Goal: Task Accomplishment & Management: Complete application form

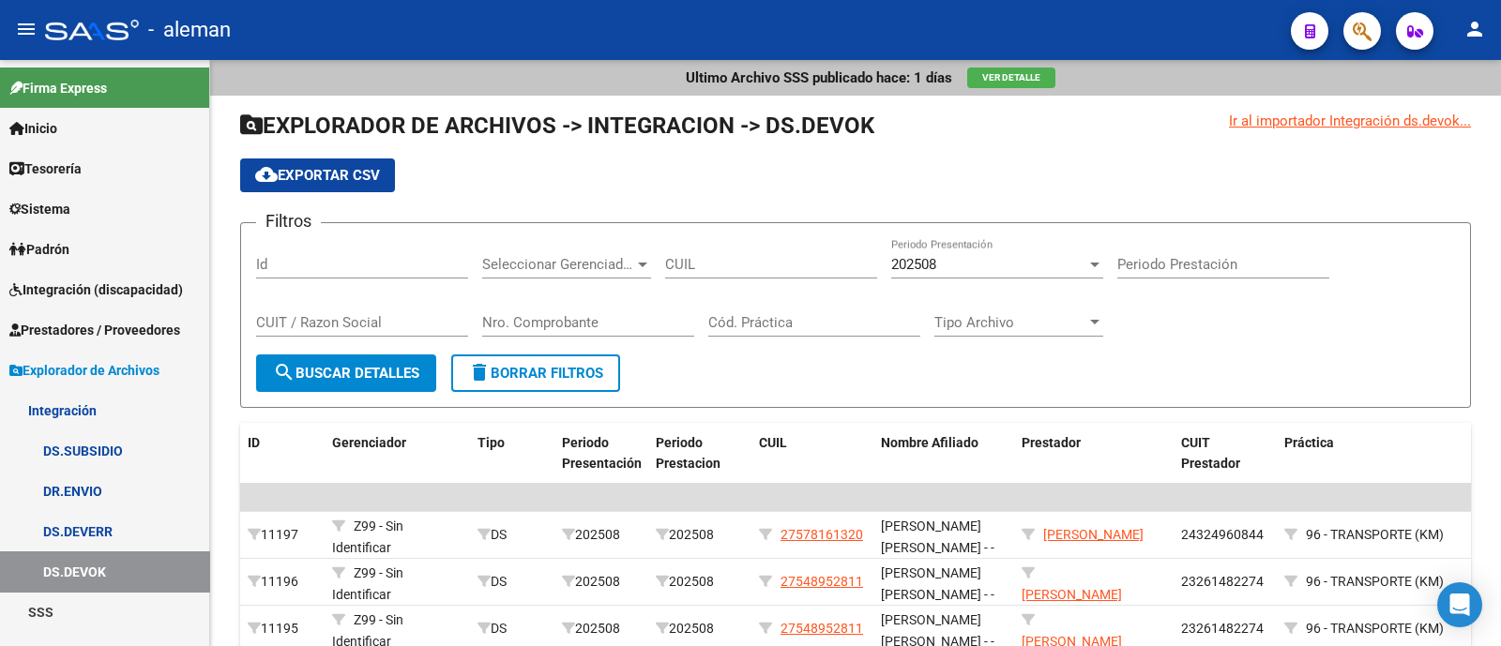
click at [52, 325] on span "Prestadores / Proveedores" at bounding box center [94, 330] width 171 height 21
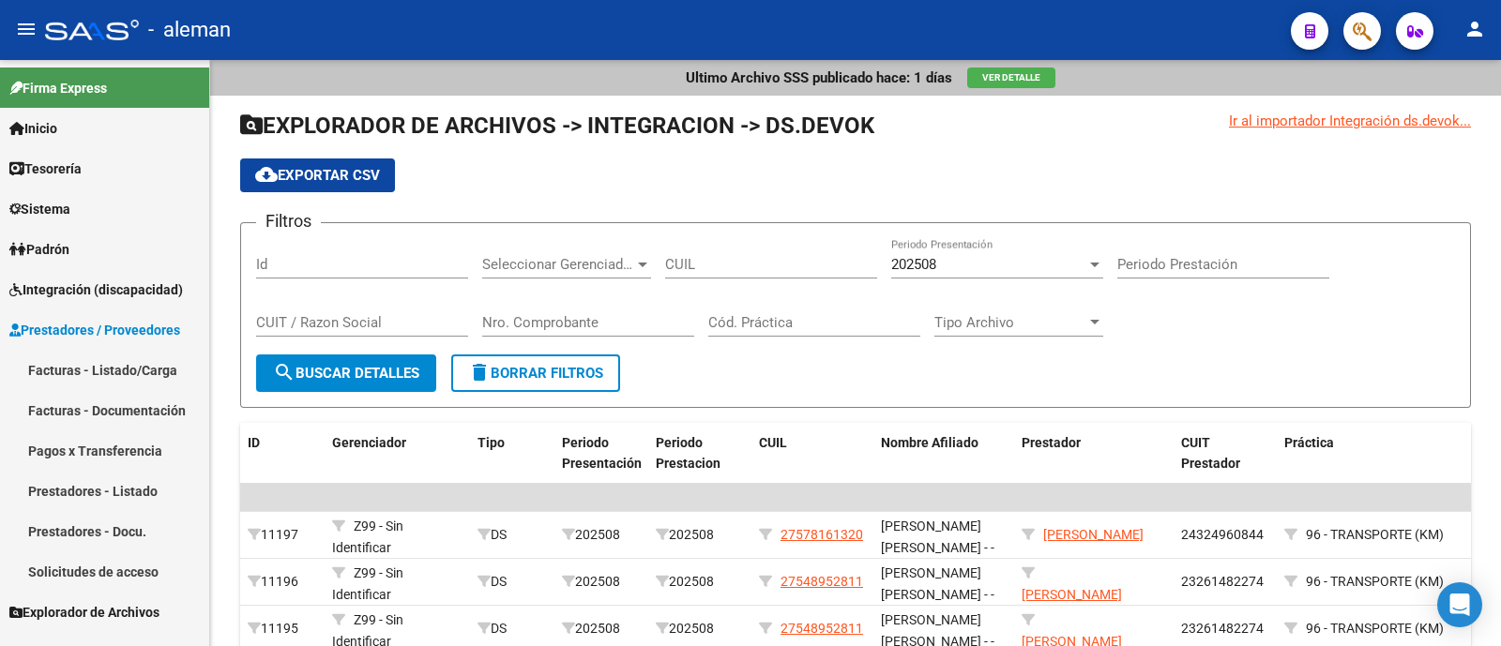
click at [127, 482] on link "Prestadores - Listado" at bounding box center [104, 491] width 209 height 40
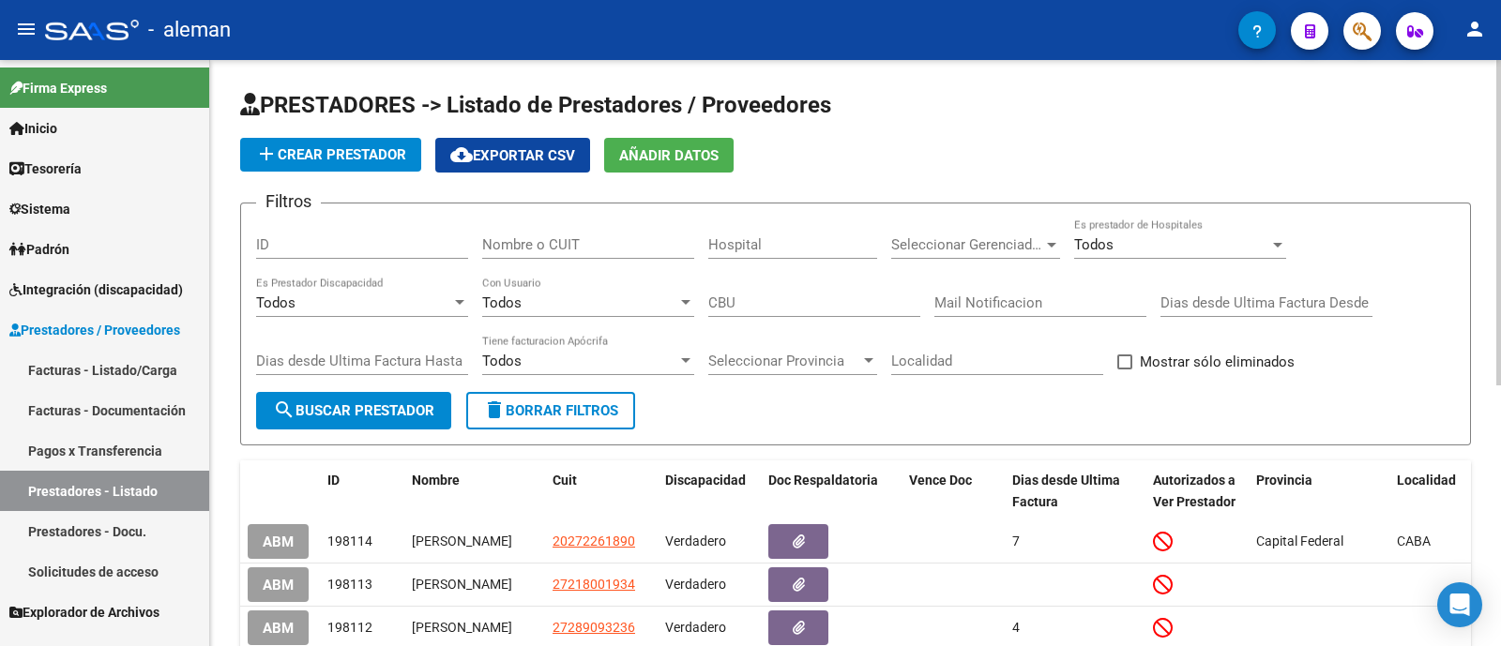
click at [584, 236] on input "Nombre o CUIT" at bounding box center [588, 244] width 212 height 17
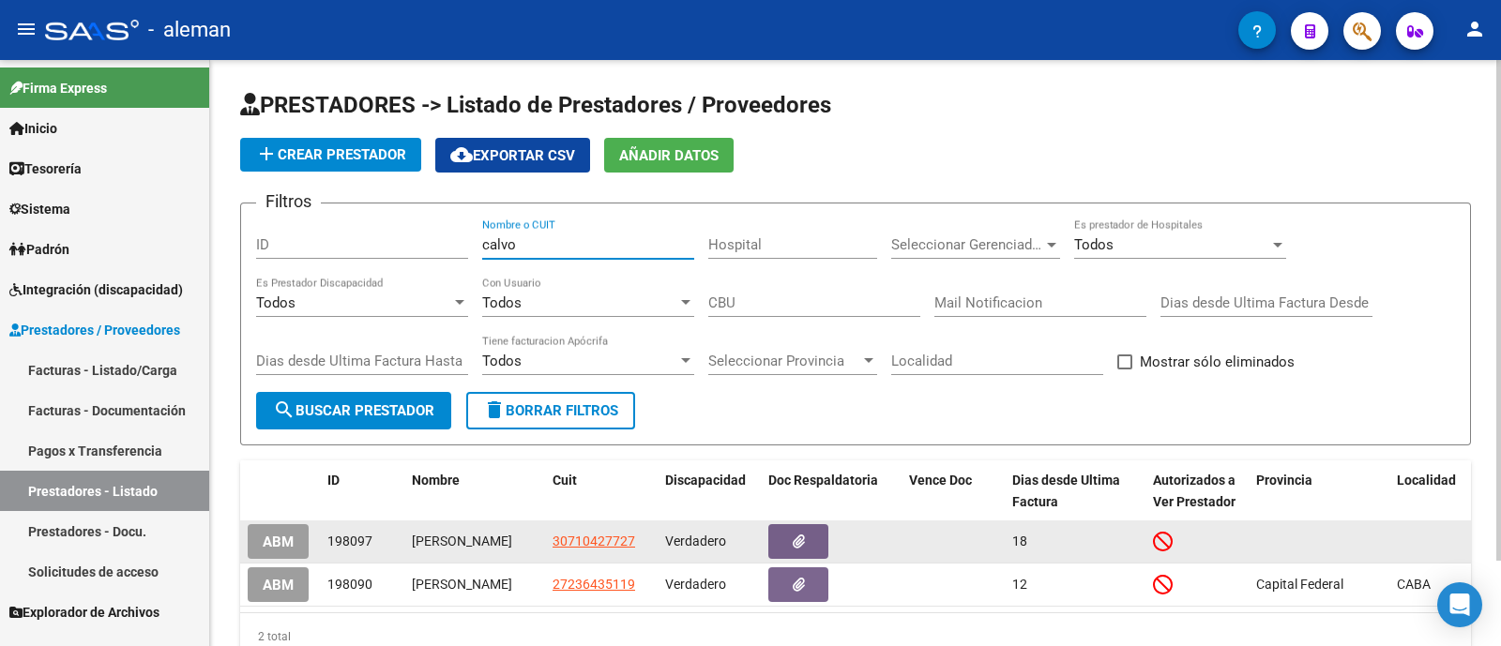
type input "calvo"
click at [268, 531] on button "ABM" at bounding box center [278, 541] width 61 height 35
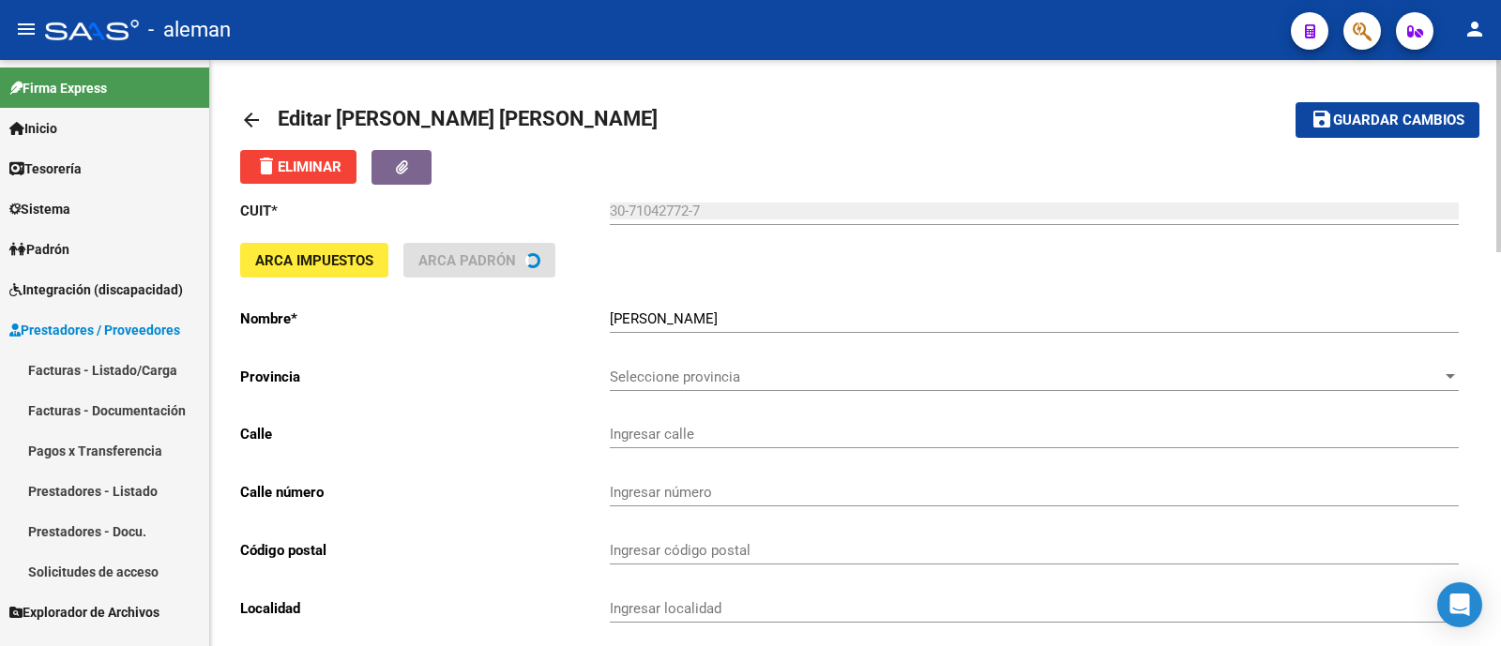
type input "MALABIA"
type input "2387"
type input "1425"
type input "CABA"
type input "869090"
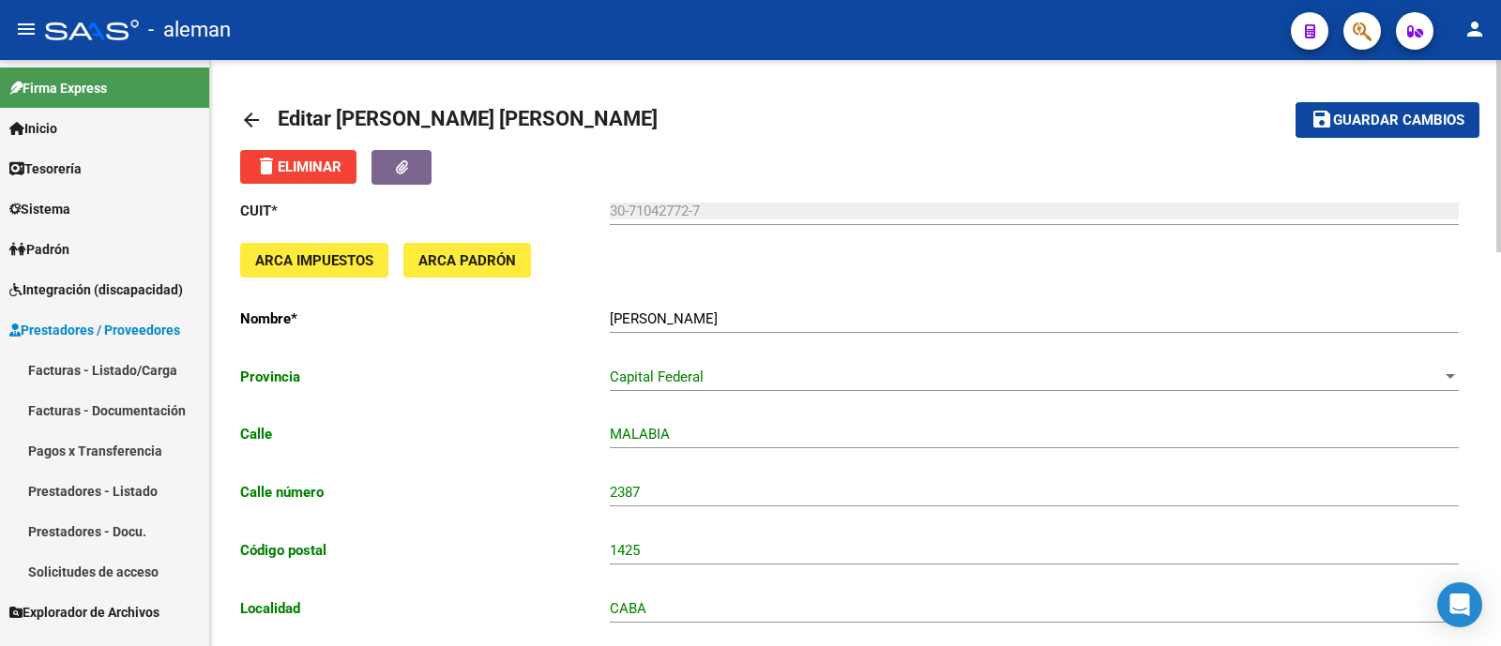
click at [253, 110] on mat-icon "arrow_back" at bounding box center [251, 120] width 23 height 23
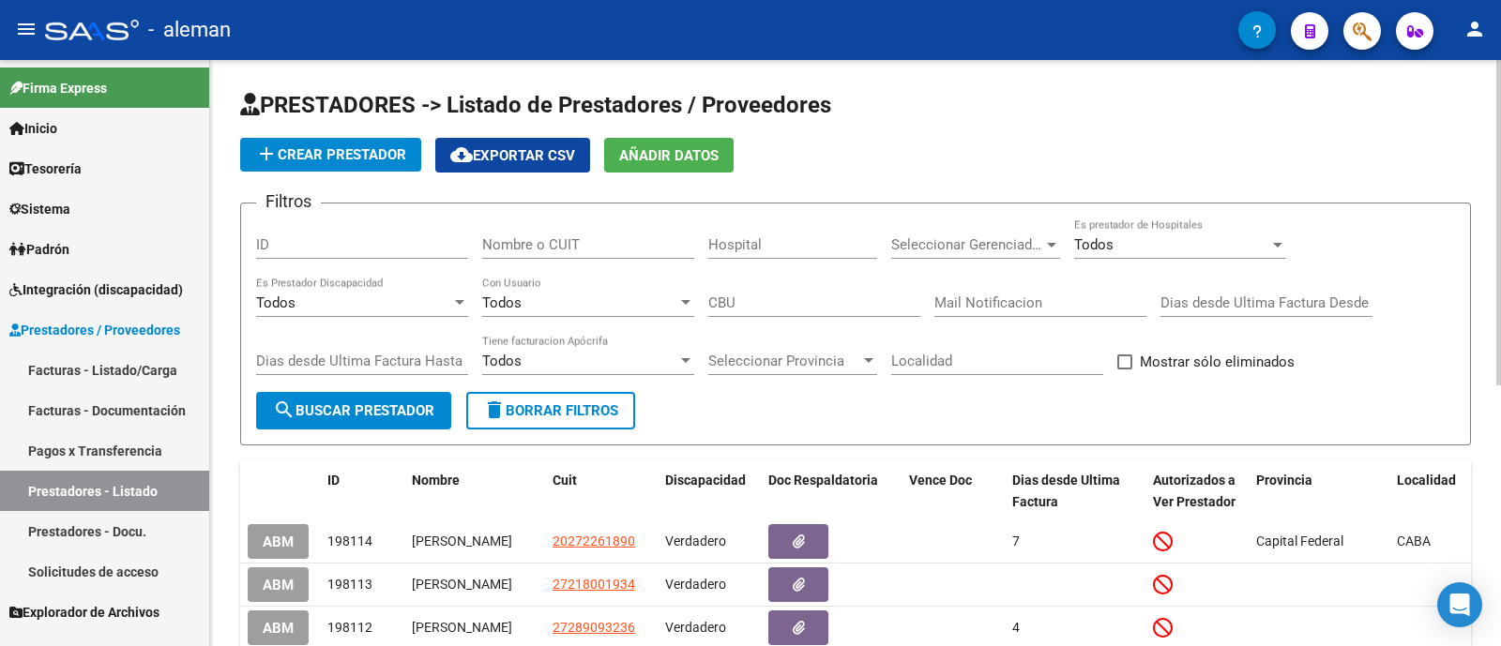
click at [588, 241] on input "Nombre o CUIT" at bounding box center [588, 244] width 212 height 17
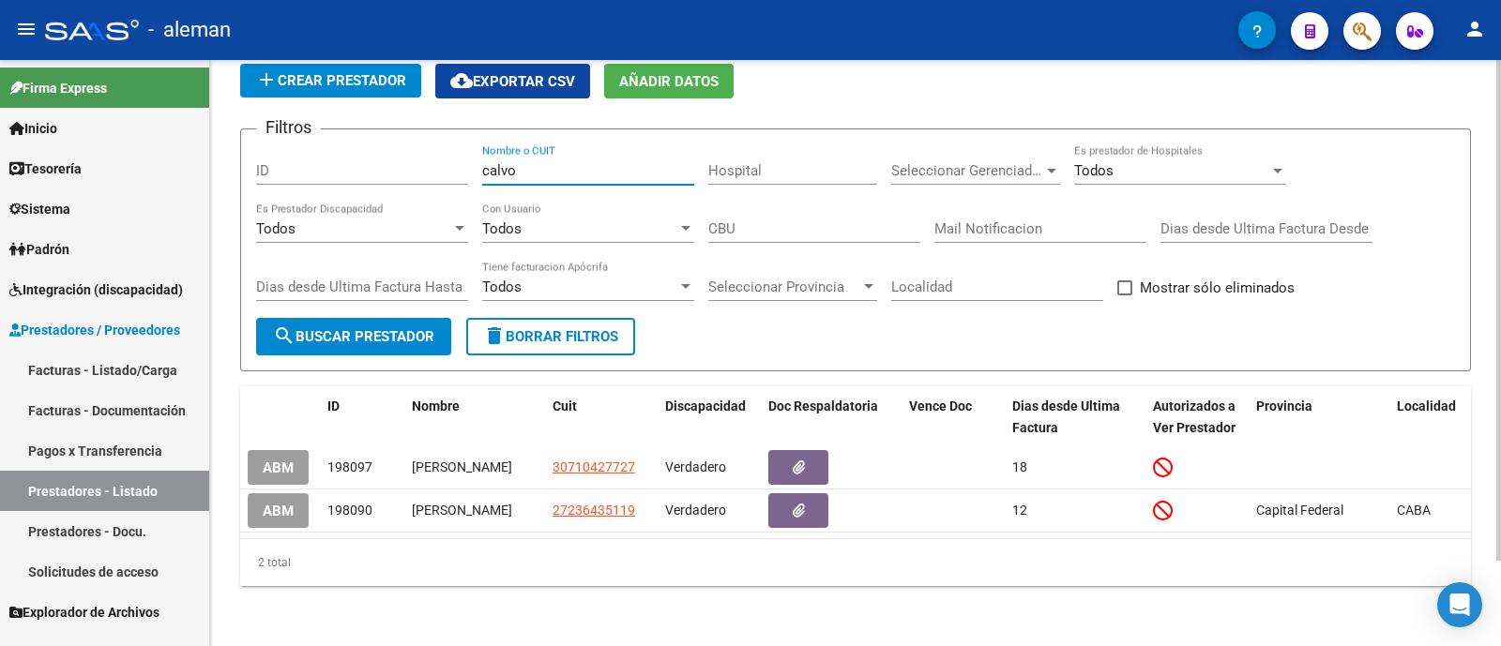
scroll to position [98, 0]
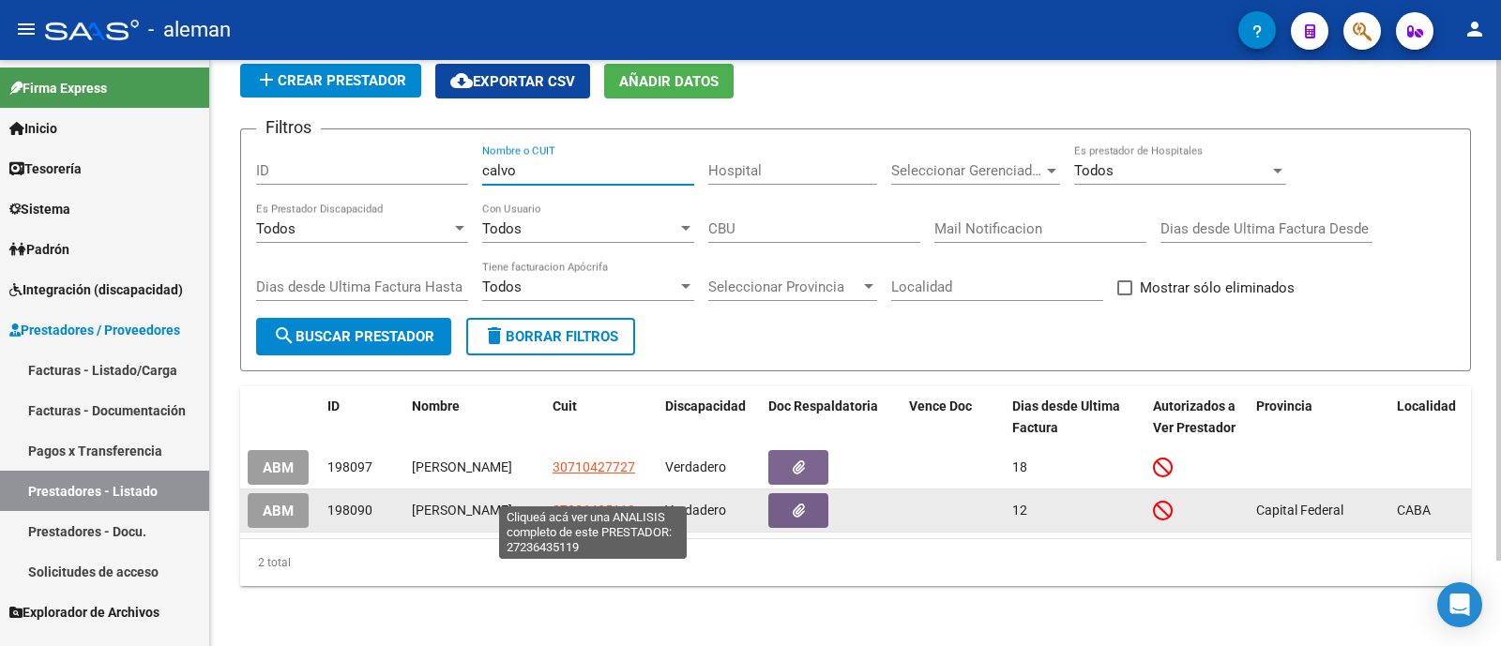
type input "calvo"
click at [605, 503] on span "27236435119" at bounding box center [593, 510] width 83 height 15
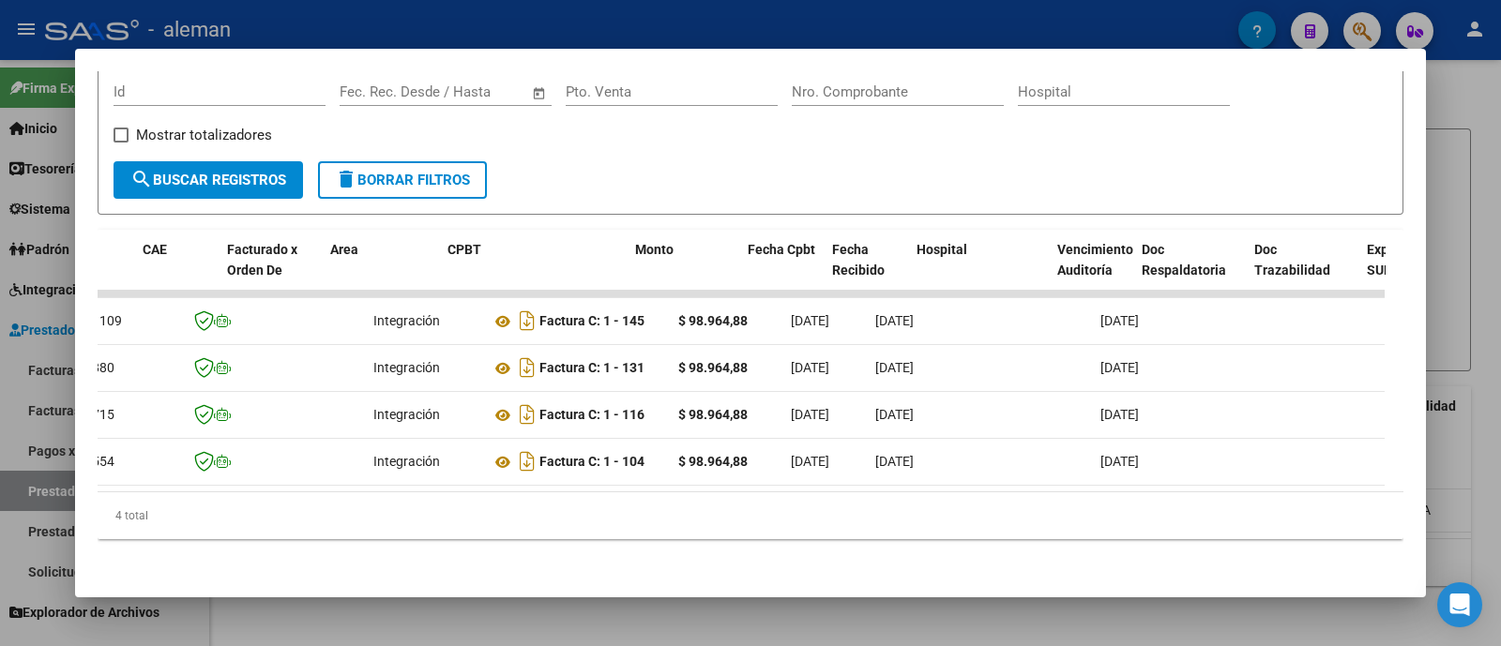
scroll to position [0, 0]
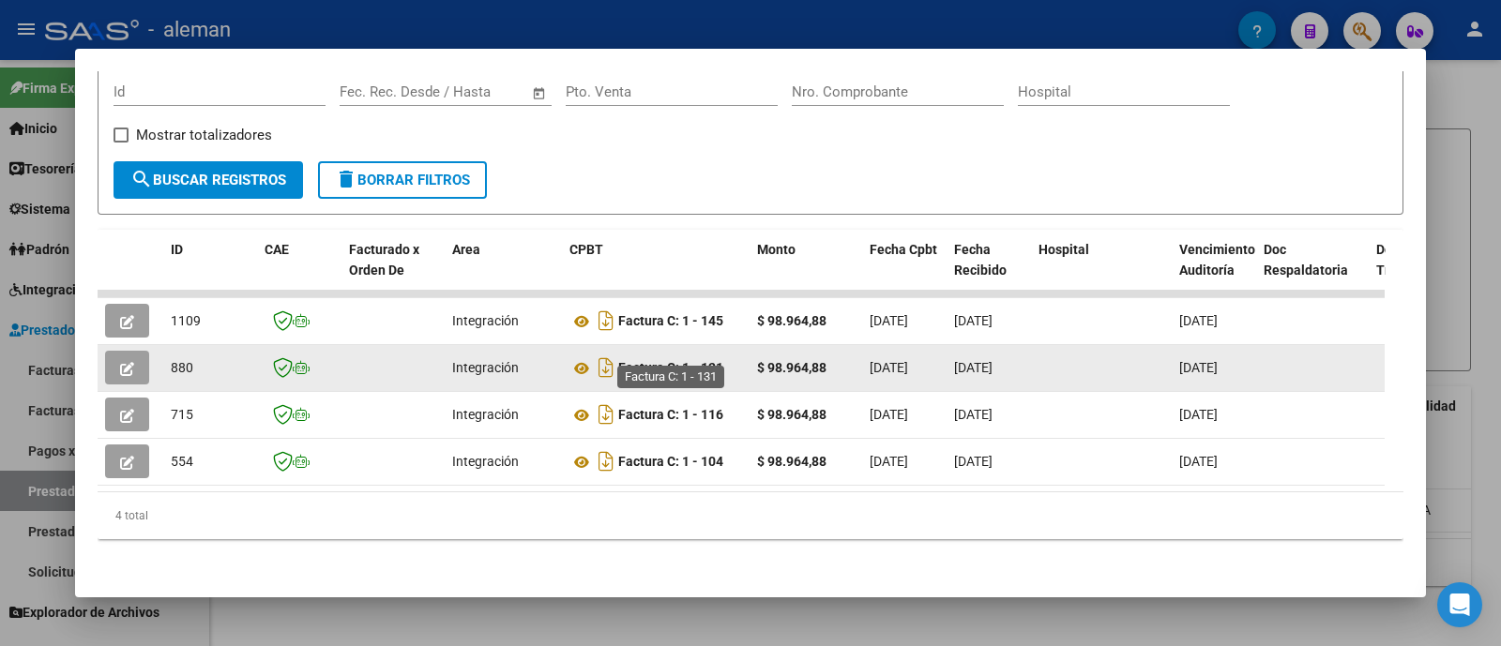
drag, startPoint x: 844, startPoint y: 349, endPoint x: 619, endPoint y: 349, distance: 225.1
copy div "Factura C: 1 - 131 $ 98.964,88"
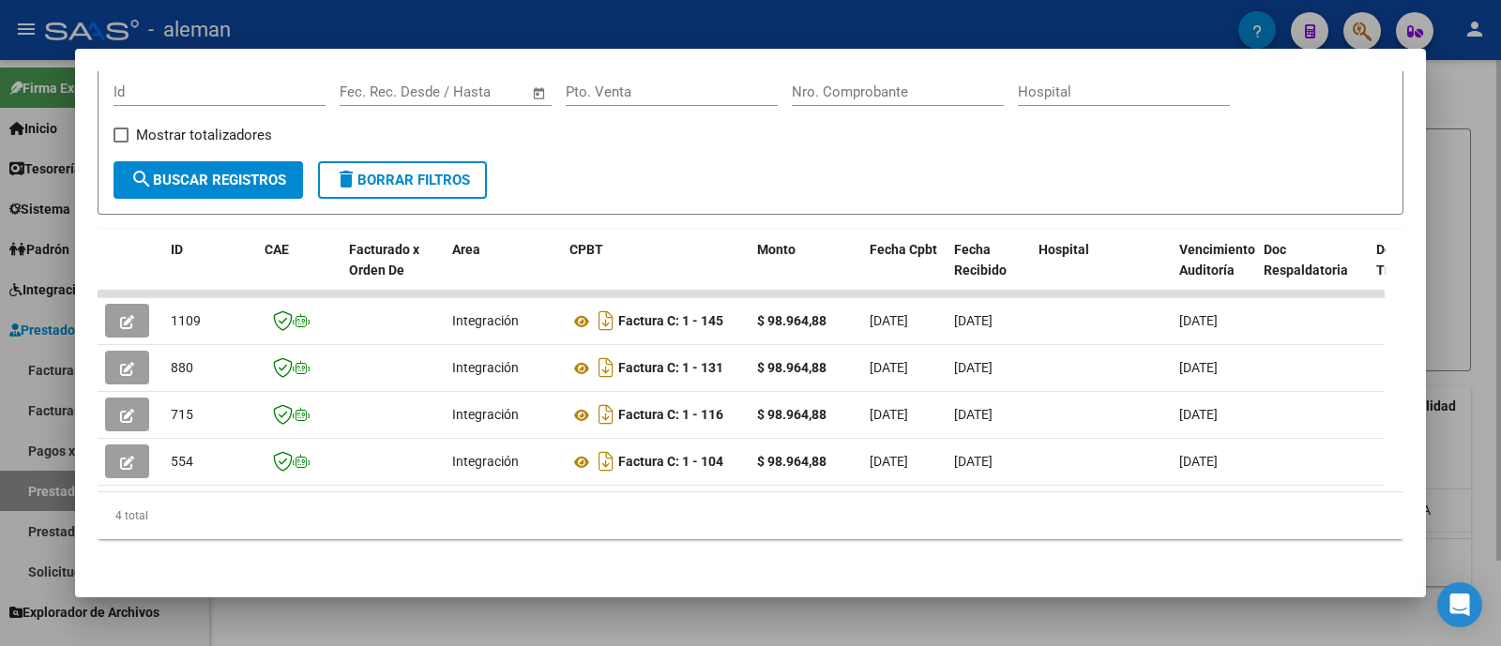
drag, startPoint x: 1483, startPoint y: 264, endPoint x: 1453, endPoint y: 274, distance: 31.4
click at [1483, 266] on div at bounding box center [750, 323] width 1501 height 646
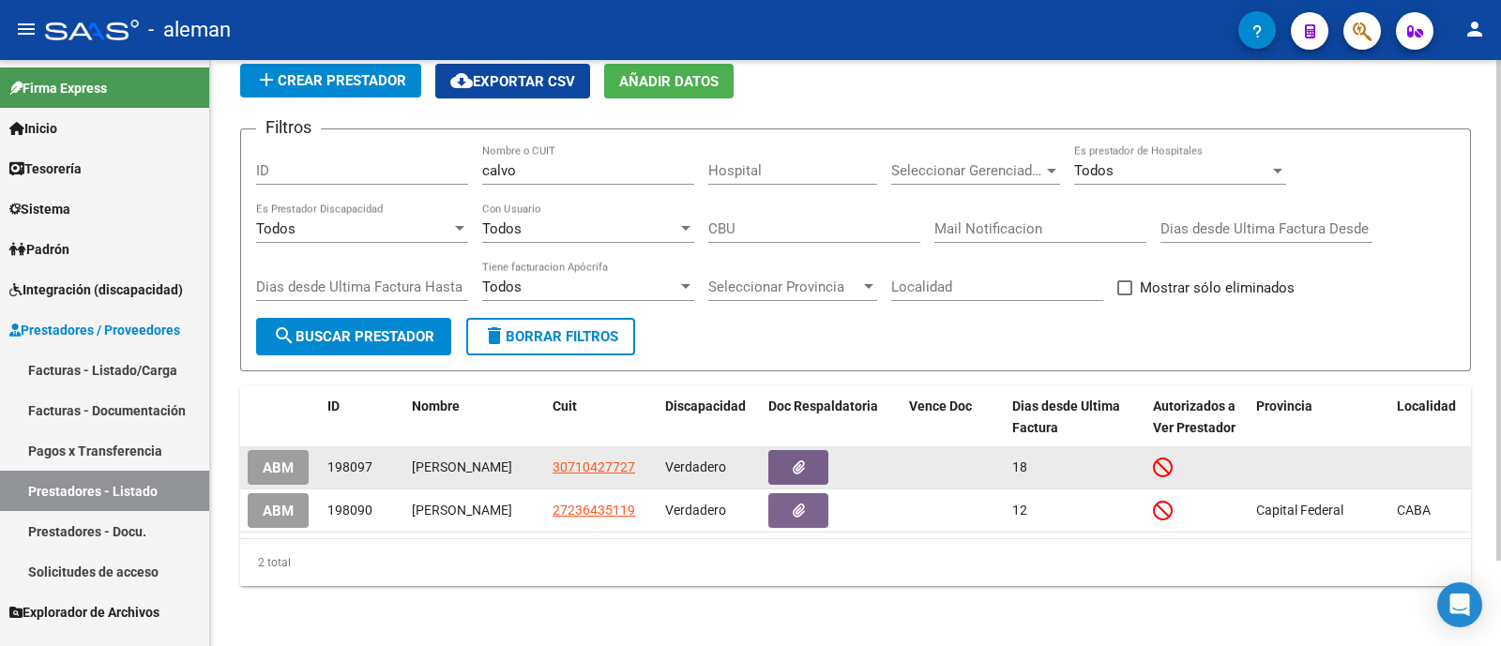
click at [280, 460] on span "ABM" at bounding box center [278, 468] width 31 height 17
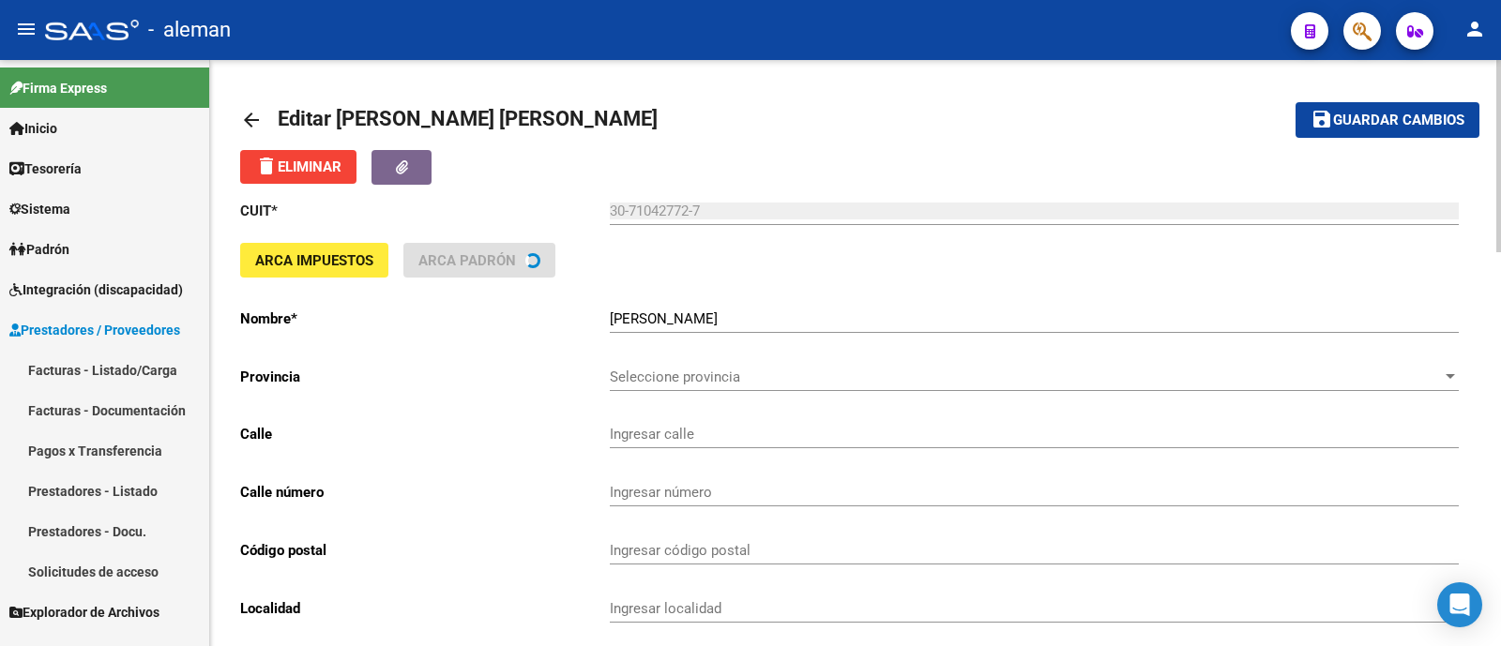
type input "MALABIA"
type input "2387"
type input "1425"
type input "CABA"
type input "869090"
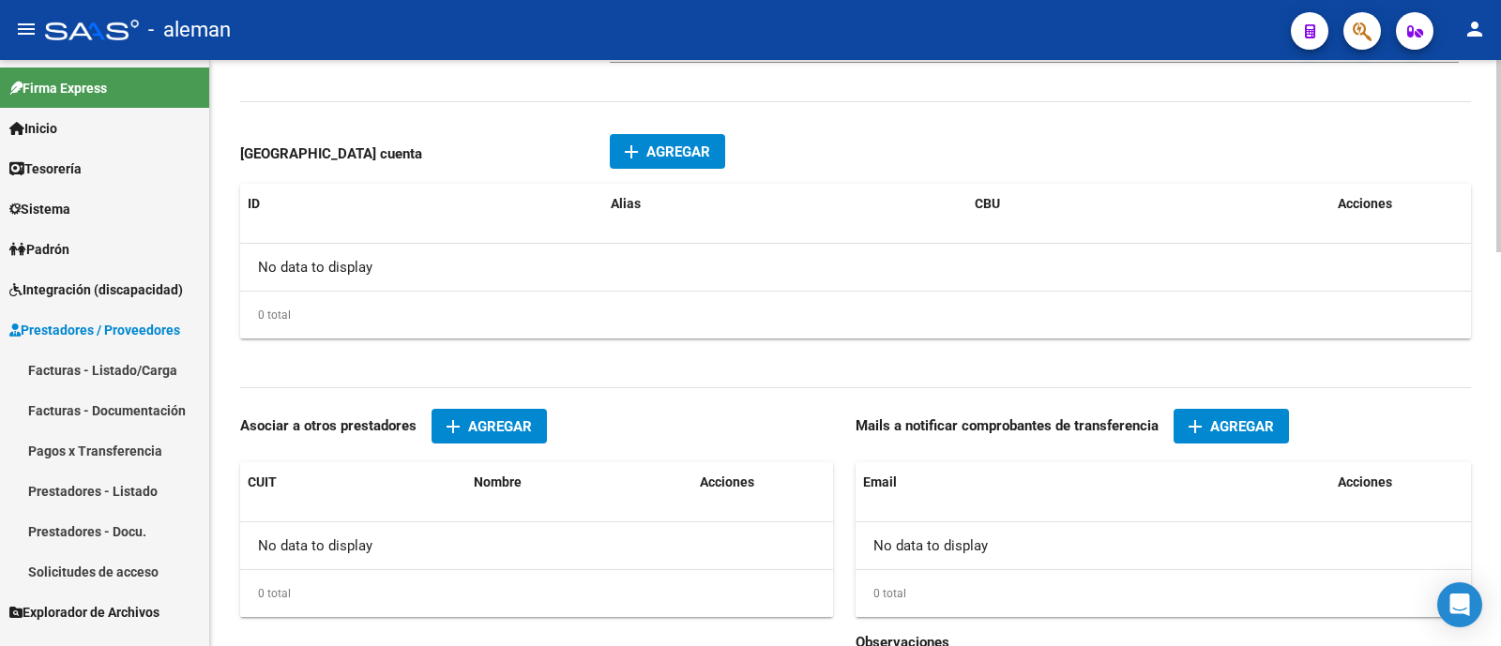
scroll to position [1197, 0]
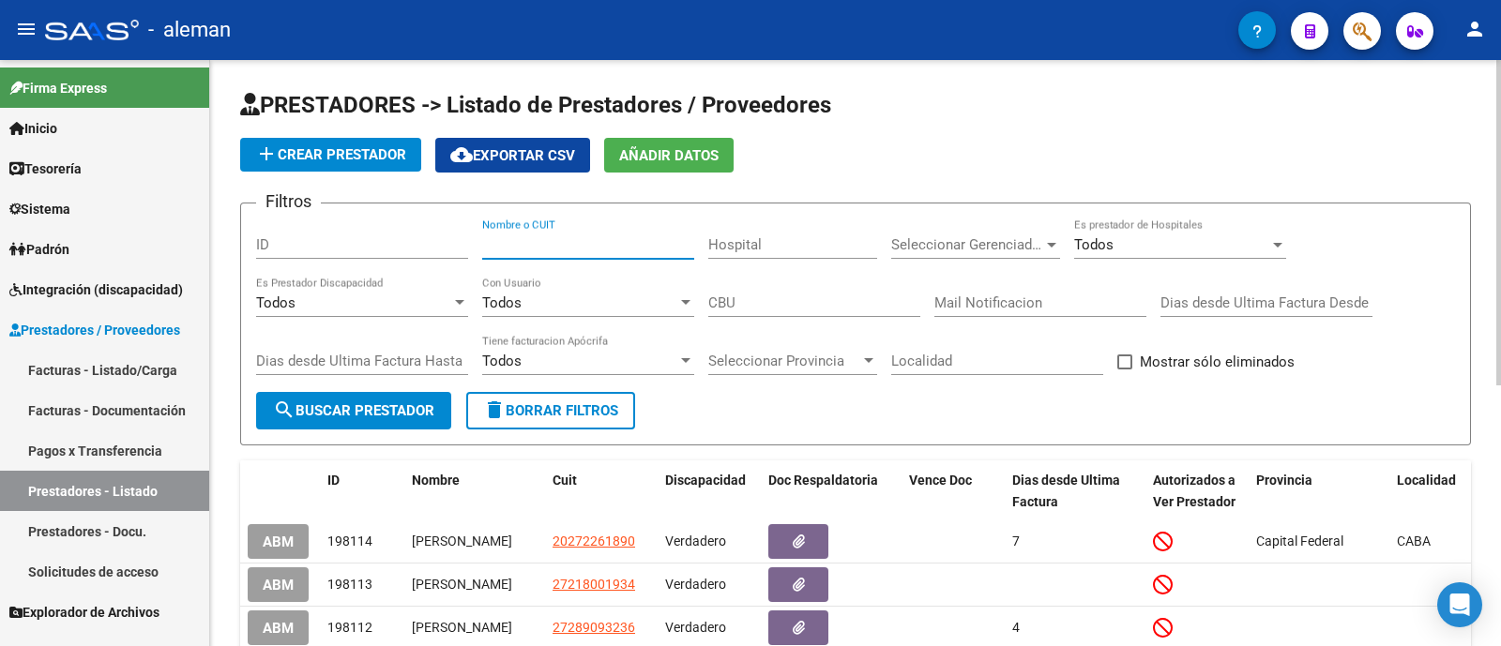
click at [550, 249] on input "Nombre o CUIT" at bounding box center [588, 244] width 212 height 17
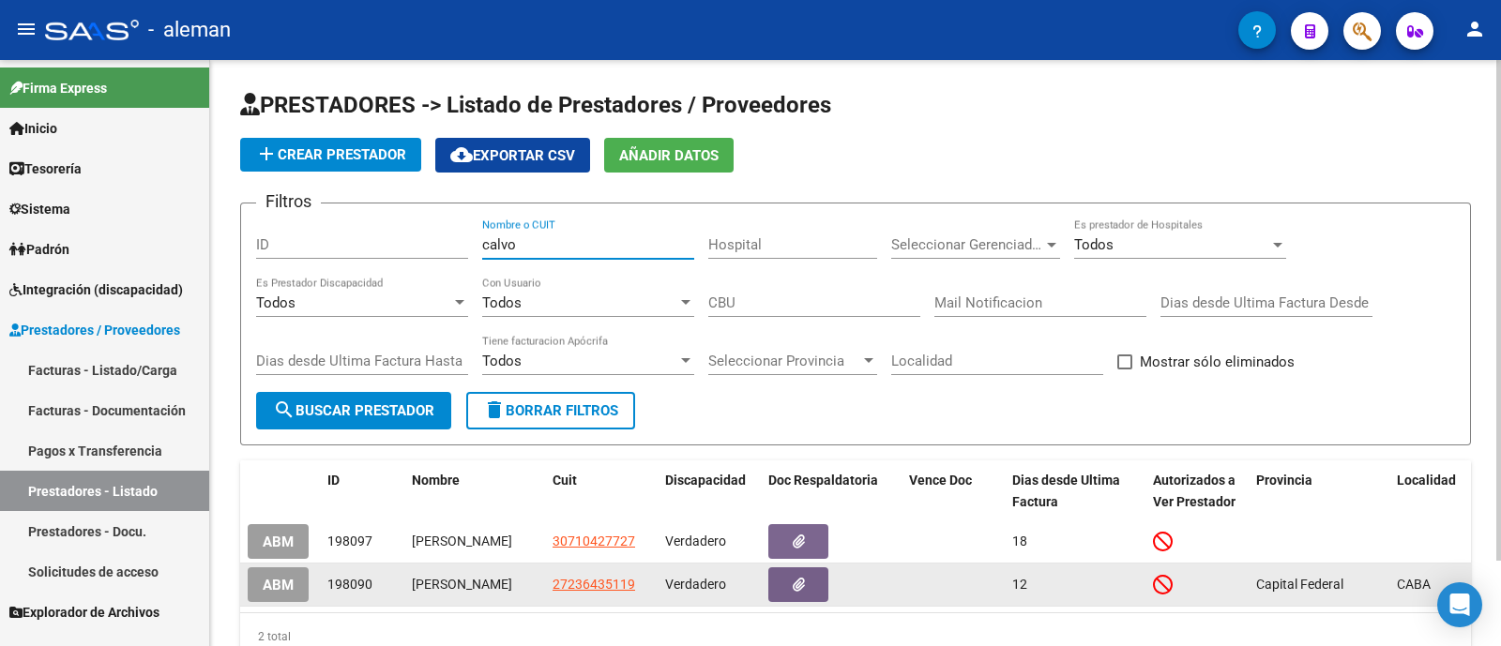
scroll to position [98, 0]
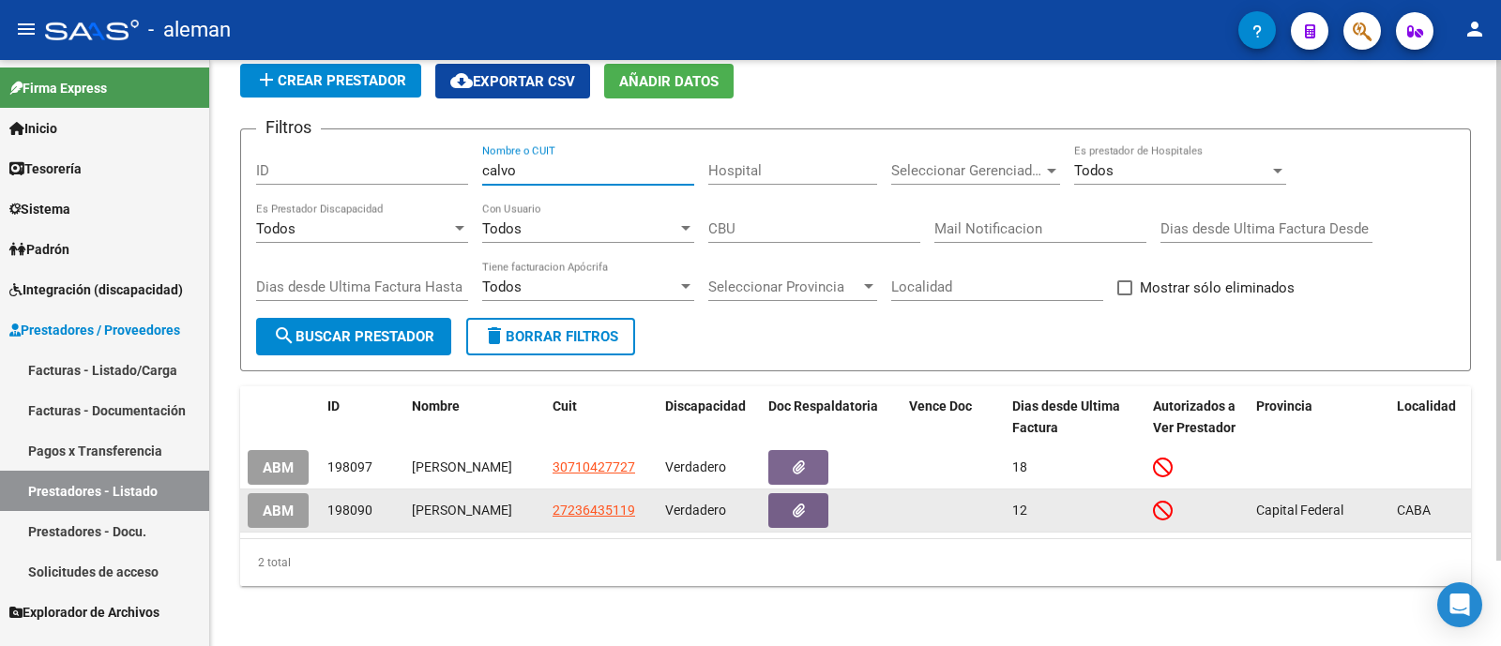
type input "calvo"
click at [303, 493] on button "ABM" at bounding box center [278, 510] width 61 height 35
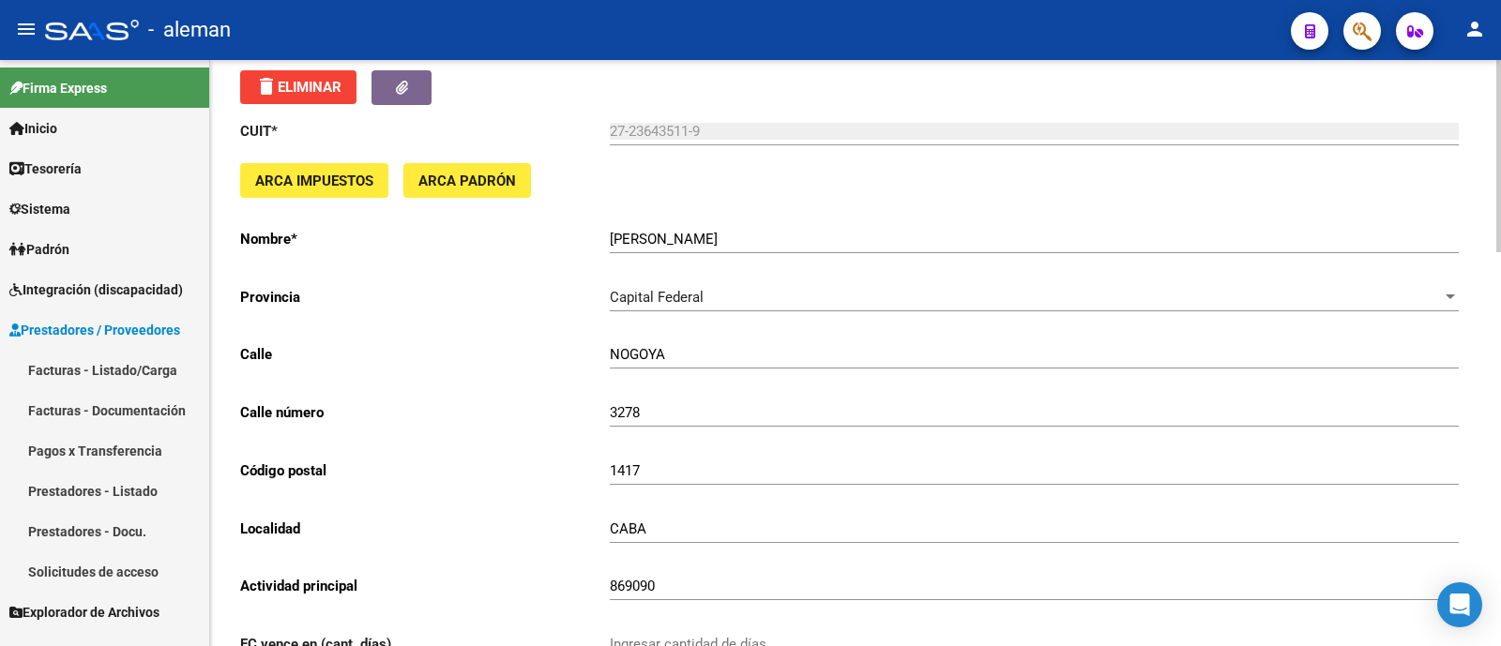
scroll to position [24, 0]
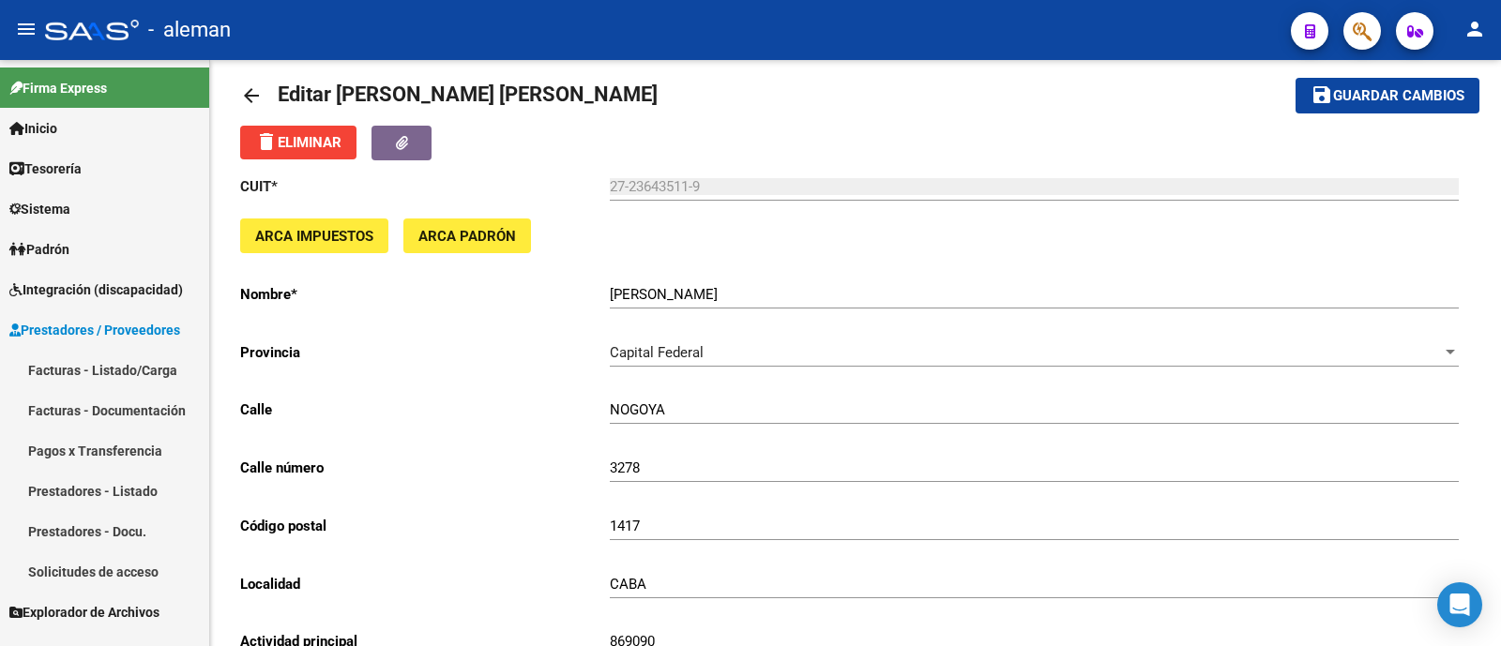
click at [113, 500] on link "Prestadores - Listado" at bounding box center [104, 491] width 209 height 40
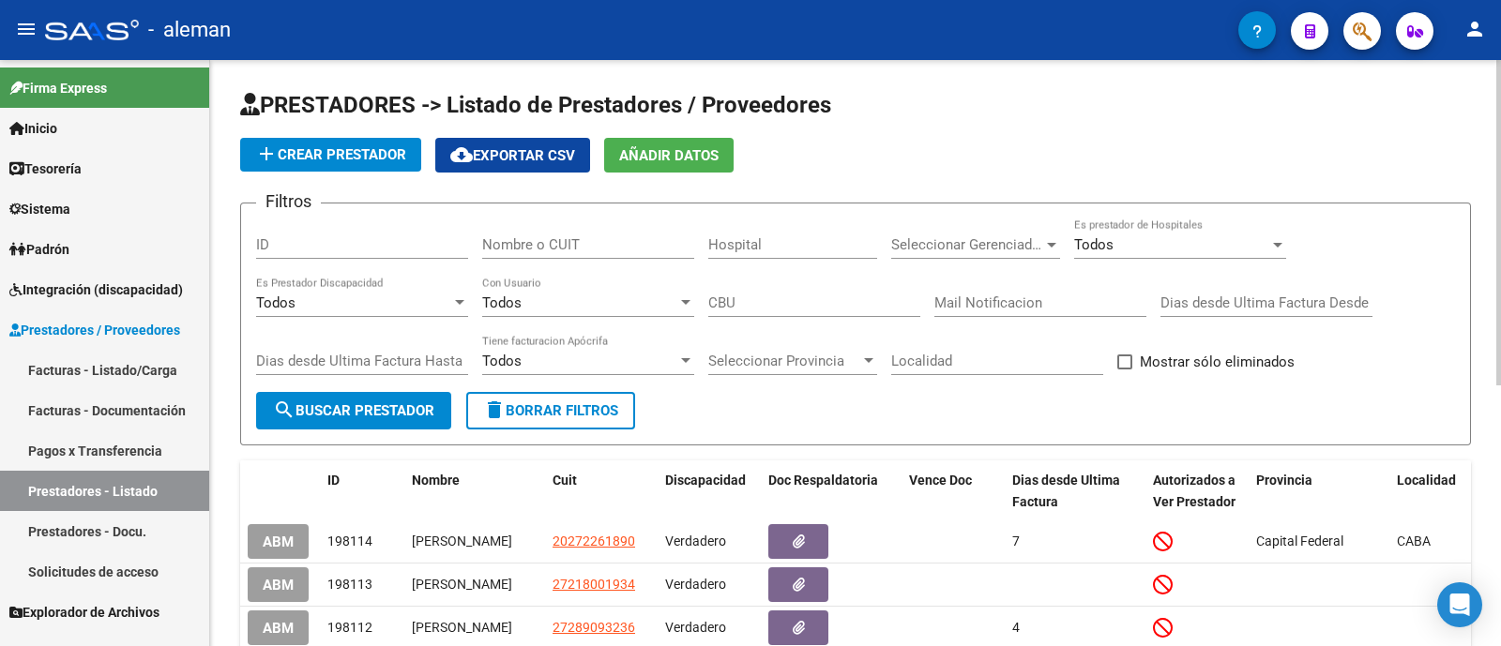
click at [607, 235] on div "Nombre o CUIT" at bounding box center [588, 239] width 212 height 40
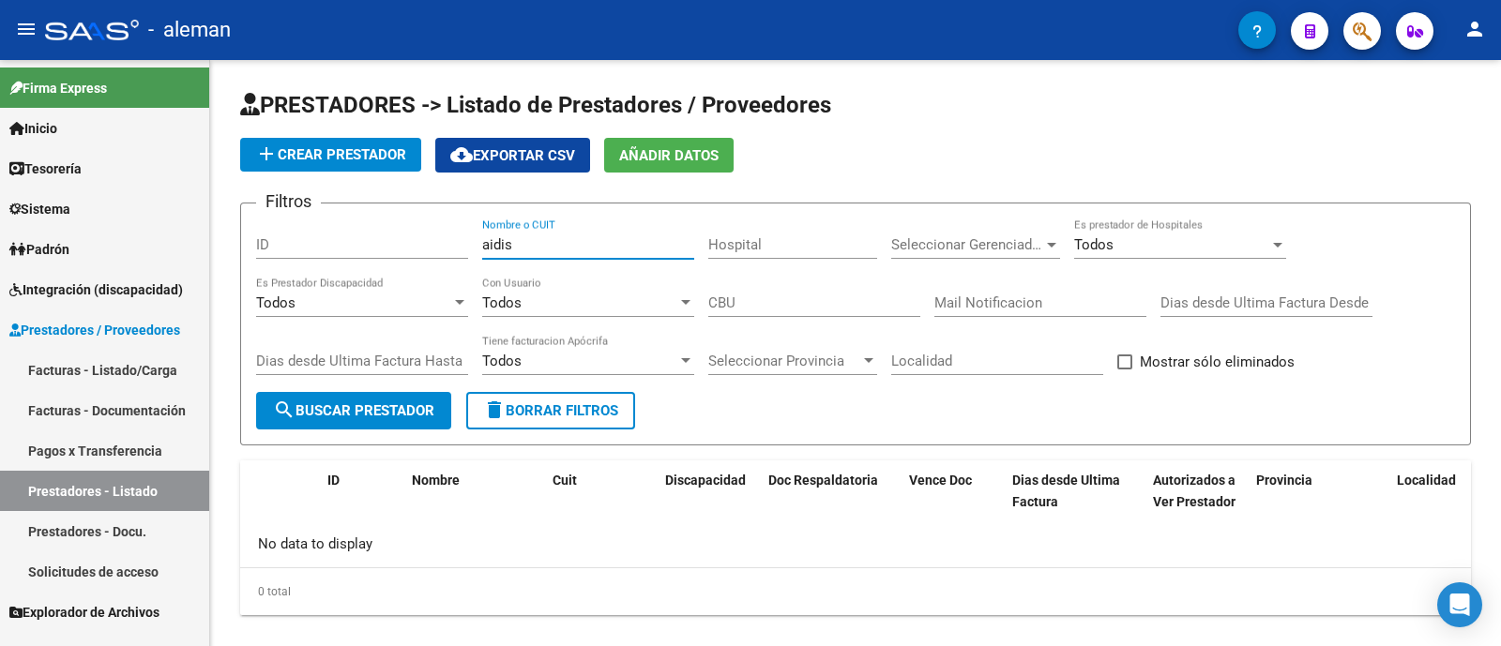
type input "aidis"
drag, startPoint x: 497, startPoint y: 239, endPoint x: 471, endPoint y: 237, distance: 26.3
click at [471, 237] on div "Filtros ID aidis Nombre o CUIT Hospital Seleccionar Gerenciador Seleccionar Ger…" at bounding box center [855, 306] width 1199 height 174
click at [100, 277] on link "Integración (discapacidad)" at bounding box center [104, 289] width 209 height 40
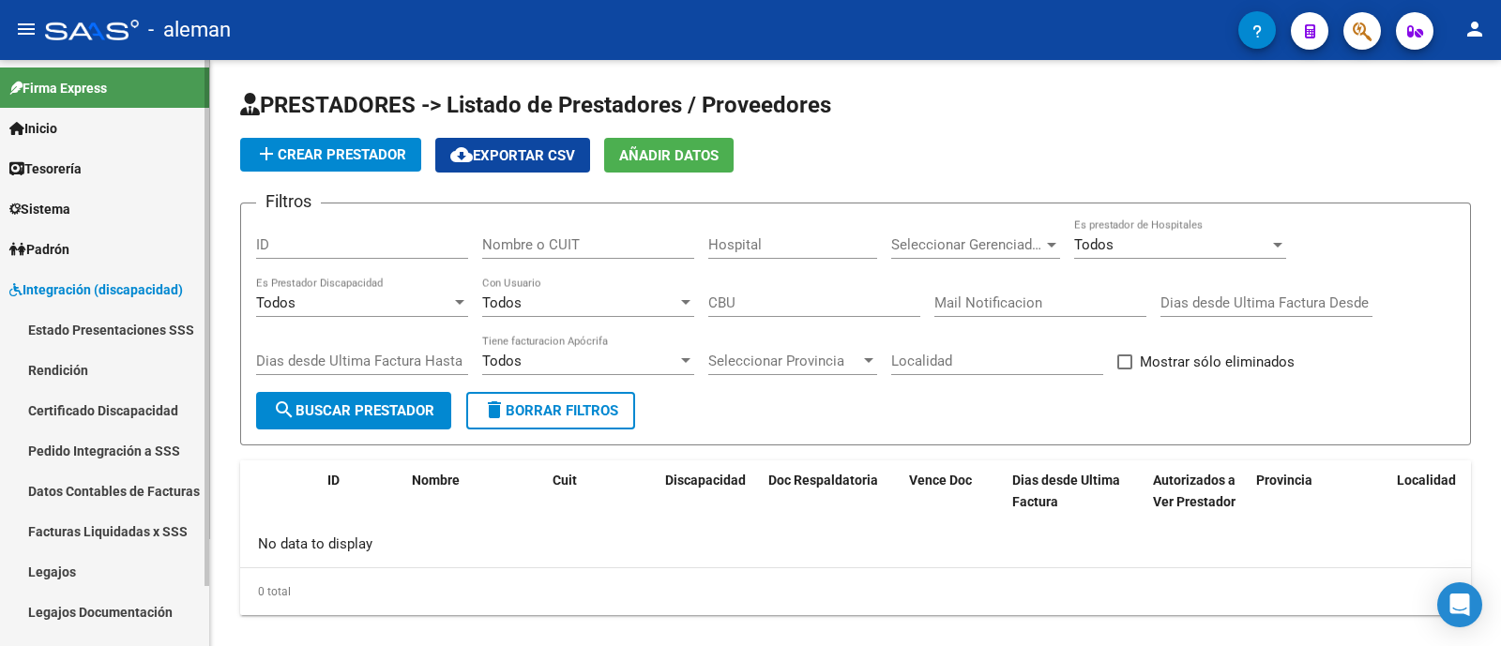
click at [114, 568] on link "Legajos" at bounding box center [104, 571] width 209 height 40
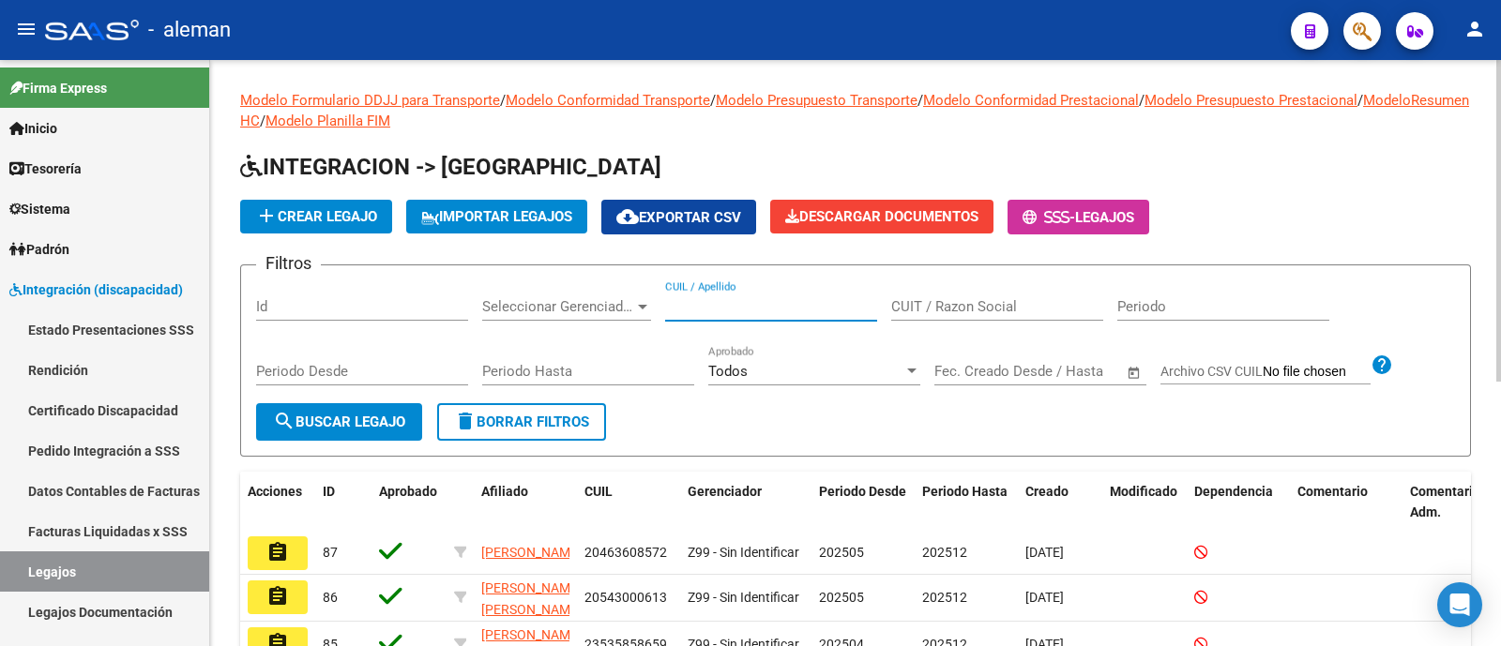
click at [766, 299] on input "CUIL / Apellido" at bounding box center [771, 306] width 212 height 17
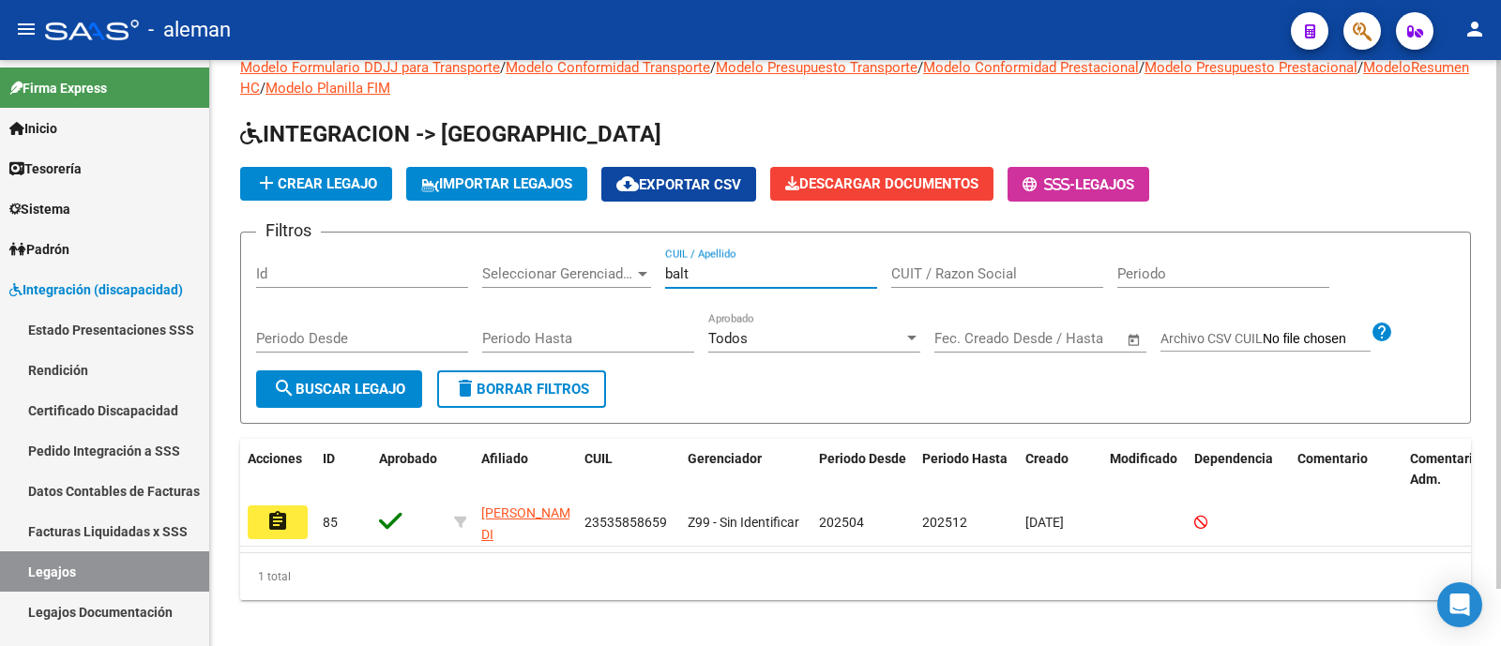
scroll to position [64, 0]
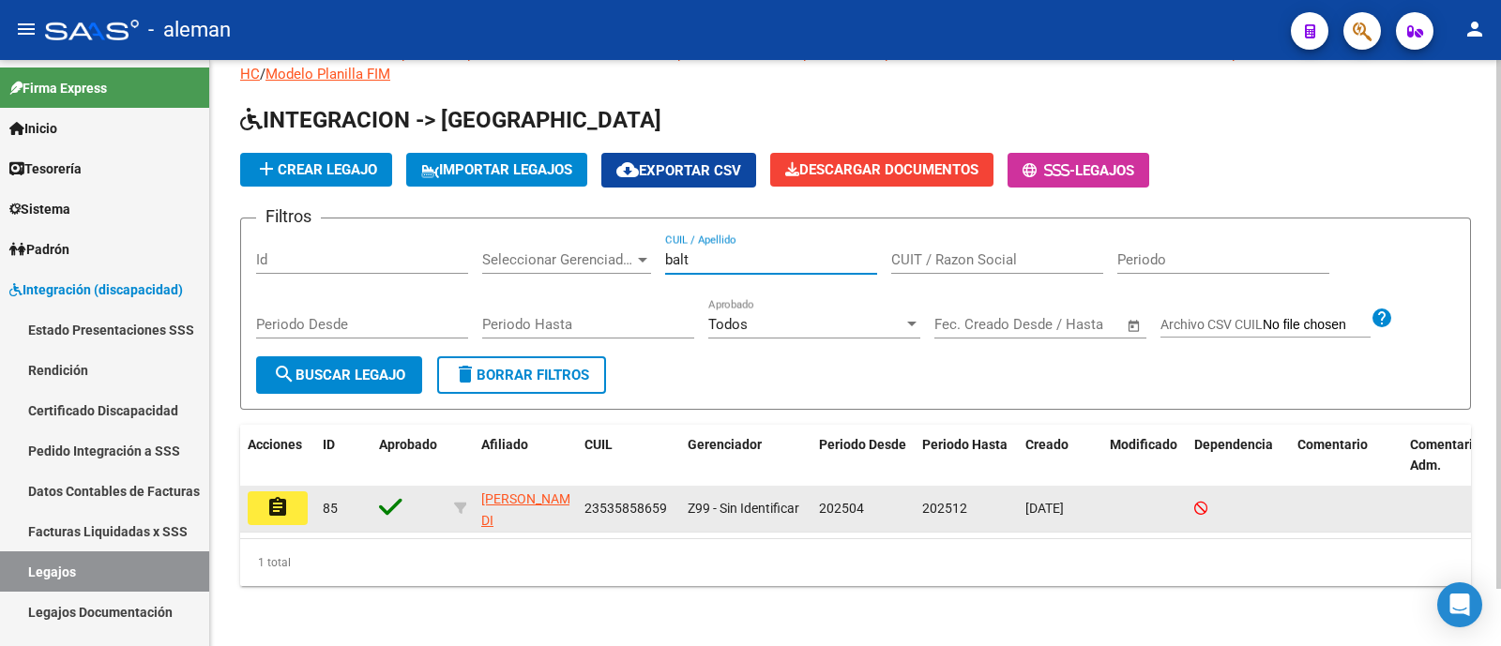
type input "balt"
click at [275, 496] on mat-icon "assignment" at bounding box center [277, 507] width 23 height 23
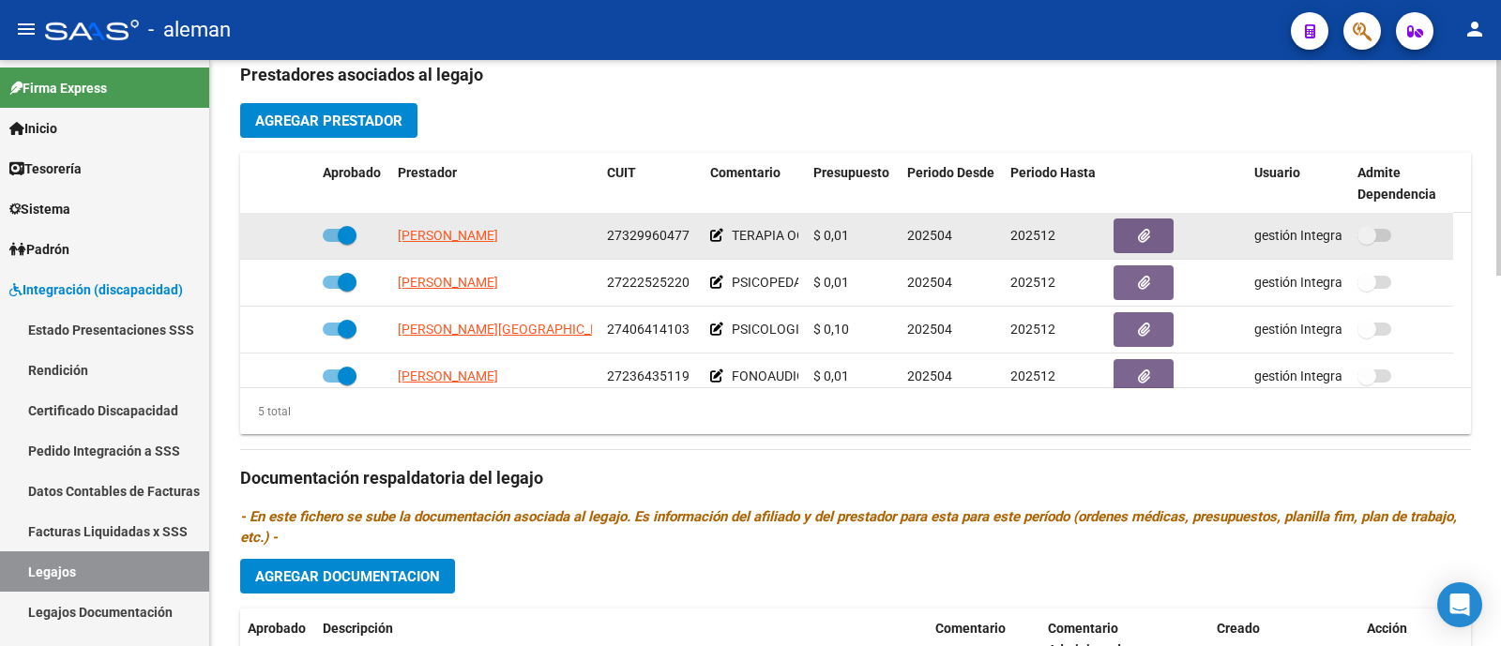
scroll to position [83, 0]
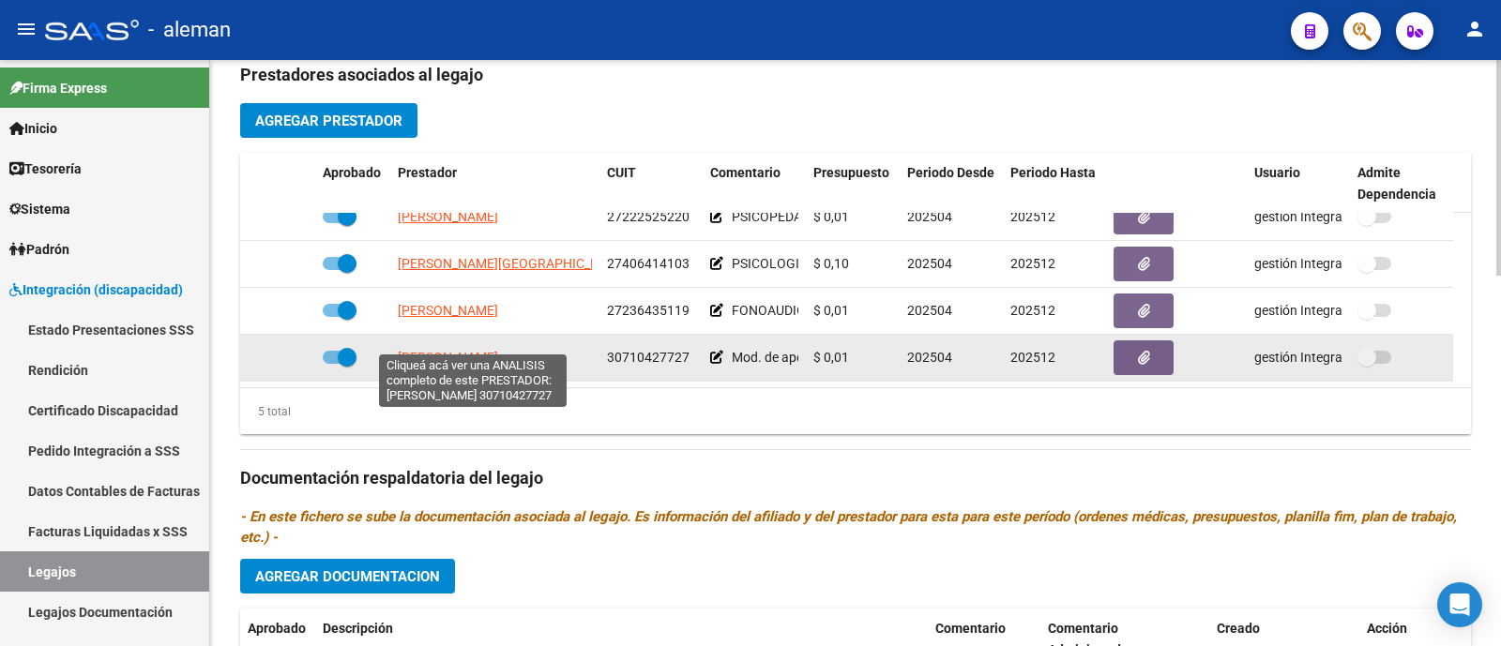
click at [483, 350] on span "CALVO NATALIA ANDREA" at bounding box center [448, 357] width 100 height 15
type textarea "30710427727"
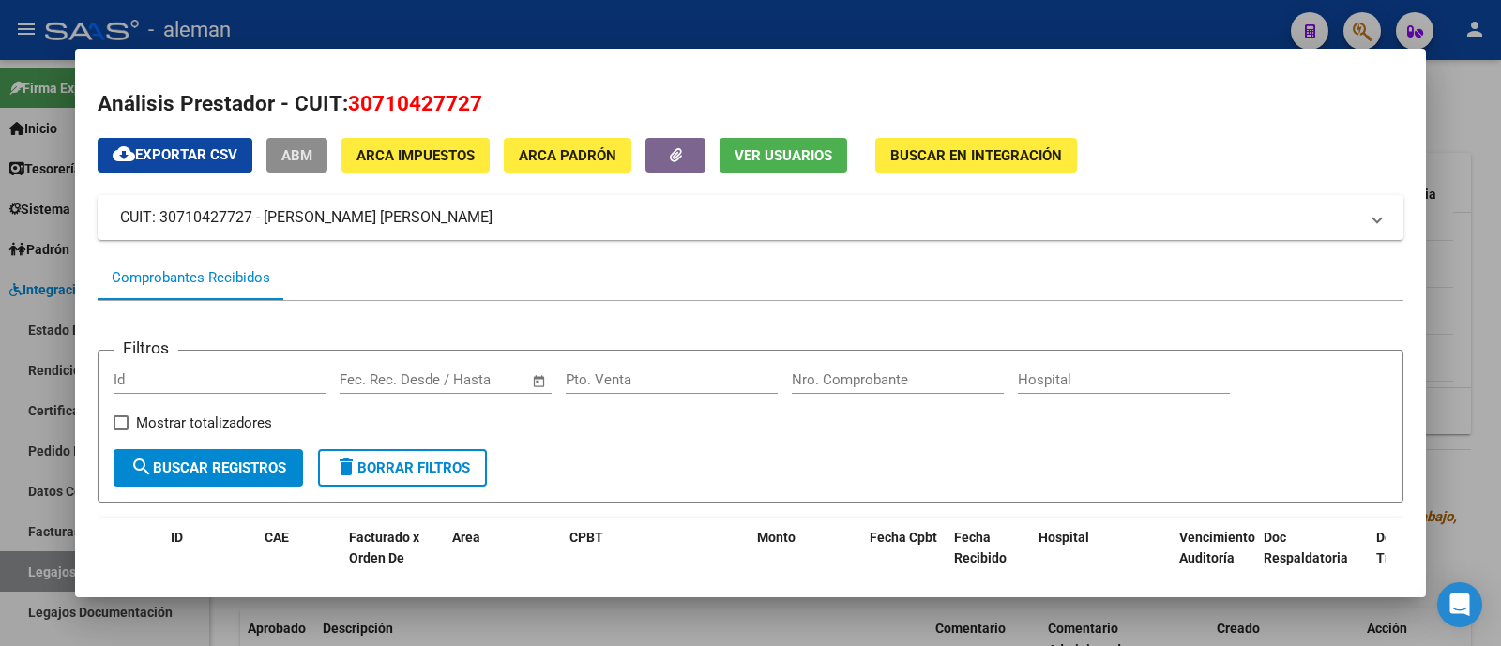
click at [300, 156] on span "ABM" at bounding box center [296, 155] width 31 height 17
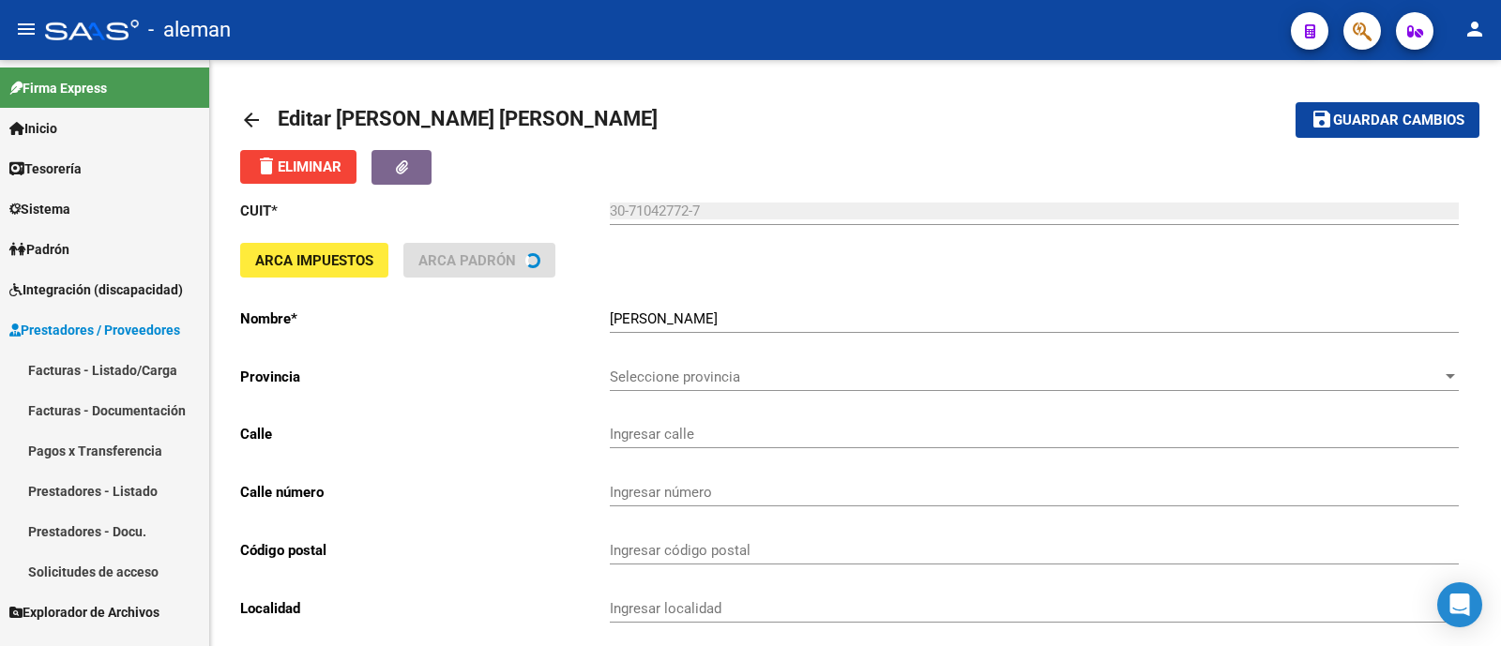
type input "MALABIA"
type input "2387"
type input "1425"
type input "CABA"
type input "869090"
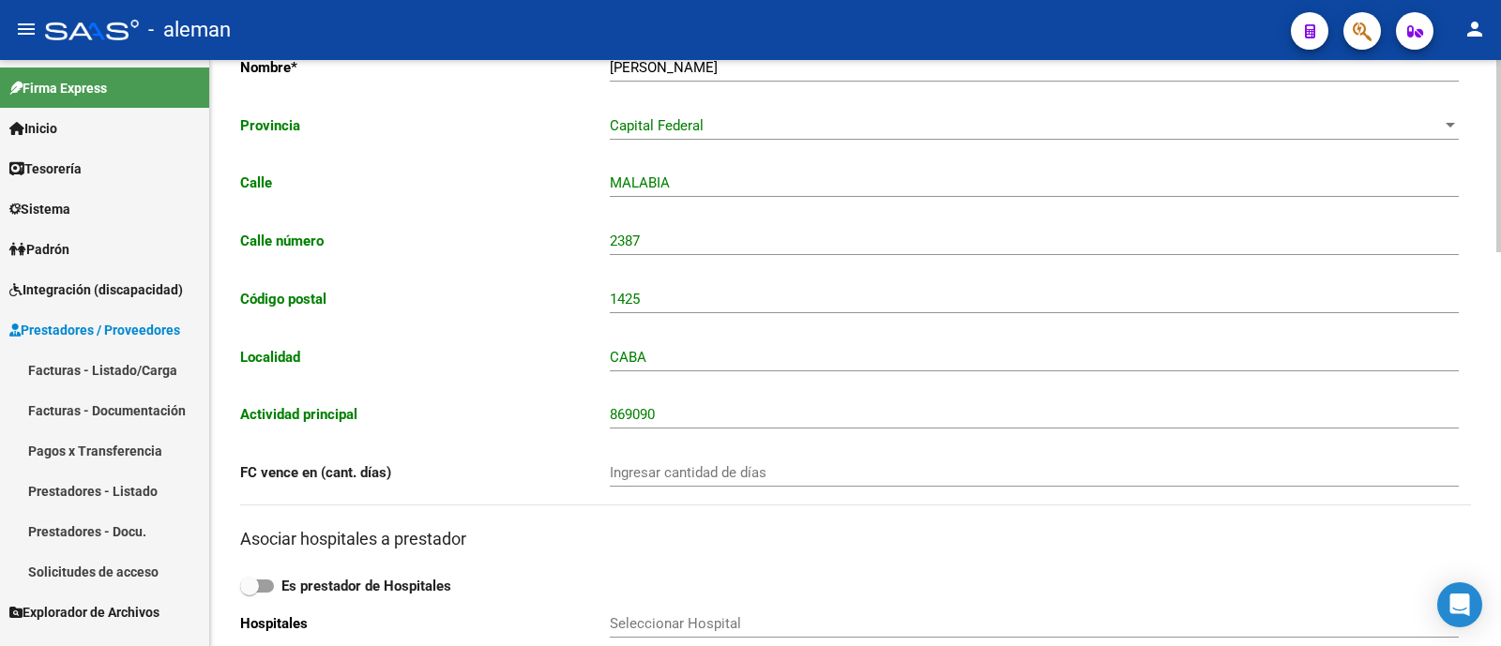
scroll to position [142, 0]
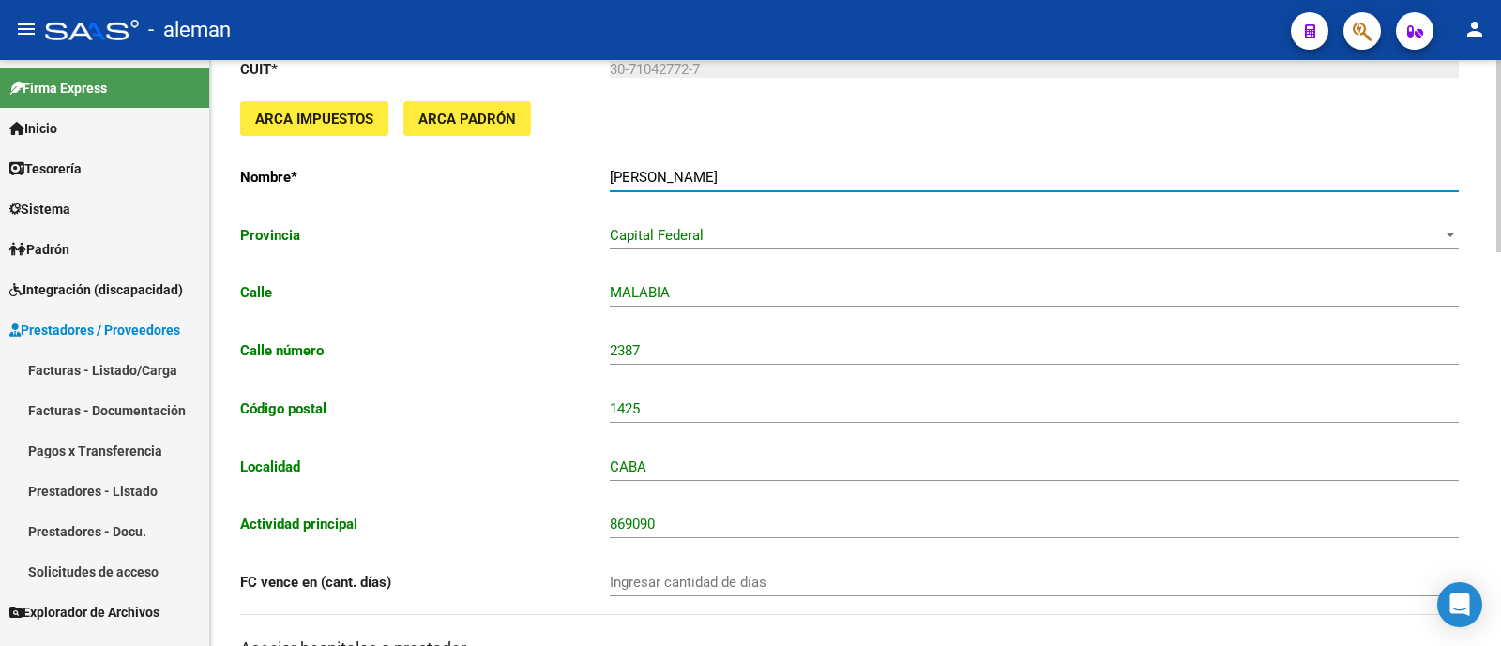
drag, startPoint x: 785, startPoint y: 179, endPoint x: 576, endPoint y: 175, distance: 209.2
click at [576, 175] on app-form-text-field "Nombre * CALVO NATALIA ANDREA Ingresar el nombre" at bounding box center [849, 177] width 1218 height 17
type input "AIDIS"
click at [724, 241] on div "Capital Federal" at bounding box center [1026, 235] width 832 height 17
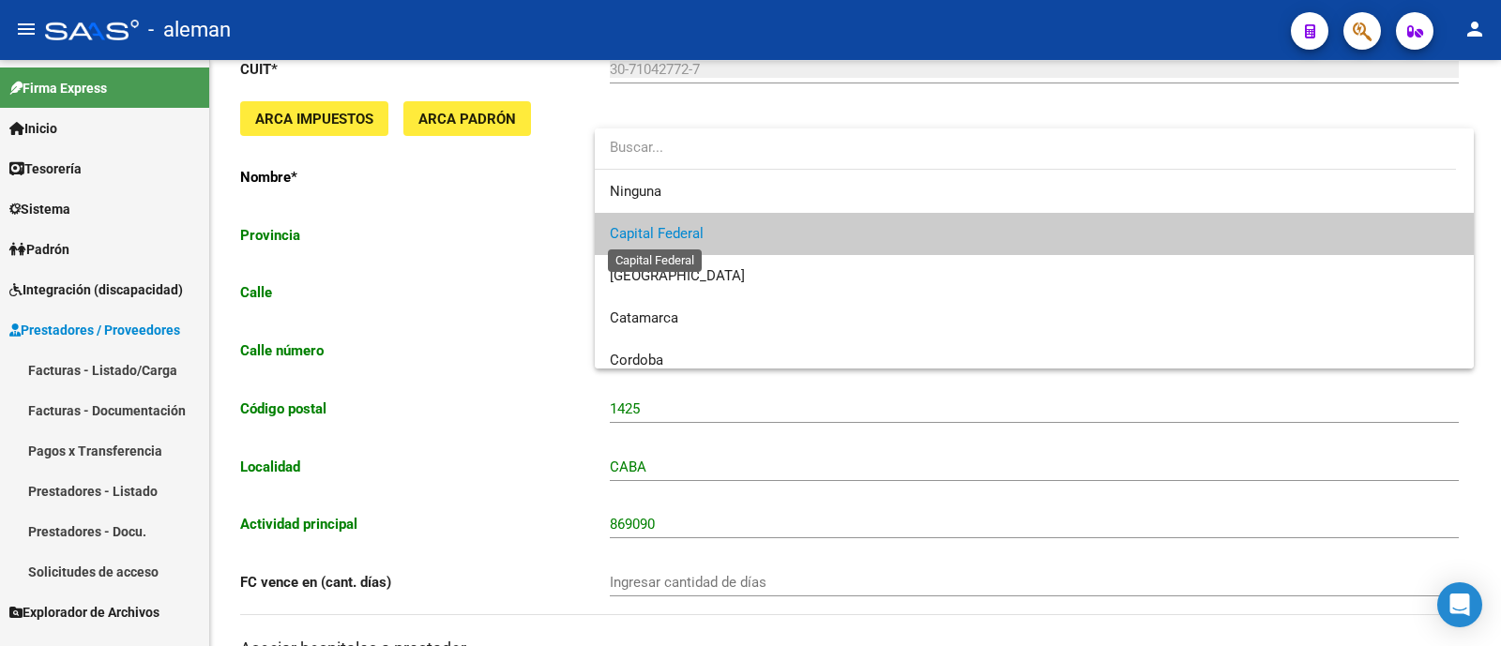
click at [680, 232] on span "Capital Federal" at bounding box center [657, 233] width 94 height 17
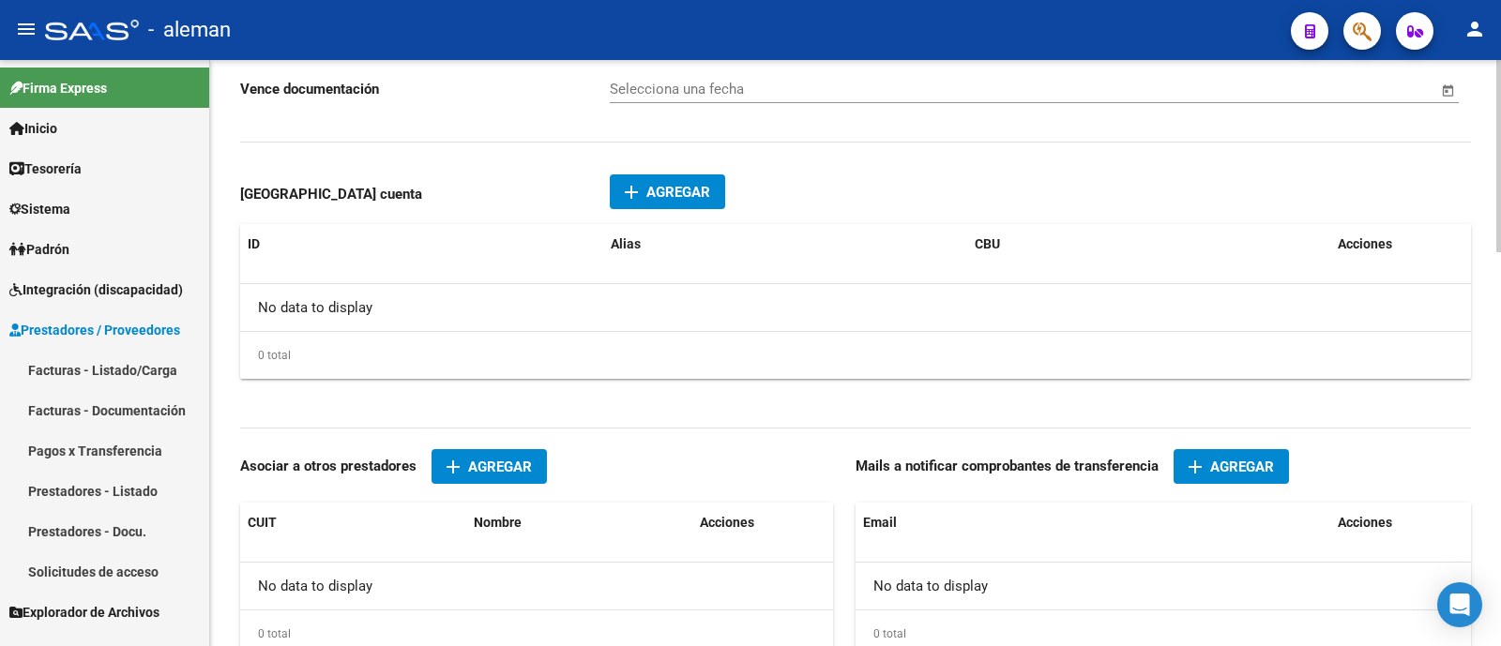
scroll to position [1197, 0]
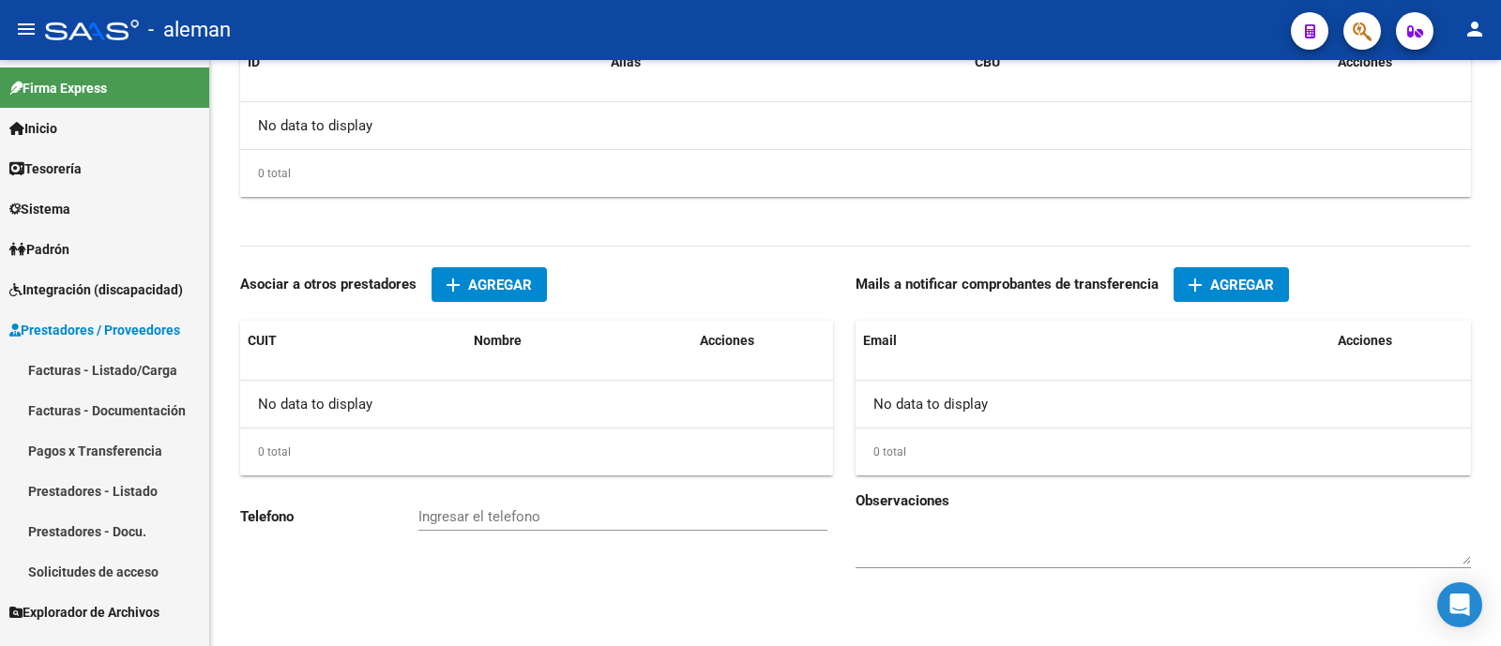
click at [80, 491] on link "Prestadores - Listado" at bounding box center [104, 491] width 209 height 40
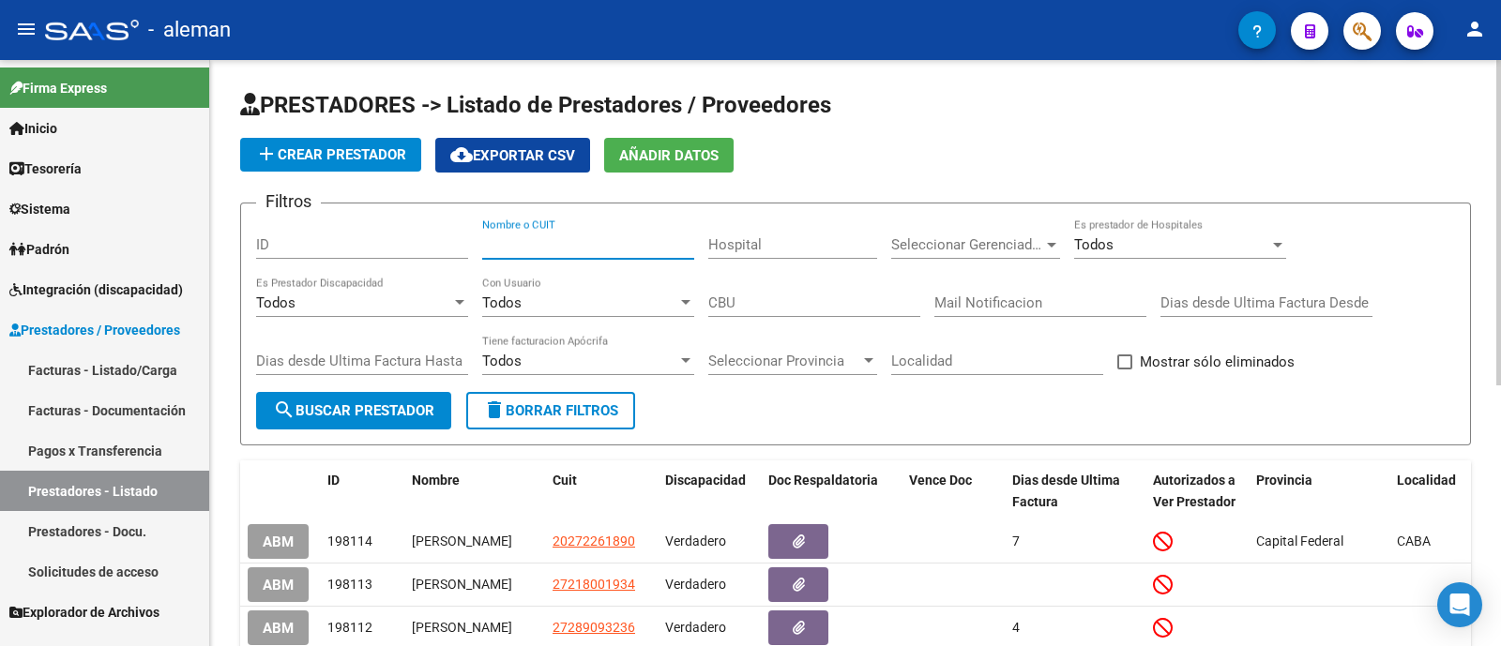
click at [521, 250] on input "Nombre o CUIT" at bounding box center [588, 244] width 212 height 17
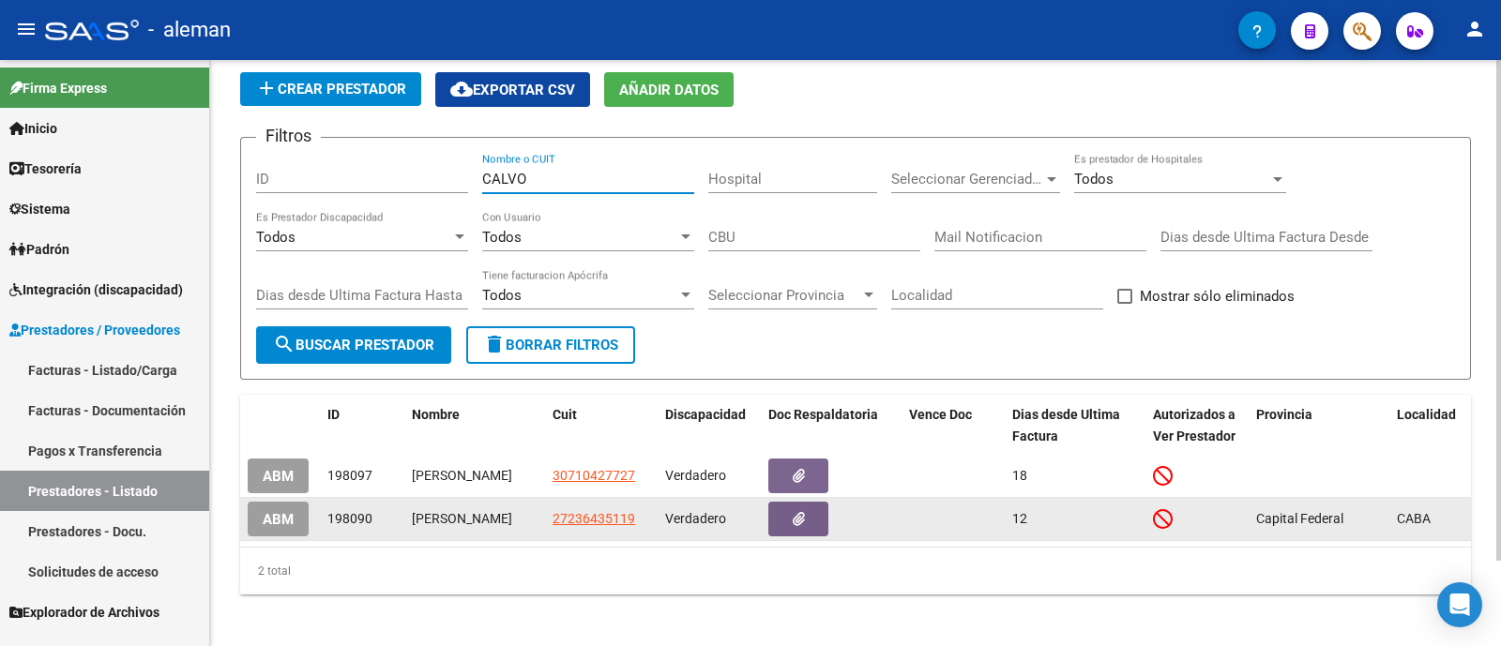
scroll to position [98, 0]
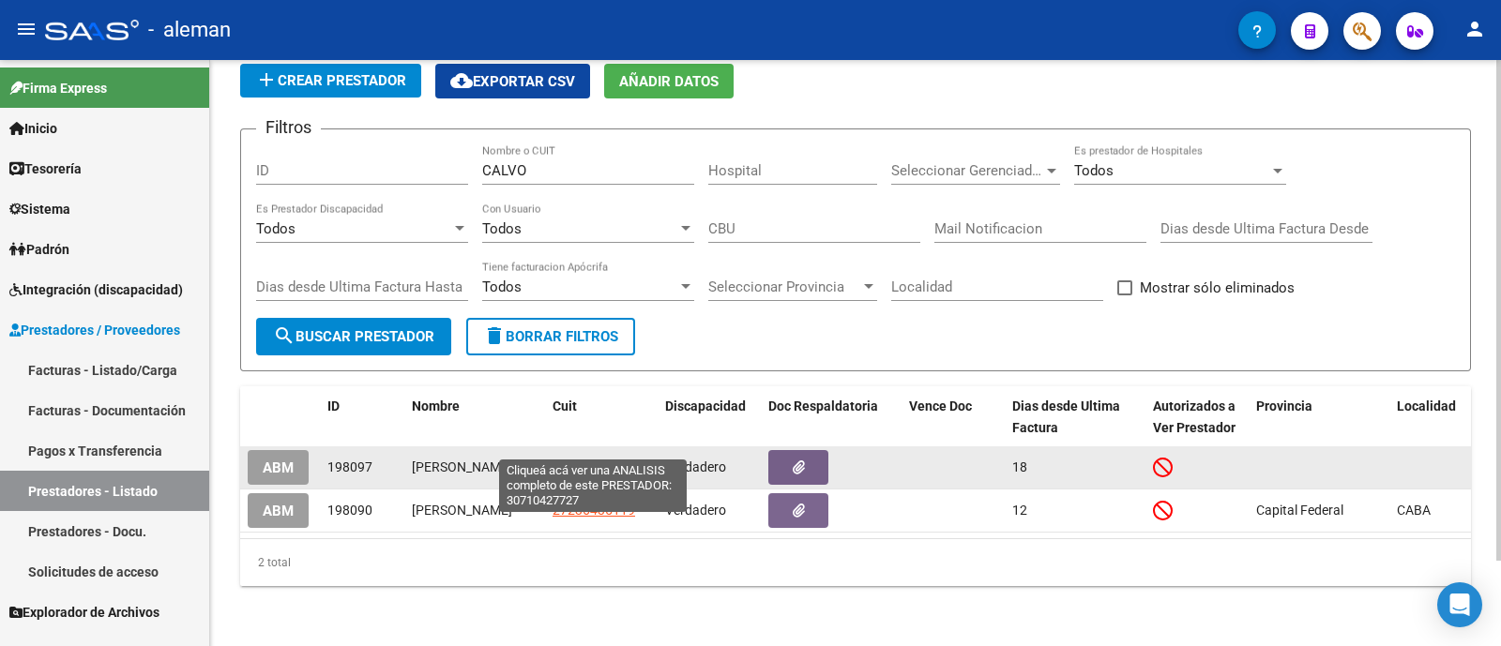
click at [586, 460] on span "30710427727" at bounding box center [593, 467] width 83 height 15
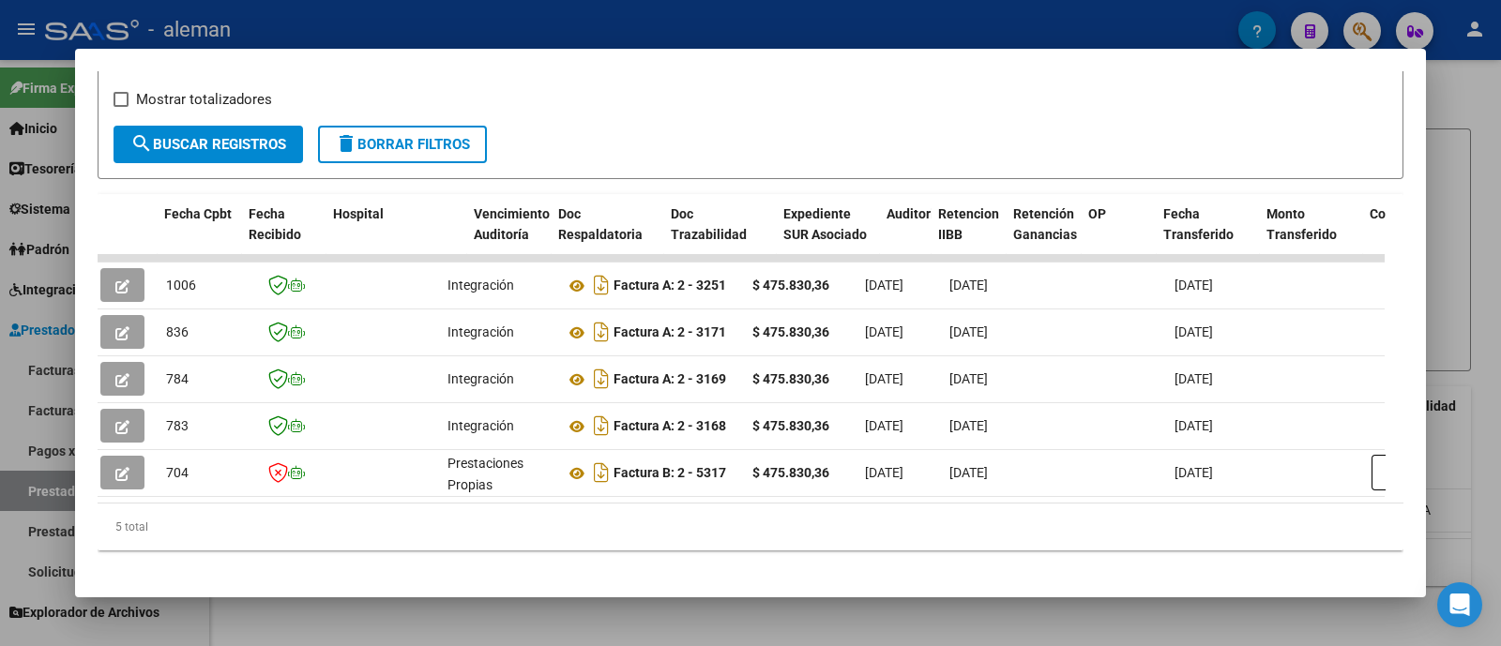
scroll to position [0, 0]
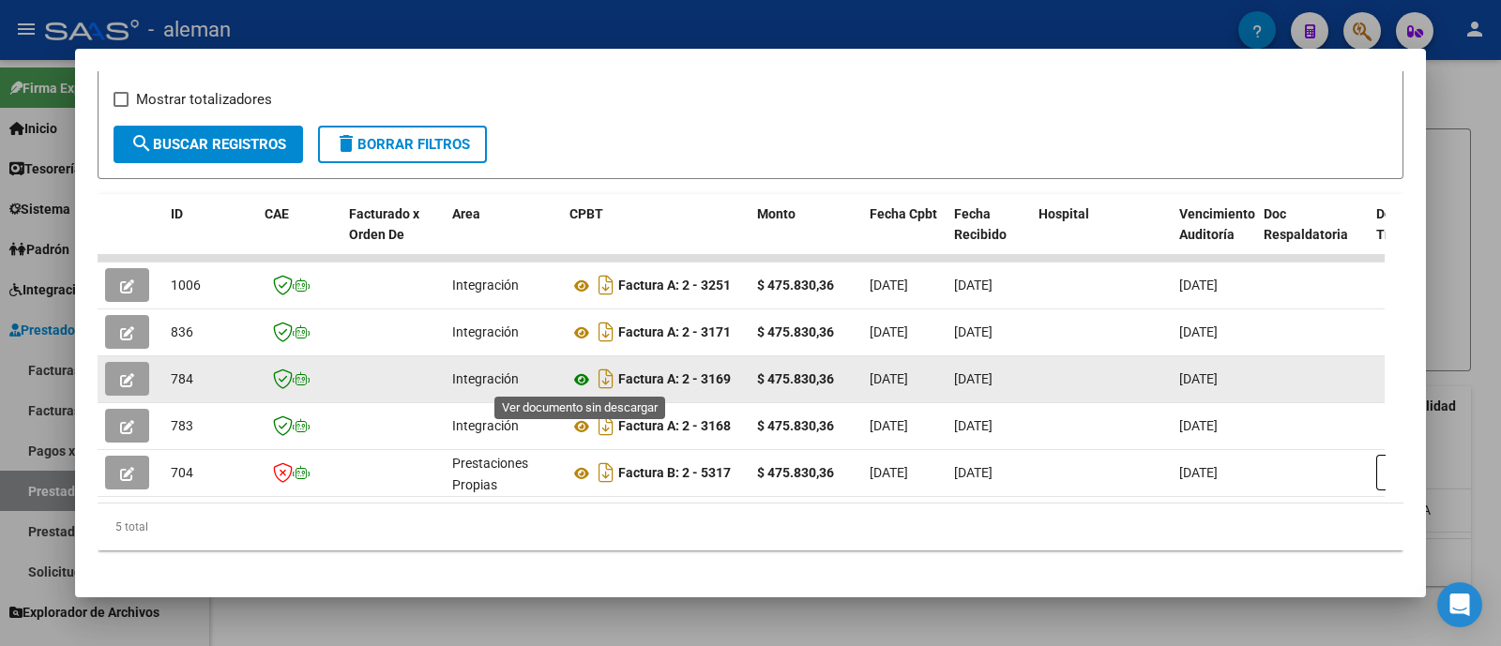
click at [585, 372] on icon at bounding box center [581, 380] width 24 height 23
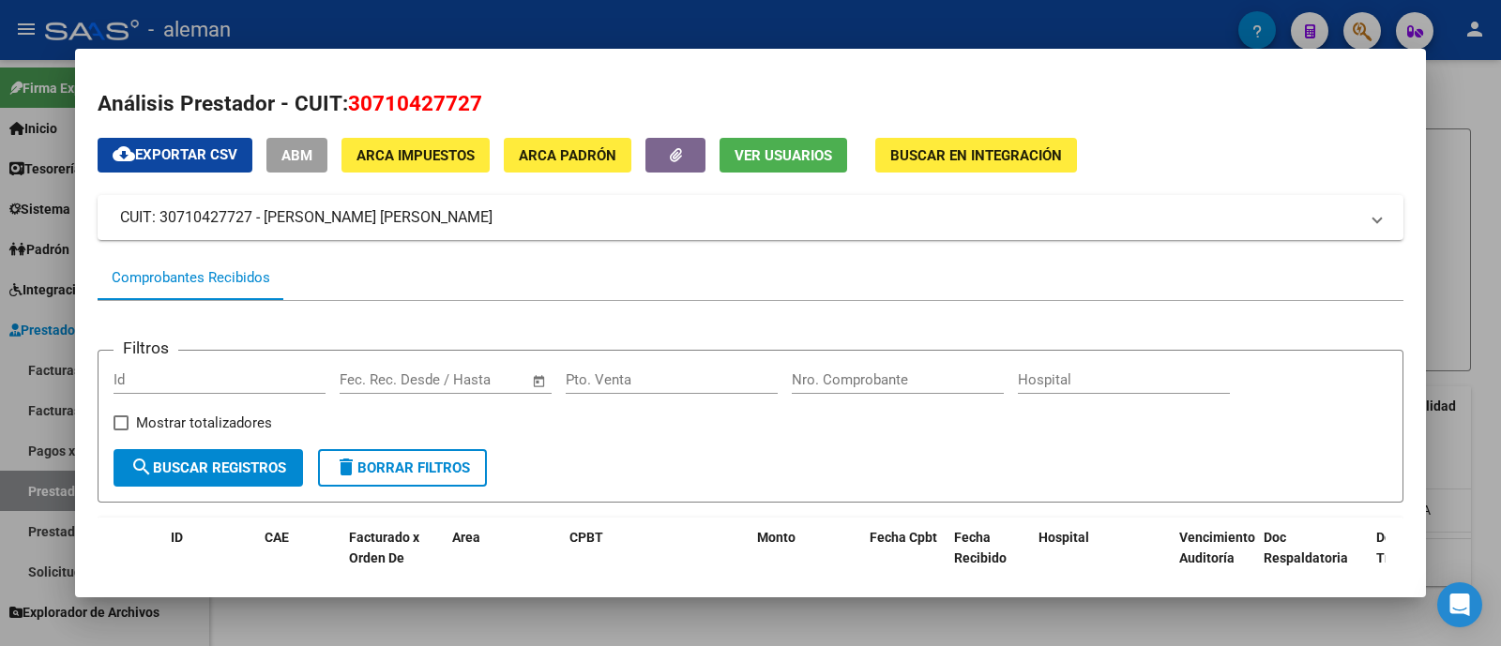
click at [1444, 189] on div at bounding box center [750, 323] width 1501 height 646
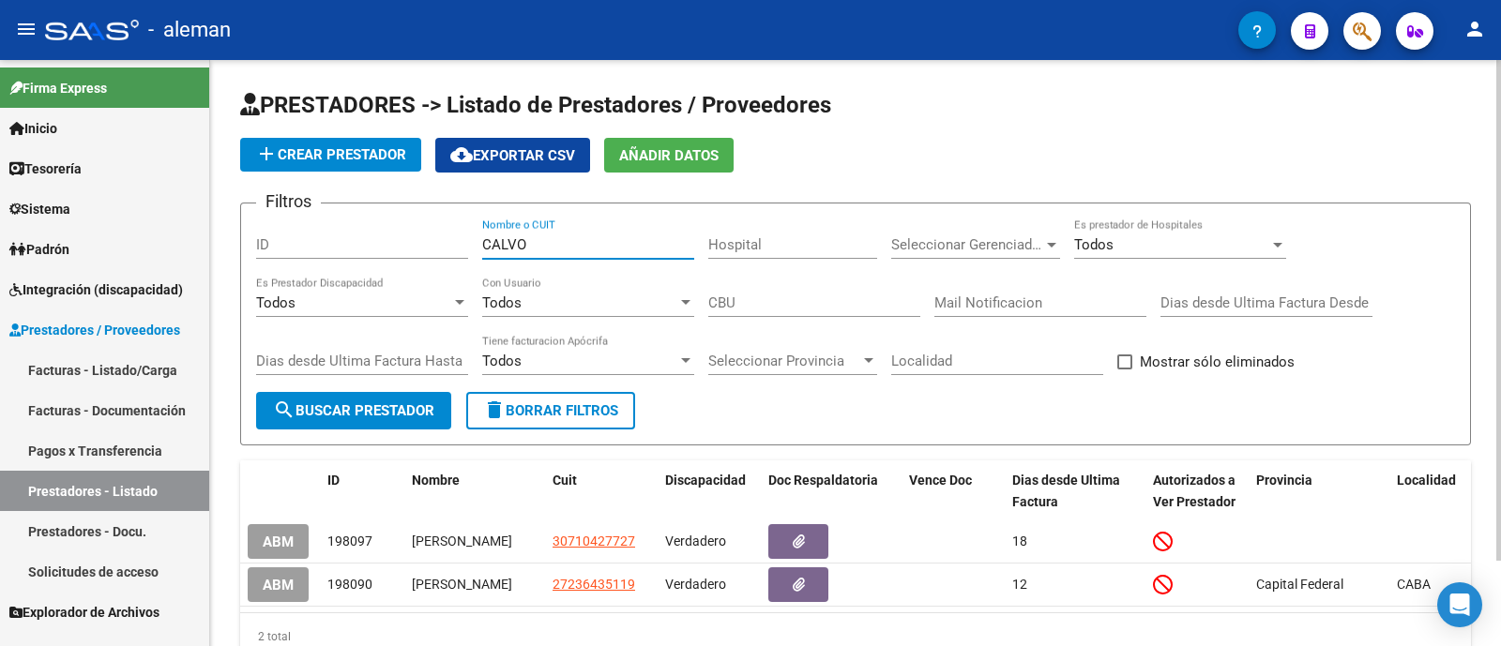
drag, startPoint x: 553, startPoint y: 250, endPoint x: 389, endPoint y: 213, distance: 168.4
click at [389, 213] on form "Filtros ID CALVO Nombre o CUIT Hospital Seleccionar Gerenciador Seleccionar Ger…" at bounding box center [855, 324] width 1230 height 243
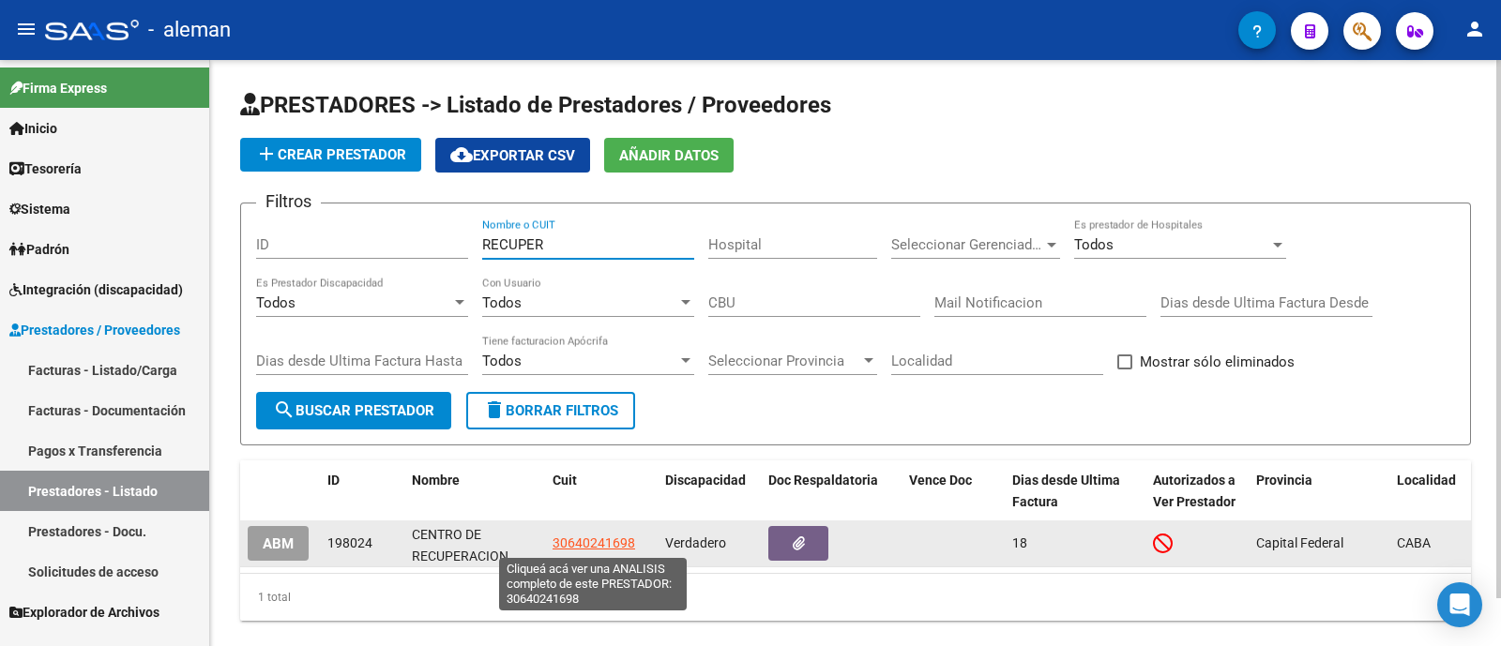
type input "RECUPER"
click at [606, 544] on span "30640241698" at bounding box center [593, 543] width 83 height 15
type textarea "30640241698"
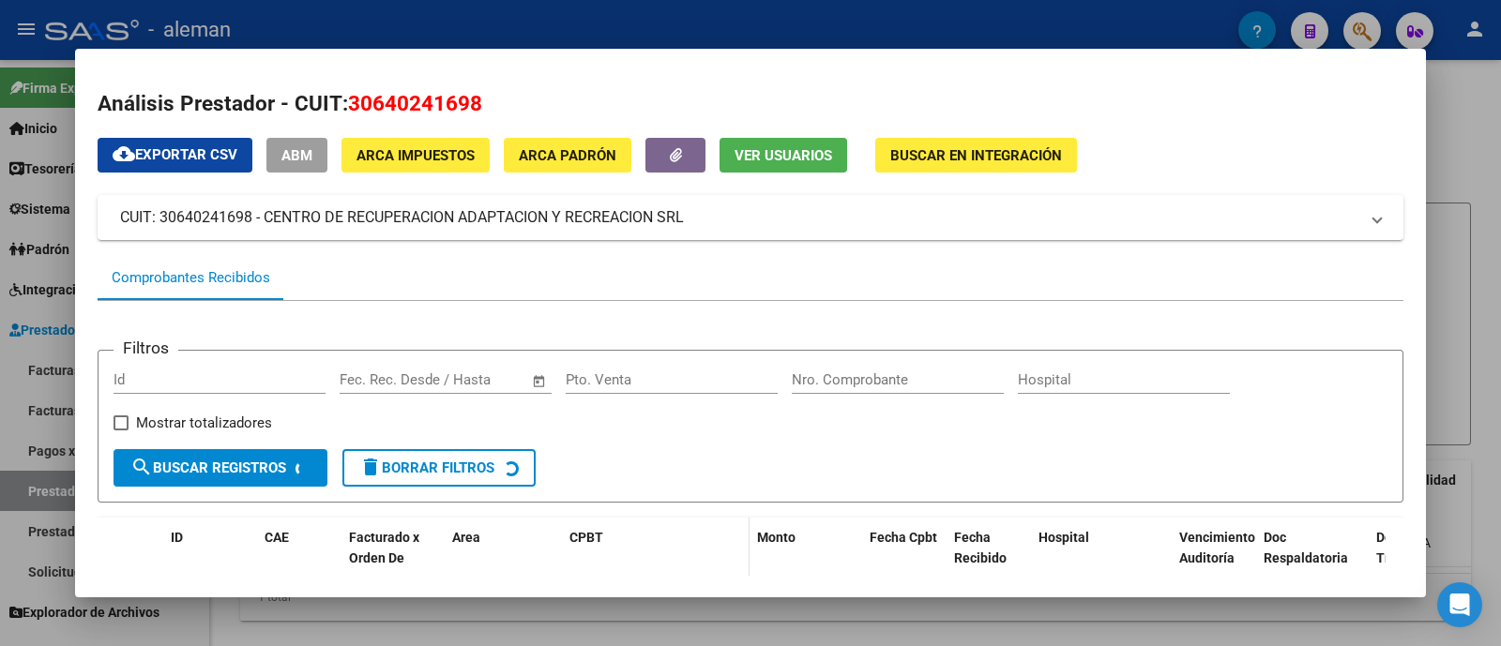
scroll to position [131, 0]
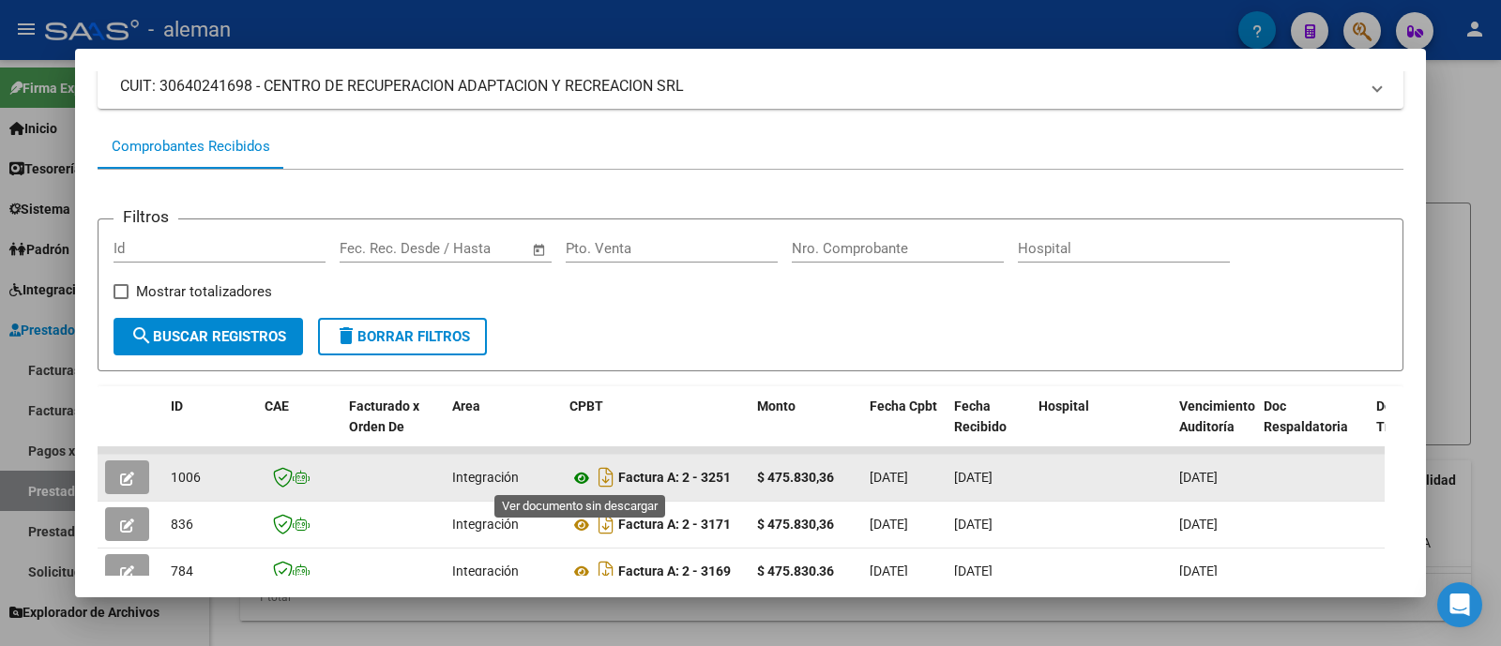
click at [581, 476] on icon at bounding box center [581, 478] width 24 height 23
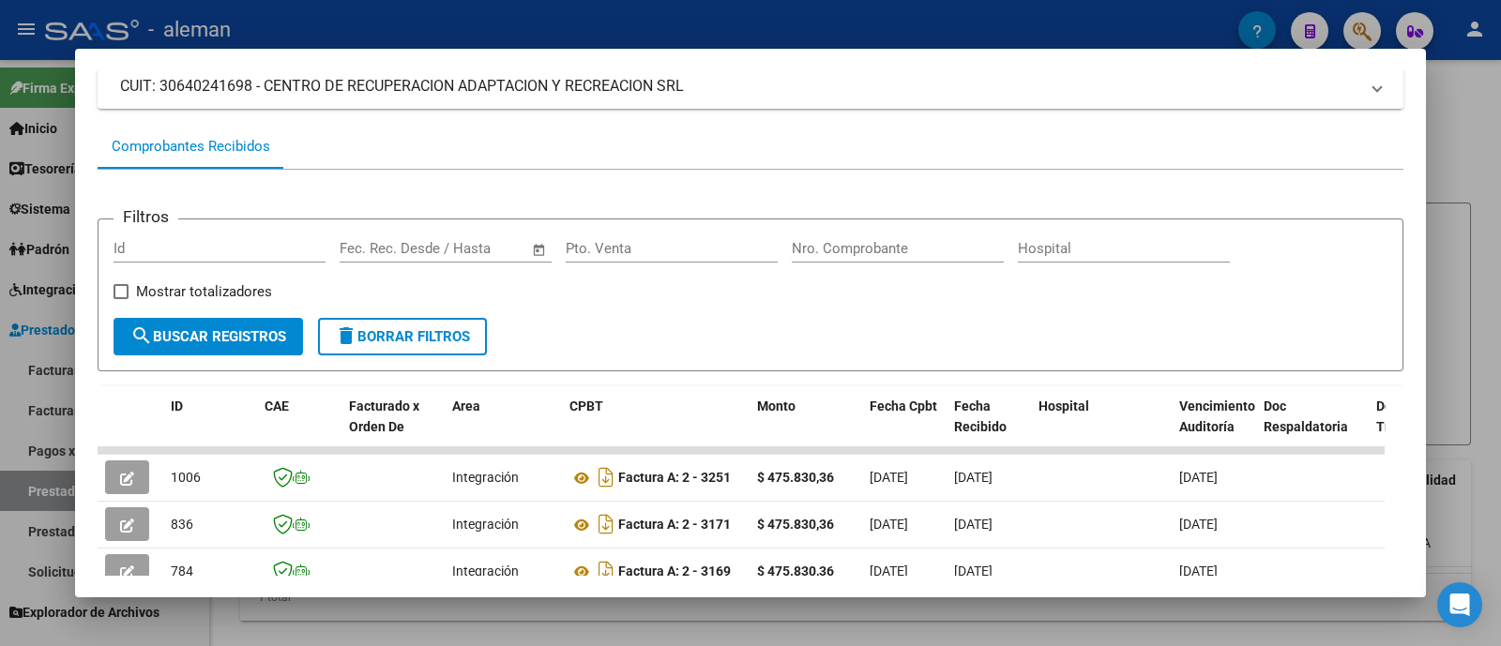
click at [1460, 243] on div at bounding box center [750, 323] width 1501 height 646
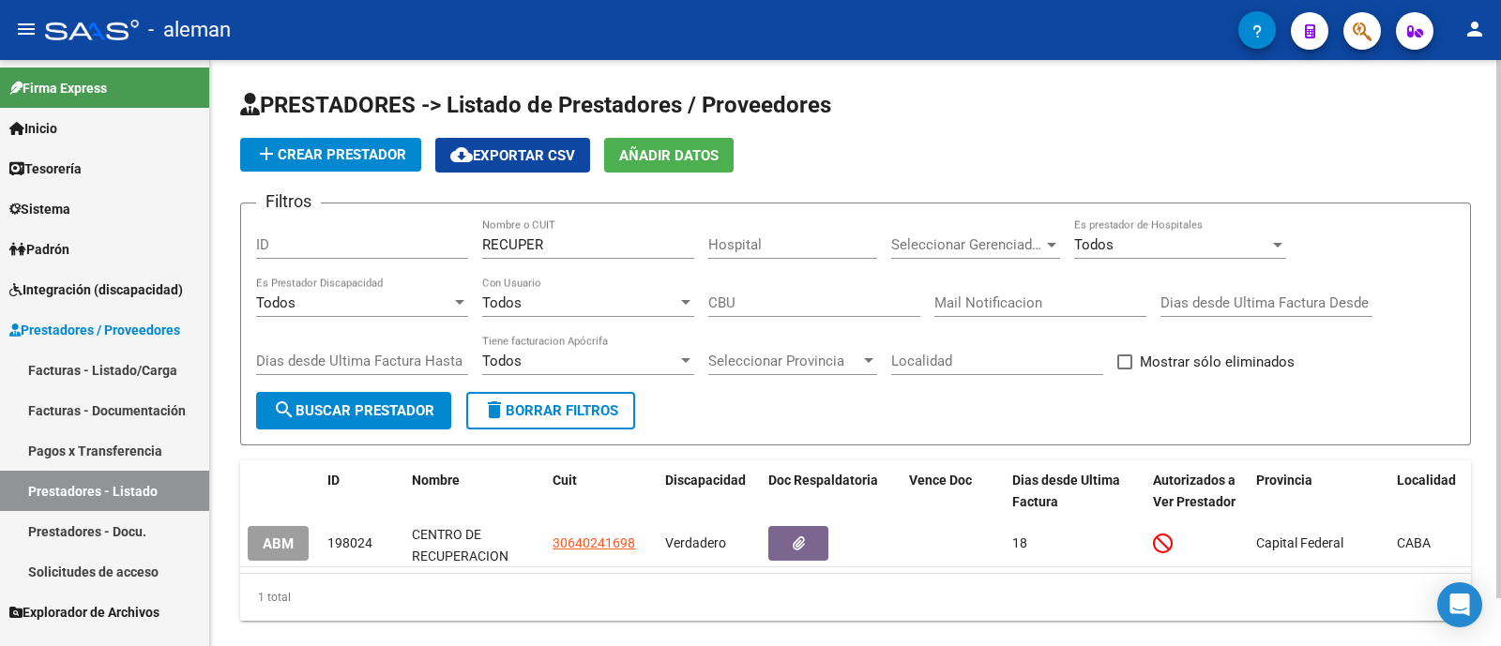
scroll to position [52, 0]
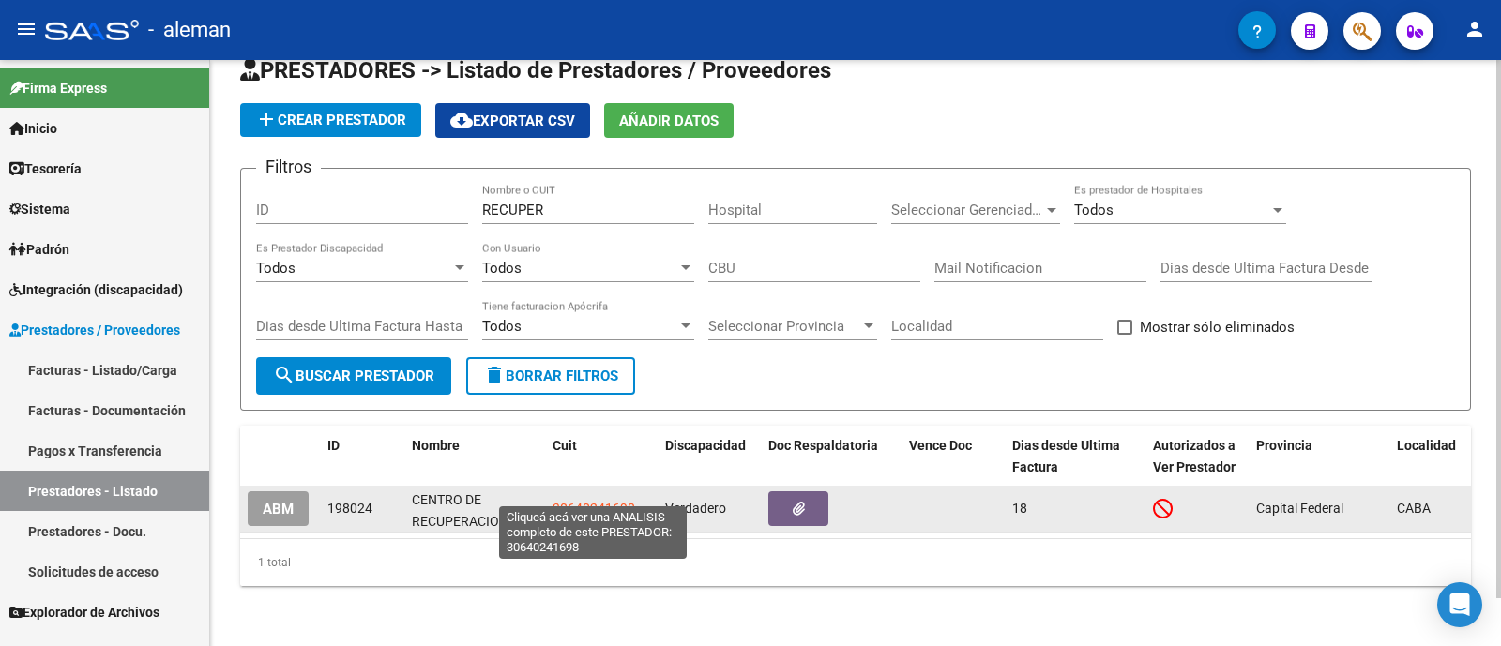
click at [585, 501] on span "30640241698" at bounding box center [593, 508] width 83 height 15
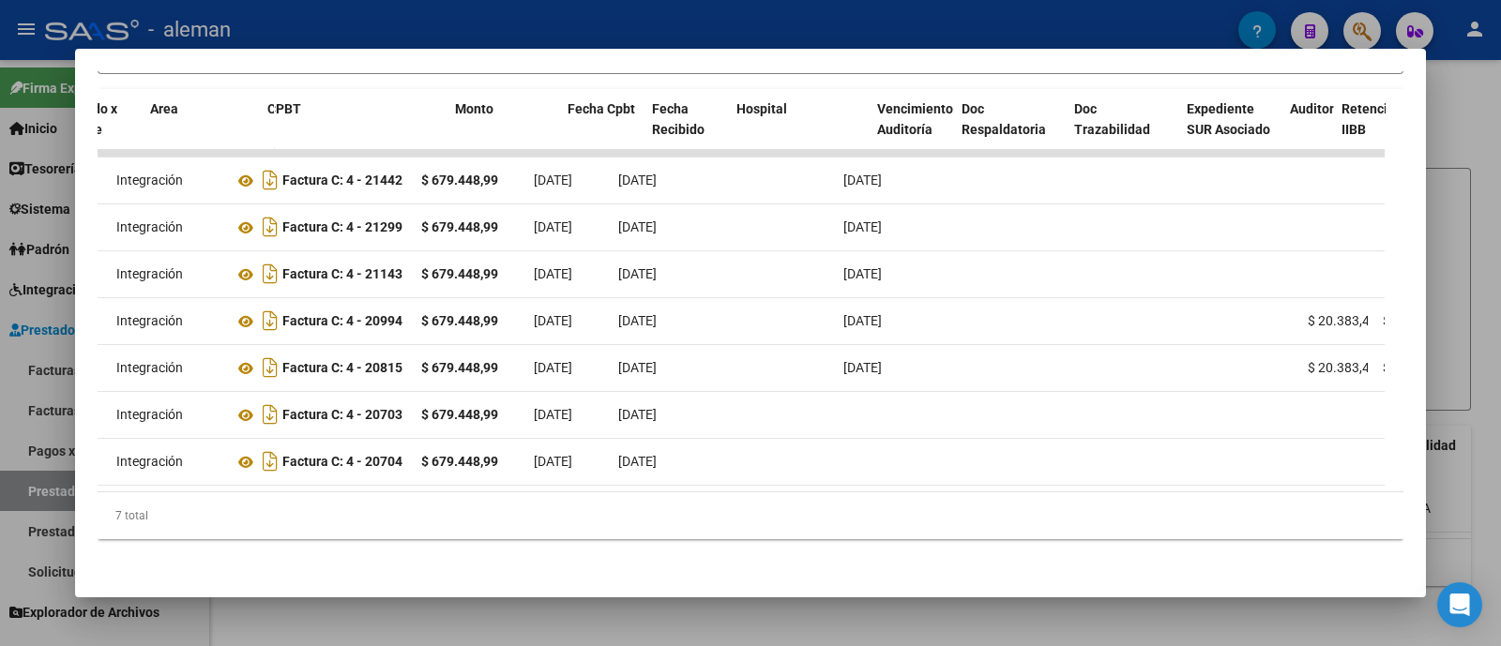
scroll to position [0, 0]
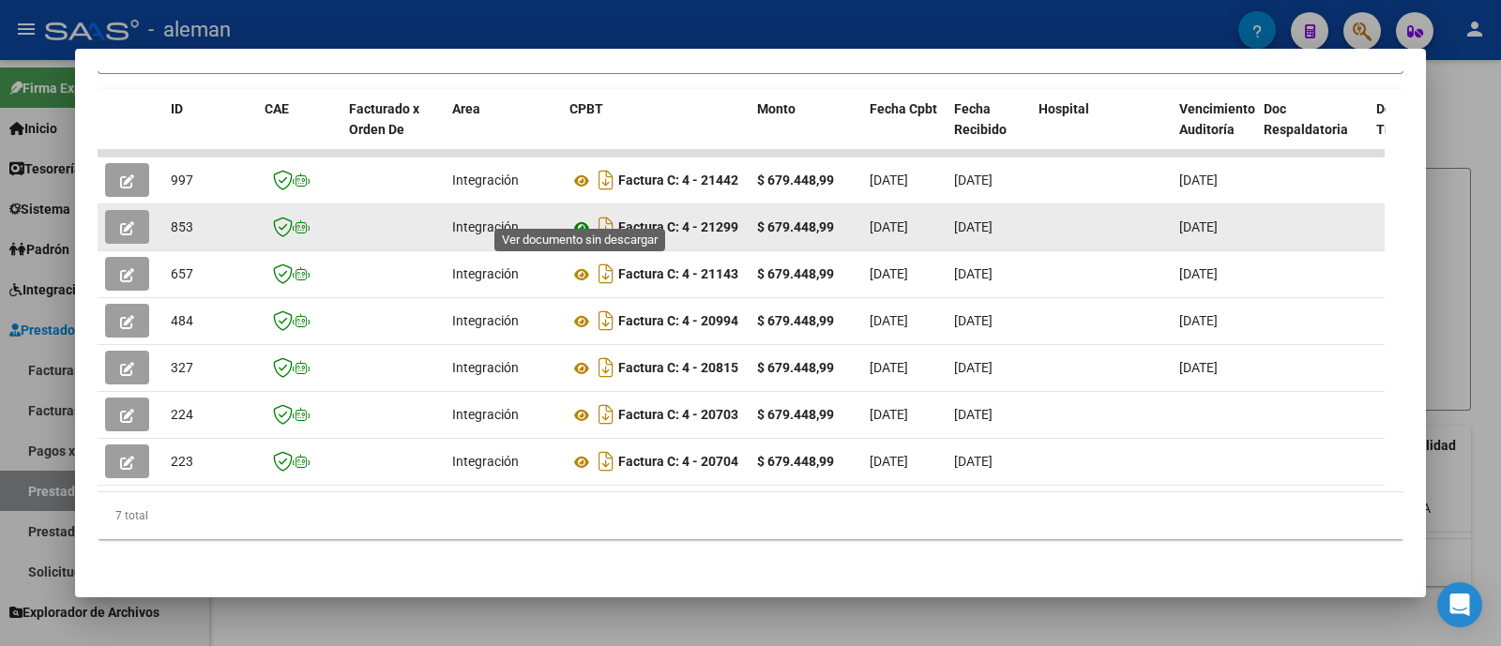
click at [585, 217] on icon at bounding box center [581, 228] width 24 height 23
click at [579, 217] on icon at bounding box center [581, 228] width 24 height 23
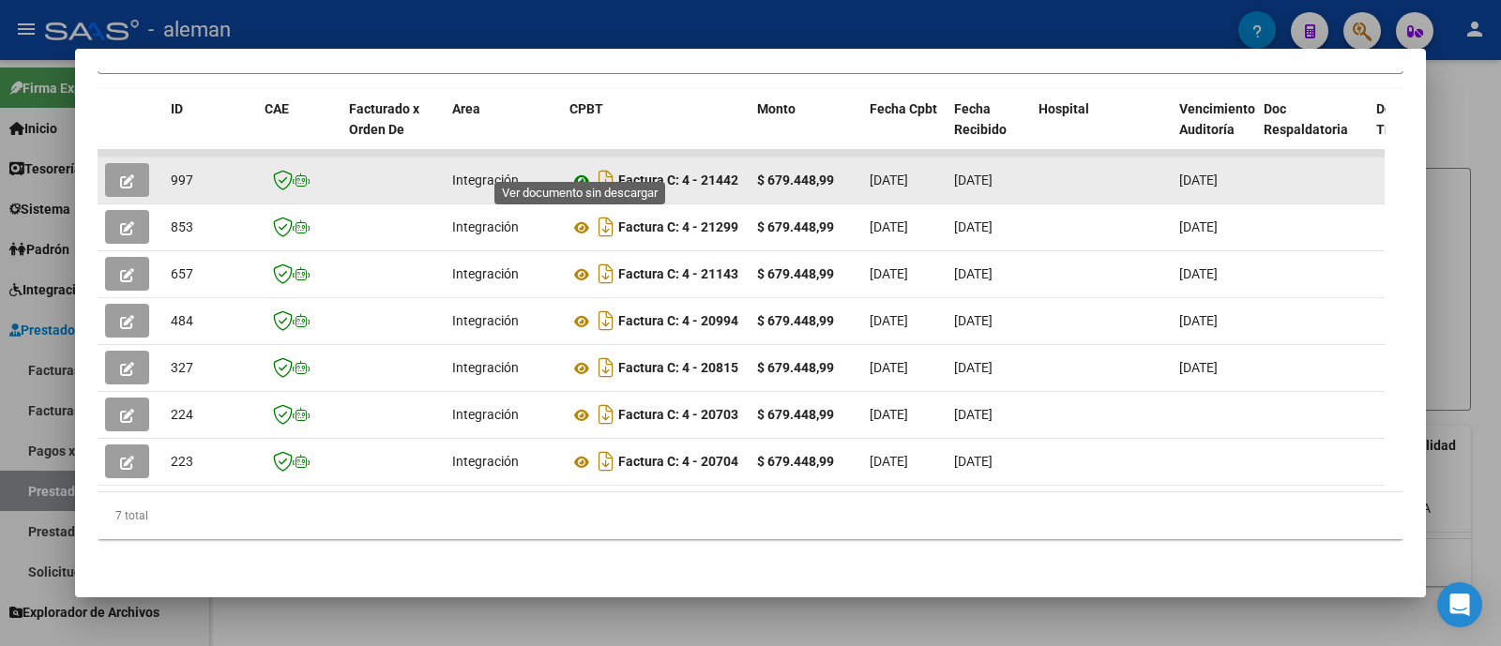
click at [582, 170] on icon at bounding box center [581, 181] width 24 height 23
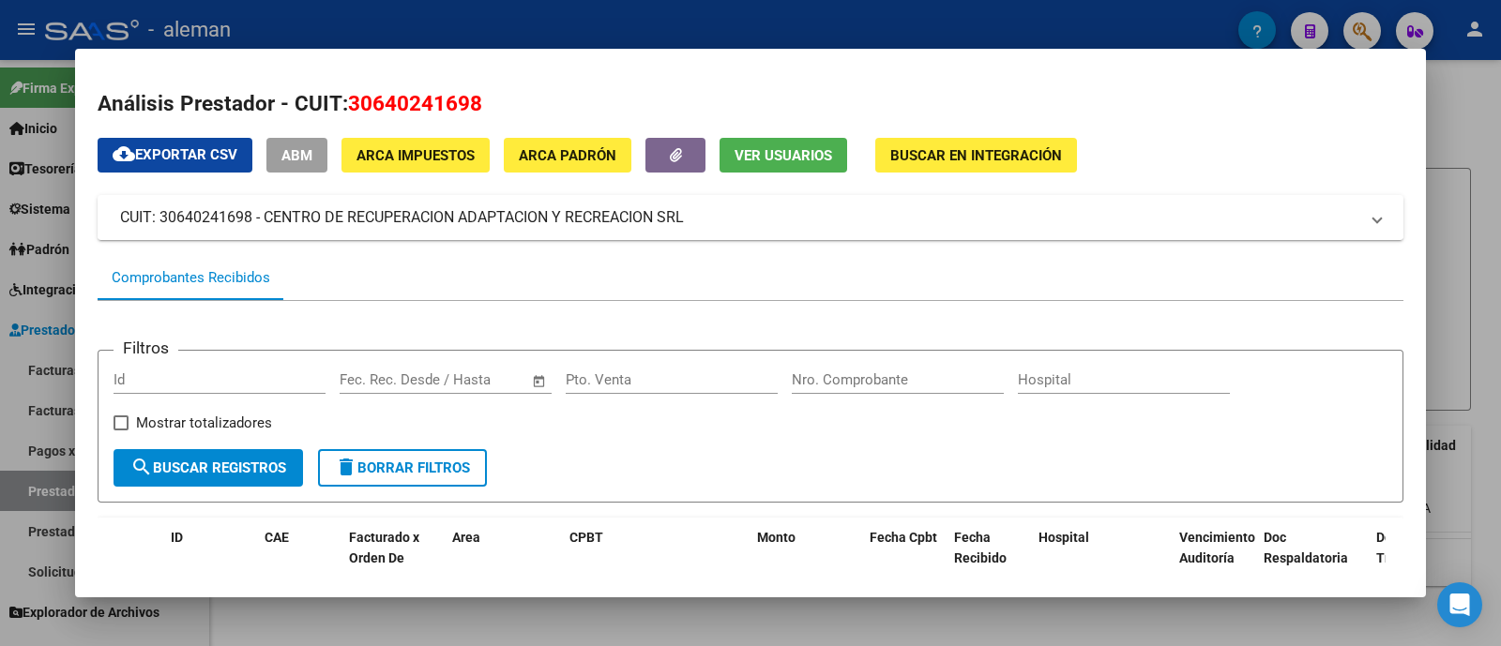
click at [427, 219] on mat-panel-title "CUIT: 30640241698 - CENTRO DE RECUPERACION ADAPTACION Y RECREACION SRL" at bounding box center [739, 217] width 1238 height 23
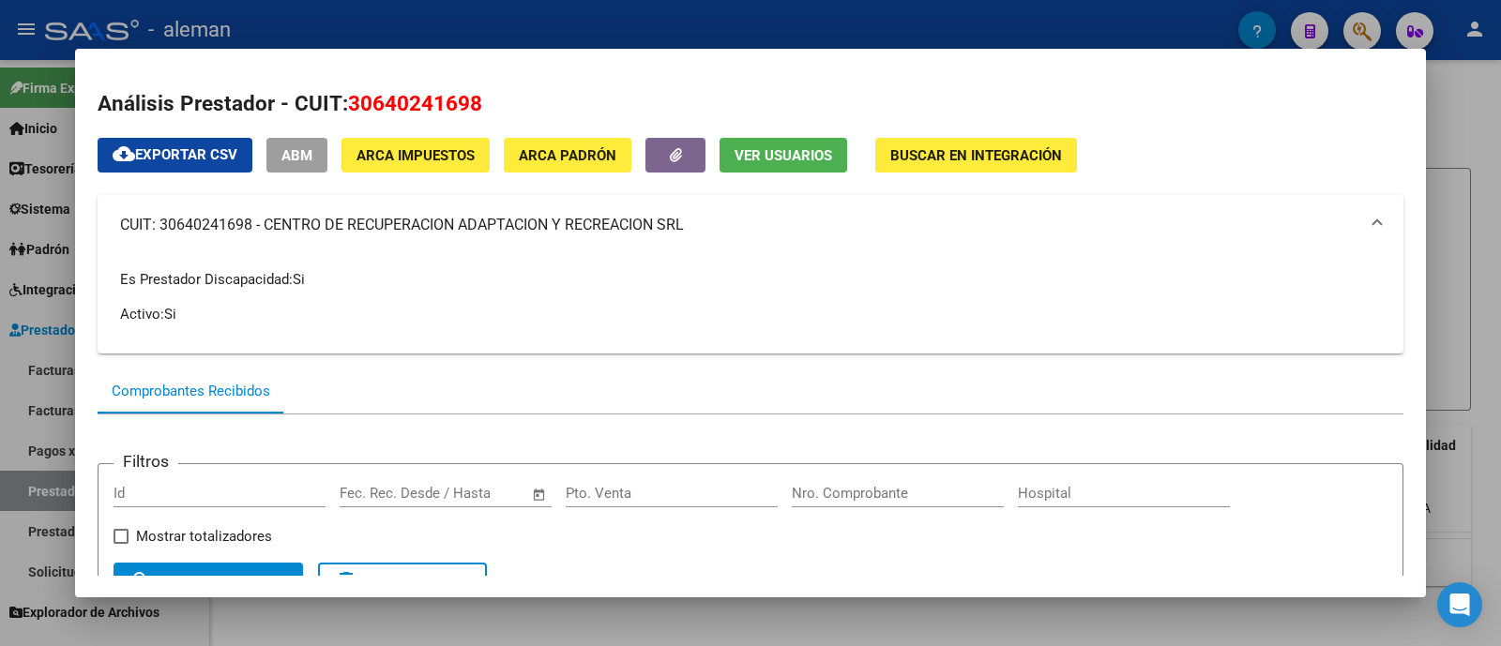
click at [1457, 226] on div at bounding box center [750, 323] width 1501 height 646
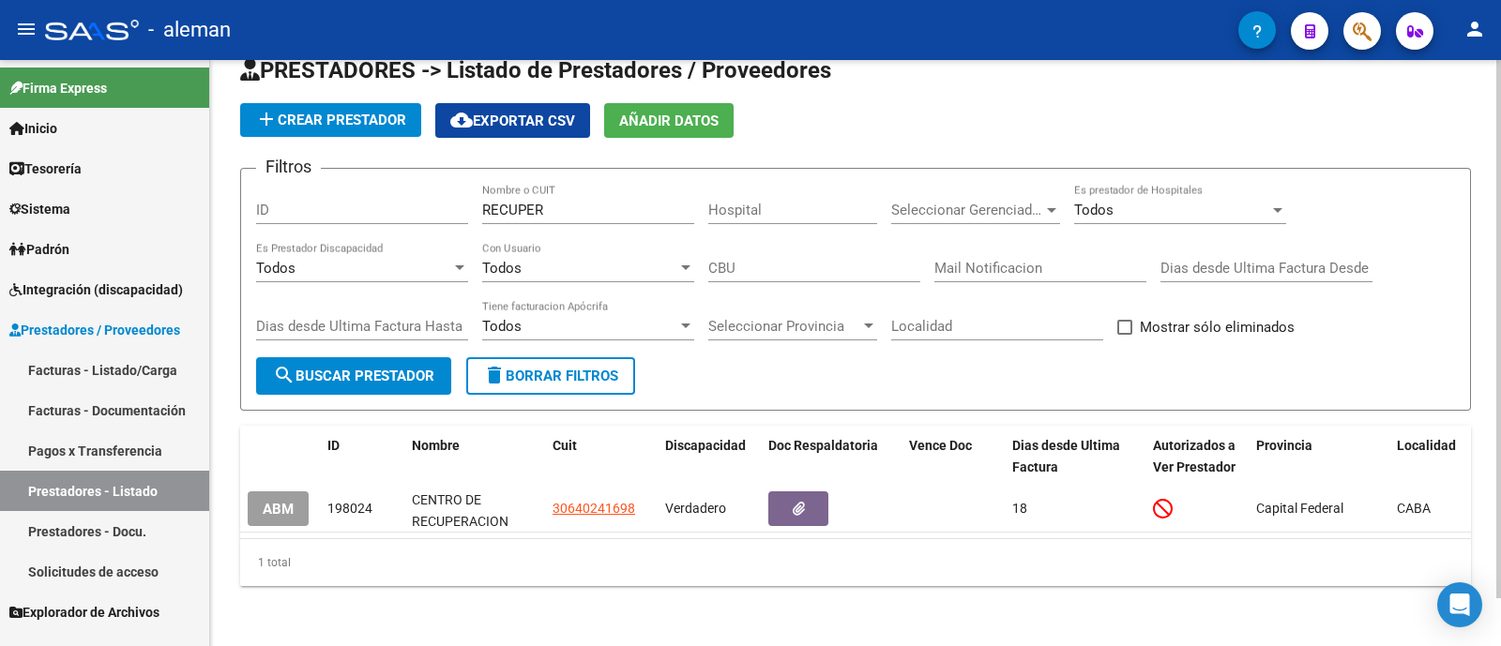
drag, startPoint x: 550, startPoint y: 183, endPoint x: 538, endPoint y: 197, distance: 18.0
click at [488, 189] on div "RECUPER Nombre o CUIT" at bounding box center [588, 204] width 212 height 40
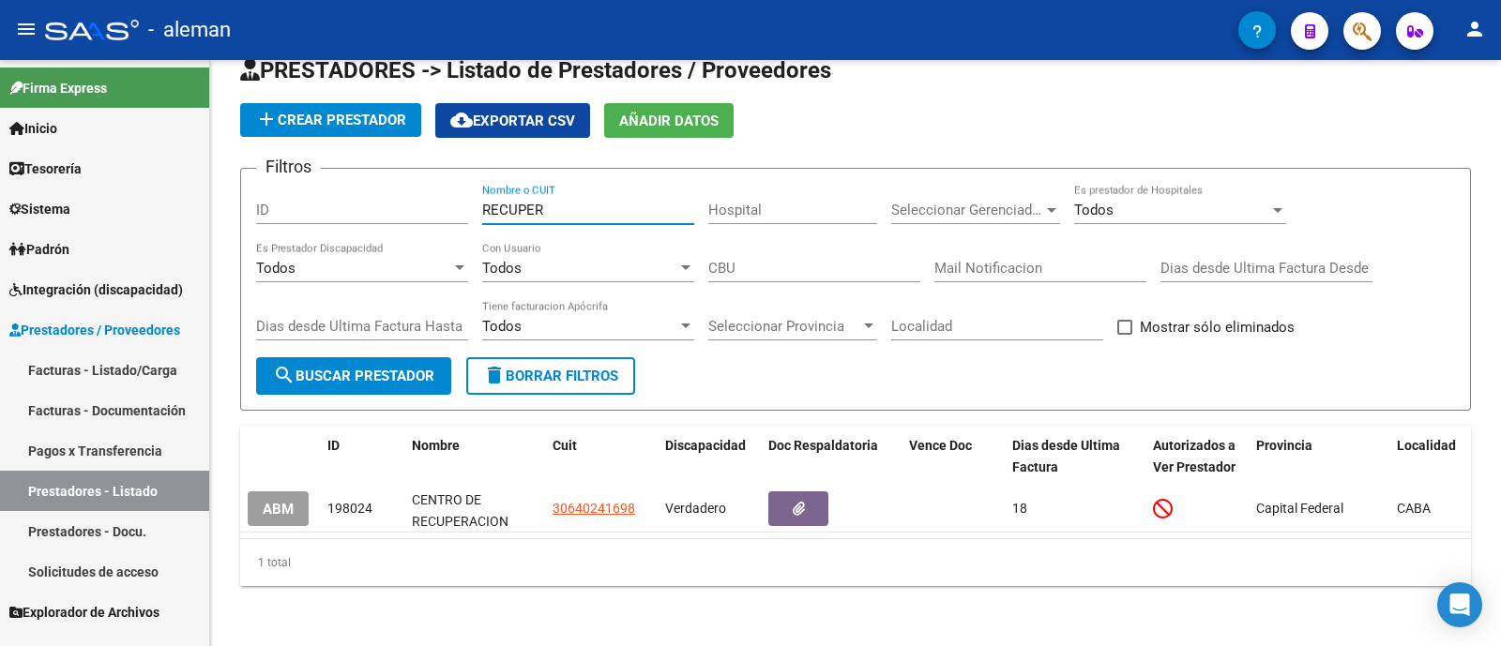
drag, startPoint x: 541, startPoint y: 189, endPoint x: 568, endPoint y: 3, distance: 187.7
click at [375, 168] on form "Filtros ID RECUPER Nombre o CUIT Hospital Seleccionar Gerenciador Seleccionar G…" at bounding box center [855, 289] width 1230 height 243
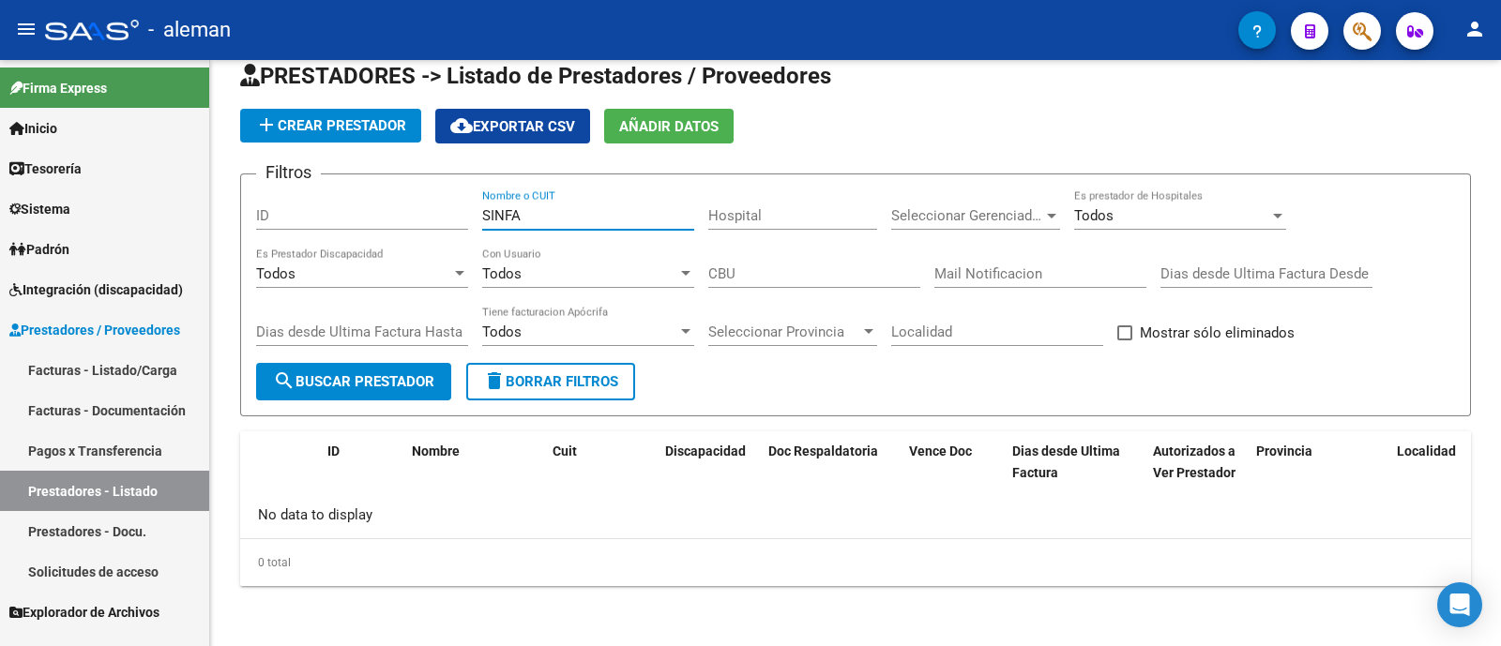
scroll to position [28, 0]
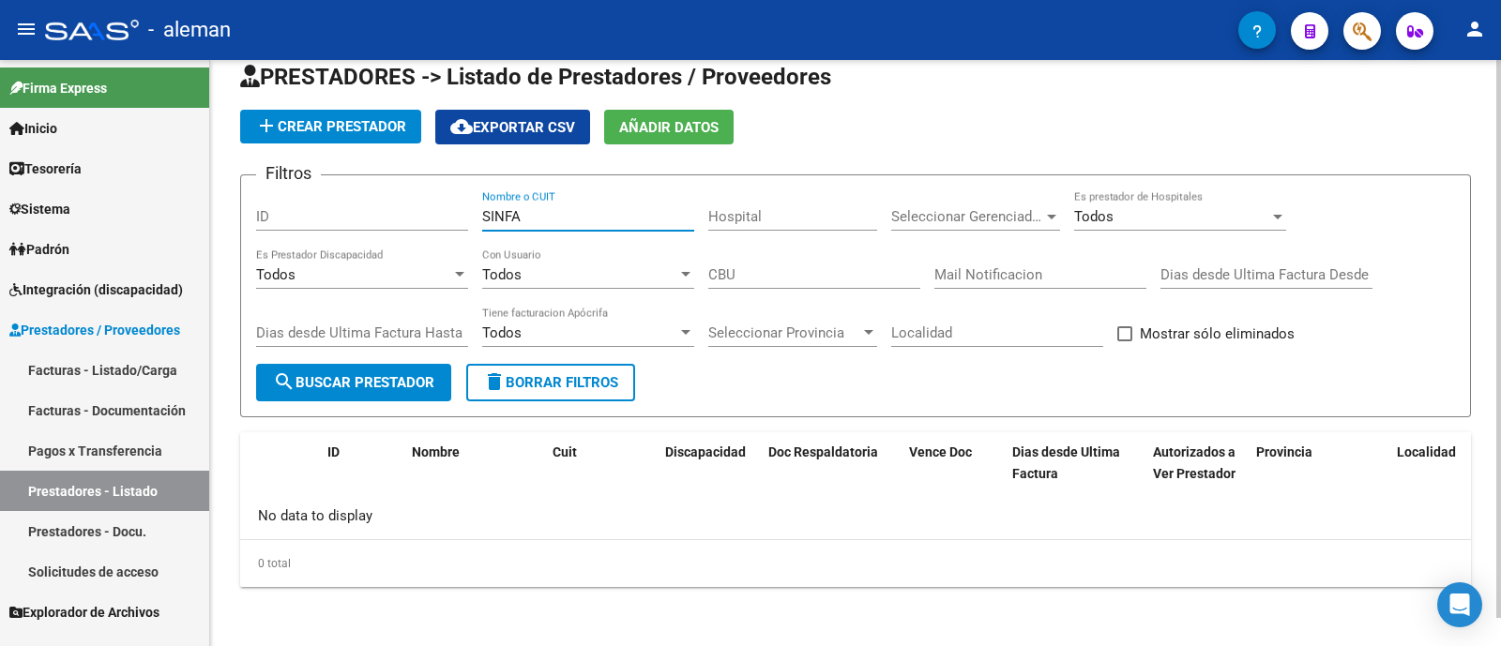
drag, startPoint x: 518, startPoint y: 204, endPoint x: 414, endPoint y: 189, distance: 105.2
click at [414, 190] on div "Filtros ID SINFA Nombre o CUIT Hospital Seleccionar Gerenciador Seleccionar Ger…" at bounding box center [855, 277] width 1199 height 174
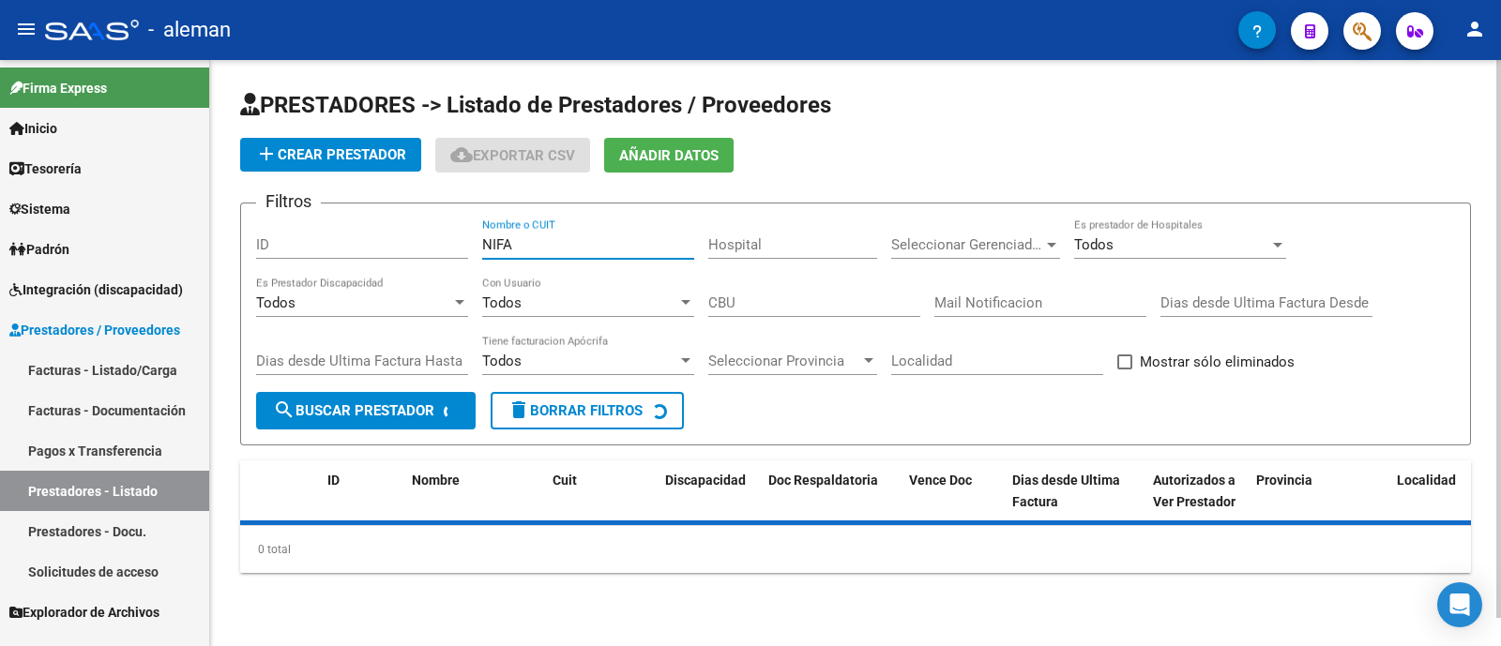
scroll to position [0, 0]
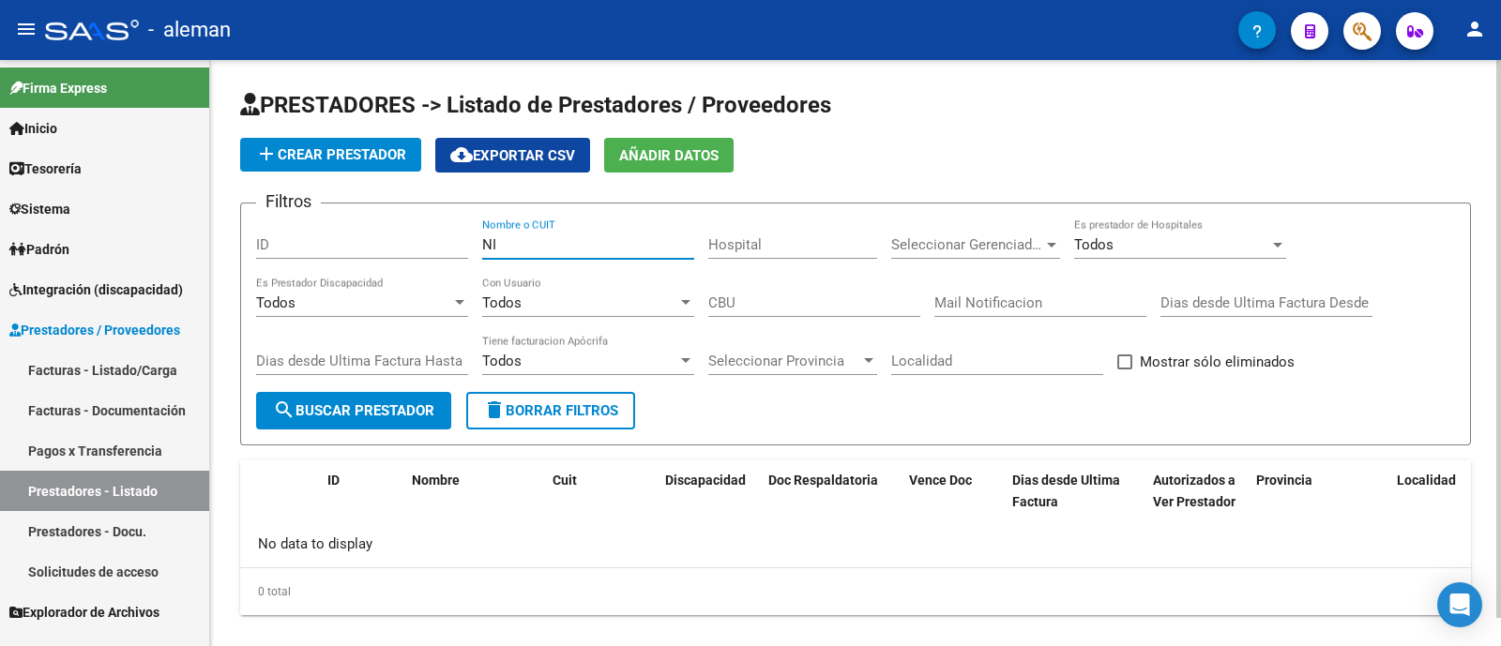
type input "N"
type input "S"
click at [118, 492] on link "Prestadores - Listado" at bounding box center [104, 491] width 209 height 40
click at [525, 250] on input "Nombre o CUIT" at bounding box center [588, 244] width 212 height 17
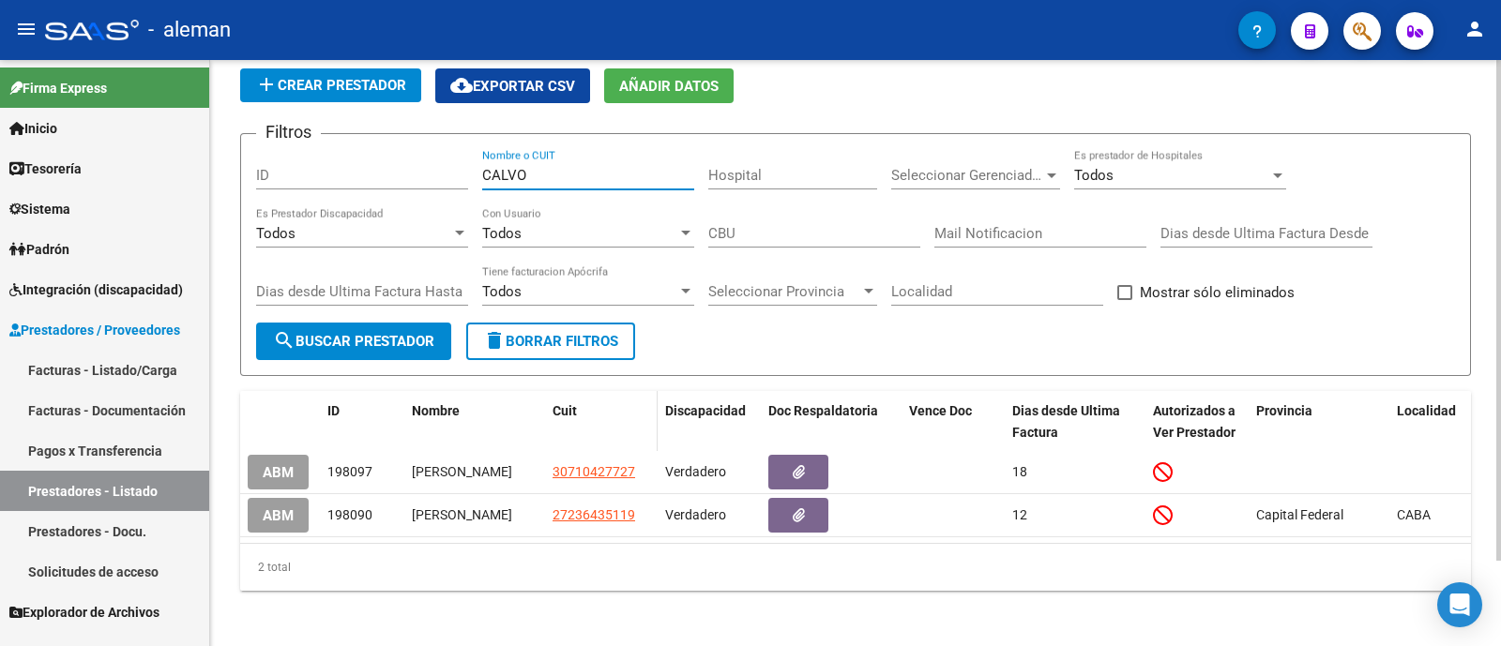
scroll to position [98, 0]
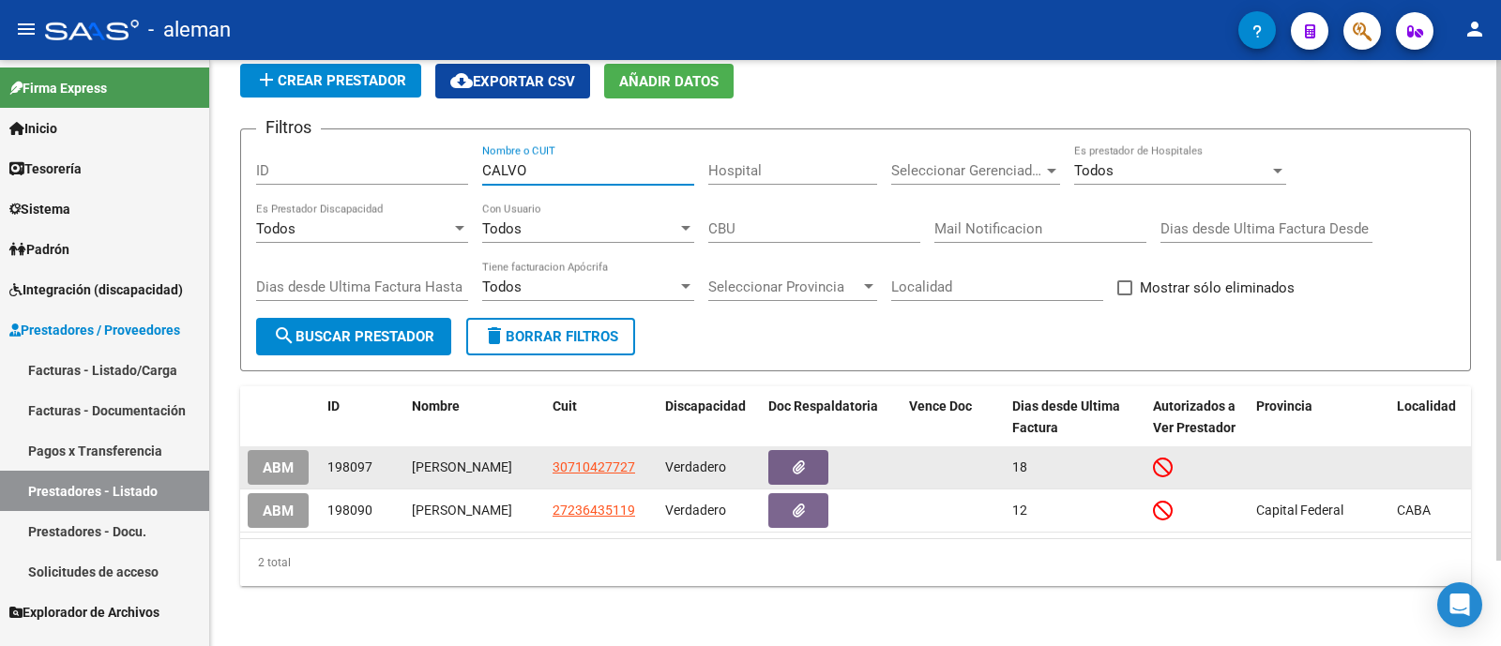
type input "CALVO"
click at [272, 460] on span "ABM" at bounding box center [278, 468] width 31 height 17
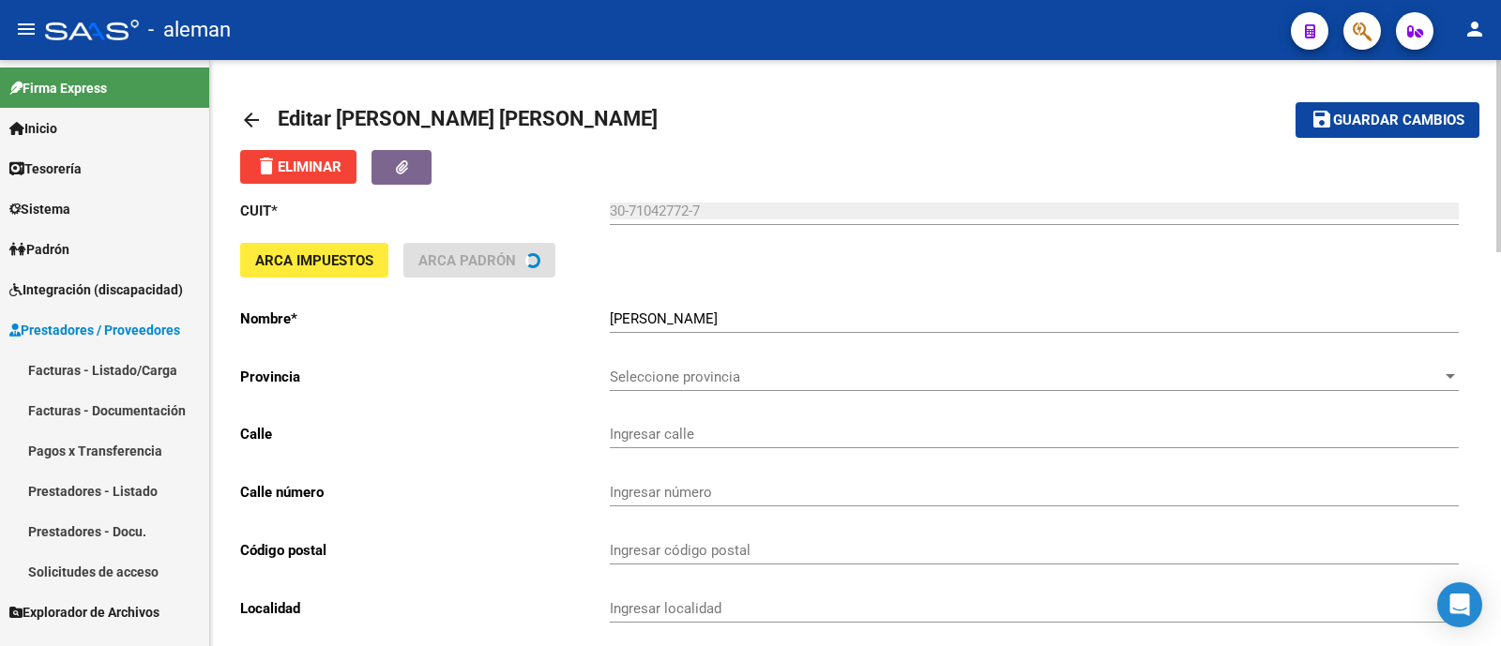
type input "MALABIA"
type input "2387"
type input "1425"
type input "CABA"
type input "869090"
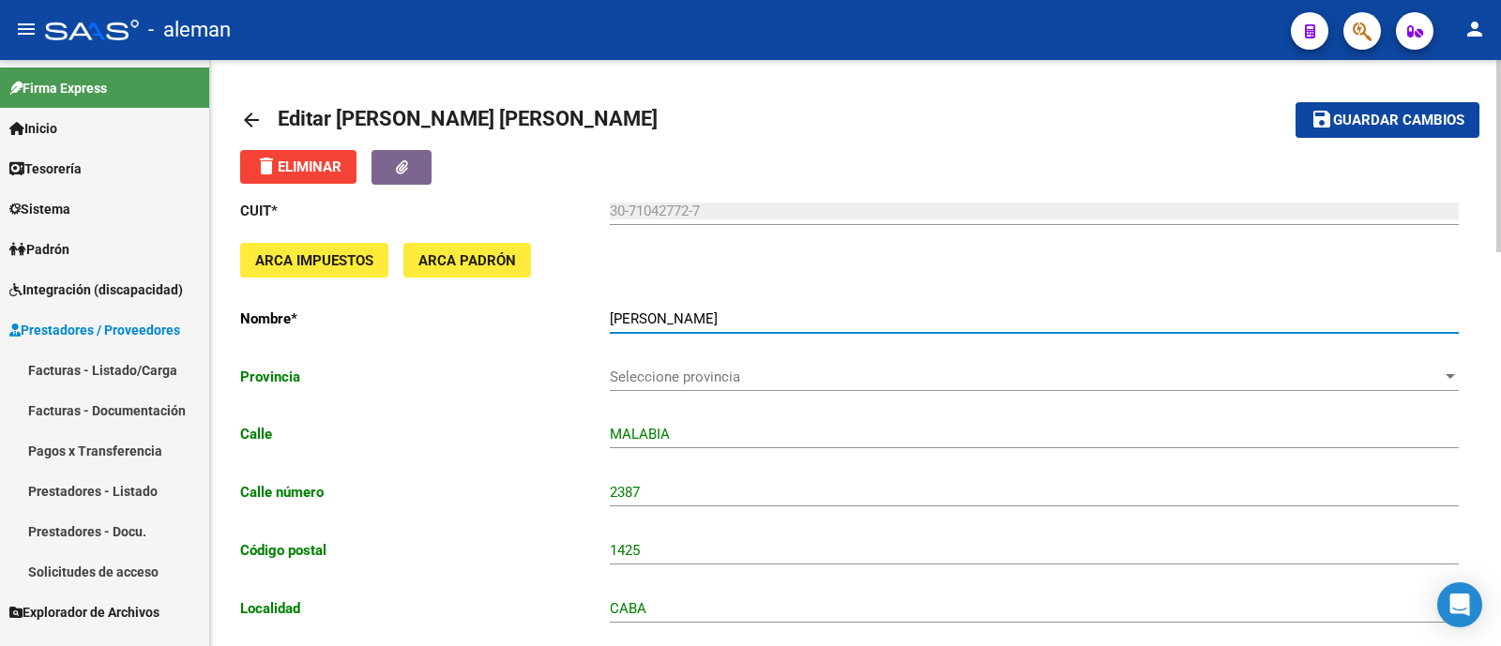
drag, startPoint x: 774, startPoint y: 311, endPoint x: 581, endPoint y: 313, distance: 192.3
click at [581, 313] on app-form-text-field "Nombre * CALVO NATALIA ANDREA Ingresar el nombre" at bounding box center [849, 318] width 1218 height 17
type input "c"
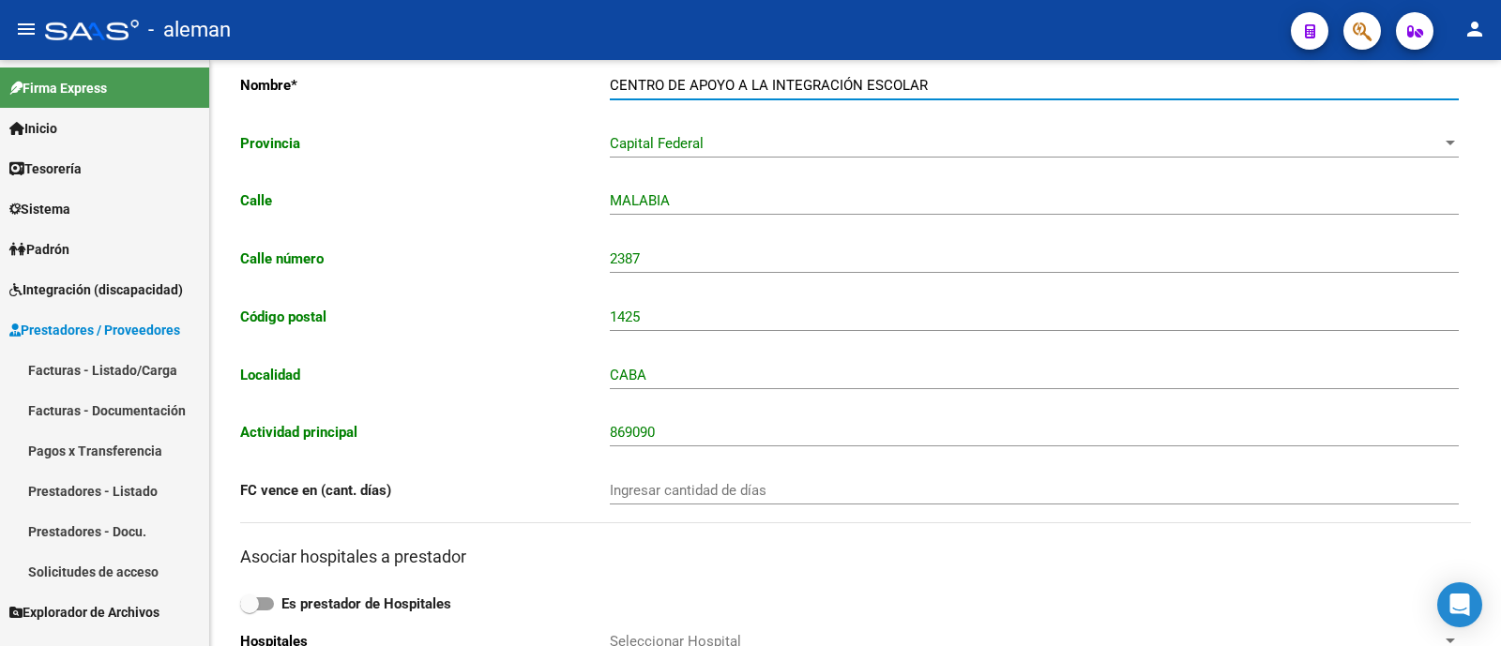
scroll to position [116, 0]
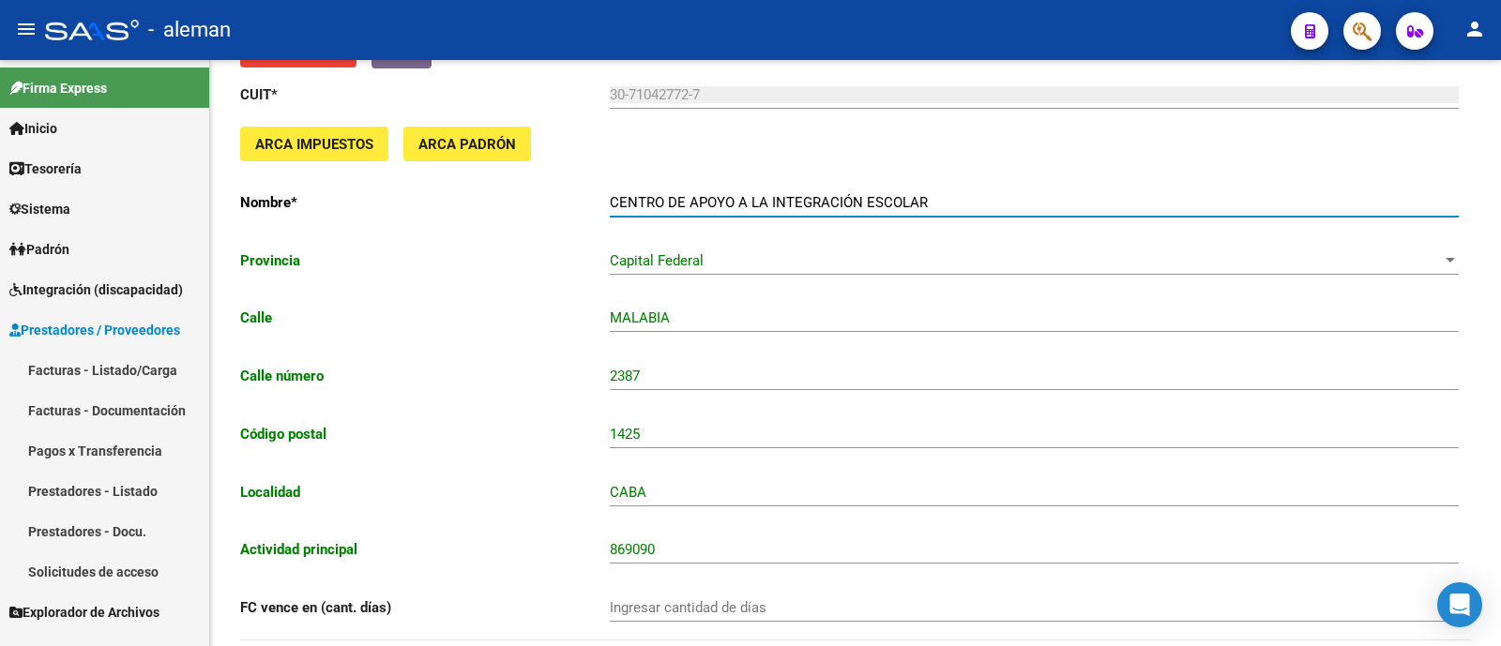
type input "CENTRO DE APOYO A LA INTEGRACIÓN ESCOLAR"
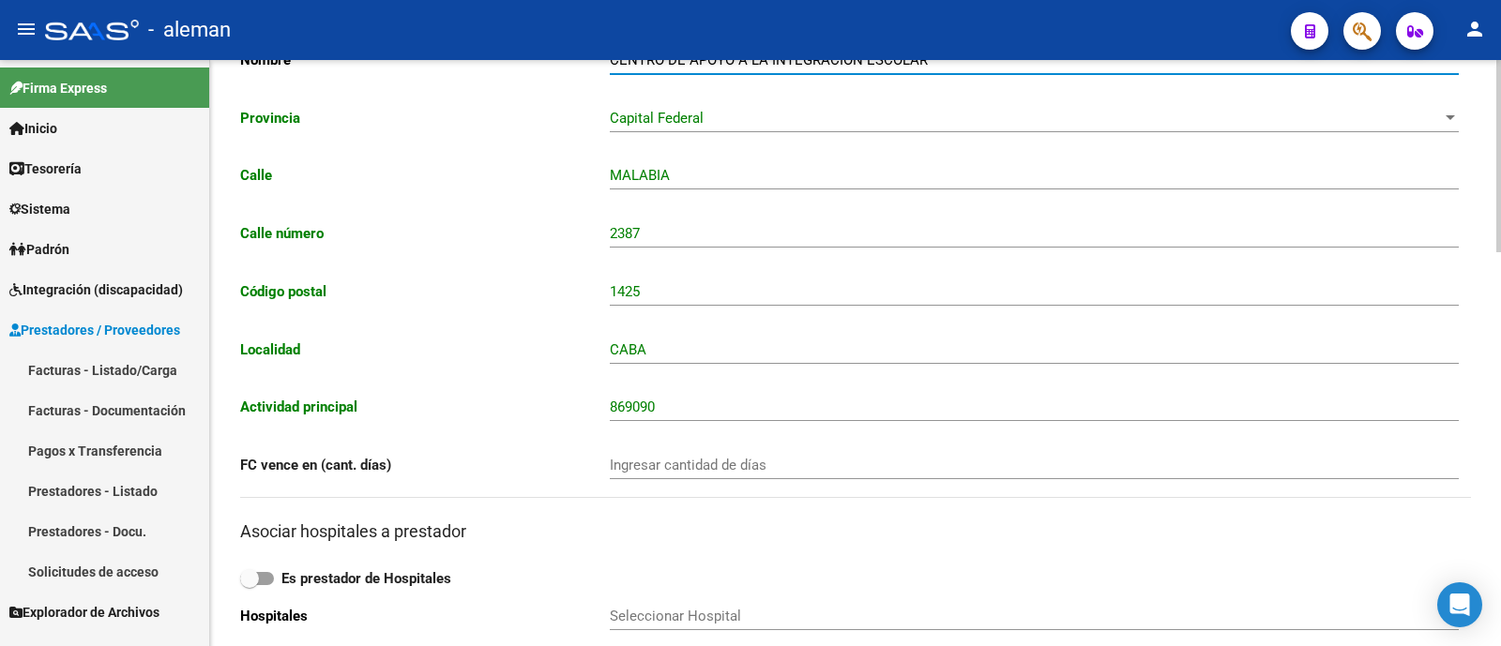
scroll to position [0, 0]
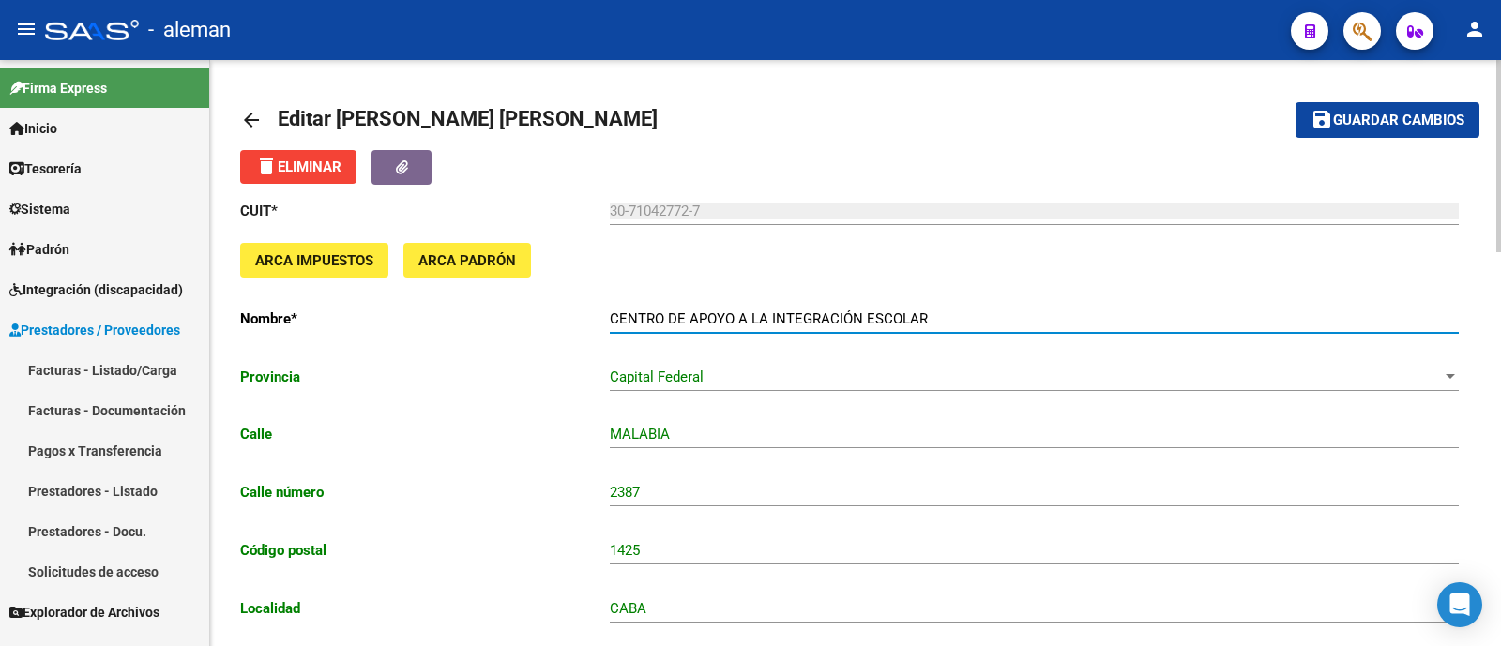
click at [1376, 123] on span "Guardar cambios" at bounding box center [1398, 121] width 131 height 17
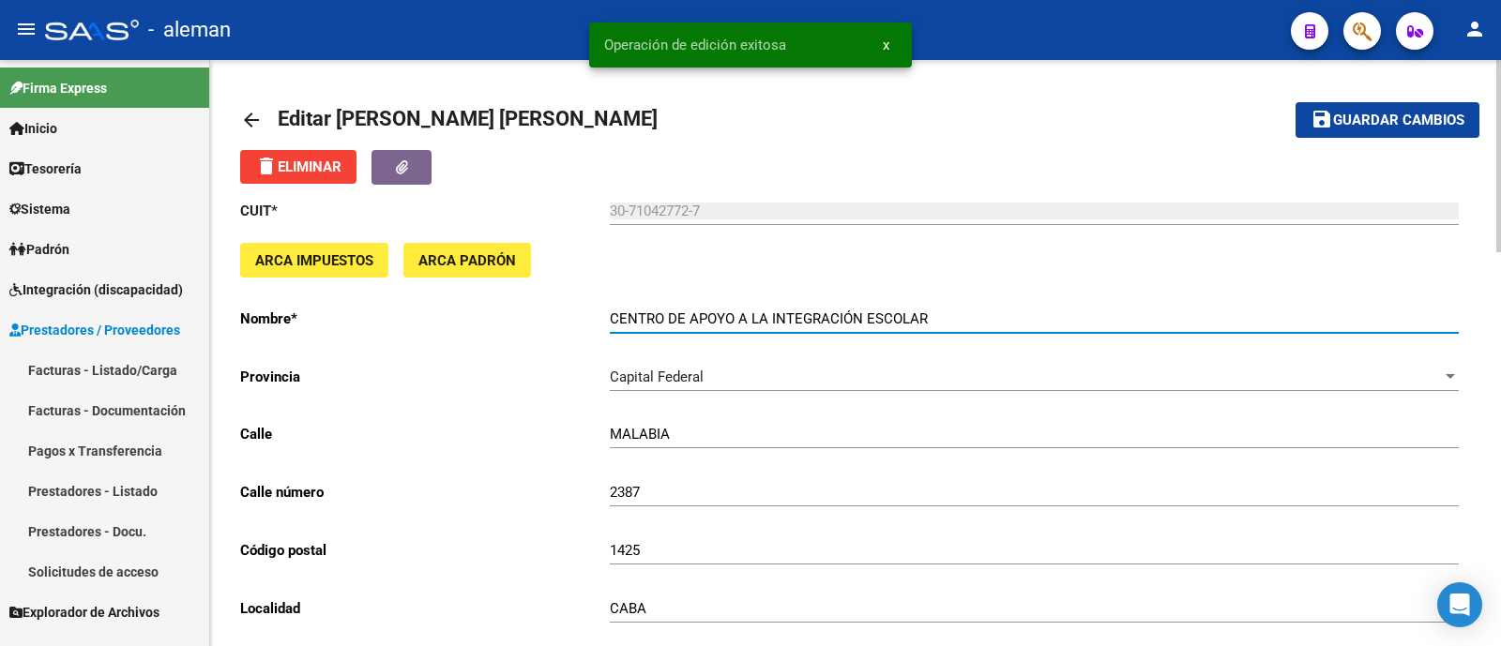
click at [937, 311] on input "CENTRO DE APOYO A LA INTEGRACIÓN ESCOLAR" at bounding box center [1034, 318] width 849 height 17
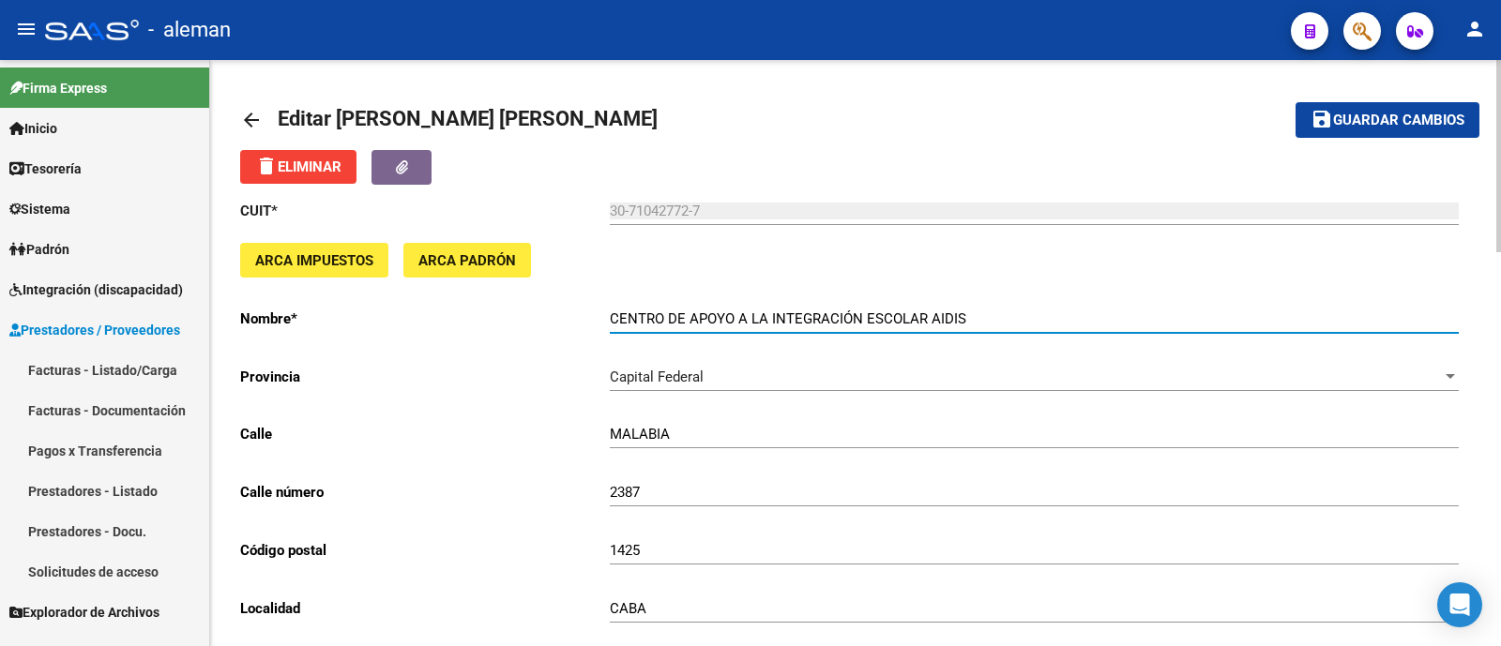
type input "CENTRO DE APOYO A LA INTEGRACIÓN ESCOLAR AIDIS"
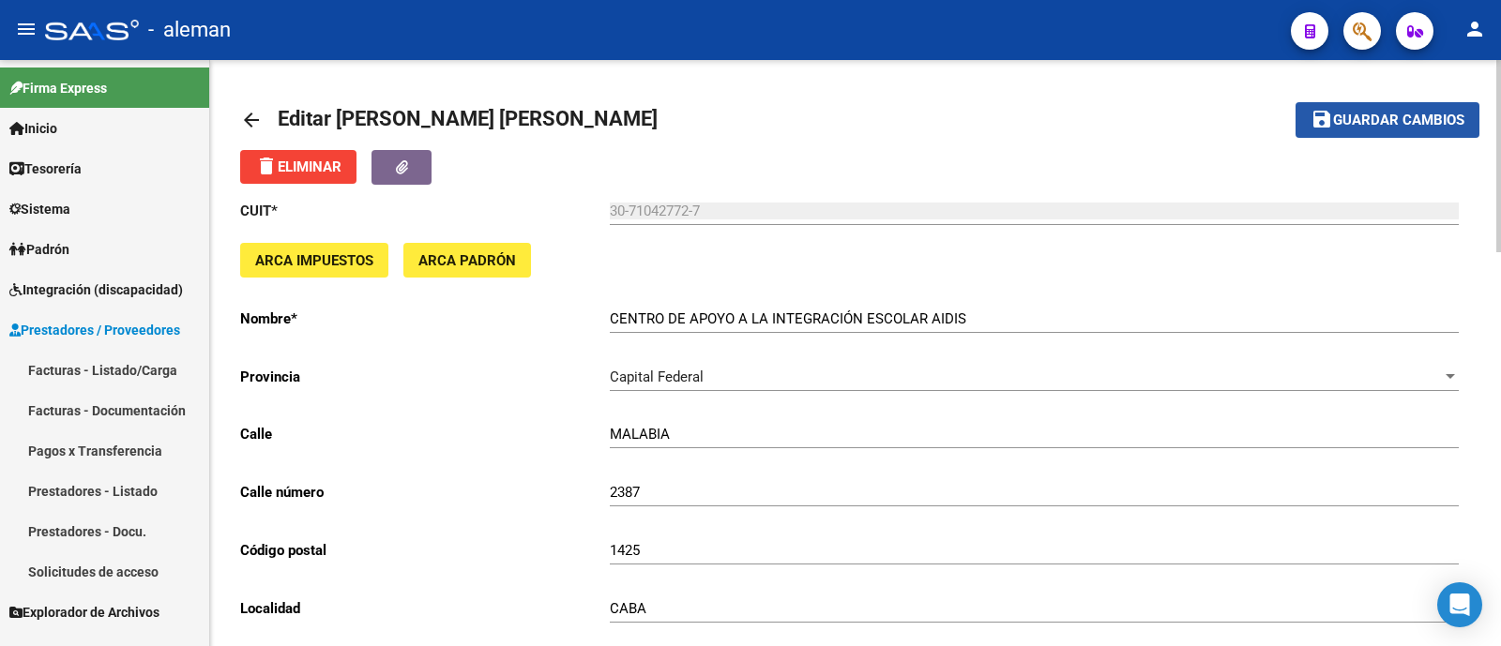
click at [1381, 117] on span "Guardar cambios" at bounding box center [1398, 121] width 131 height 17
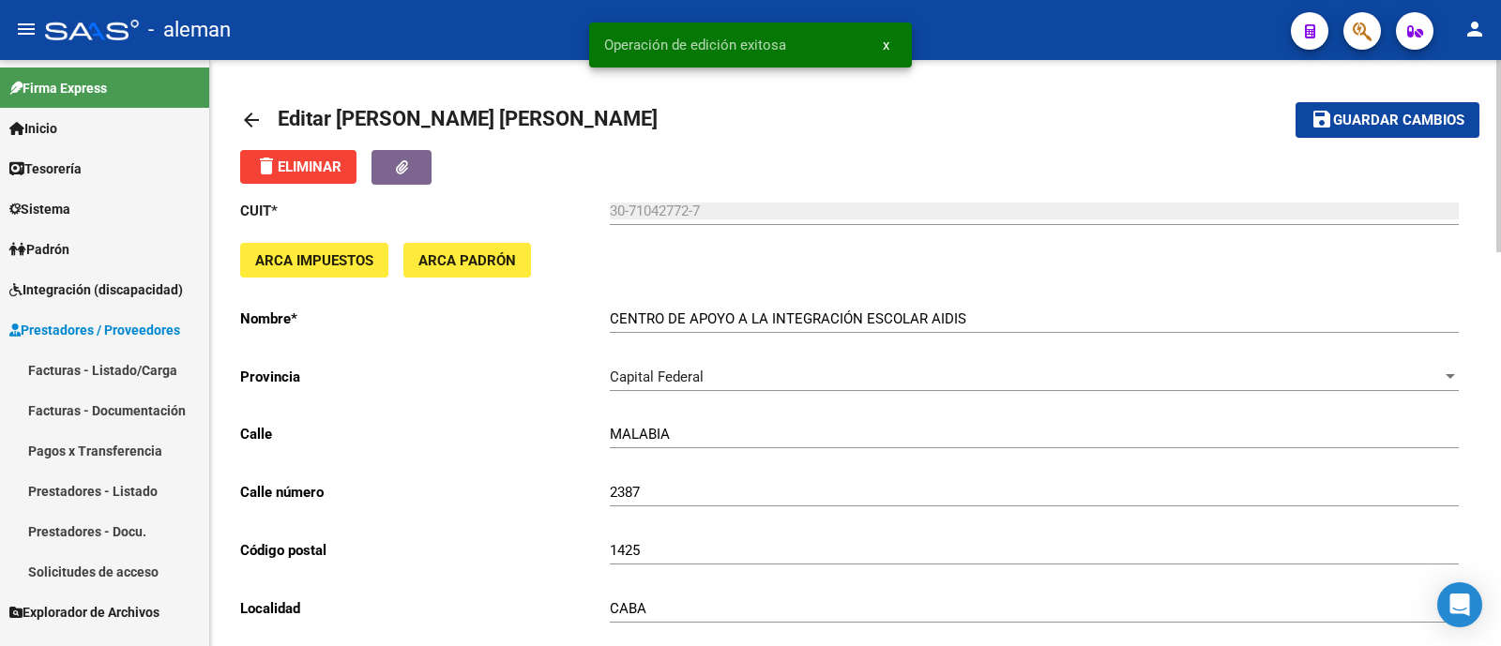
click at [74, 490] on link "Prestadores - Listado" at bounding box center [104, 491] width 209 height 40
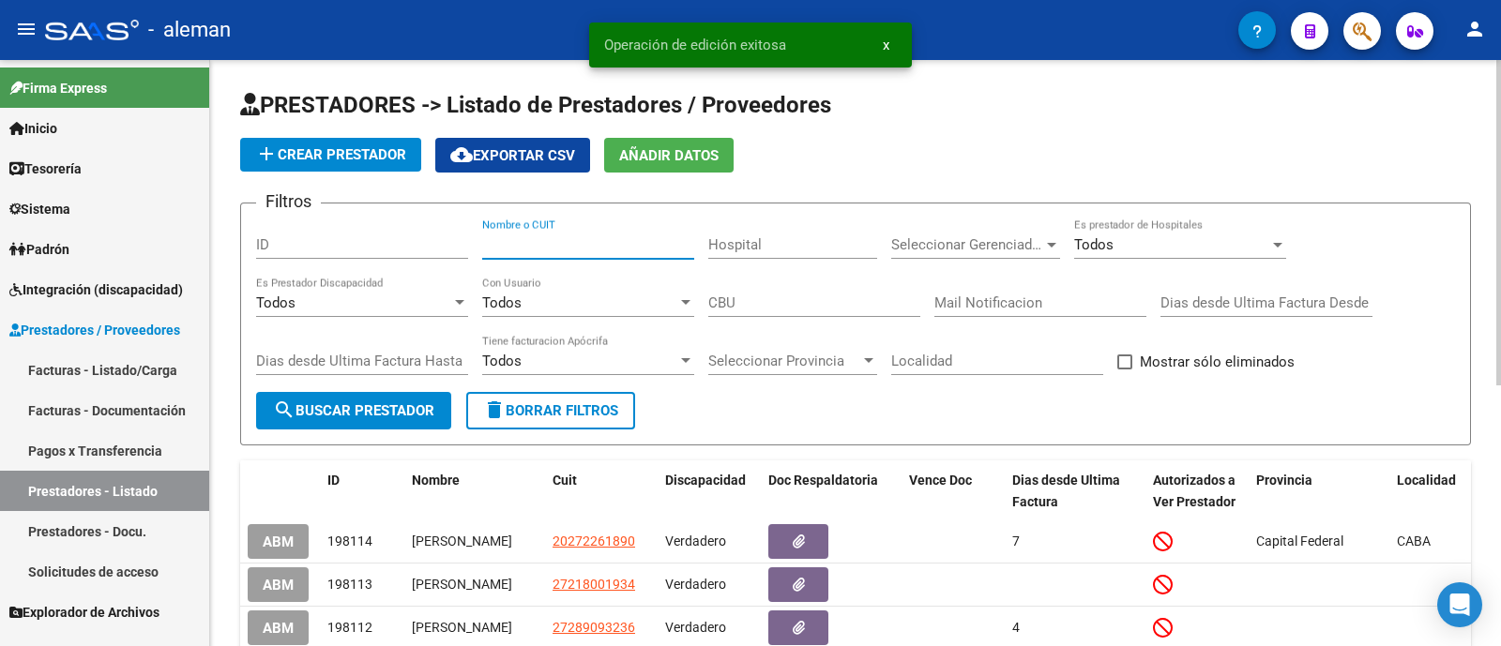
click at [605, 236] on input "Nombre o CUIT" at bounding box center [588, 244] width 212 height 17
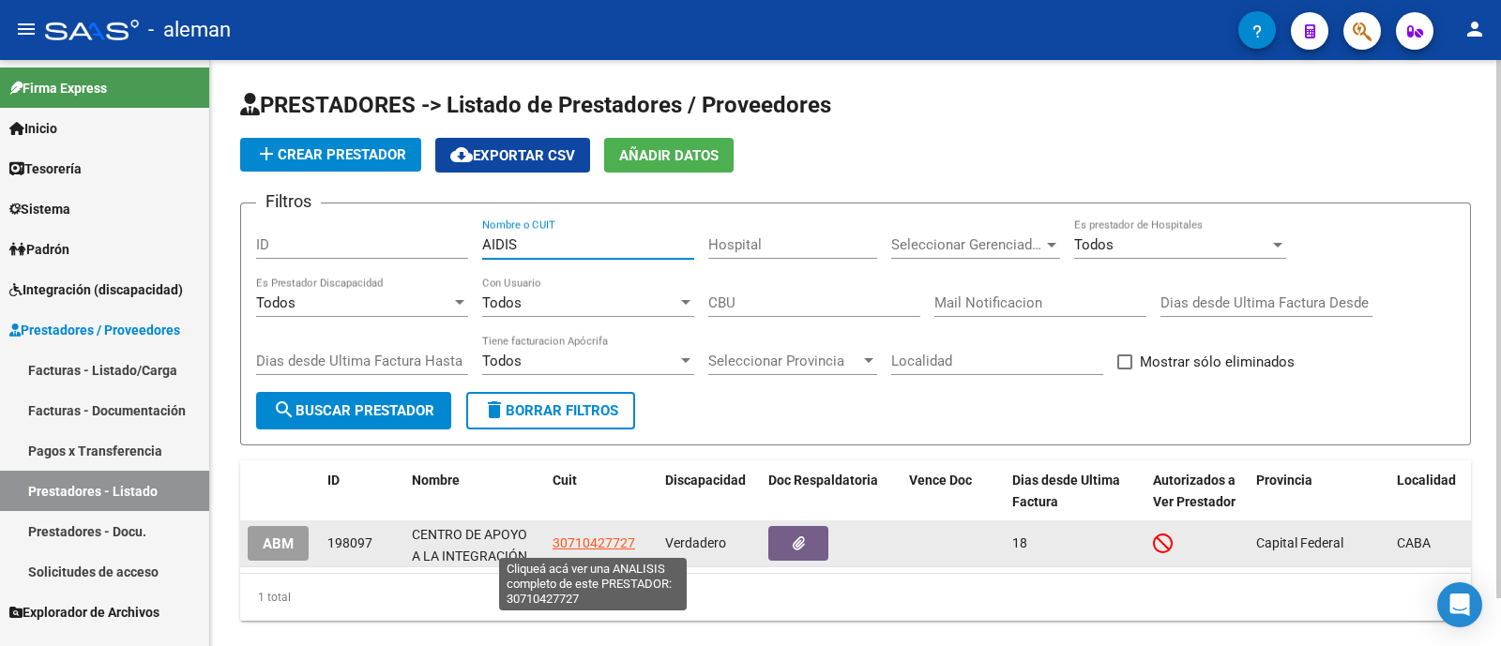
type input "AIDIS"
click at [630, 550] on span "30710427727" at bounding box center [593, 543] width 83 height 15
type textarea "30710427727"
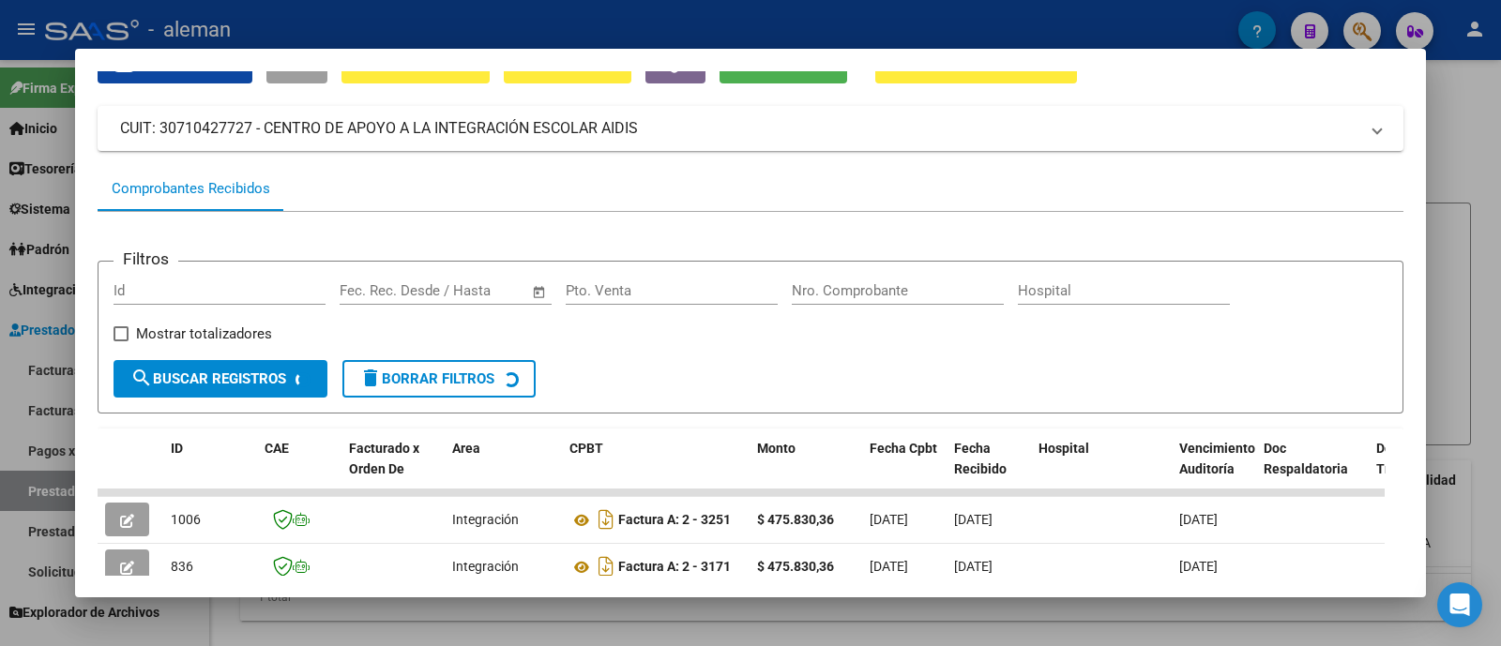
scroll to position [205, 0]
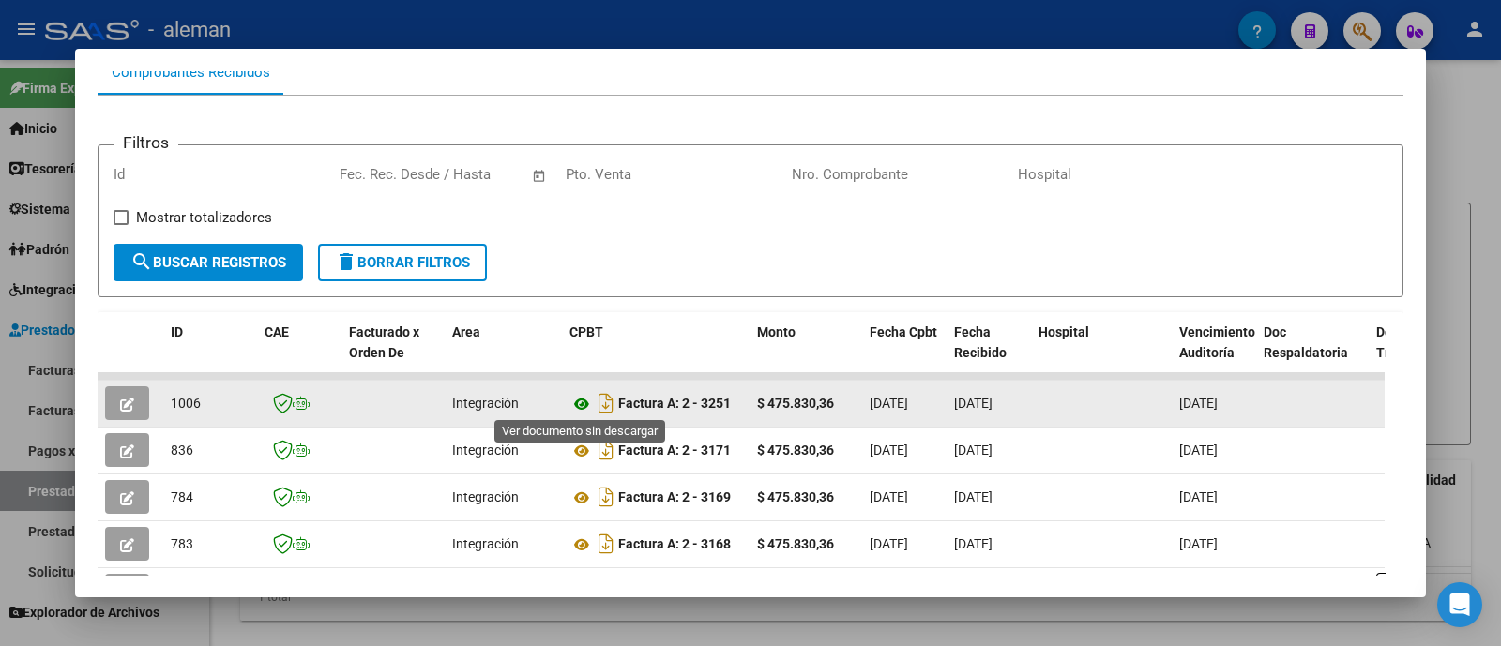
click at [578, 403] on icon at bounding box center [581, 404] width 24 height 23
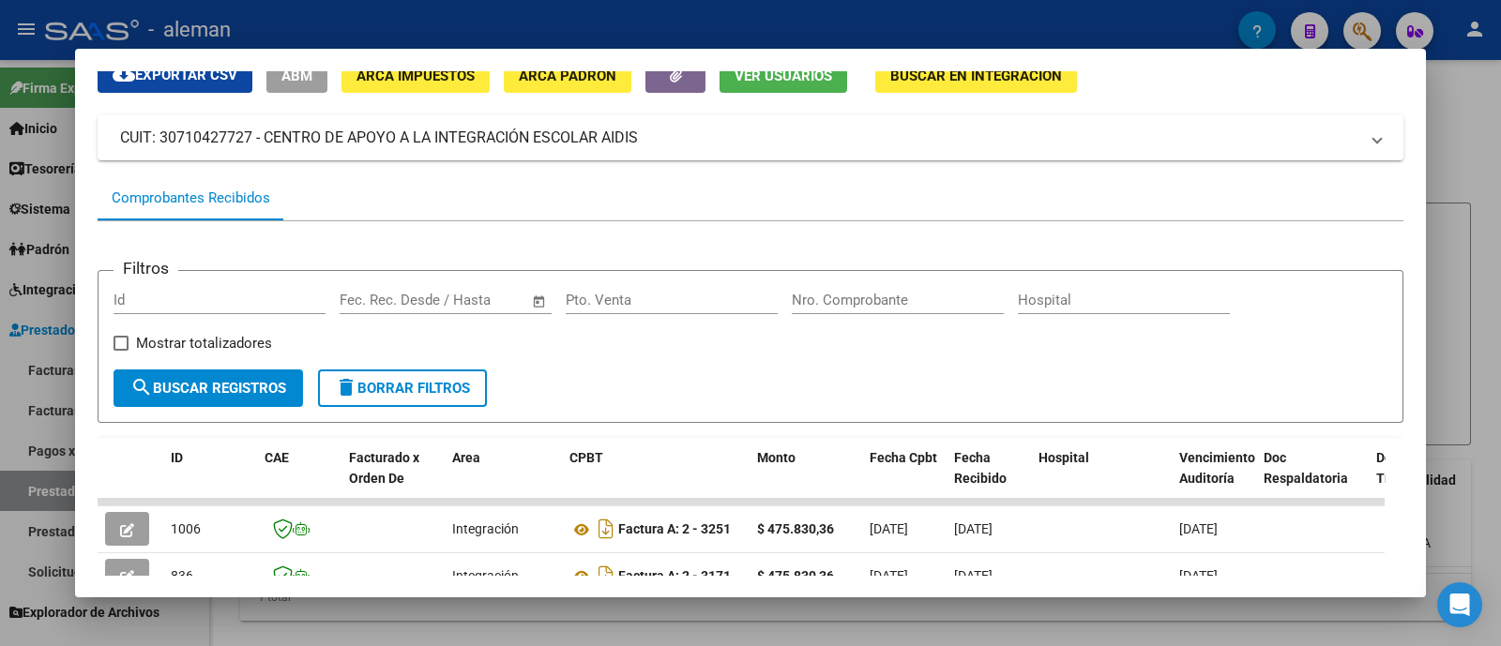
scroll to position [0, 0]
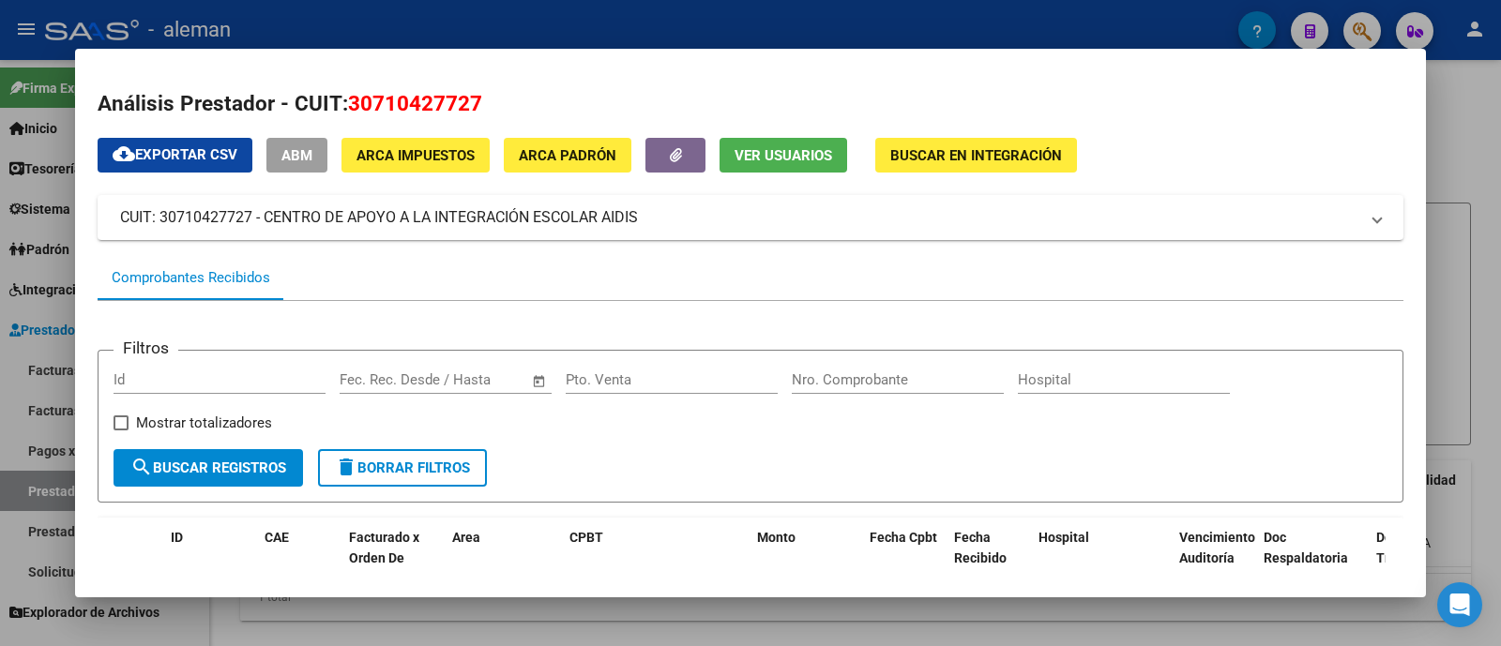
click at [306, 149] on span "ABM" at bounding box center [296, 155] width 31 height 17
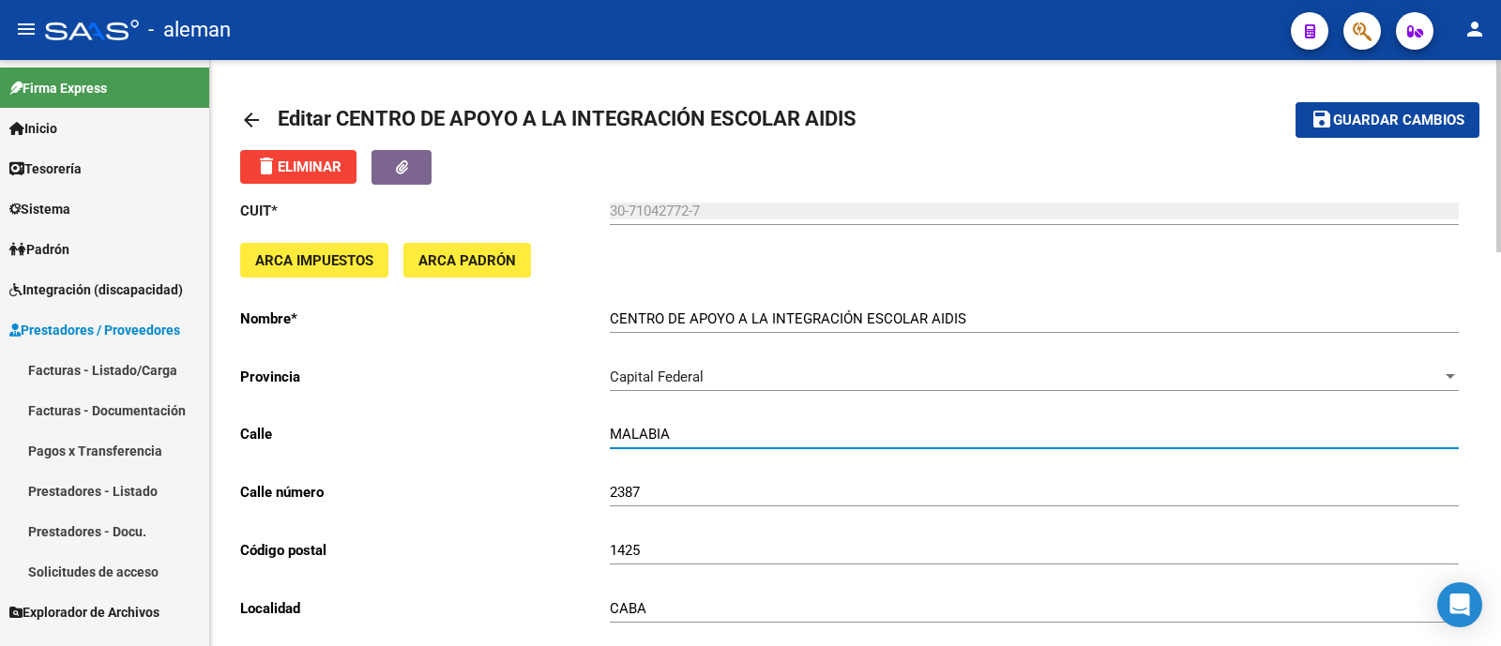
drag, startPoint x: 681, startPoint y: 436, endPoint x: 574, endPoint y: 431, distance: 107.0
click at [574, 431] on app-form-text-field "Calle MALABIA Ingresar calle" at bounding box center [849, 434] width 1218 height 17
paste input "30710427727"
type input "30710427727"
drag, startPoint x: 712, startPoint y: 436, endPoint x: 561, endPoint y: 433, distance: 151.0
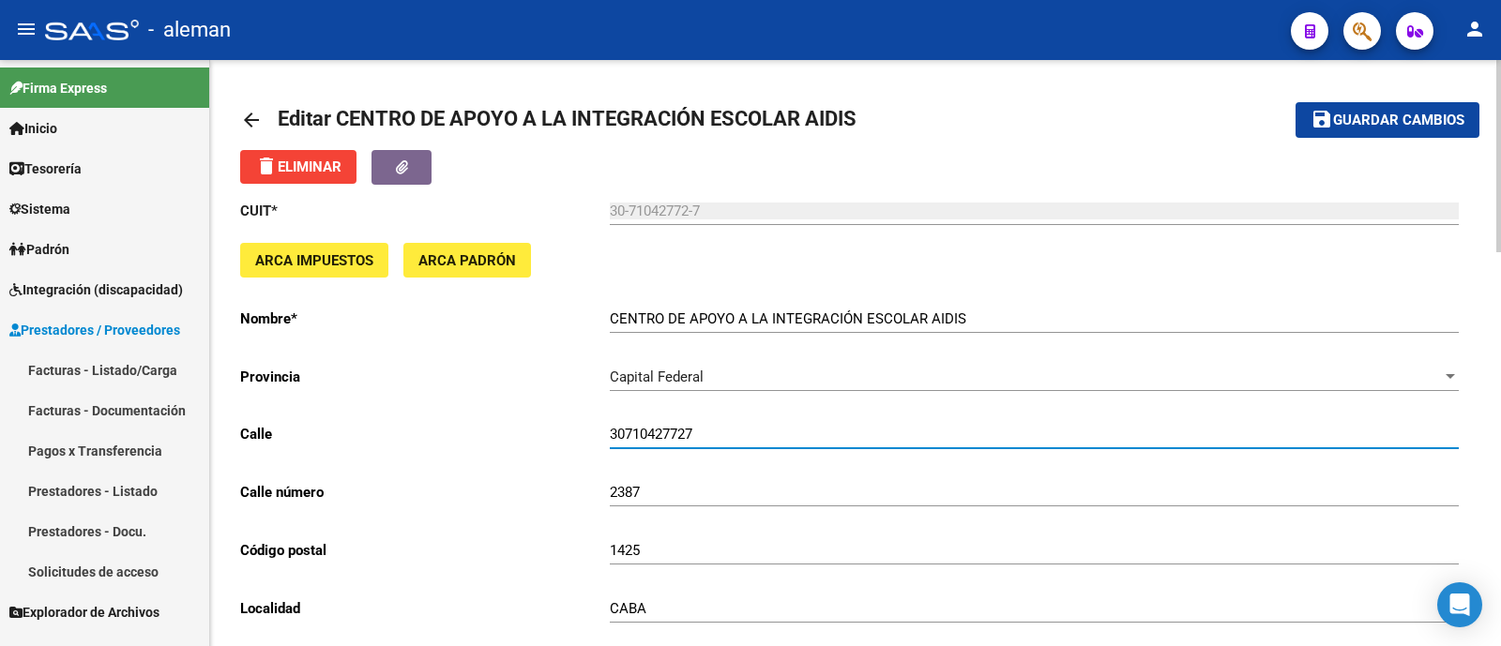
click at [561, 433] on app-form-text-field "Calle 30710427727 Ingresar calle" at bounding box center [849, 434] width 1218 height 17
paste input "[PERSON_NAME]"
type input "[PERSON_NAME]"
drag, startPoint x: 664, startPoint y: 479, endPoint x: 564, endPoint y: 475, distance: 100.4
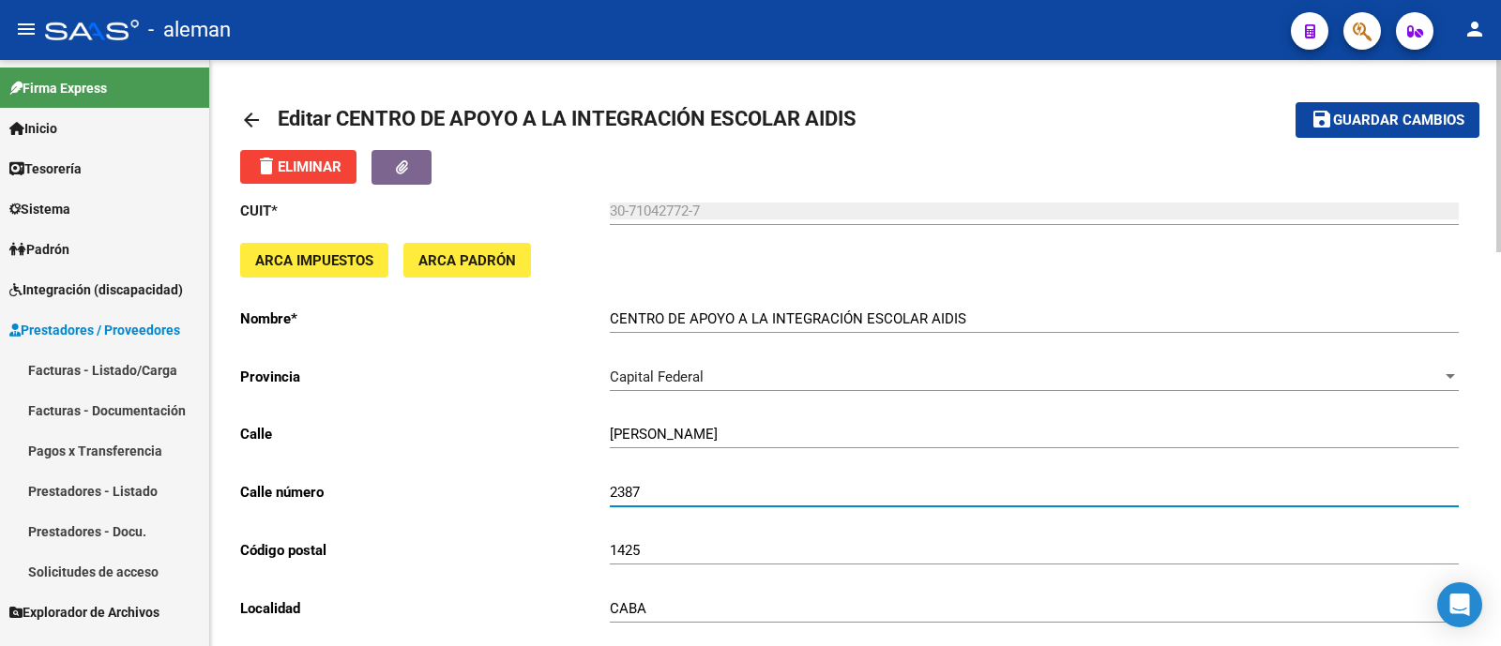
drag, startPoint x: 660, startPoint y: 494, endPoint x: 563, endPoint y: 491, distance: 97.6
click at [563, 491] on app-form-text-field "Calle número 2387 Ingresar número" at bounding box center [849, 492] width 1218 height 17
type input "2455"
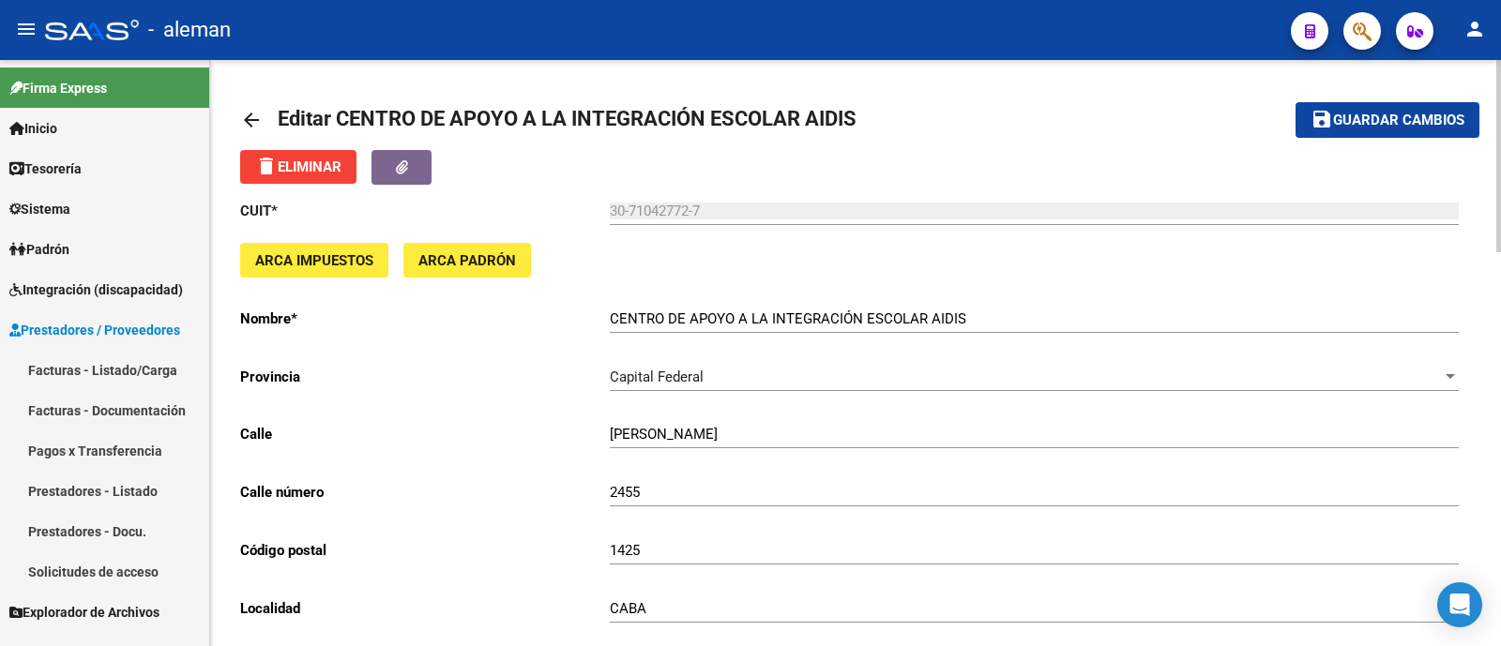
click at [666, 549] on div "1425 Ingresar código postal" at bounding box center [1034, 544] width 849 height 40
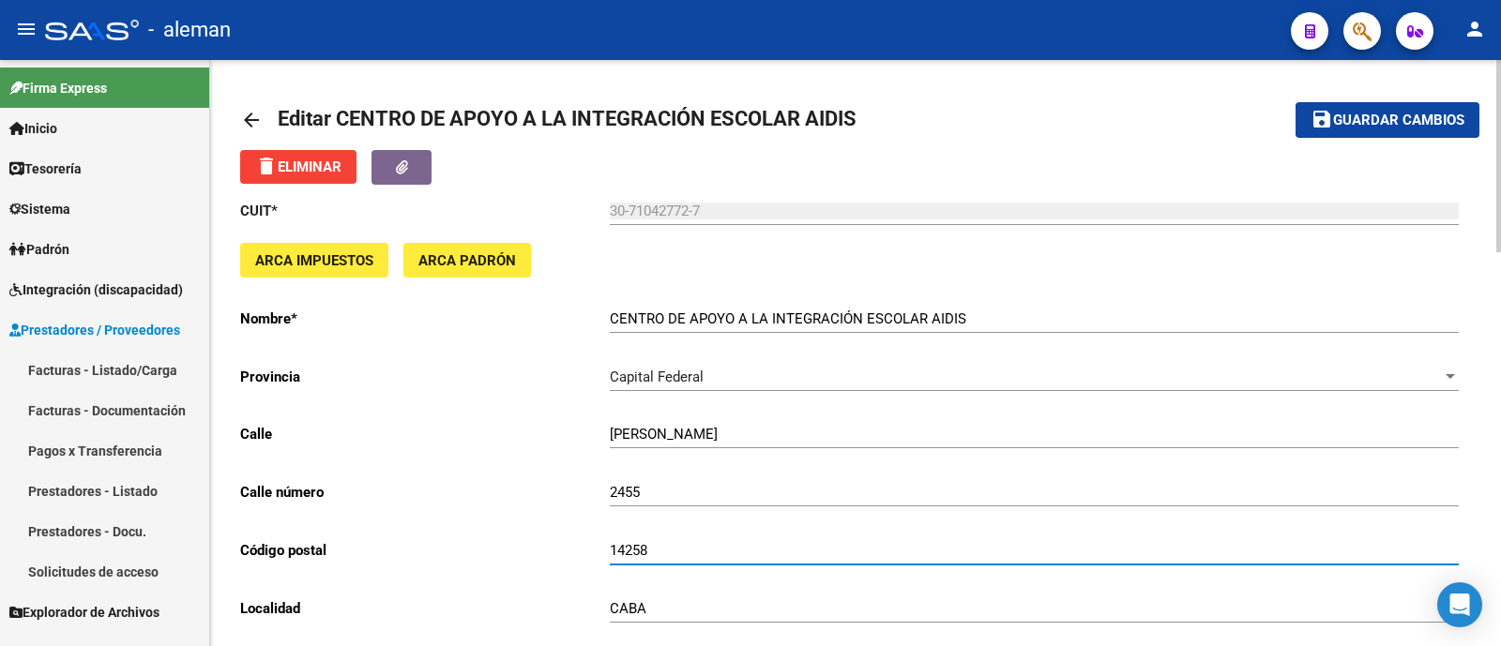
type input "14258"
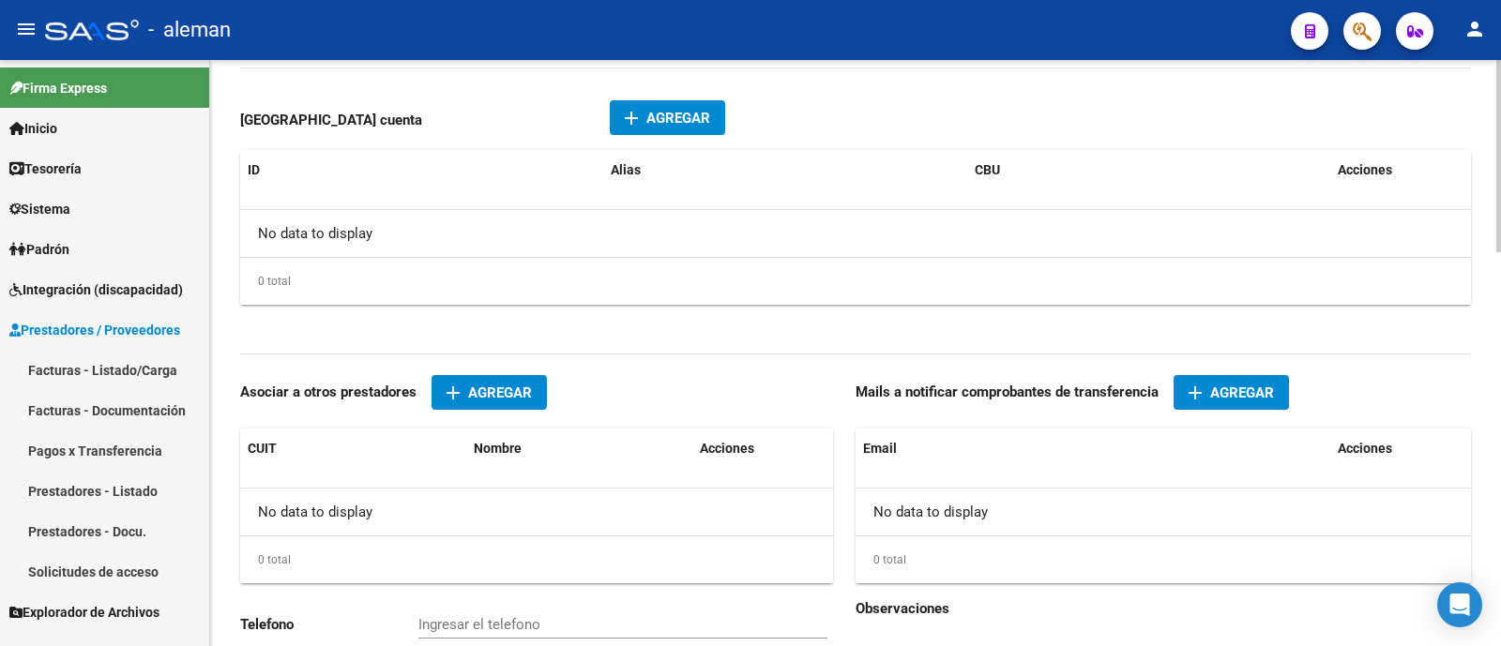
scroll to position [1197, 0]
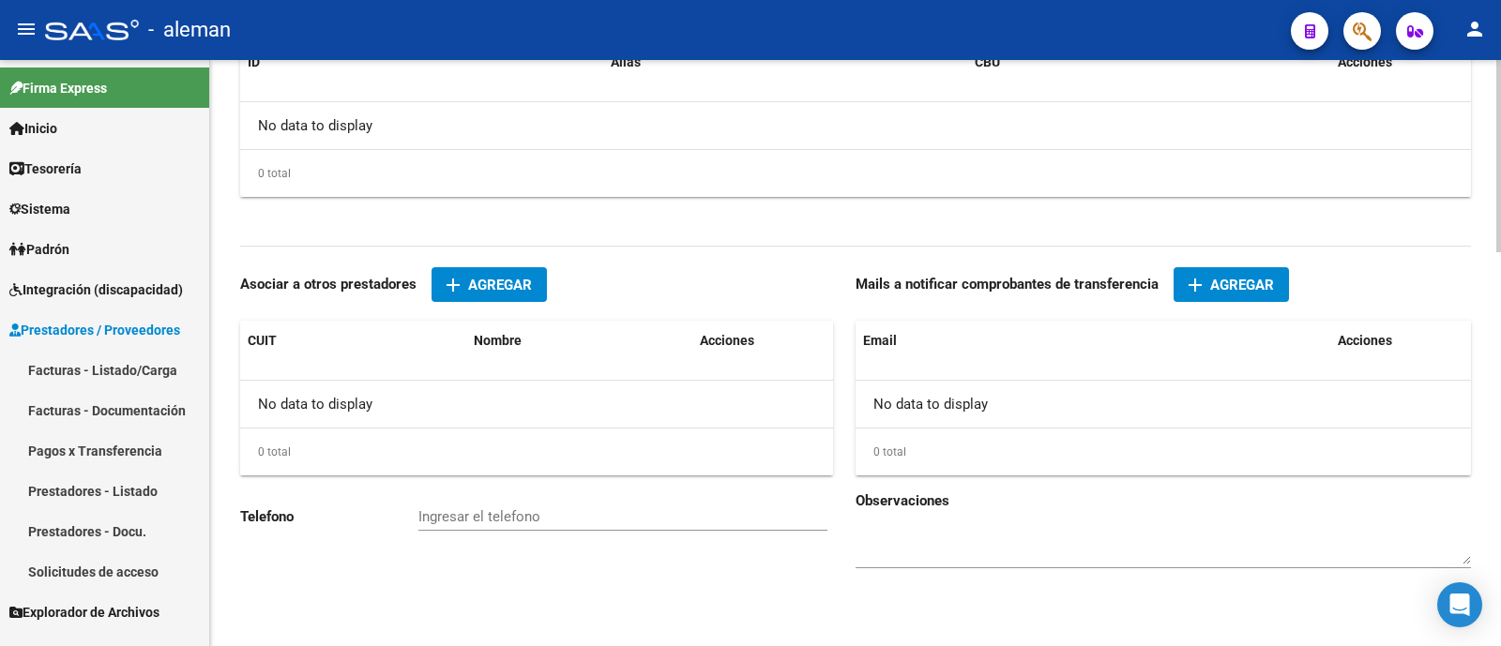
click at [971, 403] on div "No data to display" at bounding box center [1162, 404] width 615 height 47
click at [980, 406] on div "No data to display" at bounding box center [1162, 404] width 615 height 47
click at [948, 404] on div "No data to display" at bounding box center [1162, 404] width 615 height 47
click at [1223, 285] on span "Agregar" at bounding box center [1242, 285] width 64 height 17
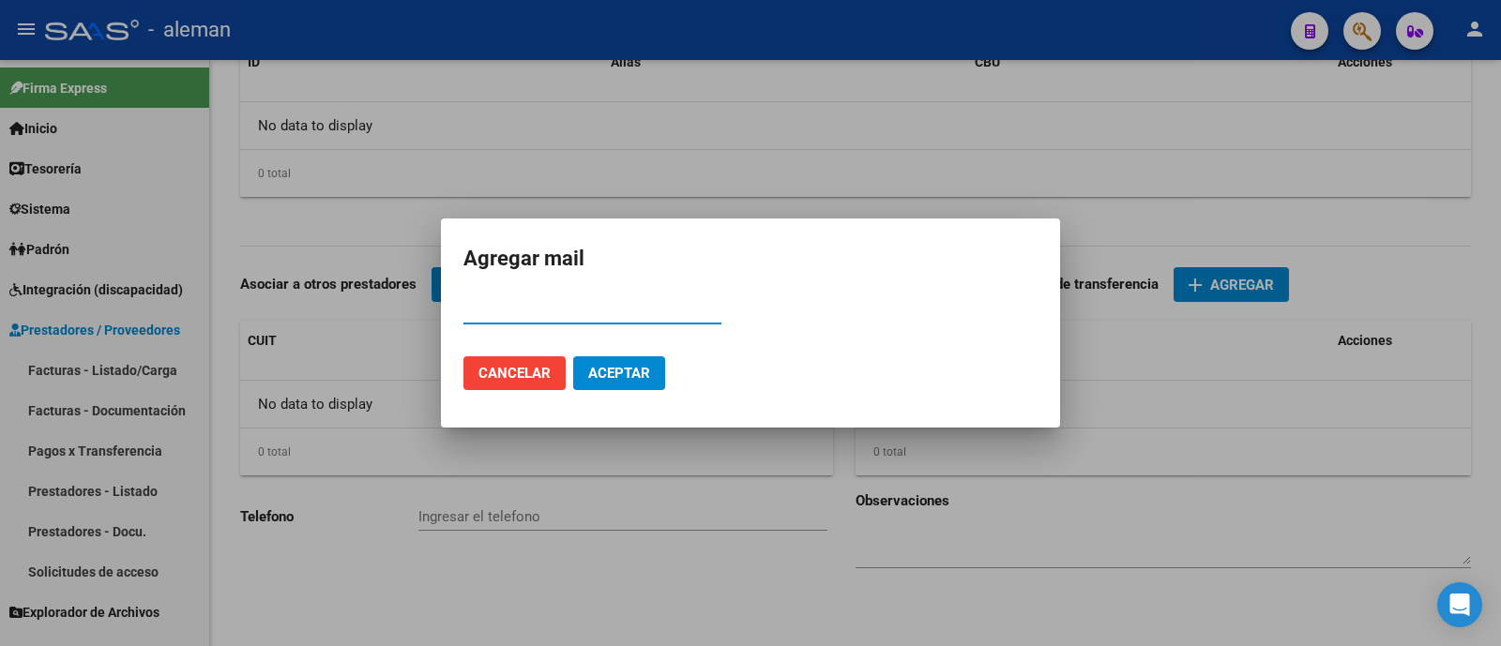
paste input "[EMAIL_ADDRESS][DOMAIN_NAME]"
type input "[EMAIL_ADDRESS][DOMAIN_NAME]"
click at [638, 372] on span "Aceptar" at bounding box center [619, 373] width 62 height 17
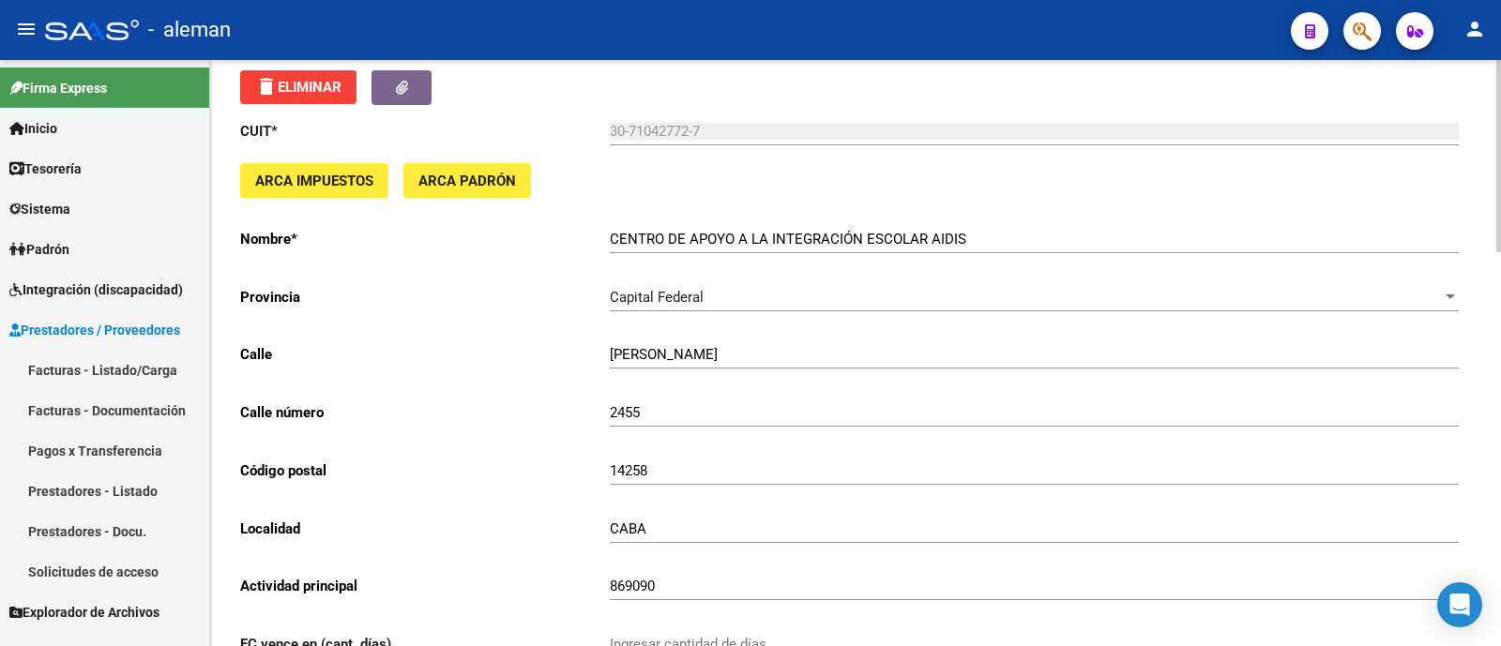
scroll to position [0, 0]
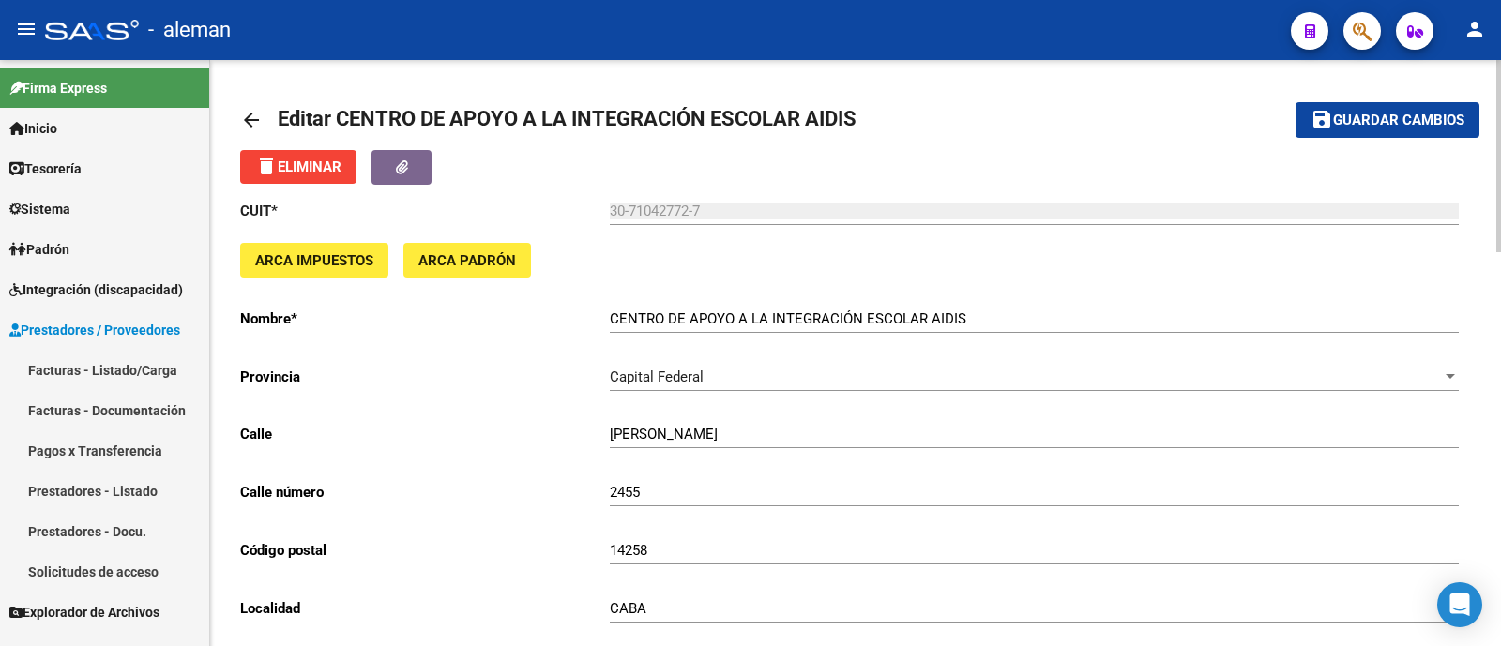
click at [1353, 104] on button "save Guardar cambios" at bounding box center [1387, 119] width 184 height 35
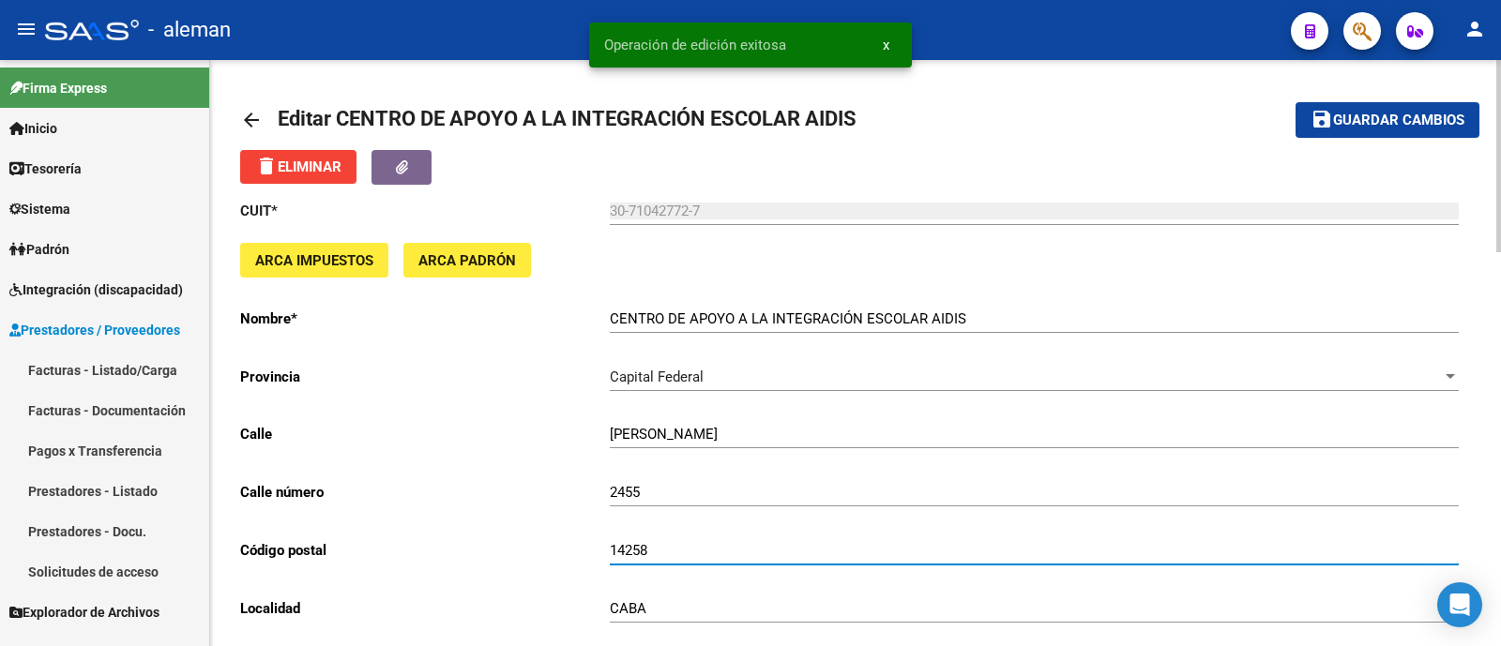
click at [663, 555] on input "14258" at bounding box center [1034, 550] width 849 height 17
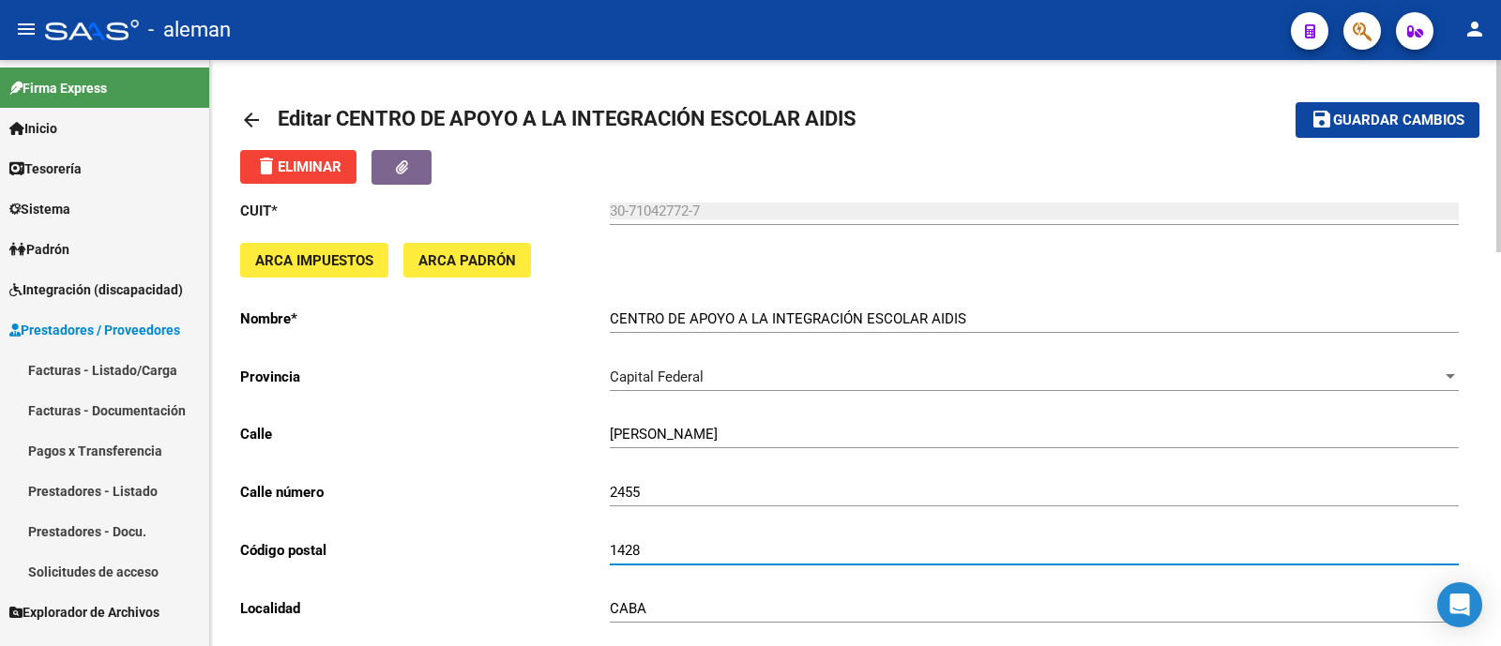
type input "1428"
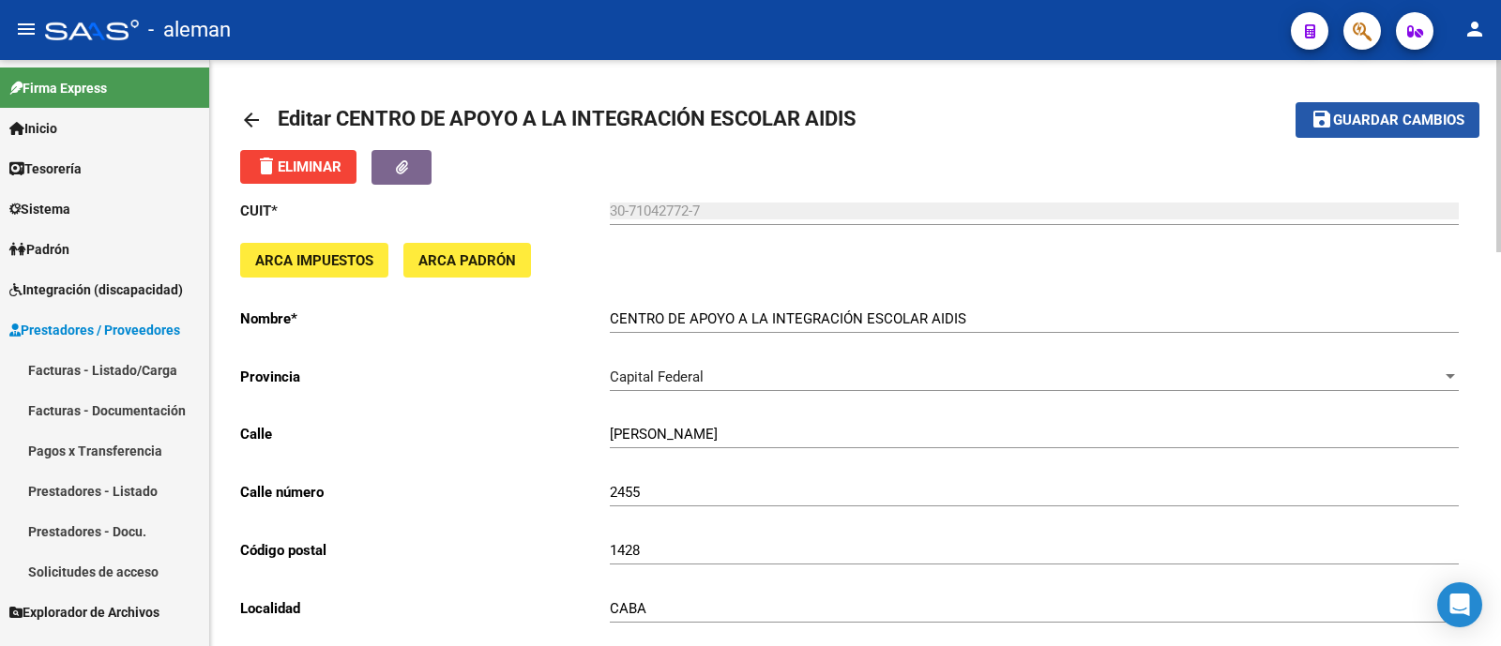
click at [1366, 115] on span "Guardar cambios" at bounding box center [1398, 121] width 131 height 17
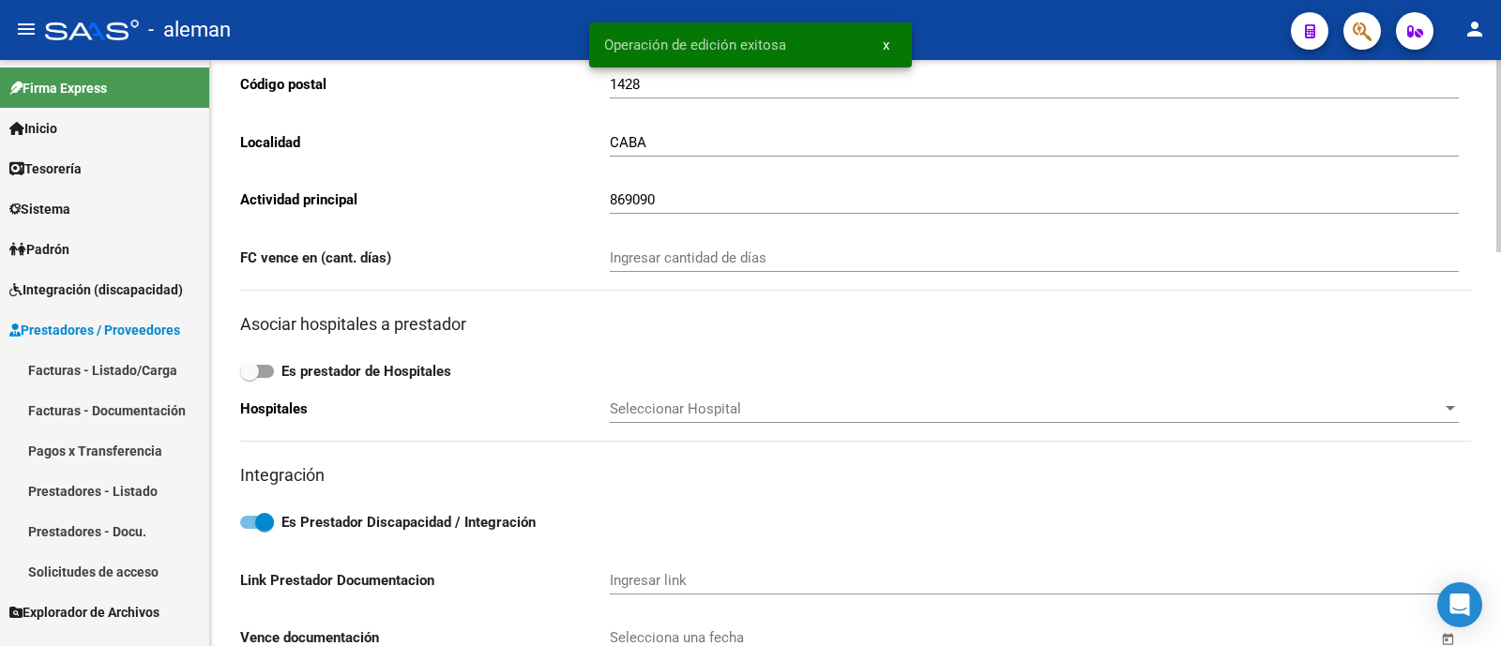
scroll to position [468, 0]
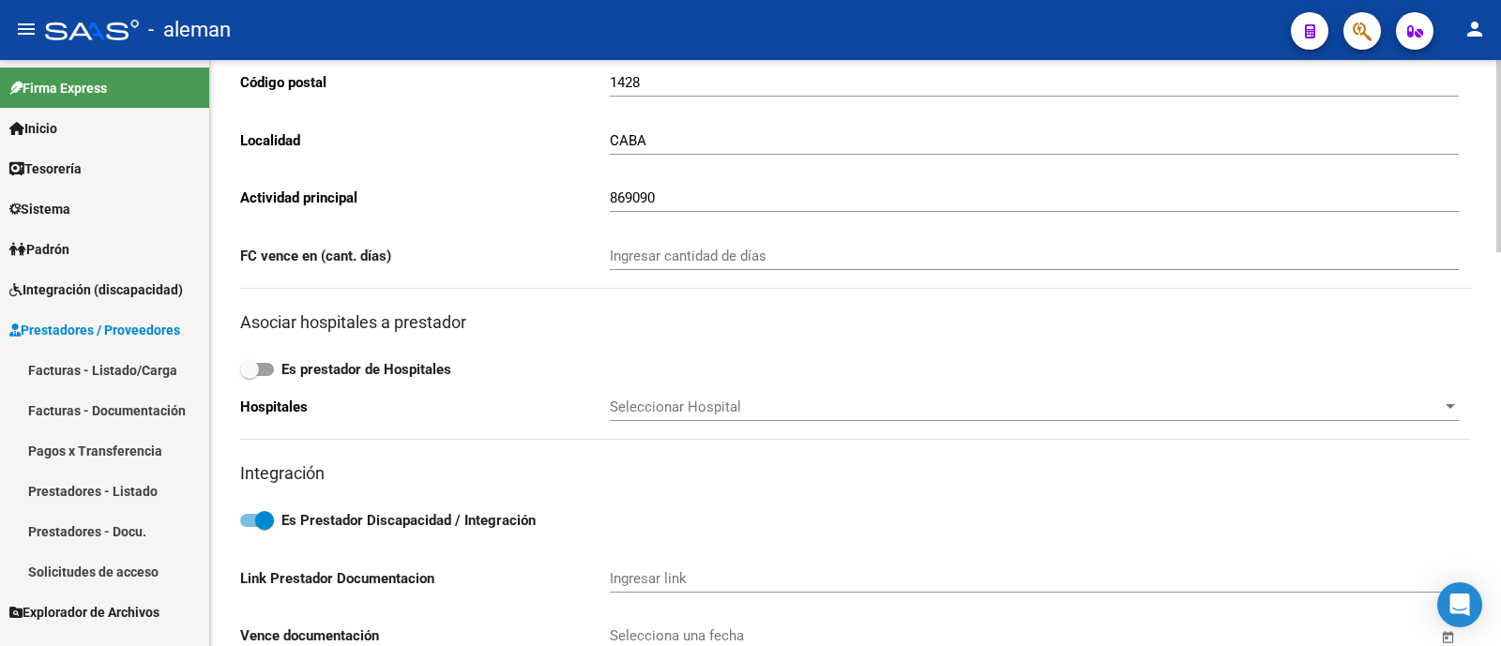
click at [666, 186] on div "869090 Ingresar actividad principal" at bounding box center [1034, 192] width 849 height 40
click at [651, 197] on input "869090" at bounding box center [1034, 197] width 849 height 17
drag, startPoint x: 594, startPoint y: 201, endPoint x: 637, endPoint y: 191, distance: 44.1
click at [576, 200] on p "Actividad principal" at bounding box center [425, 198] width 370 height 21
drag, startPoint x: 668, startPoint y: 193, endPoint x: 528, endPoint y: 189, distance: 139.8
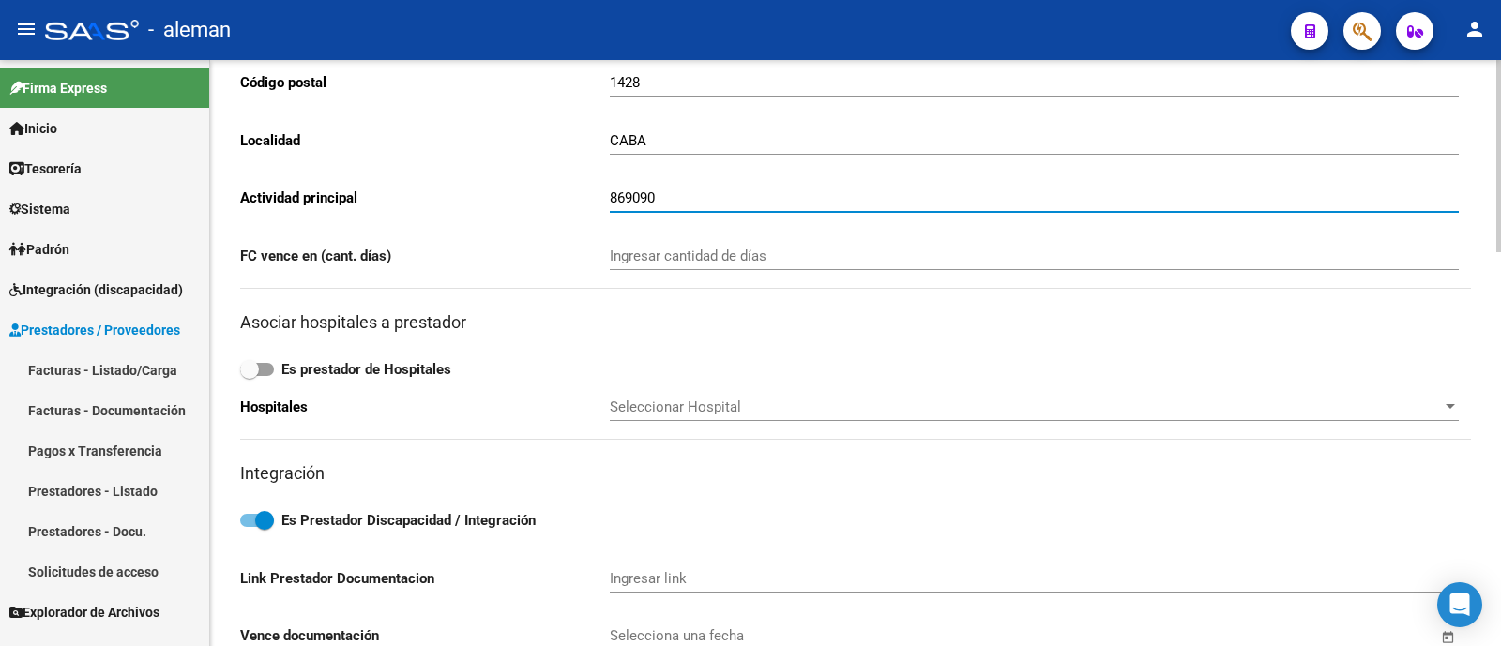
click at [528, 189] on app-form-text-field "Actividad principal 869090 Ingresar actividad principal" at bounding box center [849, 197] width 1218 height 17
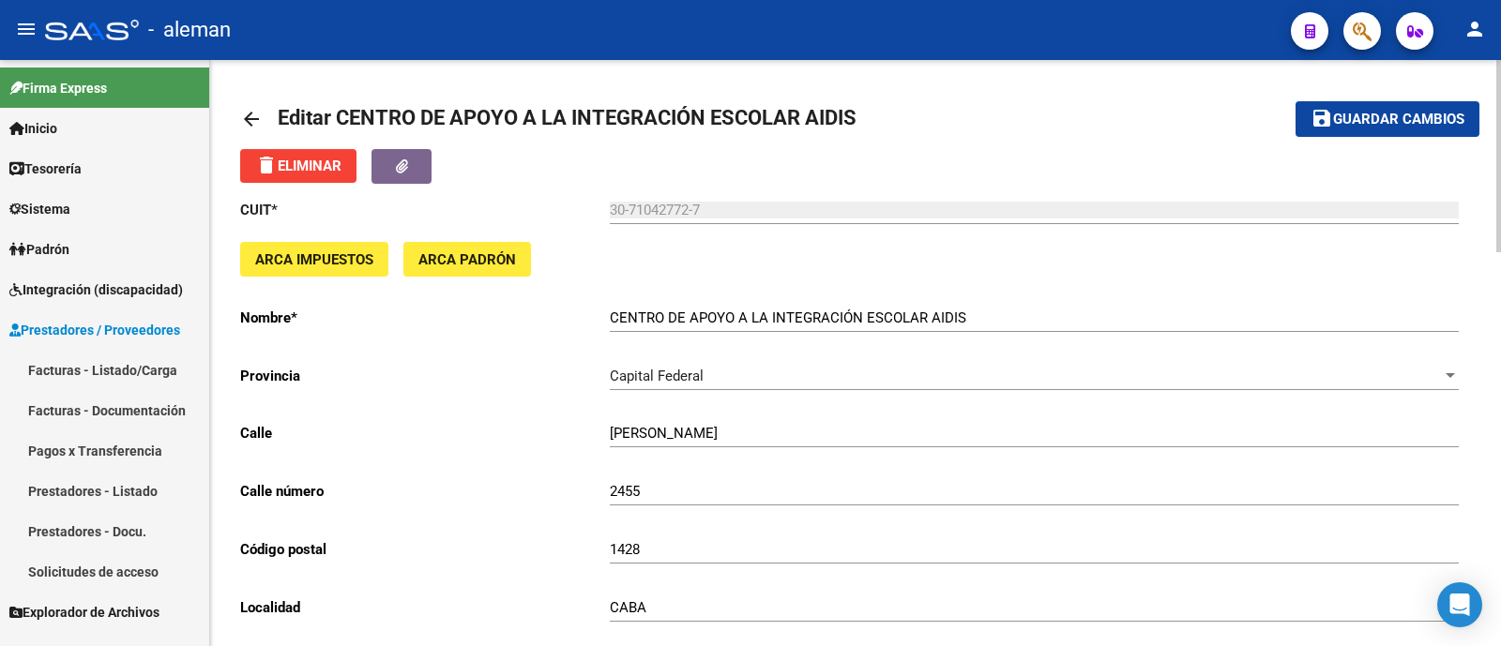
scroll to position [0, 0]
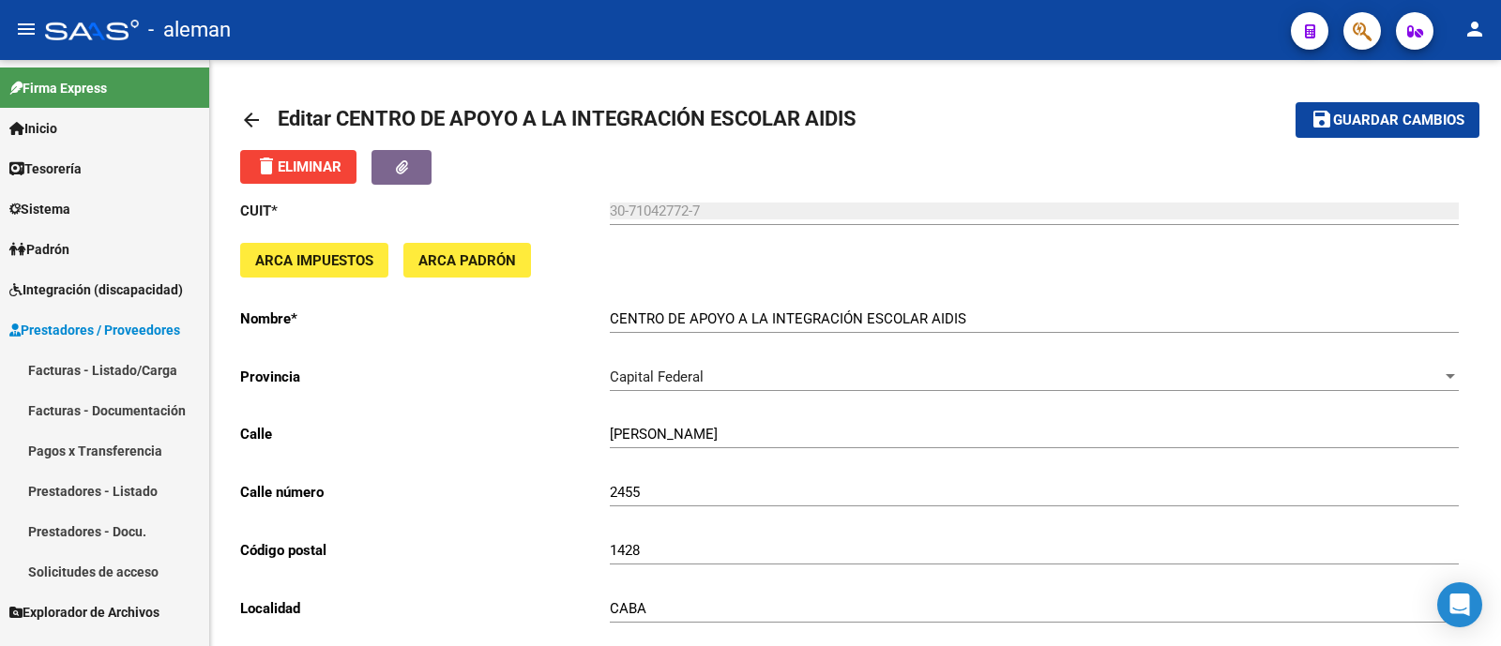
click at [107, 483] on link "Prestadores - Listado" at bounding box center [104, 491] width 209 height 40
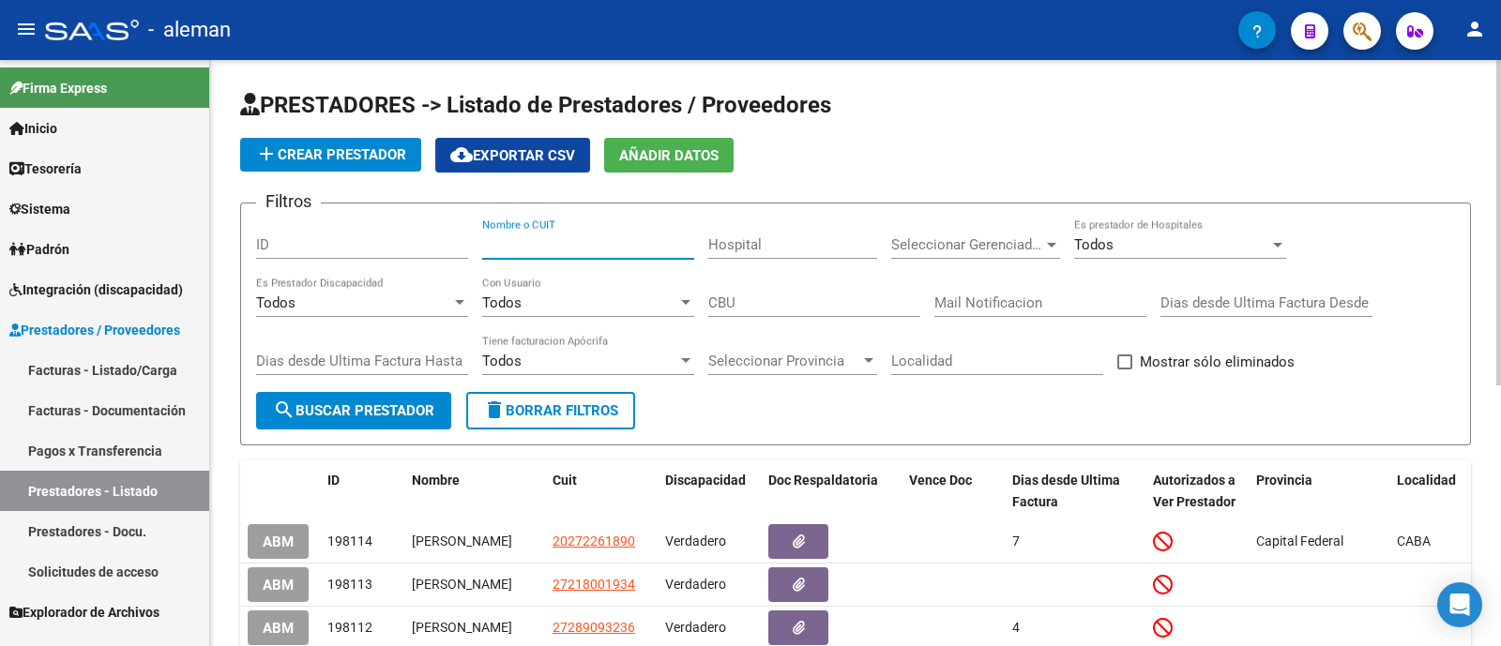
click at [564, 245] on input "Nombre o CUIT" at bounding box center [588, 244] width 212 height 17
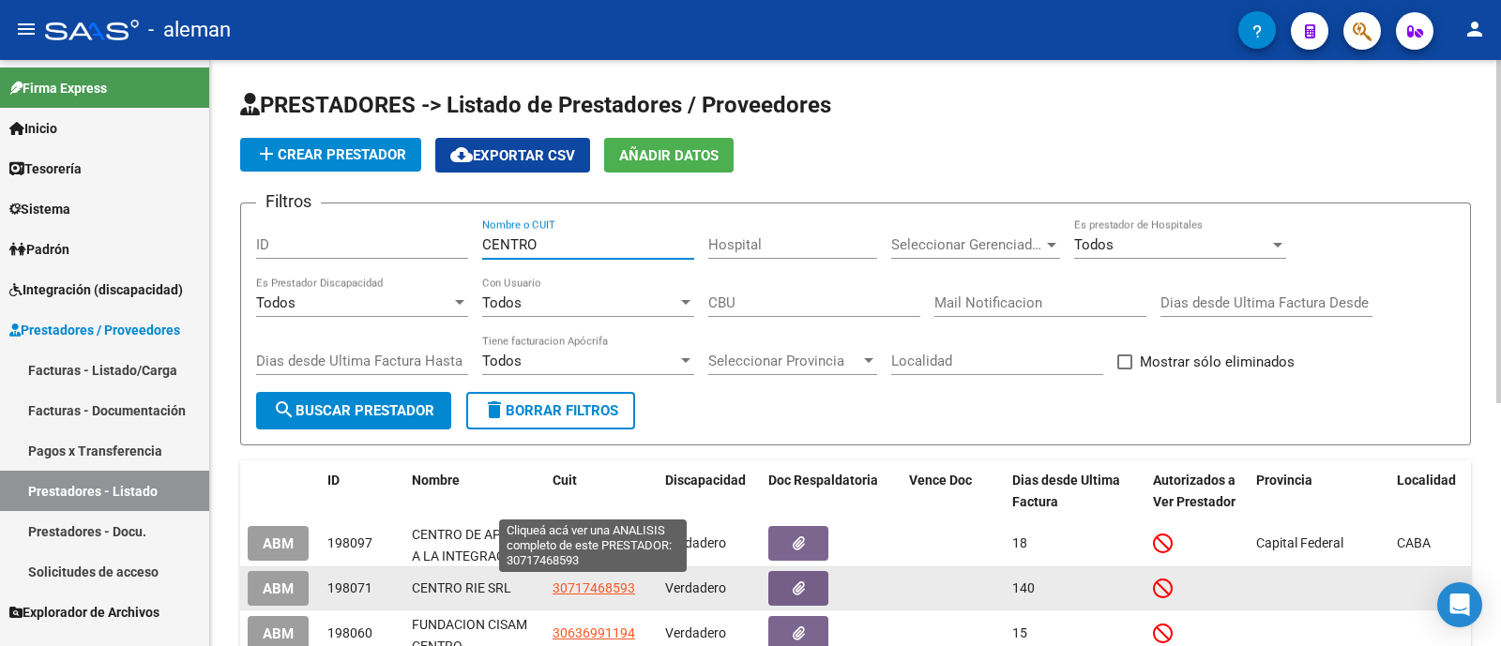
type input "CENTRO"
click at [570, 584] on span "30717468593" at bounding box center [593, 588] width 83 height 15
type textarea "30717468593"
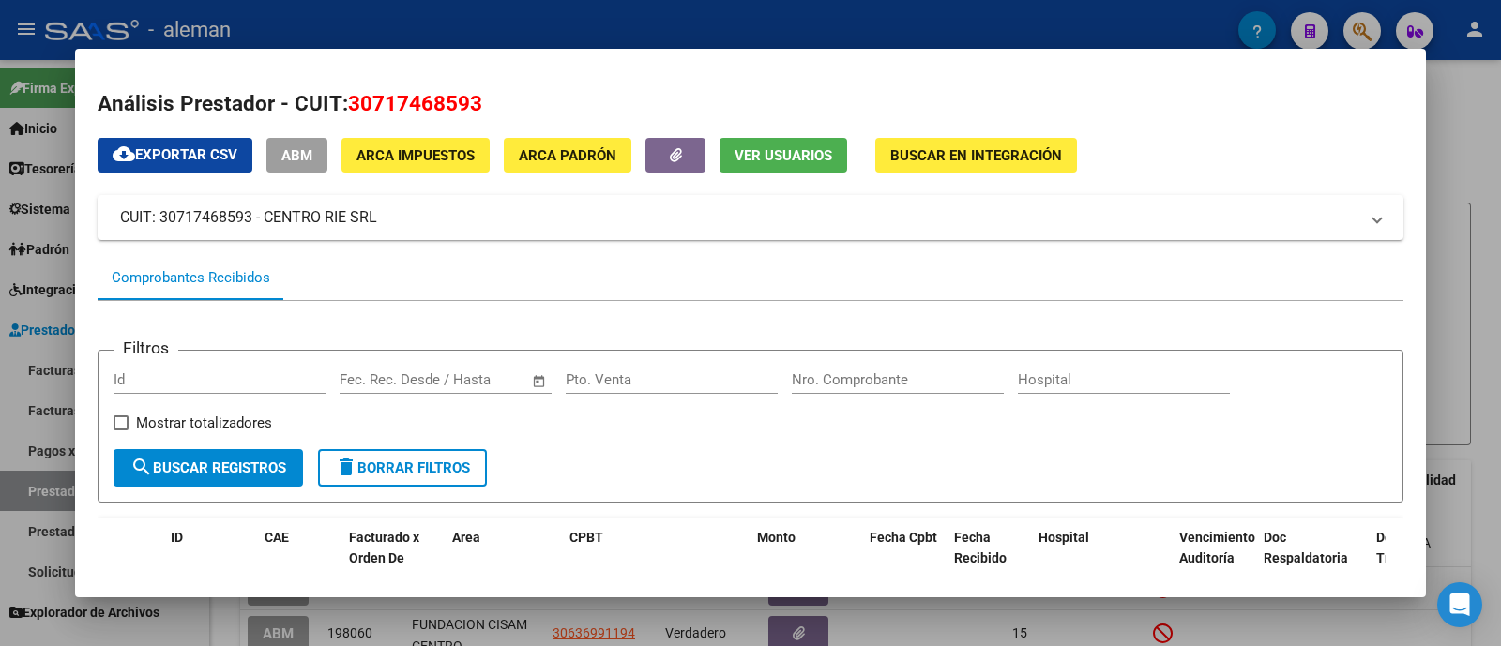
click at [307, 148] on span "ABM" at bounding box center [296, 155] width 31 height 17
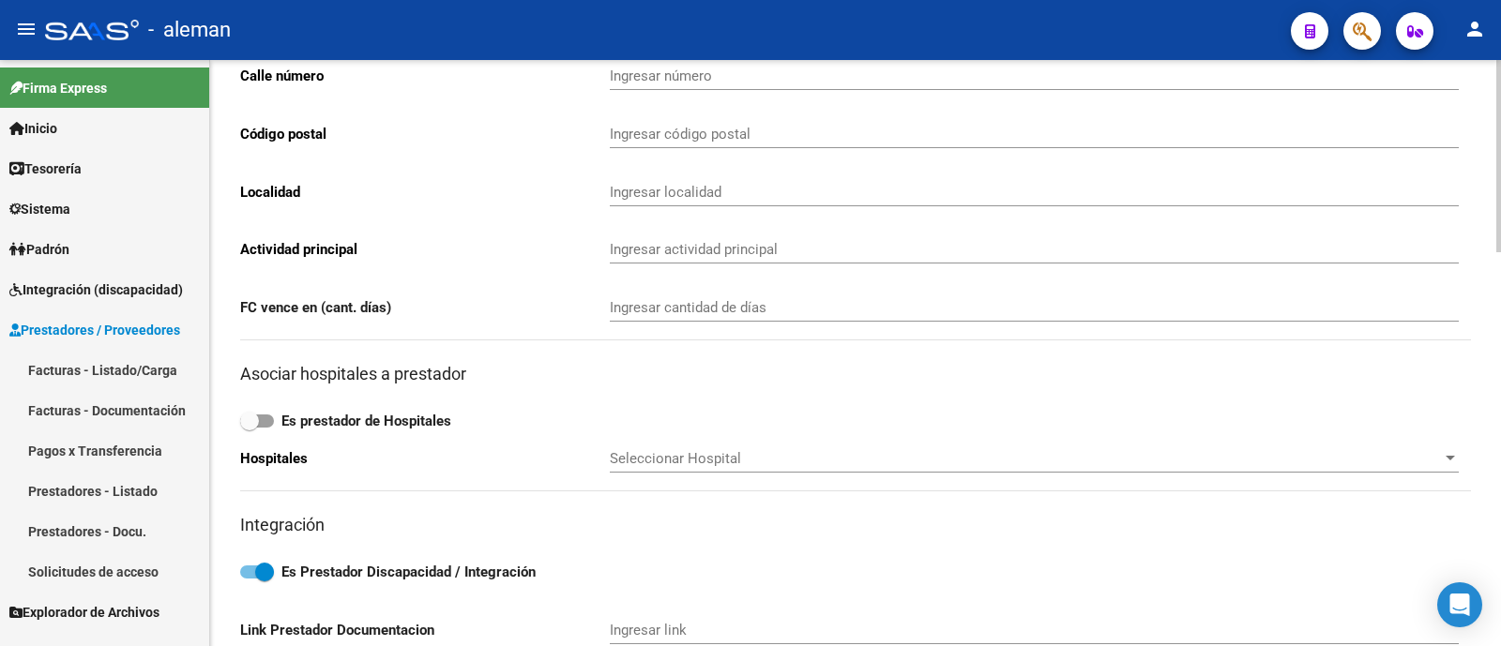
type input "BASUALDO"
type input "130"
type input "1408"
type input "CABA"
type input "863200"
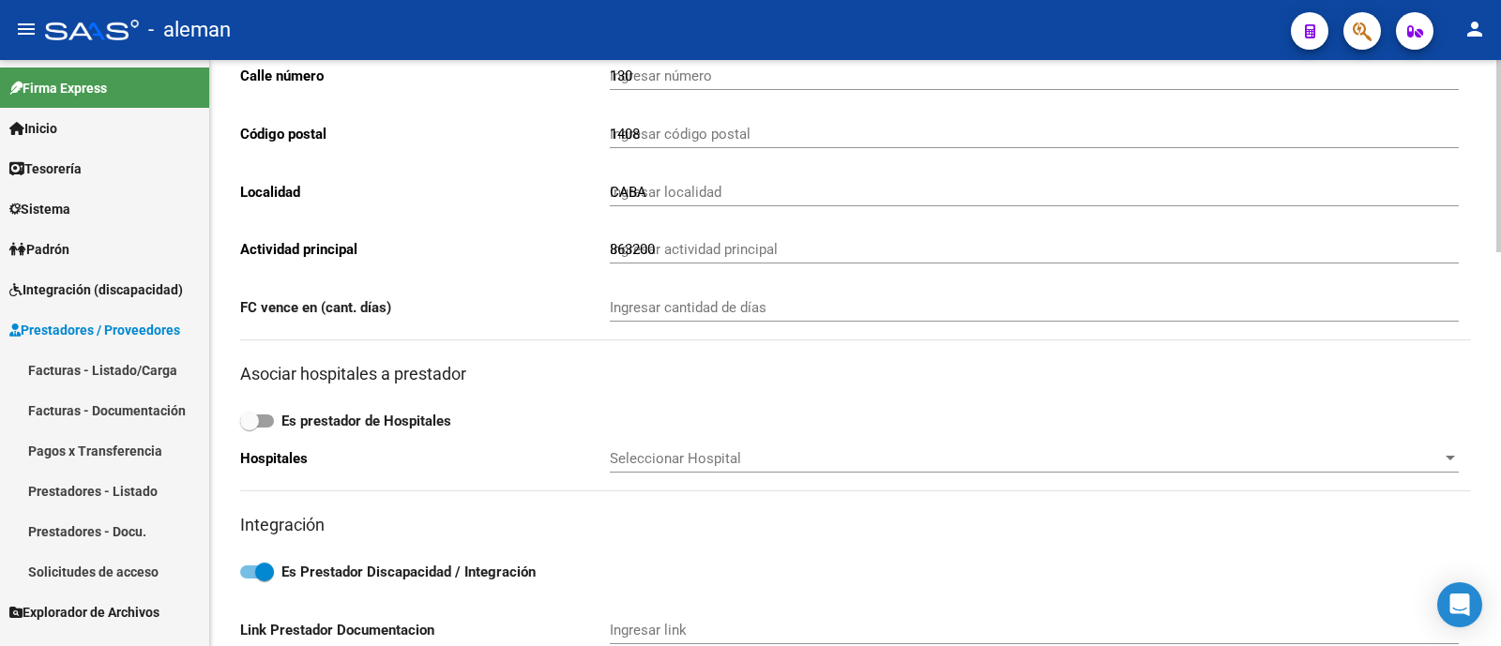
scroll to position [468, 0]
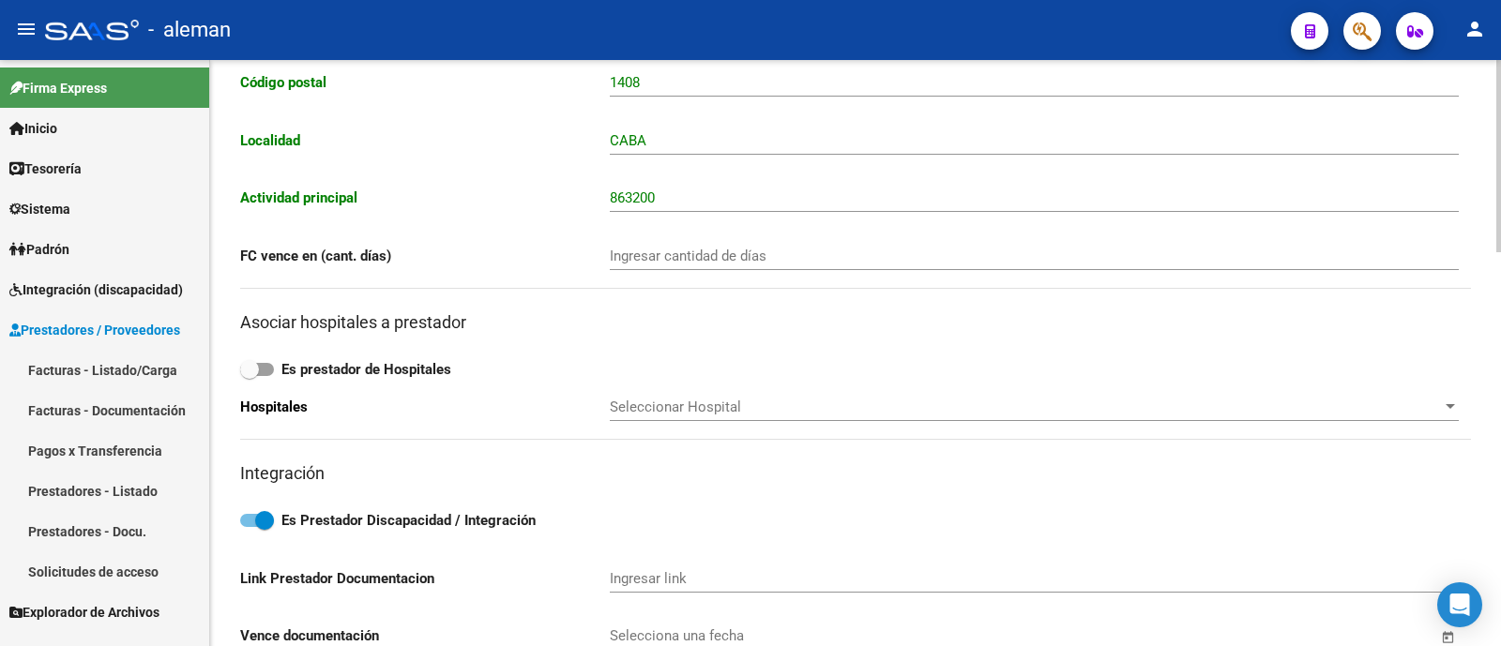
click at [650, 187] on div "863200 Ingresar actividad principal" at bounding box center [1034, 192] width 849 height 40
click at [646, 190] on input "863200" at bounding box center [1034, 197] width 849 height 17
click at [662, 190] on input "863200" at bounding box center [1034, 197] width 849 height 17
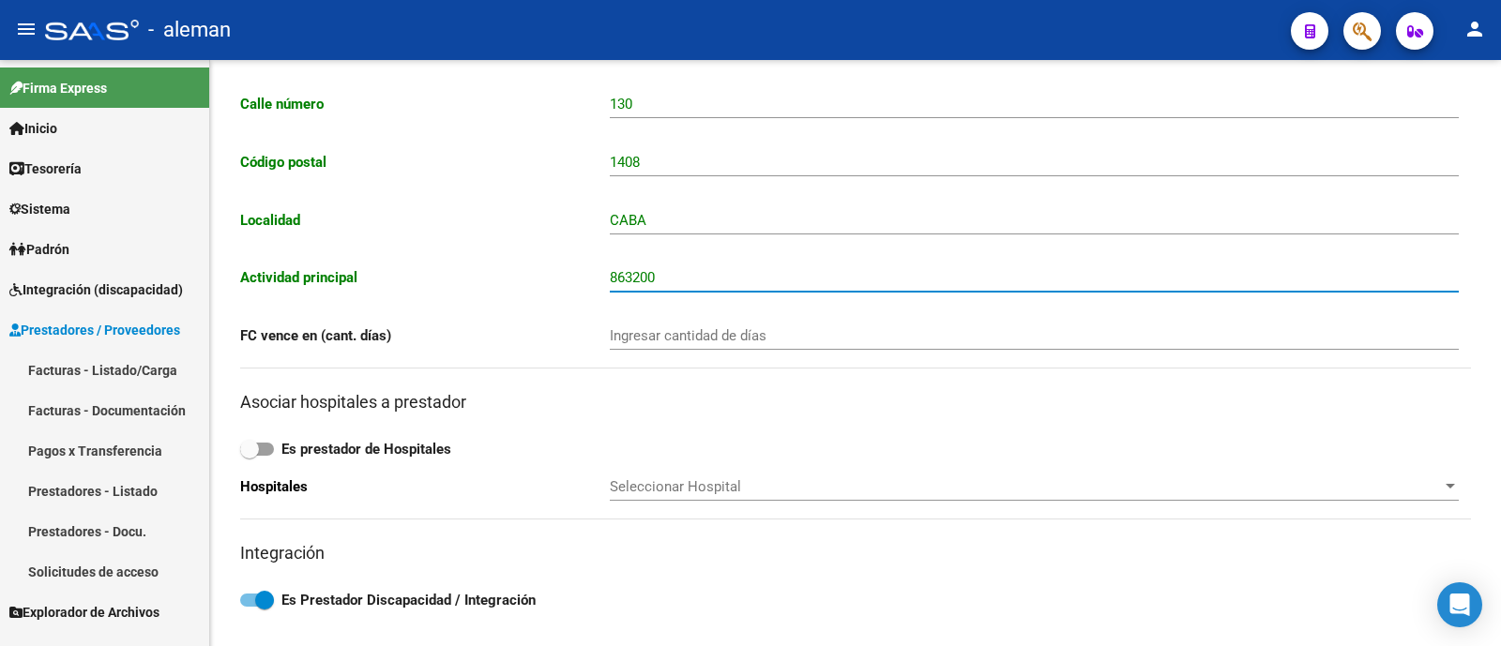
scroll to position [376, 0]
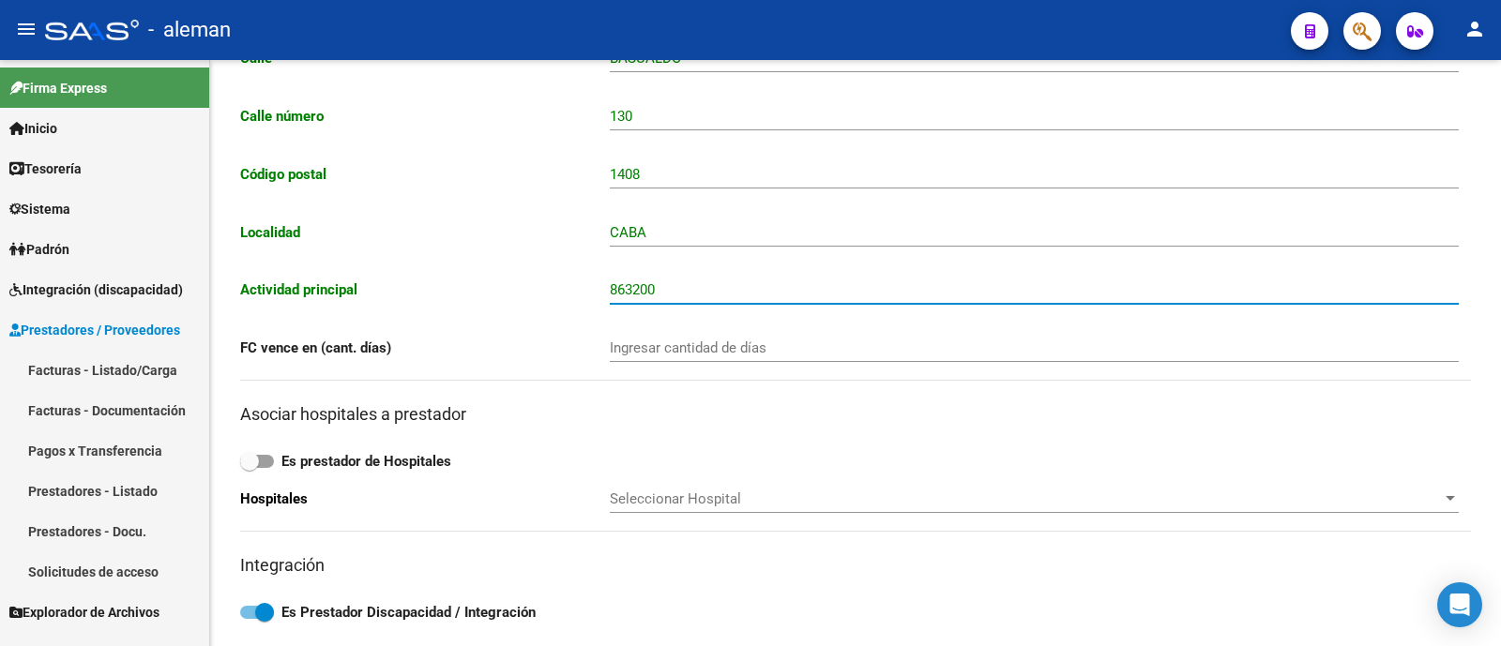
click at [125, 480] on link "Prestadores - Listado" at bounding box center [104, 491] width 209 height 40
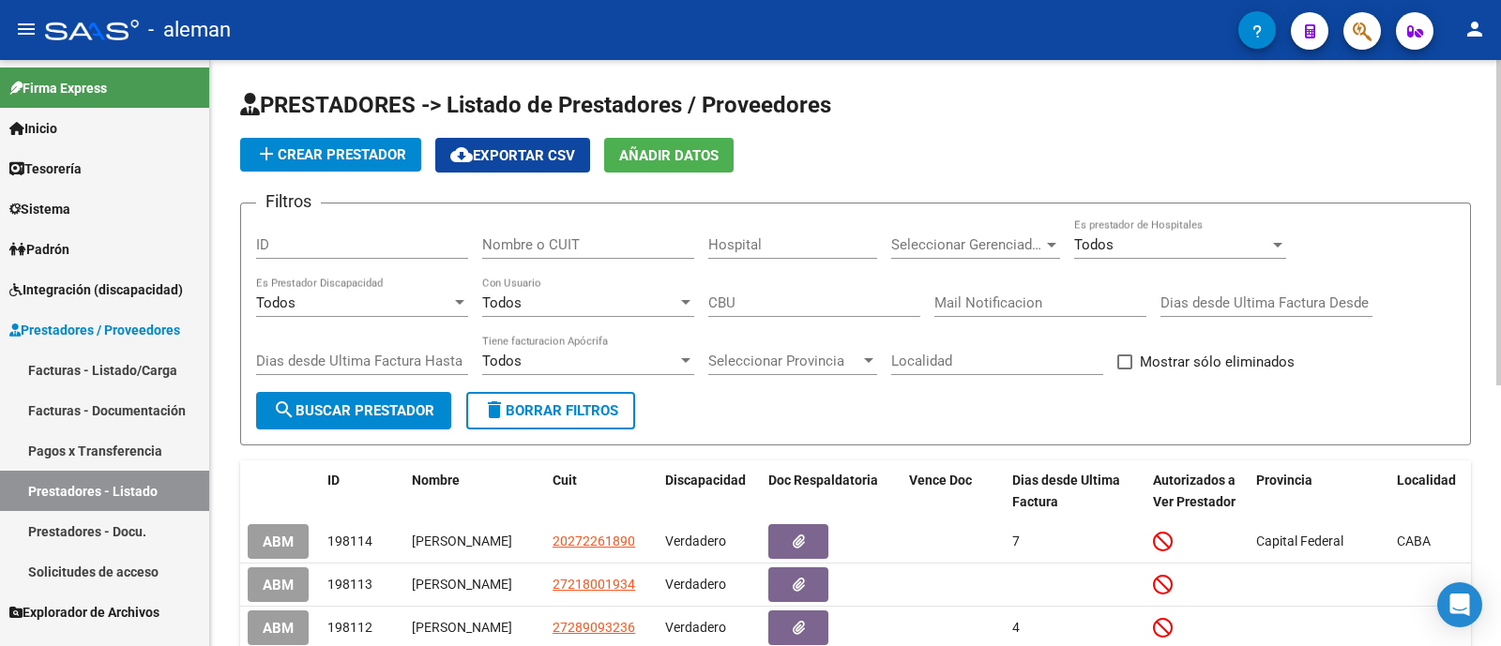
click at [548, 241] on input "Nombre o CUIT" at bounding box center [588, 244] width 212 height 17
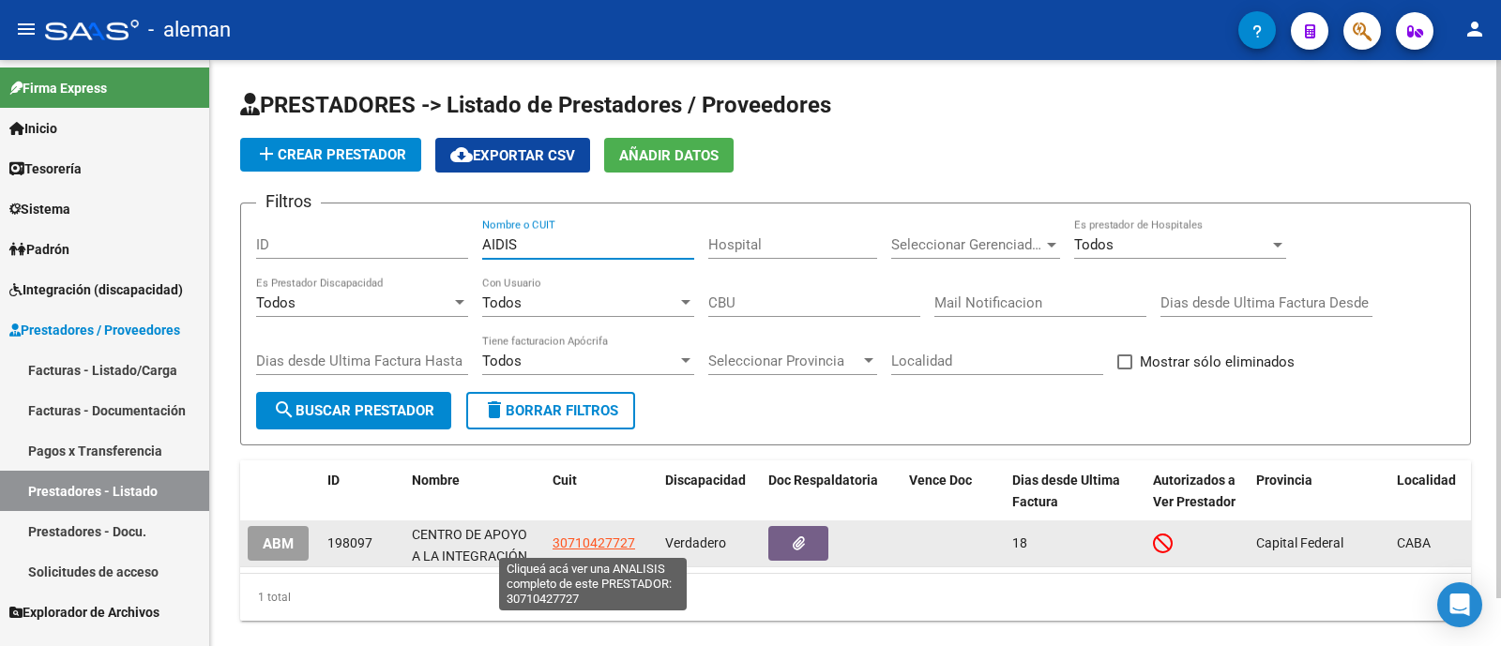
type input "AIDIS"
click at [600, 541] on span "30710427727" at bounding box center [593, 543] width 83 height 15
type textarea "30710427727"
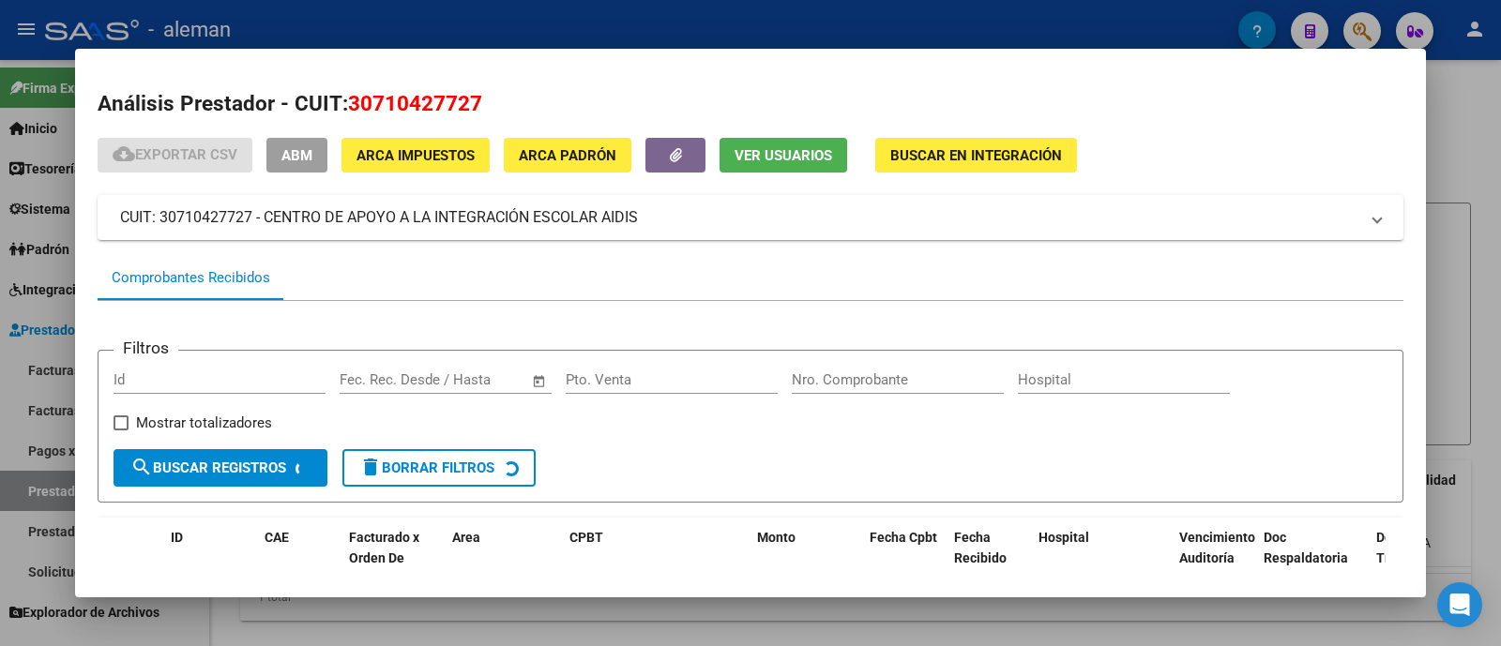
click at [301, 147] on span "ABM" at bounding box center [296, 155] width 31 height 17
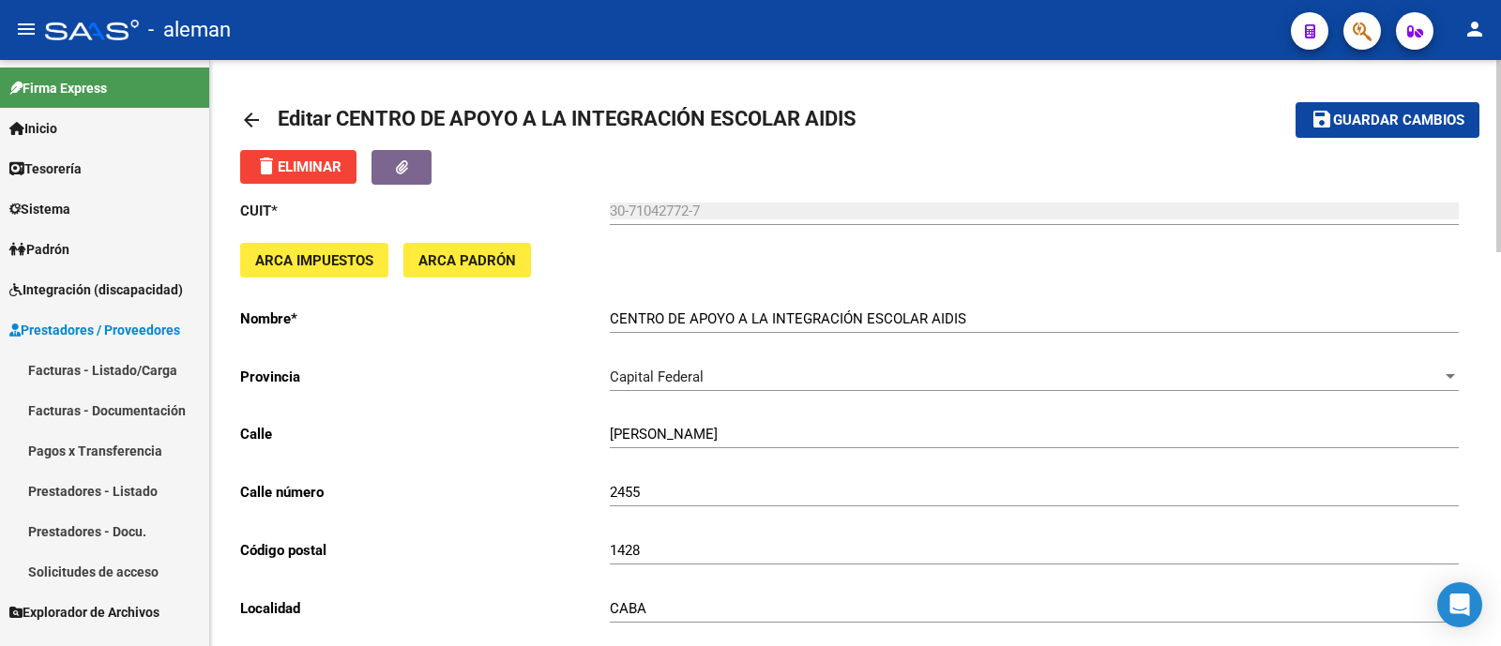
click at [342, 262] on span "ARCA Impuestos" at bounding box center [314, 260] width 118 height 17
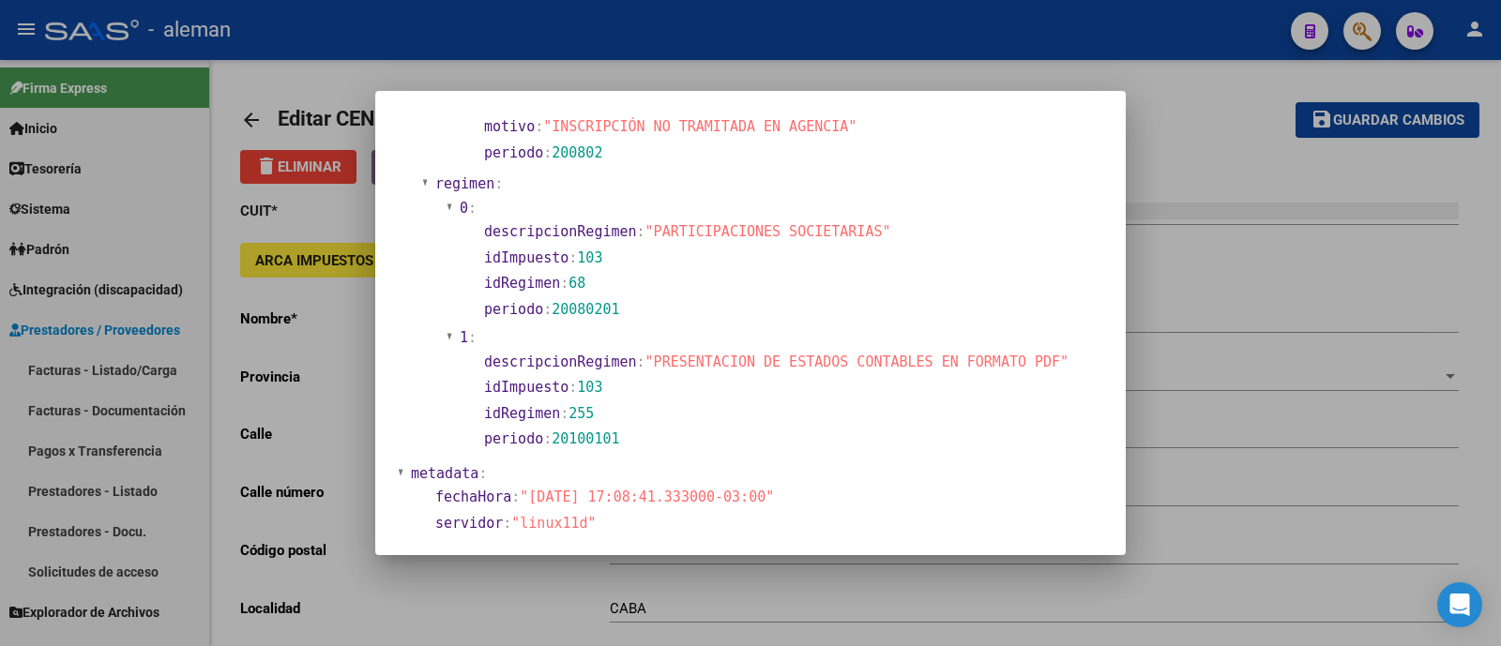
scroll to position [1412, 0]
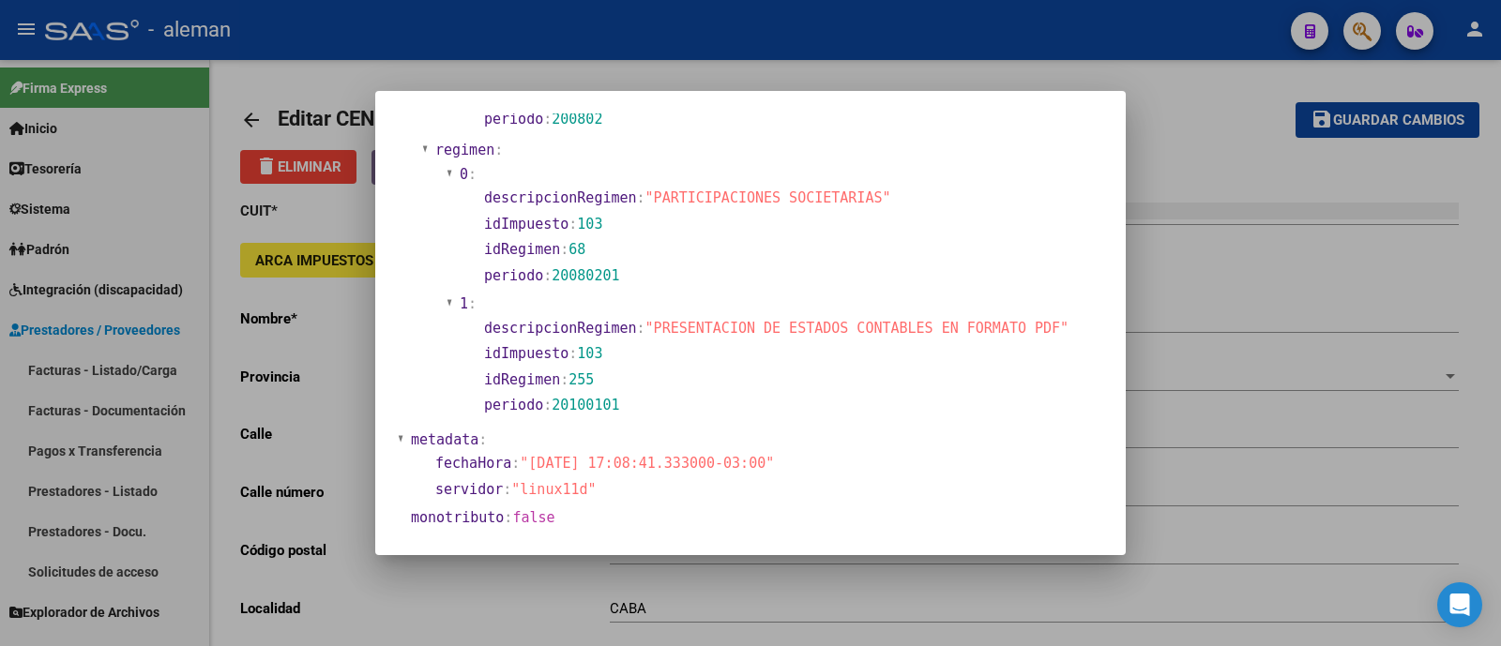
click at [1169, 357] on div at bounding box center [750, 323] width 1501 height 646
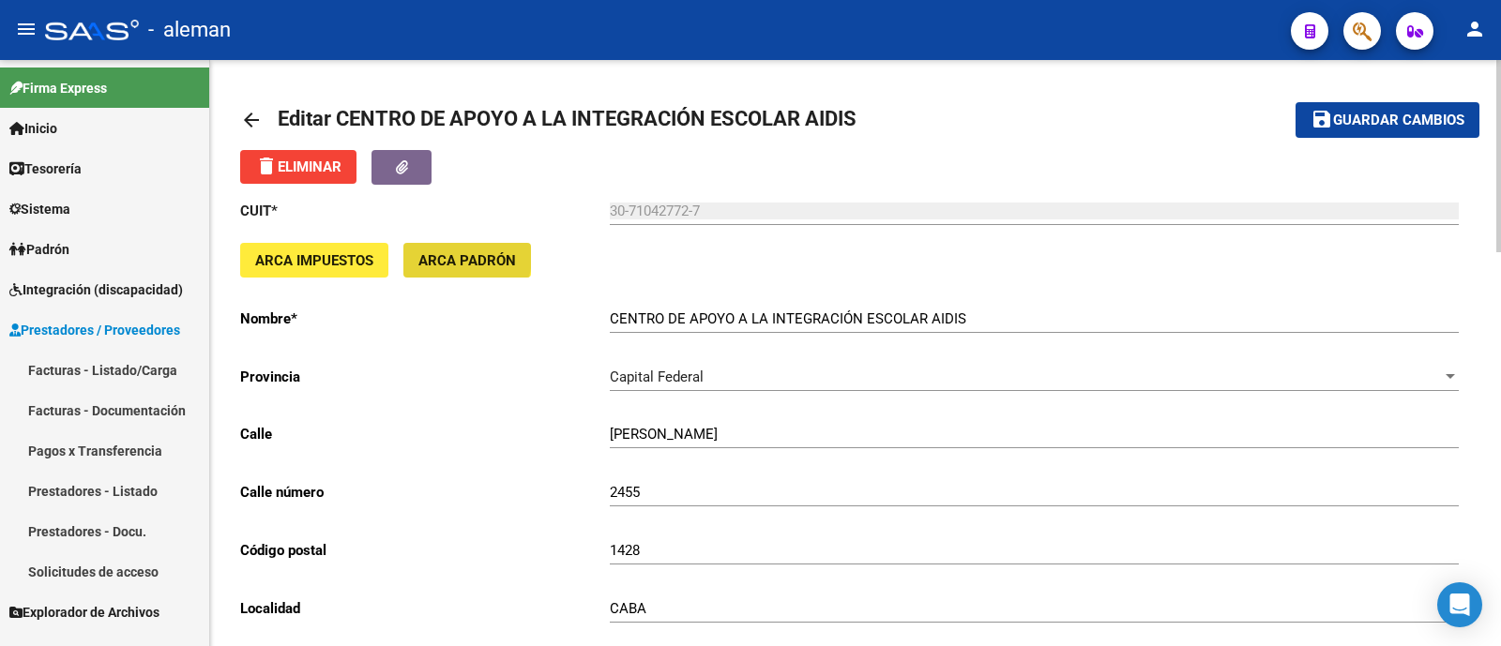
click at [461, 257] on span "ARCA Padrón" at bounding box center [467, 260] width 98 height 17
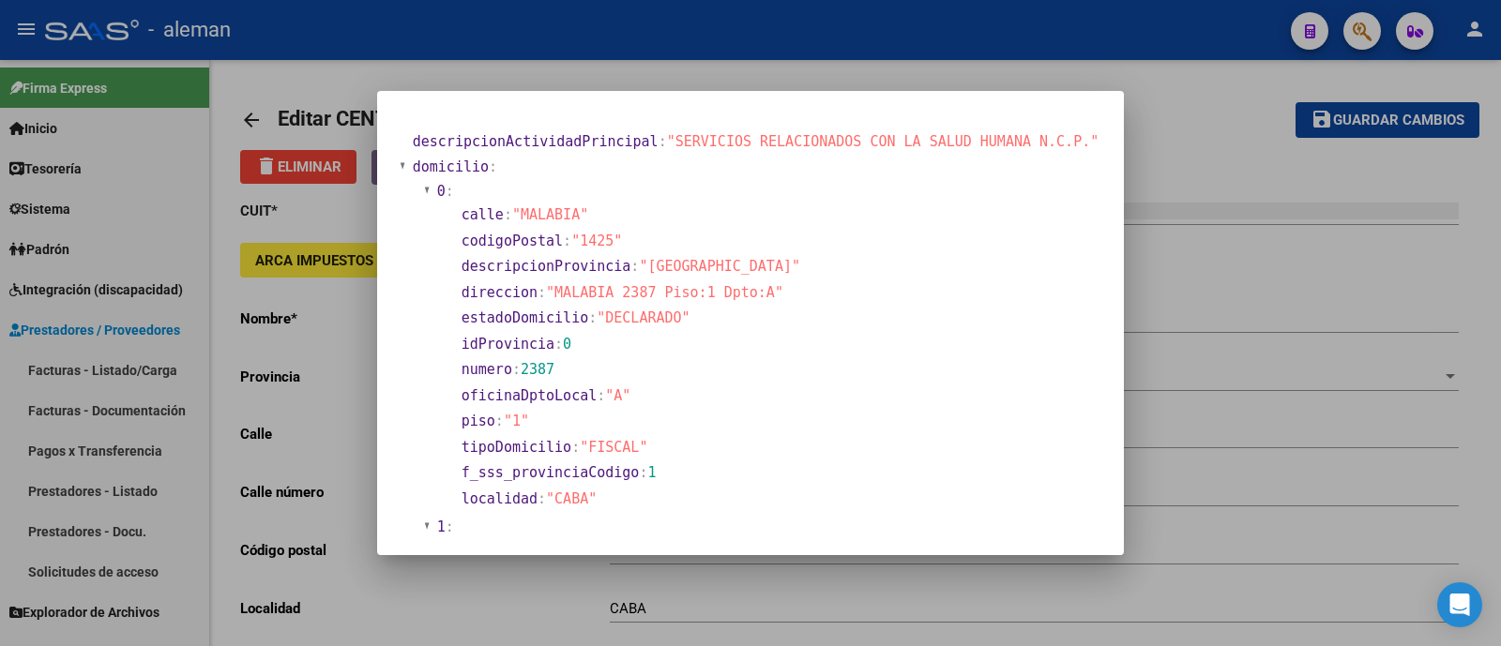
click at [1282, 317] on div at bounding box center [750, 323] width 1501 height 646
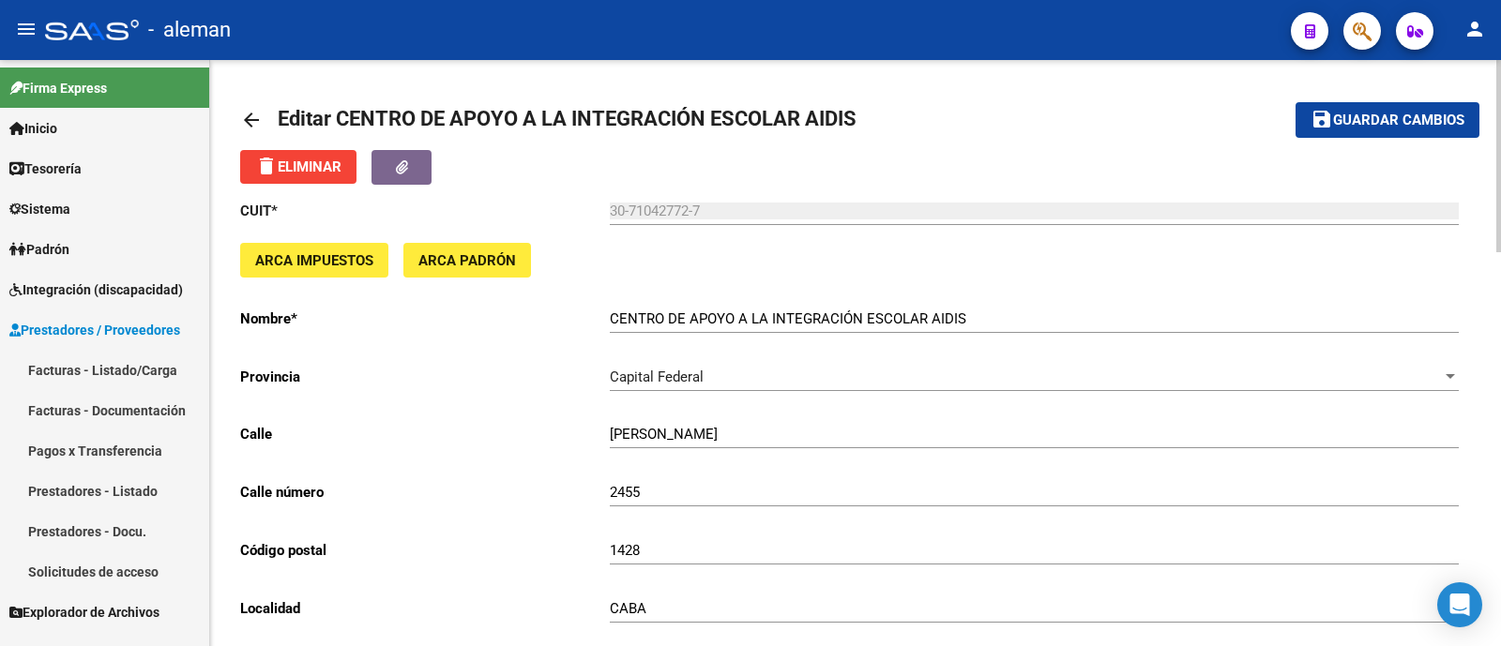
scroll to position [116, 0]
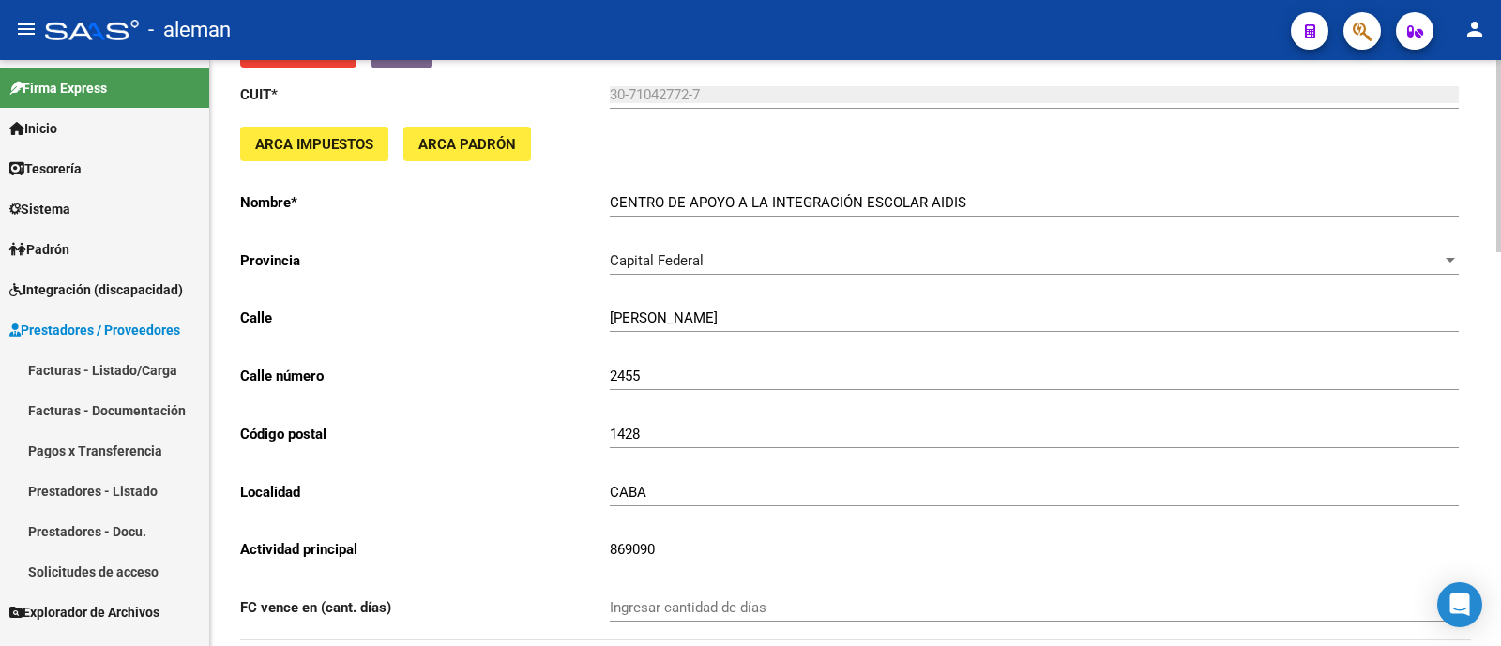
click at [483, 147] on span "ARCA Padrón" at bounding box center [467, 144] width 98 height 17
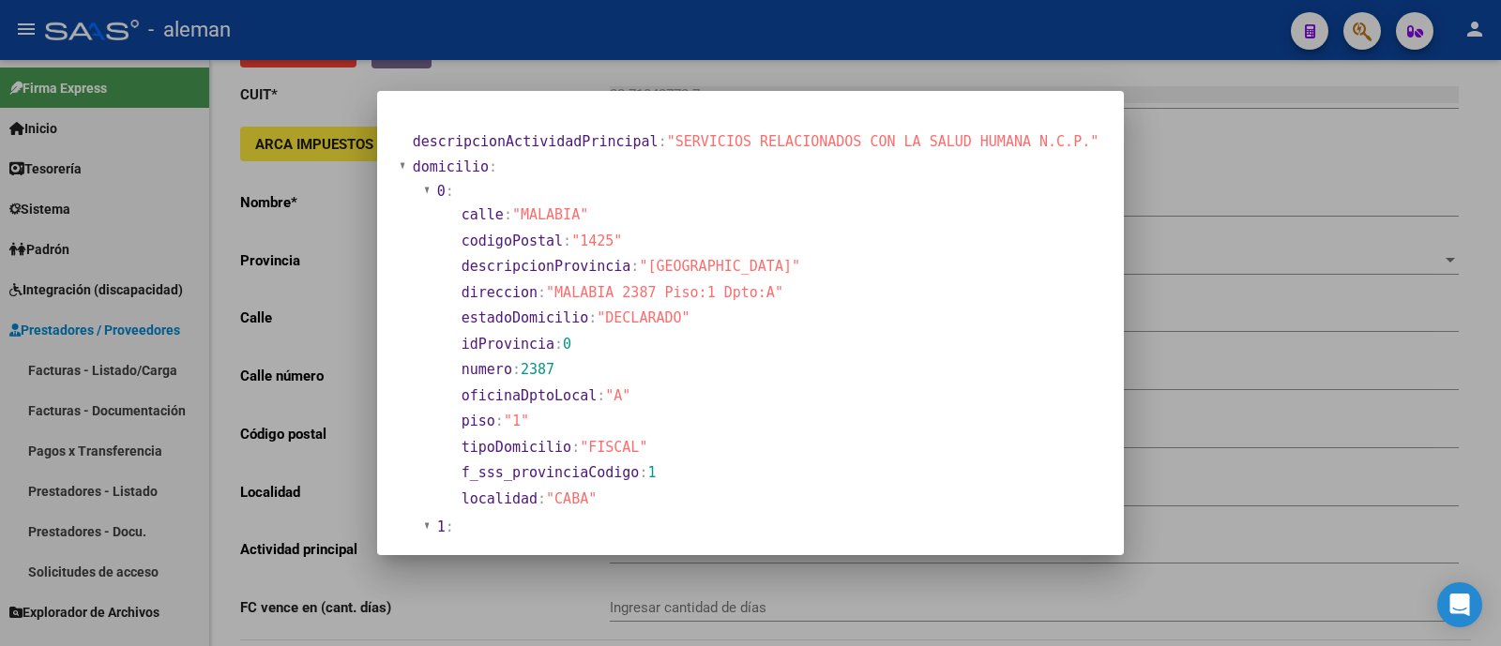
click at [1293, 342] on div at bounding box center [750, 323] width 1501 height 646
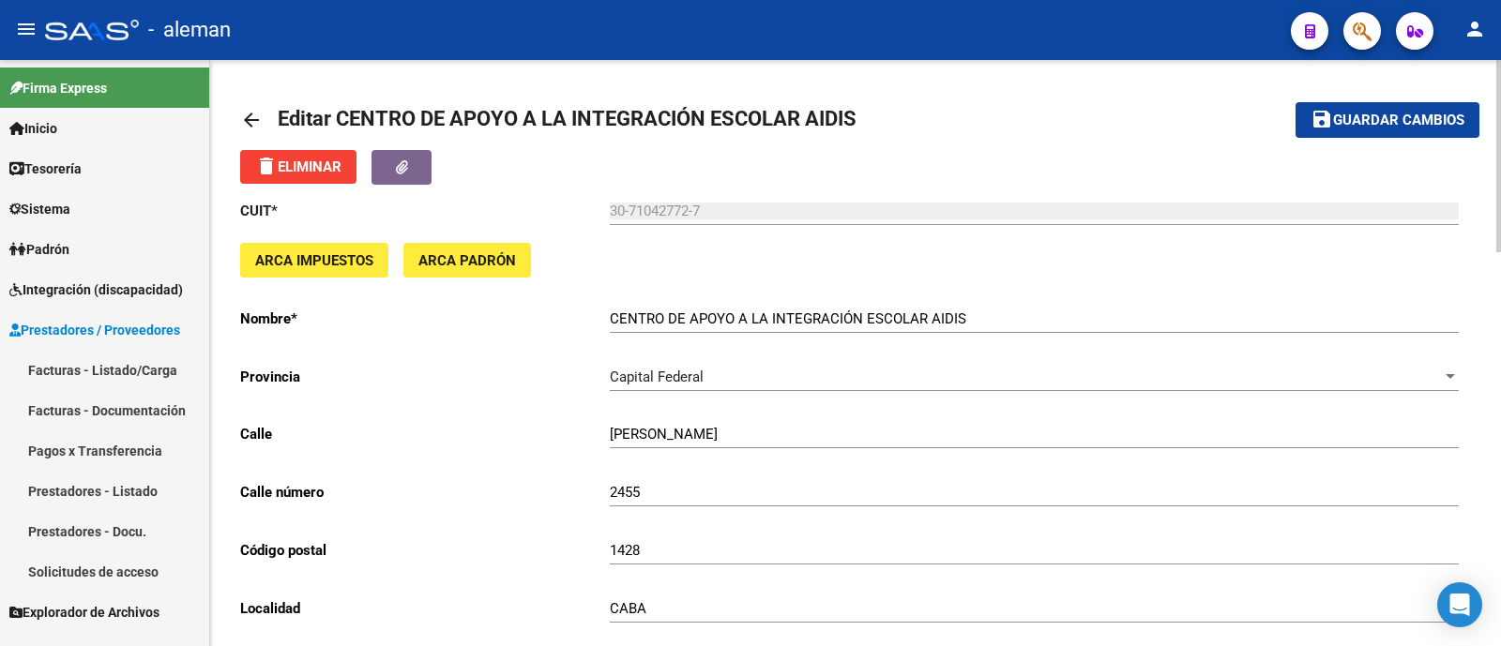
scroll to position [0, 0]
click at [1435, 113] on span "Guardar cambios" at bounding box center [1398, 121] width 131 height 17
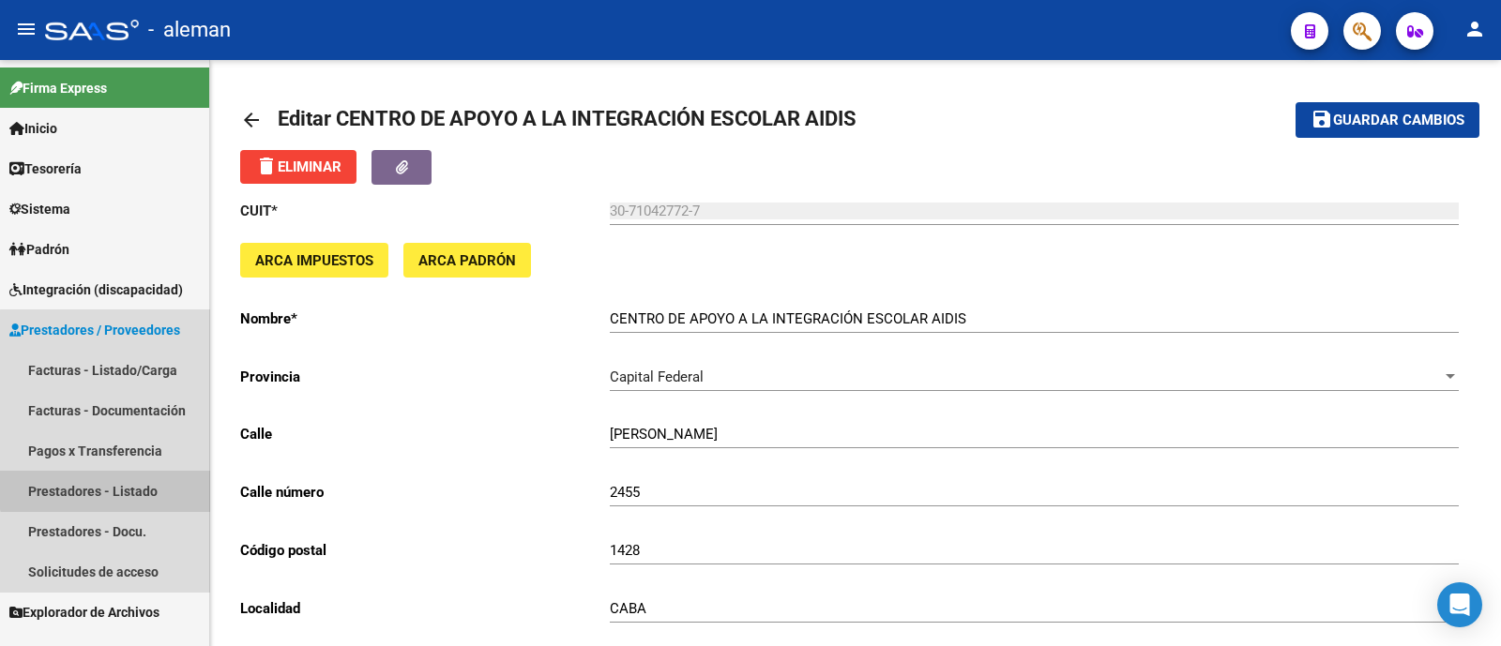
click at [113, 485] on link "Prestadores - Listado" at bounding box center [104, 491] width 209 height 40
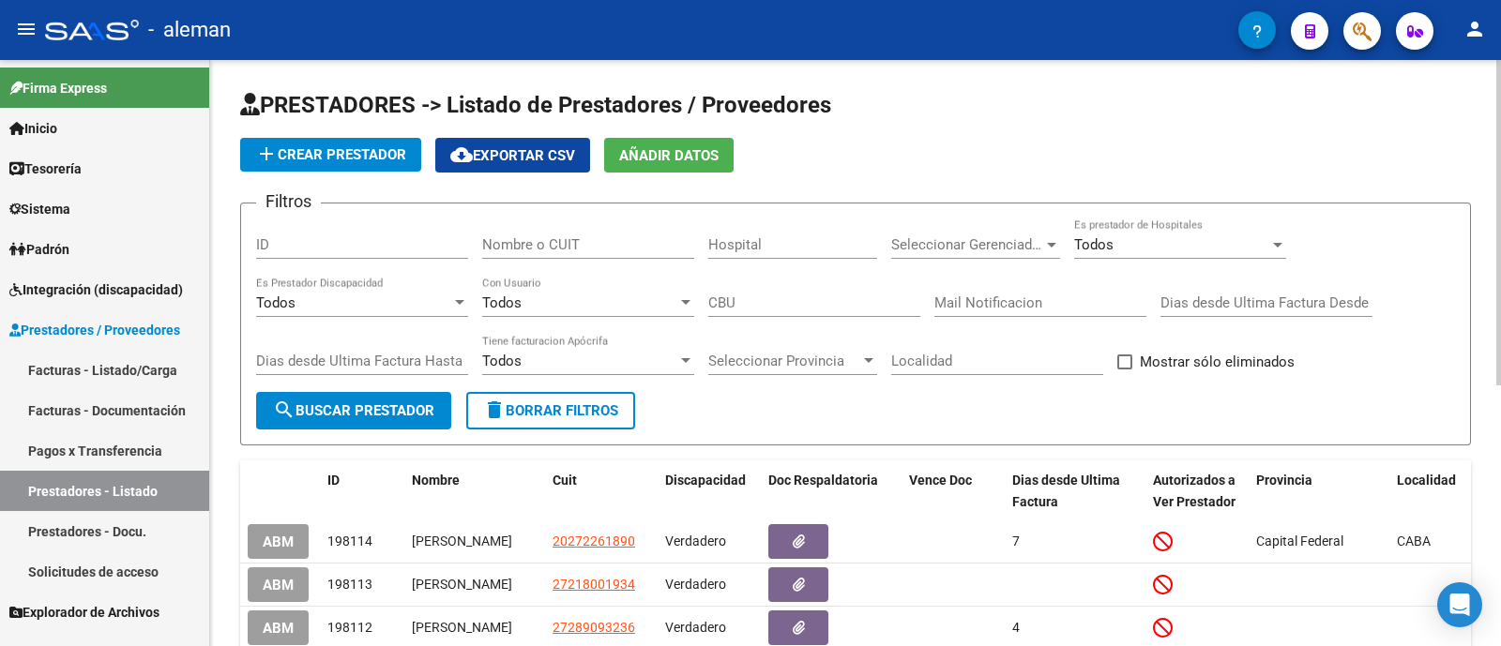
click at [563, 236] on input "Nombre o CUIT" at bounding box center [588, 244] width 212 height 17
click at [140, 286] on span "Integración (discapacidad)" at bounding box center [96, 289] width 174 height 21
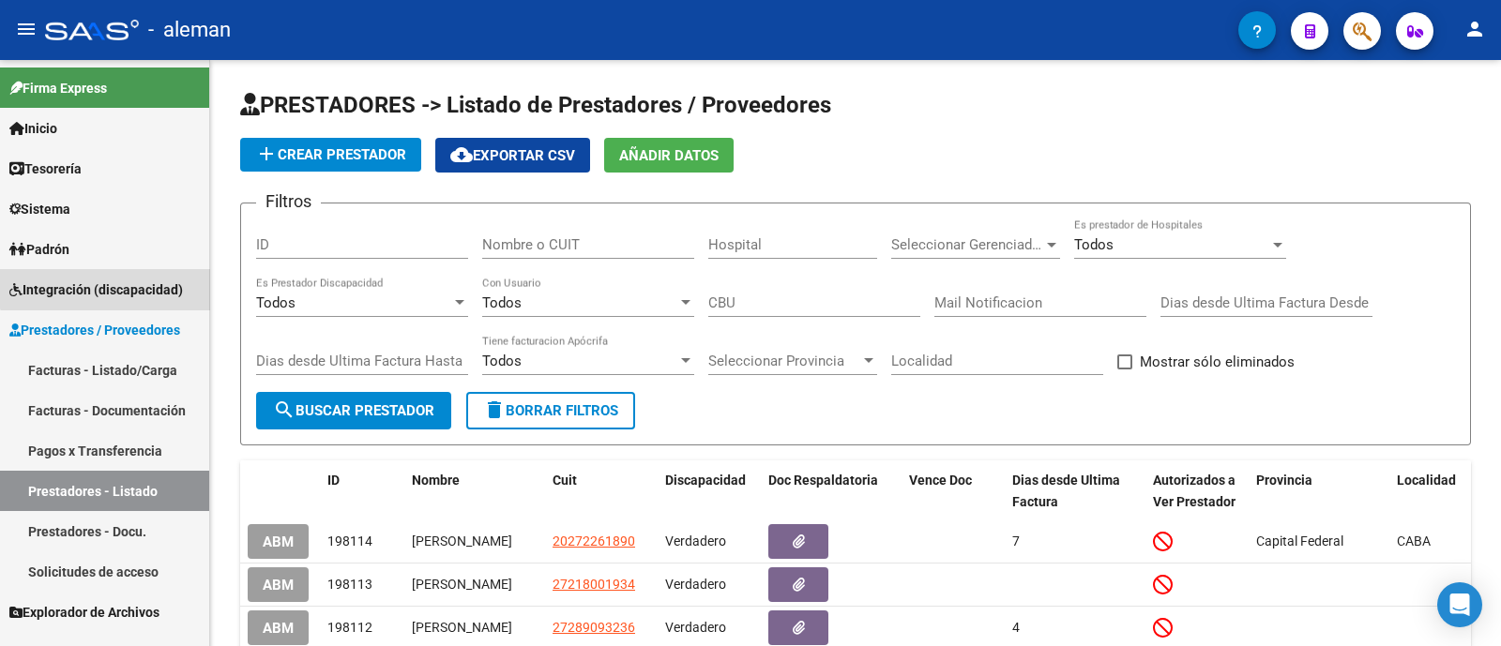
click at [130, 278] on link "Integración (discapacidad)" at bounding box center [104, 289] width 209 height 40
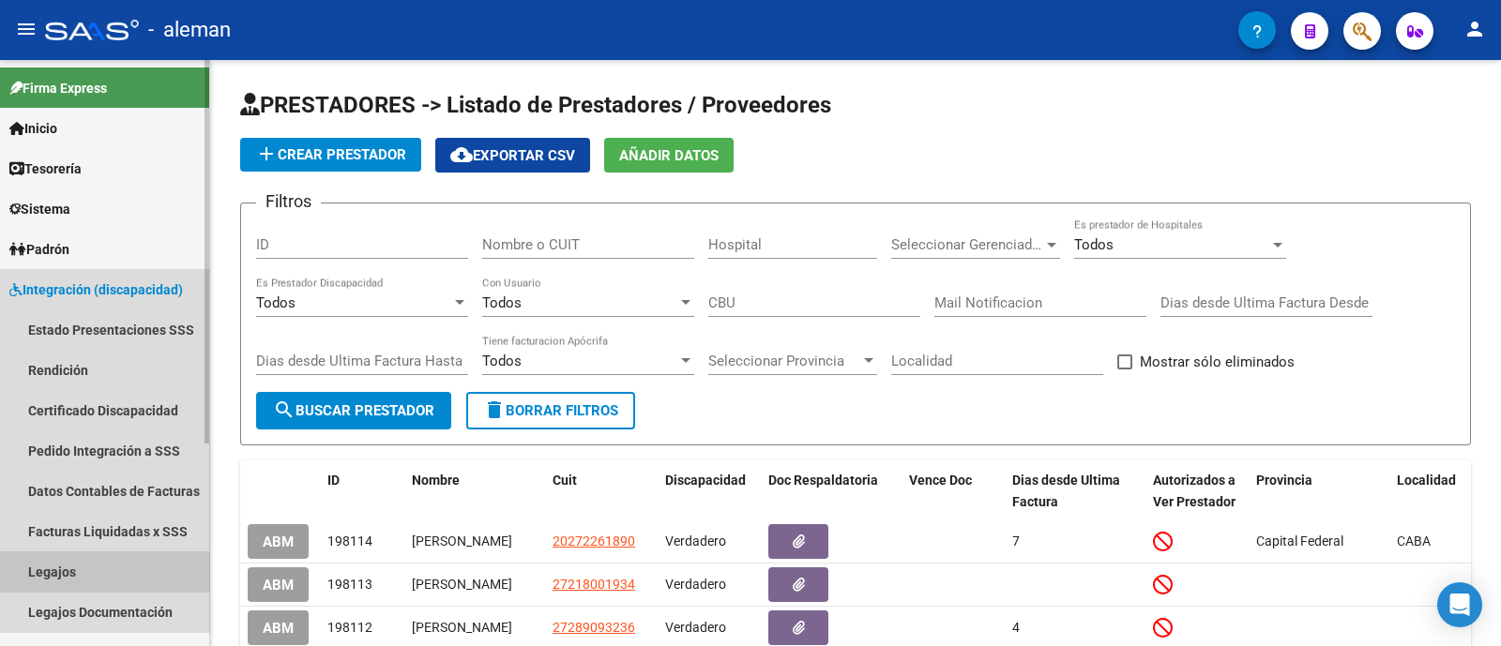
click at [98, 572] on link "Legajos" at bounding box center [104, 571] width 209 height 40
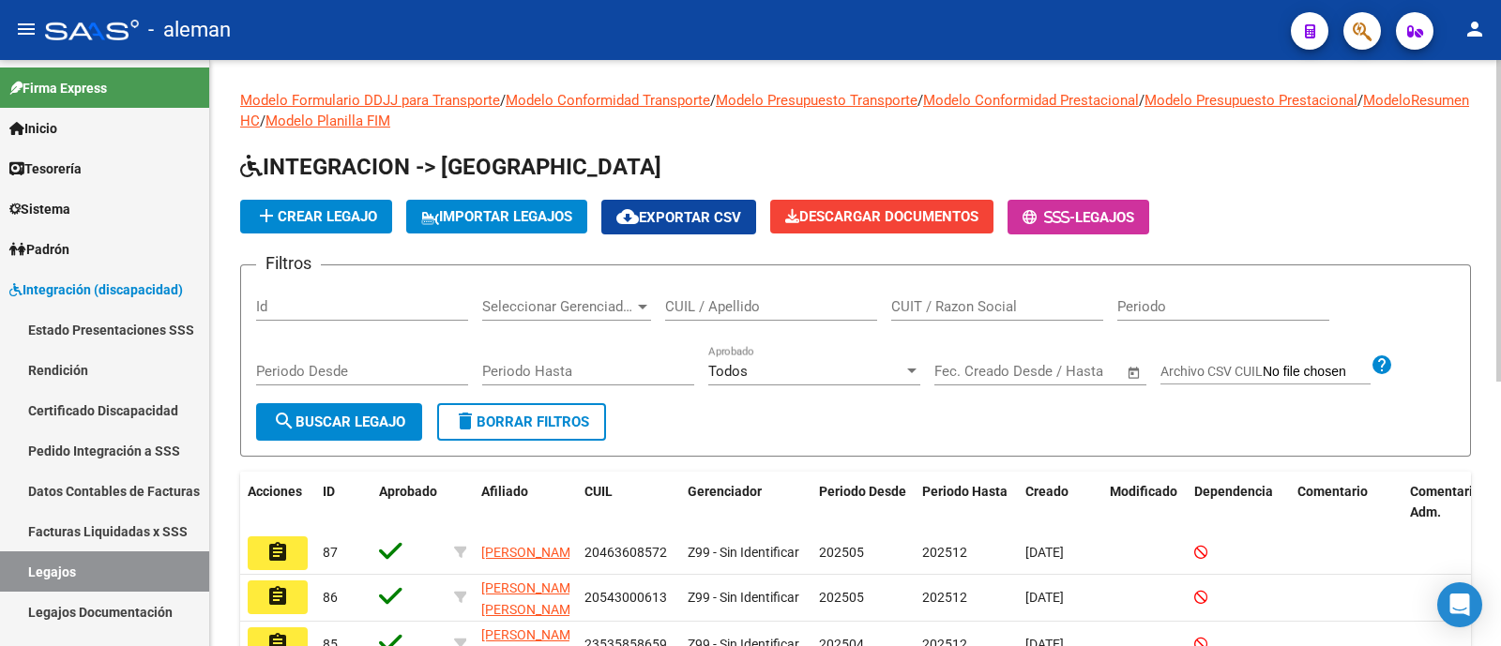
click at [742, 294] on div "CUIL / Apellido" at bounding box center [771, 300] width 212 height 40
type input "f"
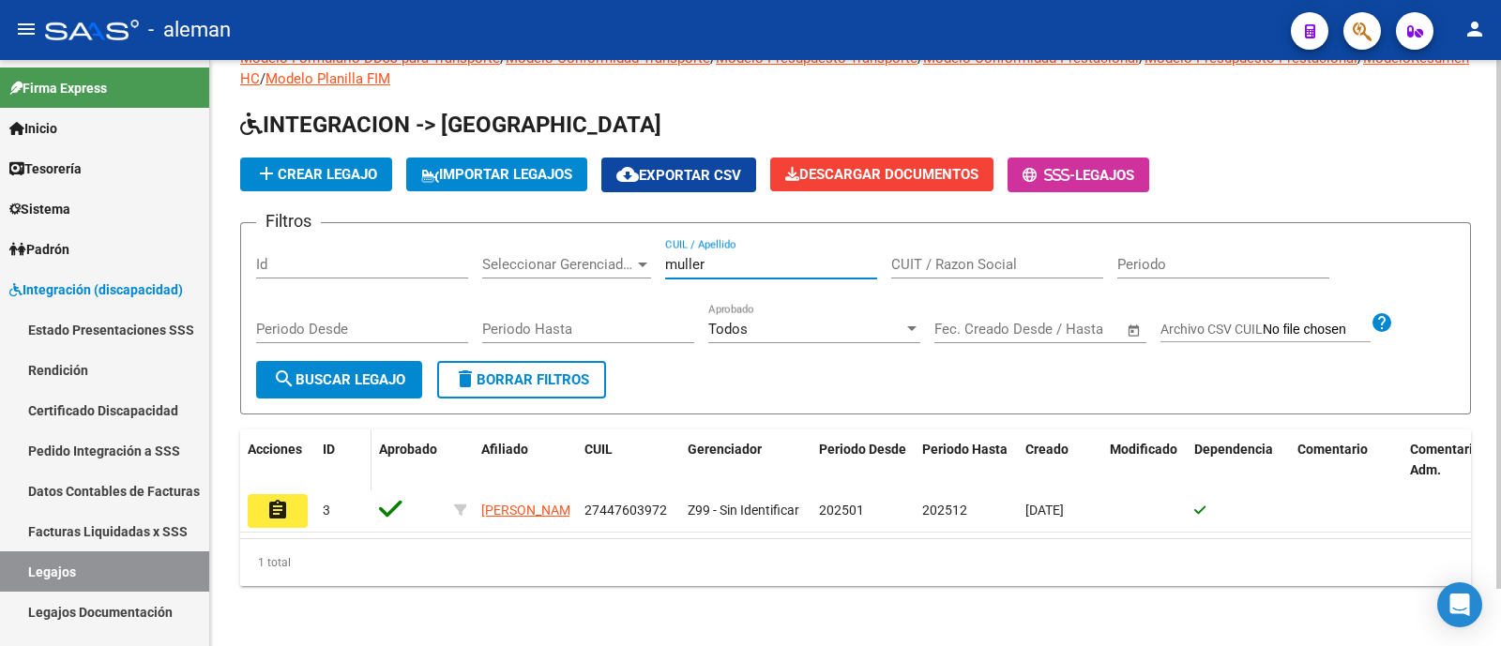
scroll to position [64, 0]
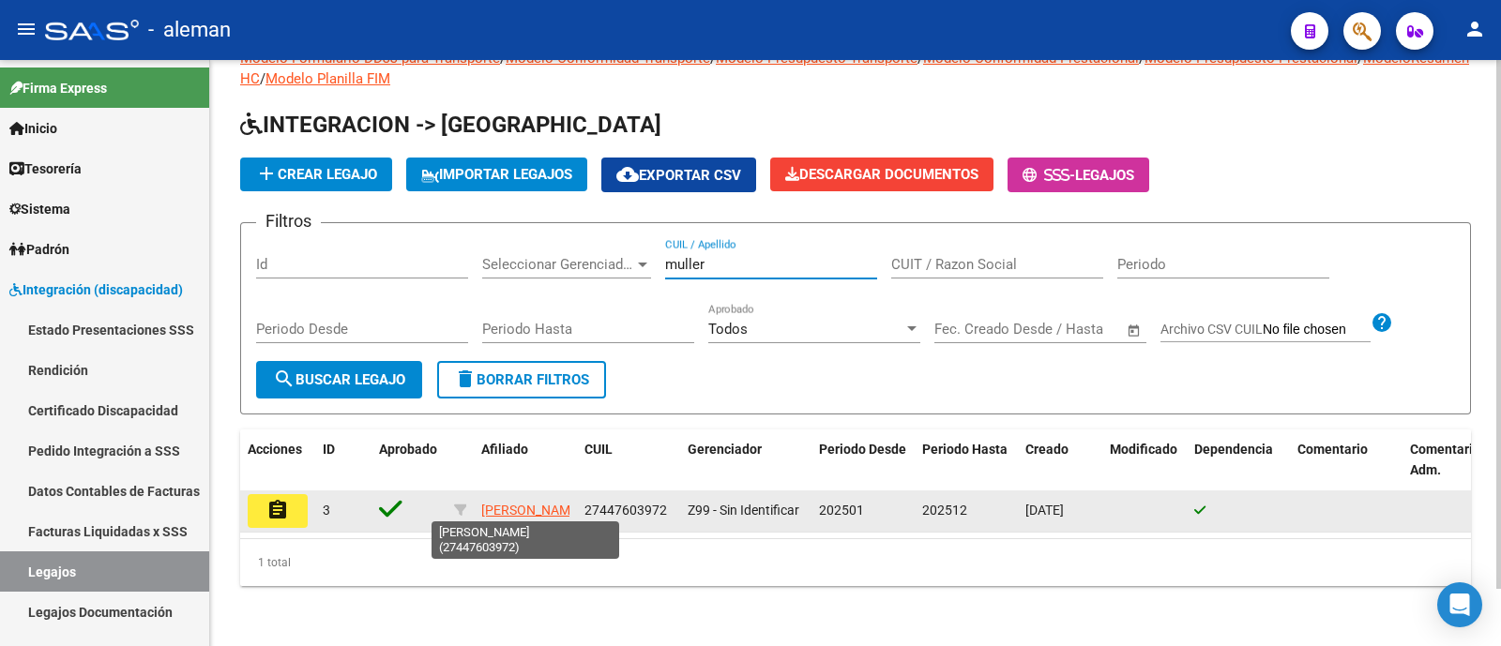
type input "muller"
click at [492, 500] on app-link-go-to "[PERSON_NAME]" at bounding box center [531, 511] width 100 height 22
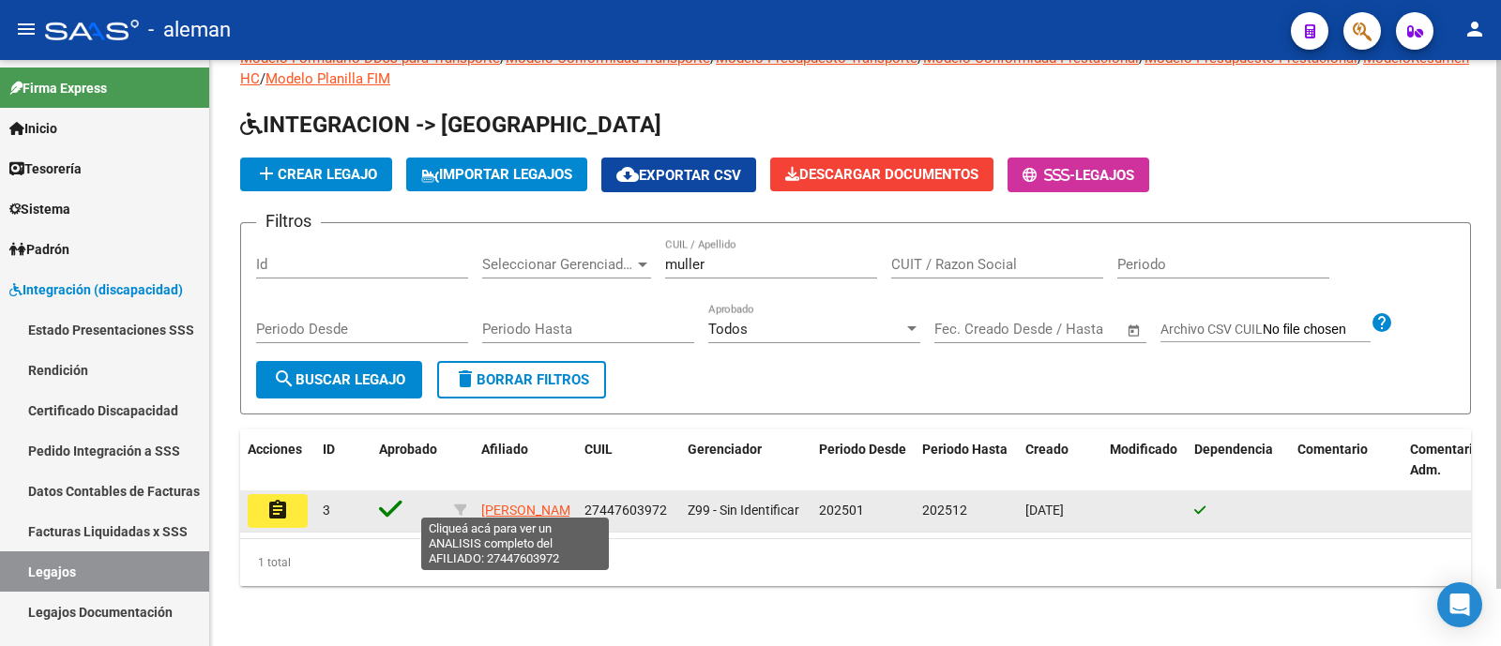
click at [506, 503] on span "[PERSON_NAME]" at bounding box center [531, 510] width 100 height 15
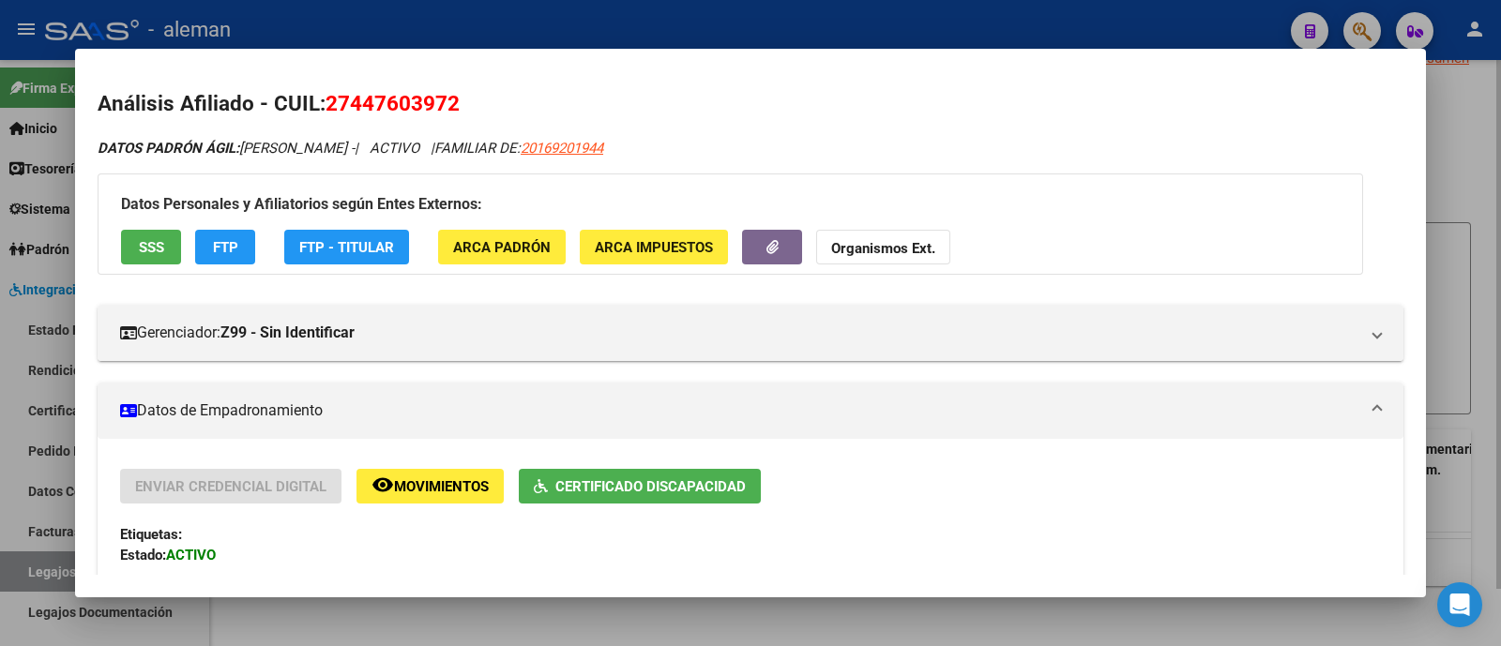
click at [1470, 295] on div at bounding box center [750, 323] width 1501 height 646
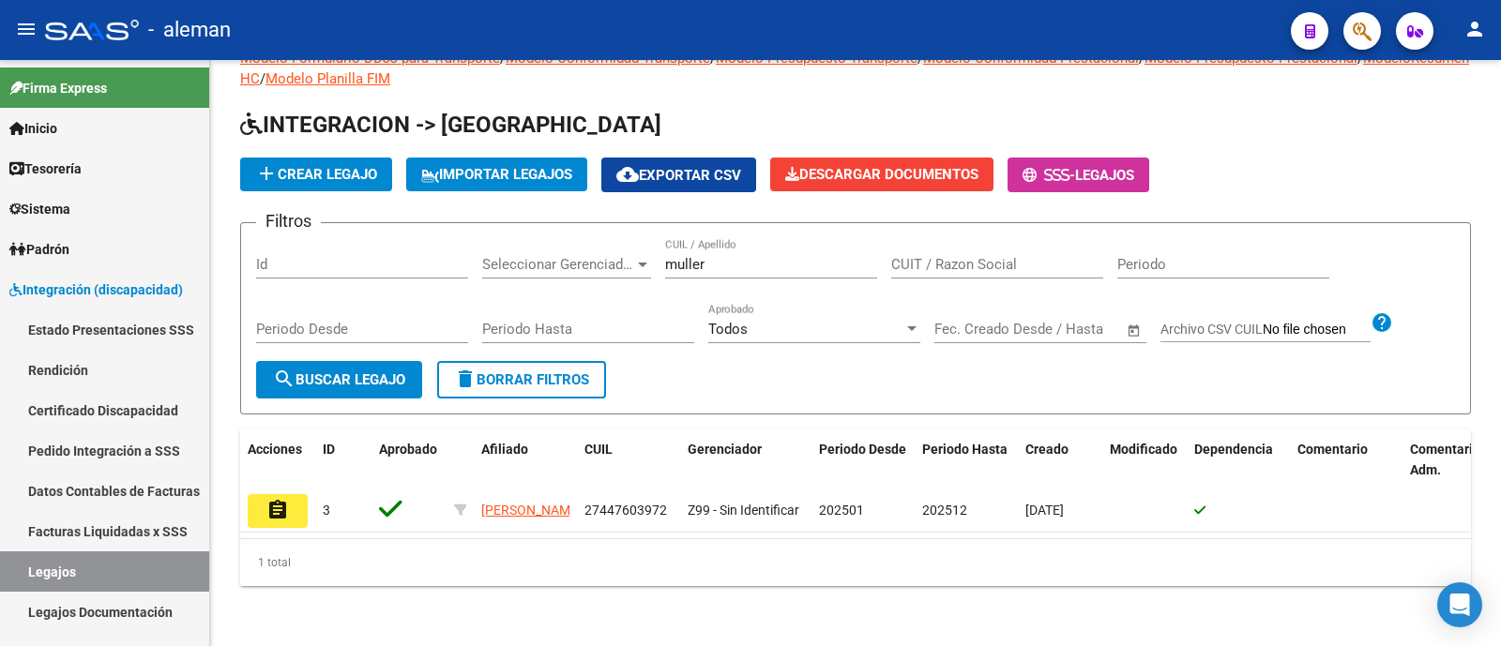
click at [285, 499] on mat-icon "assignment" at bounding box center [277, 510] width 23 height 23
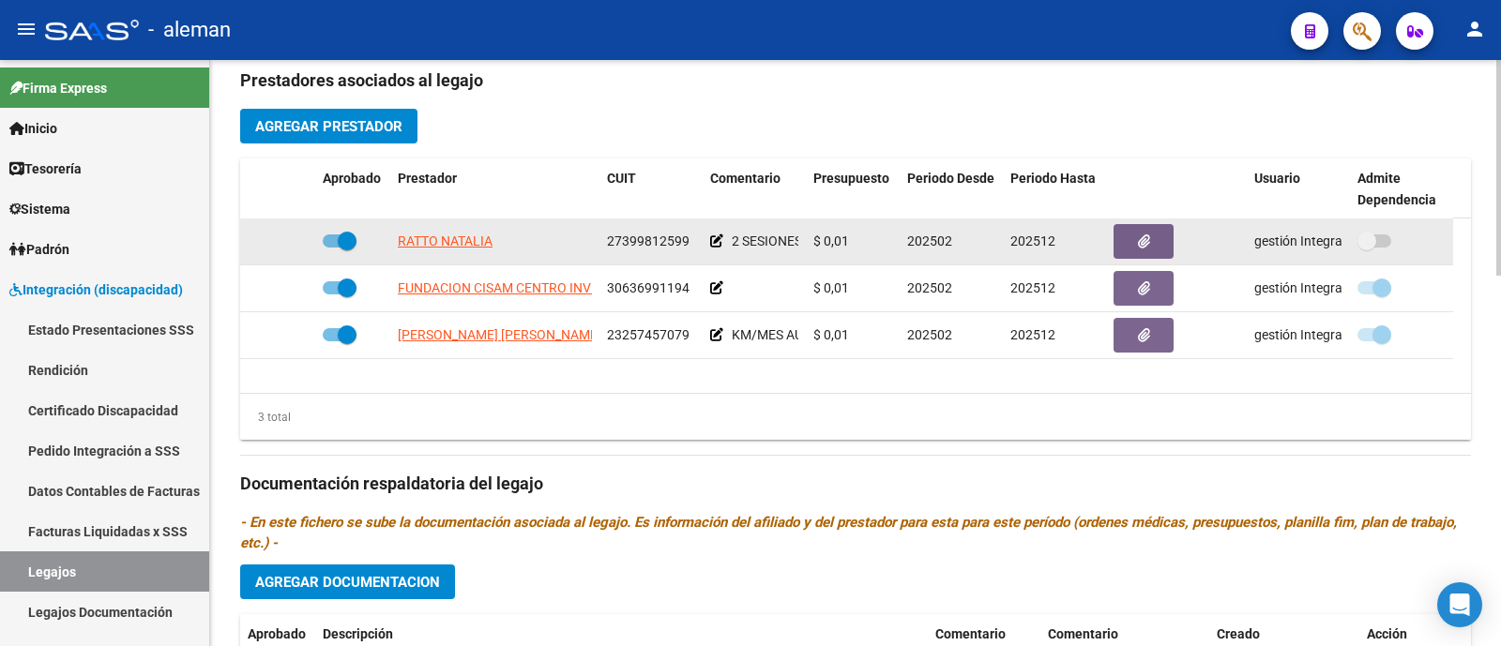
scroll to position [703, 0]
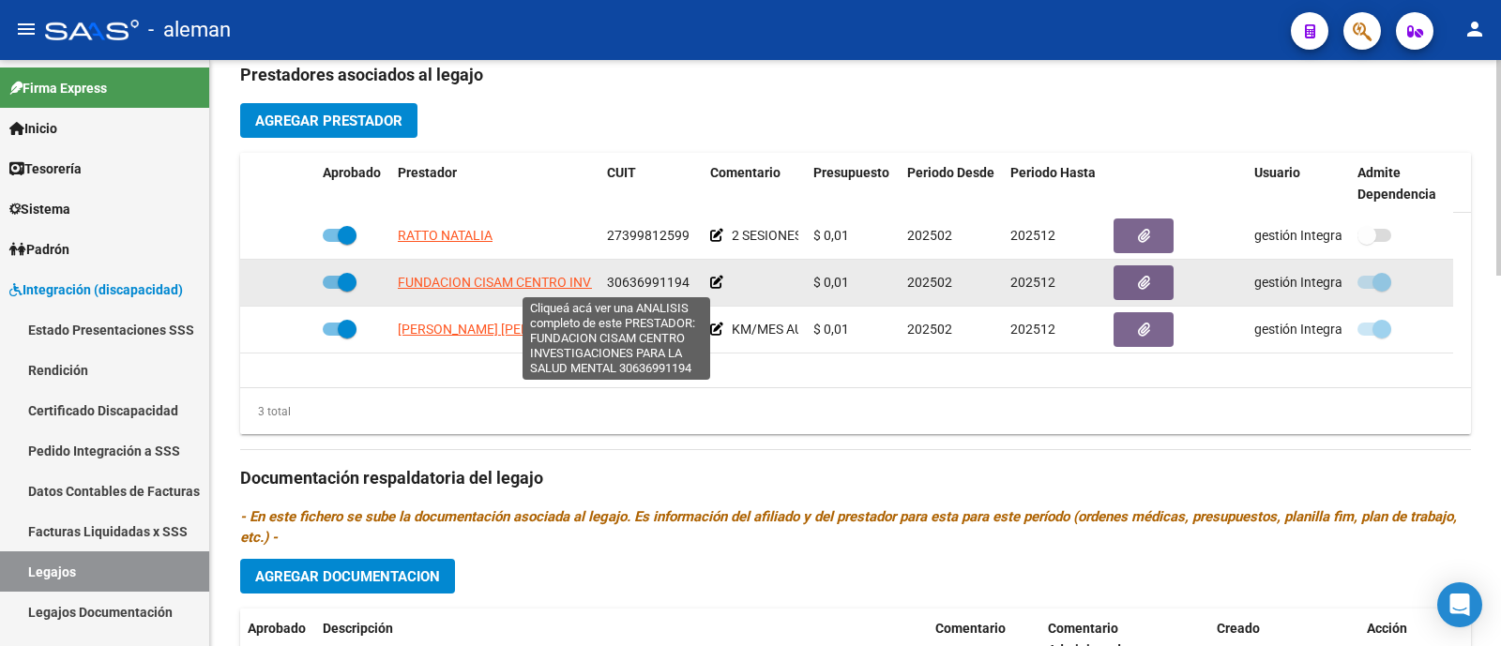
click at [500, 276] on span "FUNDACION CISAM CENTRO INVESTIGACIONES PARA LA SALUD MENTAL" at bounding box center [615, 282] width 434 height 15
type textarea "30636991194"
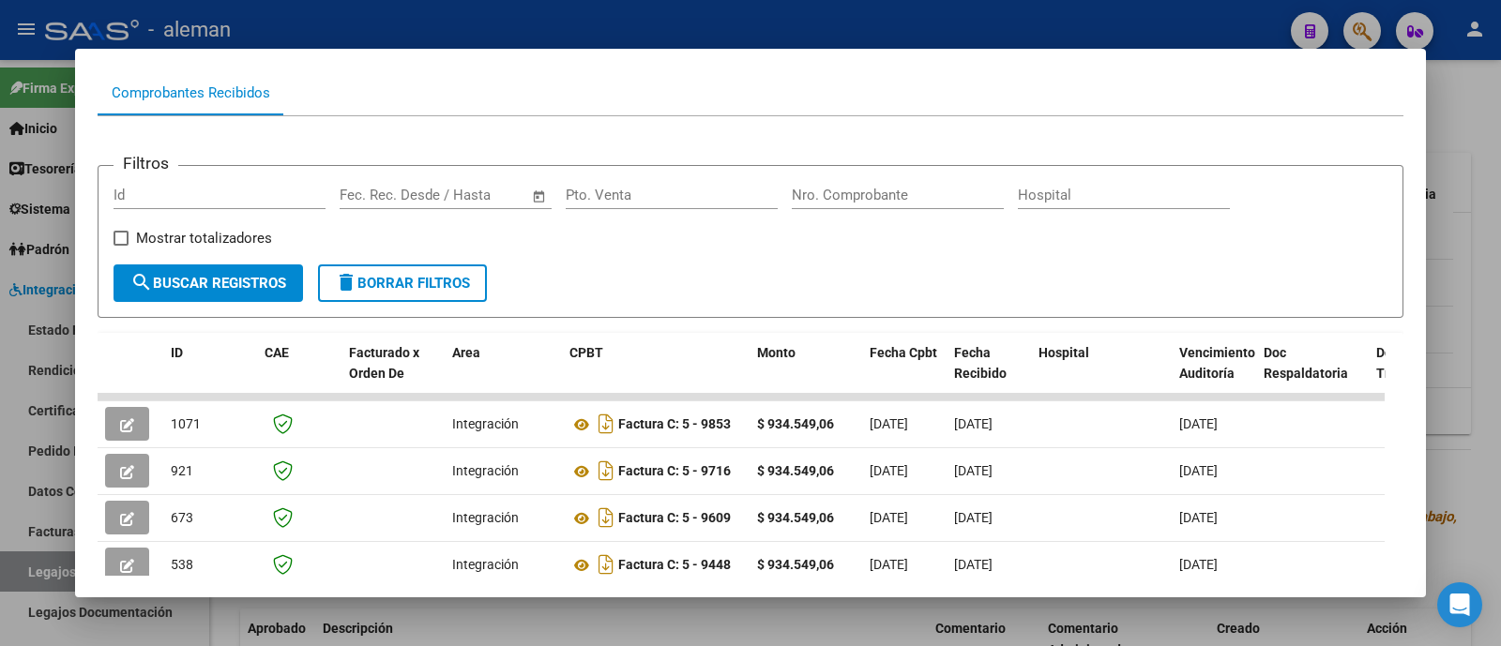
scroll to position [445, 0]
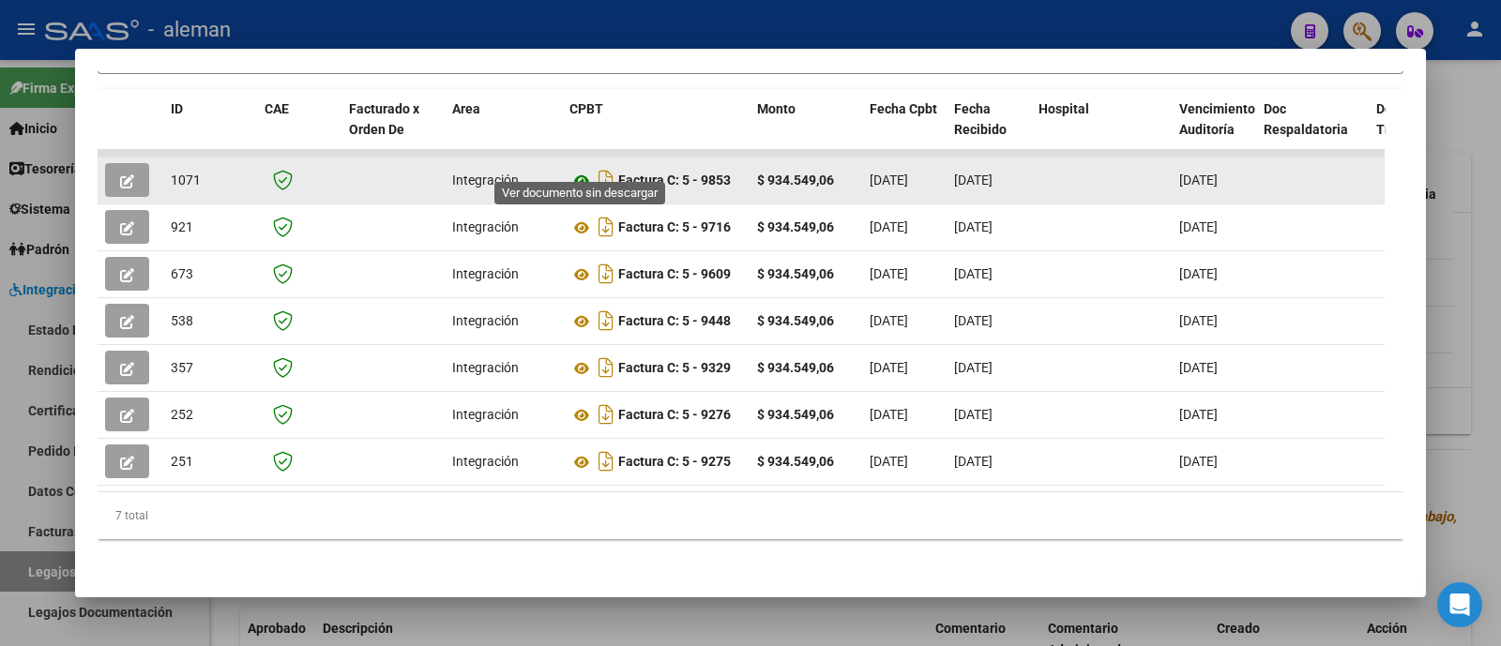
click at [577, 170] on icon at bounding box center [581, 181] width 24 height 23
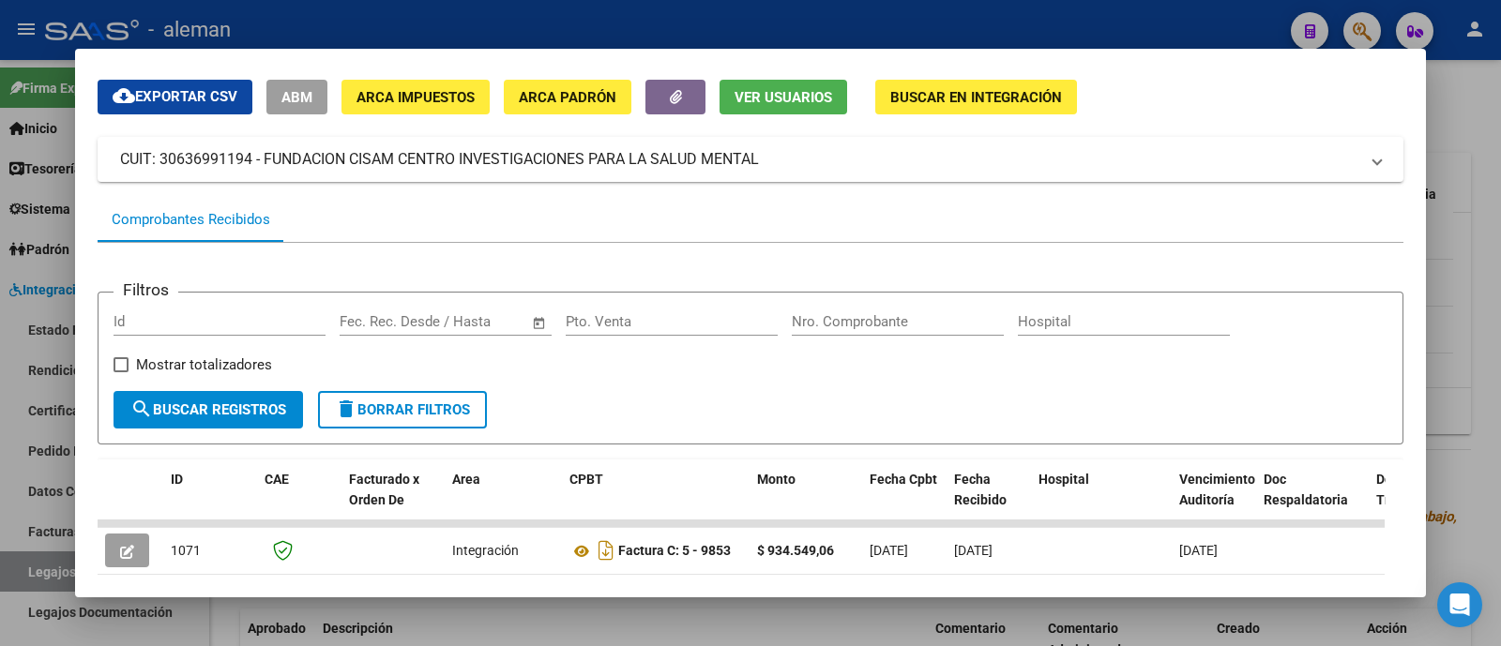
scroll to position [0, 0]
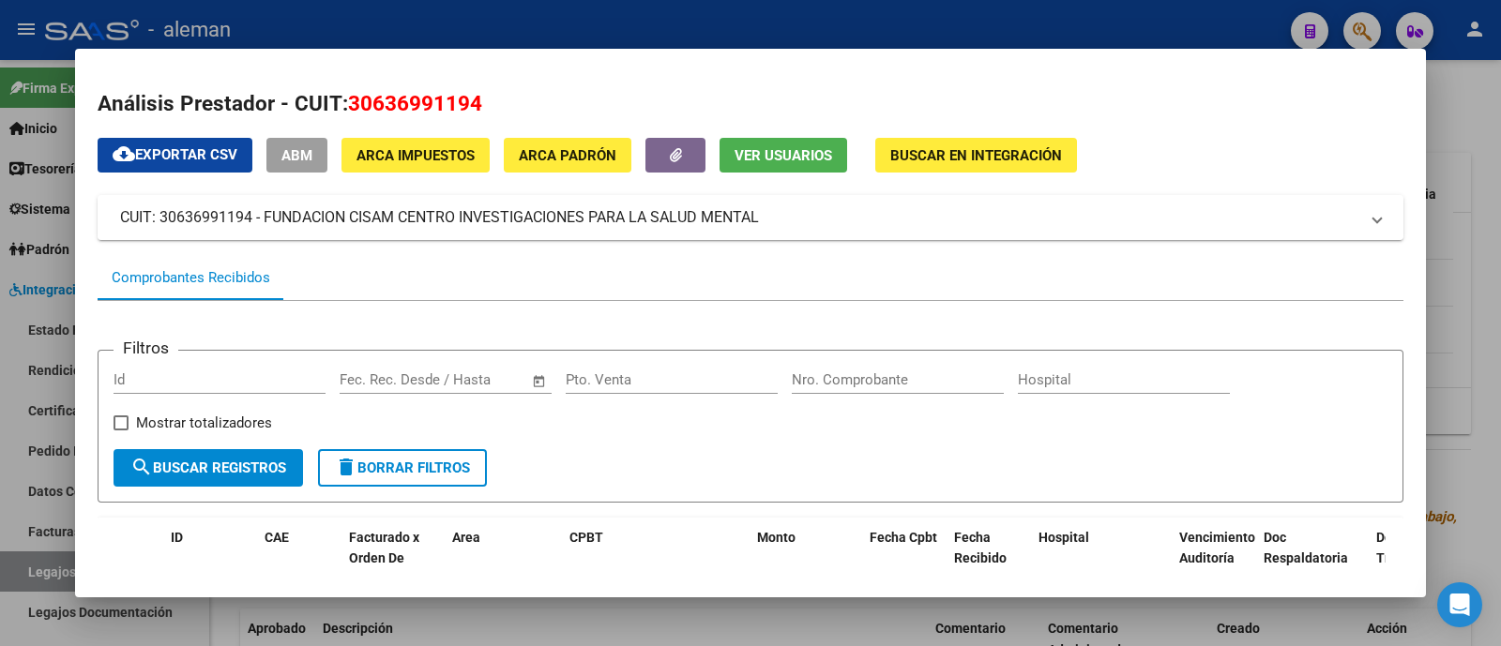
drag, startPoint x: 792, startPoint y: 220, endPoint x: 106, endPoint y: 204, distance: 686.7
click at [106, 204] on mat-expansion-panel-header "CUIT: 30636991194 - FUNDACION CISAM CENTRO INVESTIGACIONES PARA LA SALUD MENTAL" at bounding box center [750, 217] width 1305 height 45
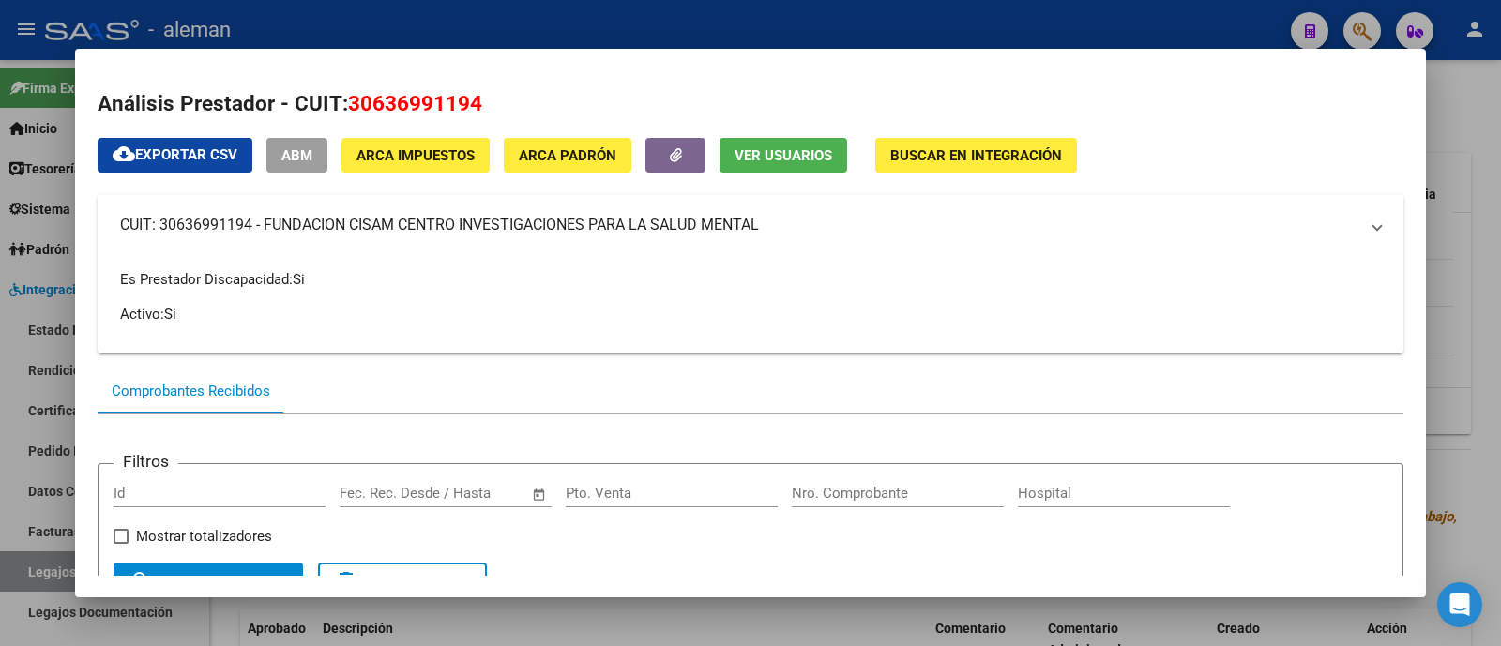
copy mat-panel-title "CUIT: 30636991194 - FUNDACION CISAM CENTRO INVESTIGACIONES PARA LA SALUD MENTAL"
click at [1458, 196] on div at bounding box center [750, 323] width 1501 height 646
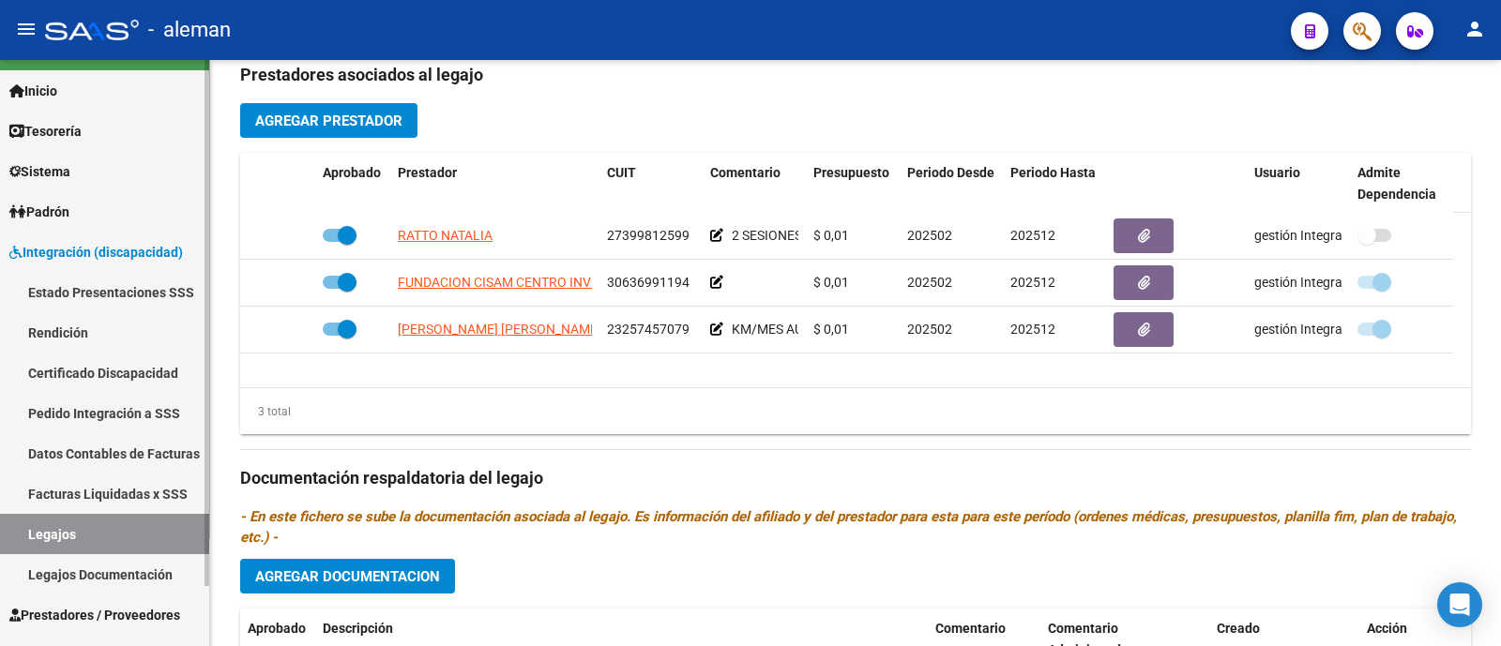
scroll to position [66, 0]
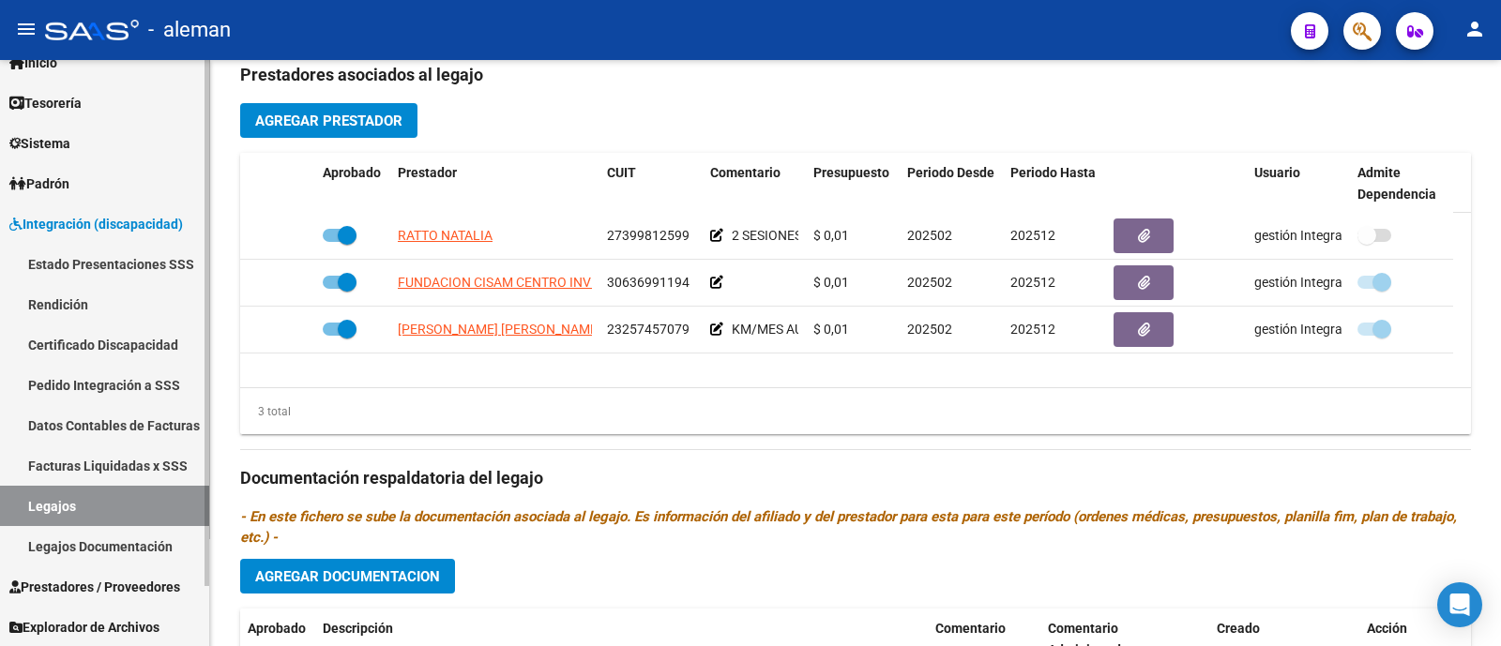
click at [108, 205] on link "Integración (discapacidad)" at bounding box center [104, 224] width 209 height 40
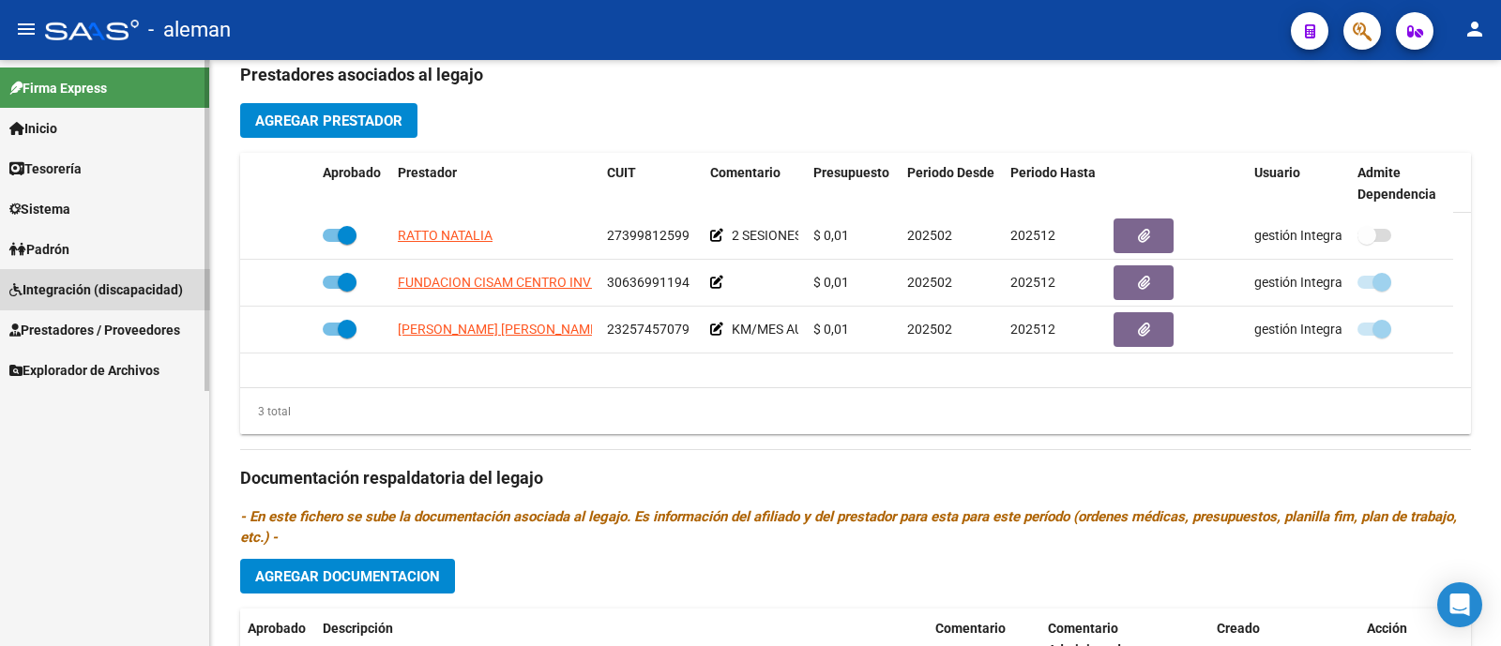
scroll to position [0, 0]
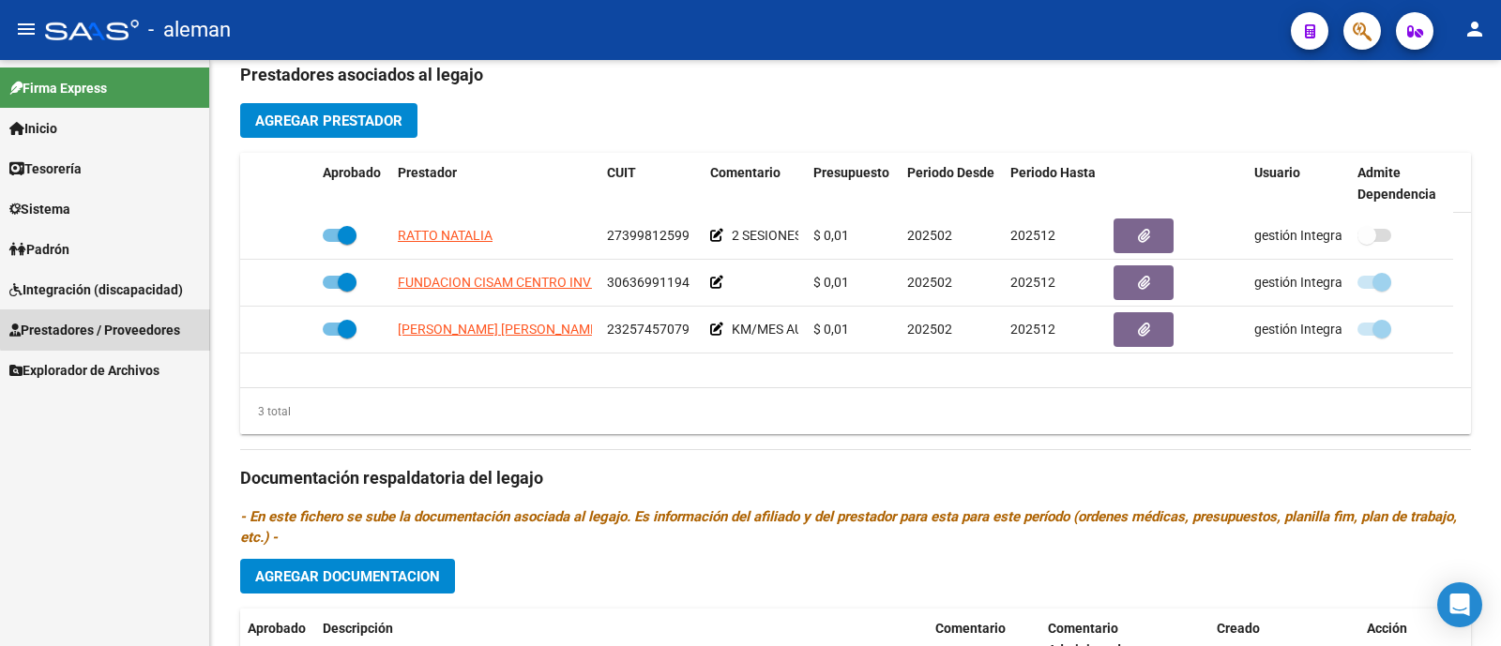
click at [114, 324] on span "Prestadores / Proveedores" at bounding box center [94, 330] width 171 height 21
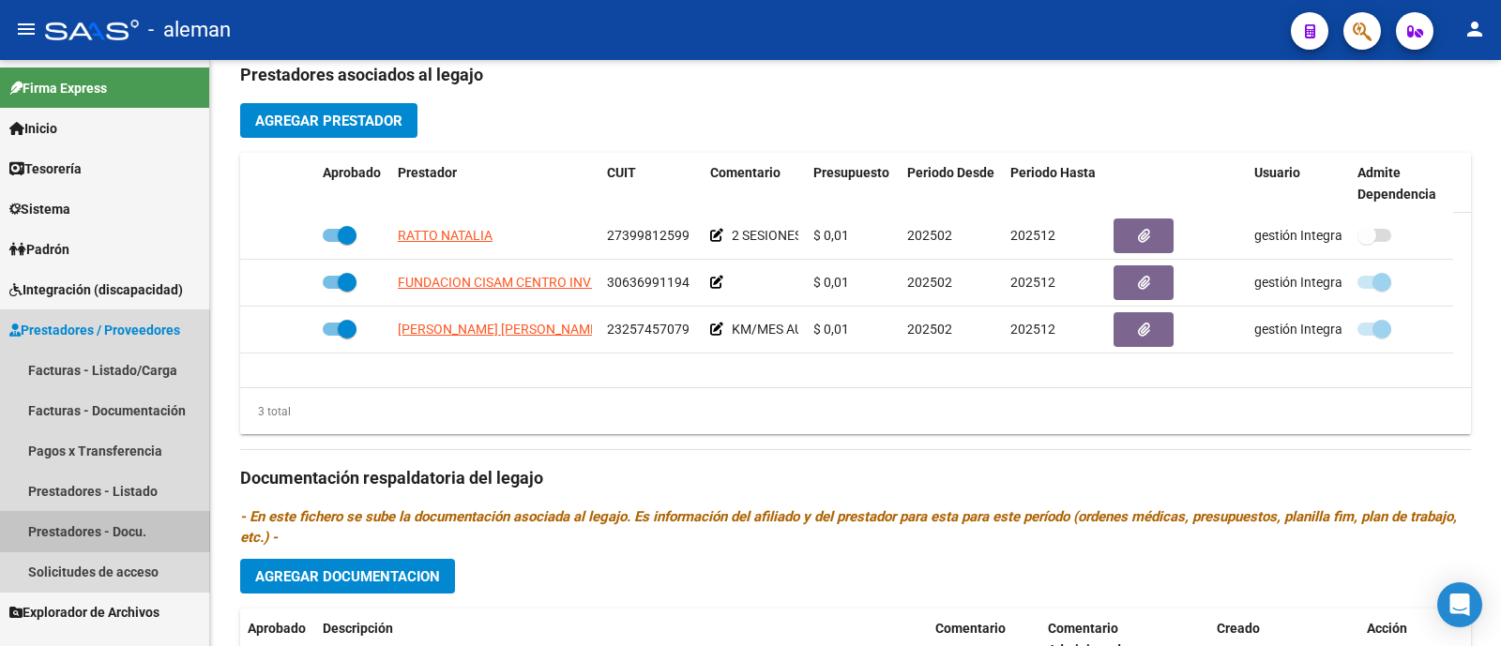
click at [142, 538] on link "Prestadores - Docu." at bounding box center [104, 531] width 209 height 40
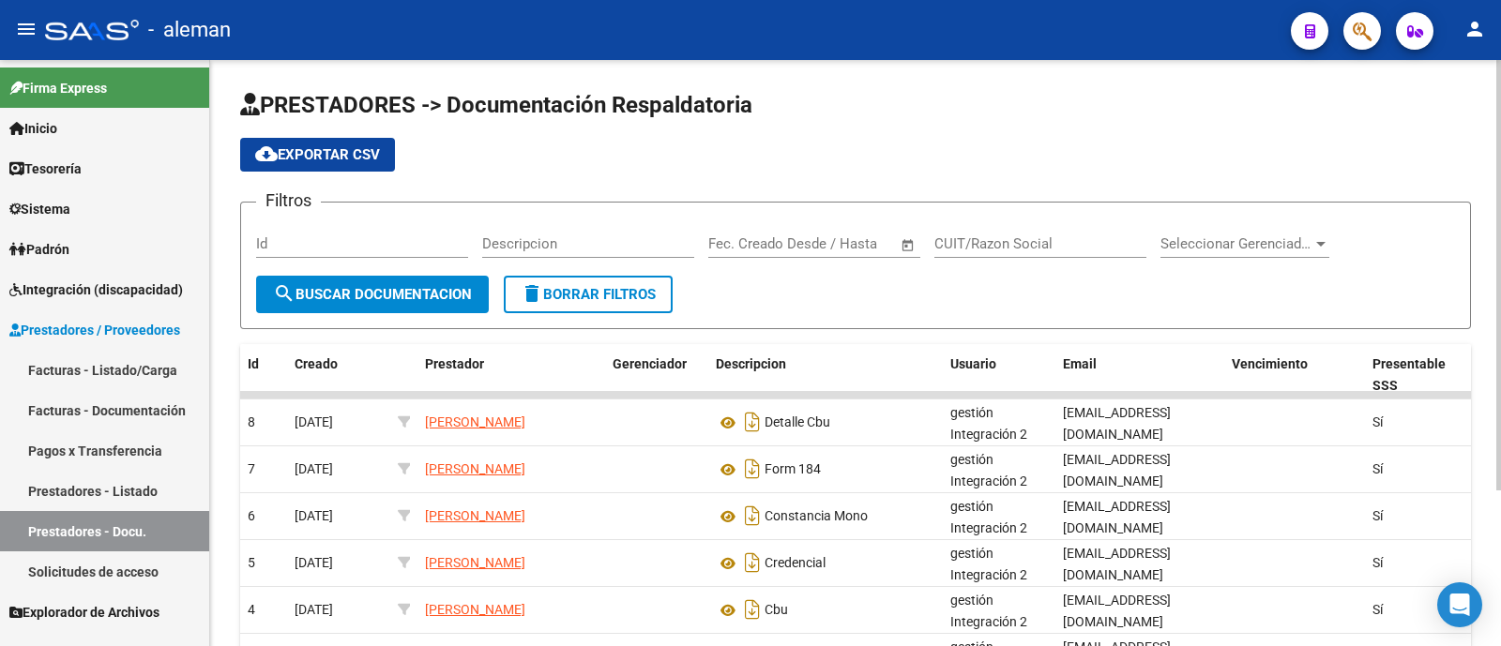
click at [334, 248] on input "Id" at bounding box center [362, 243] width 212 height 17
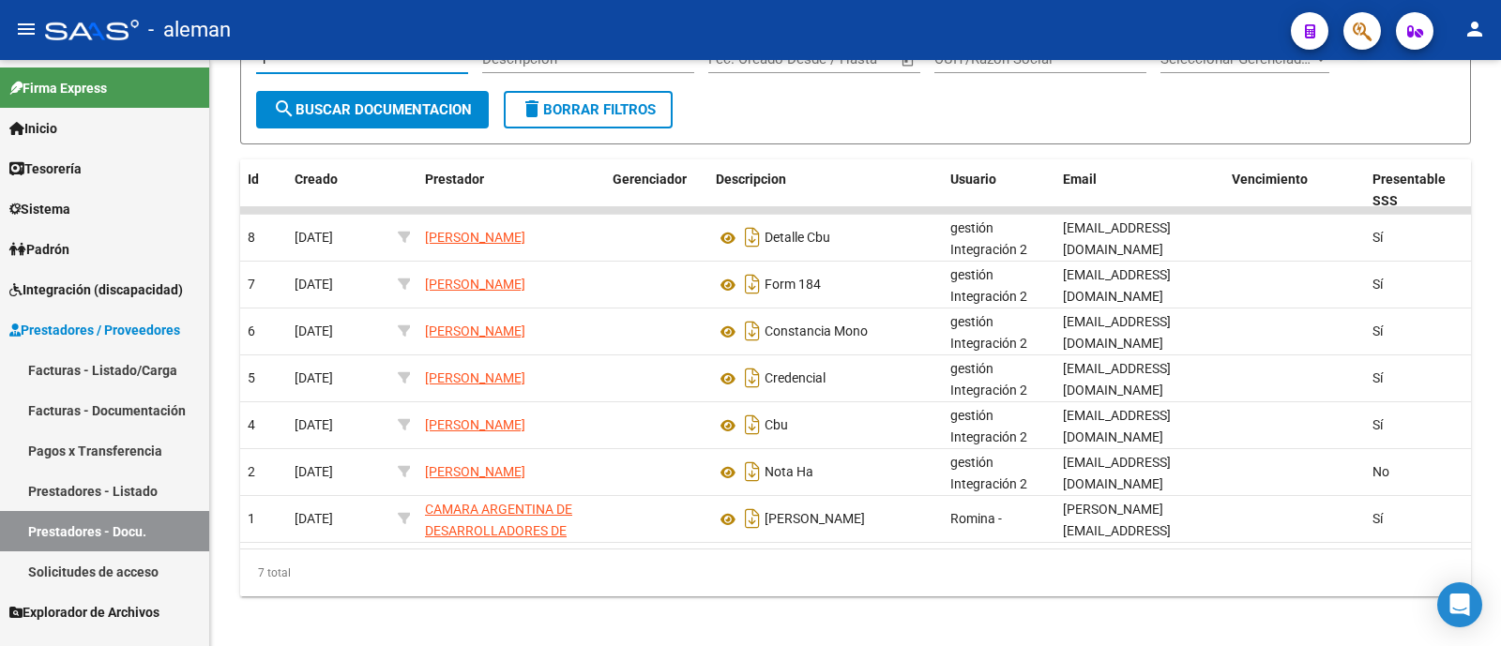
scroll to position [211, 0]
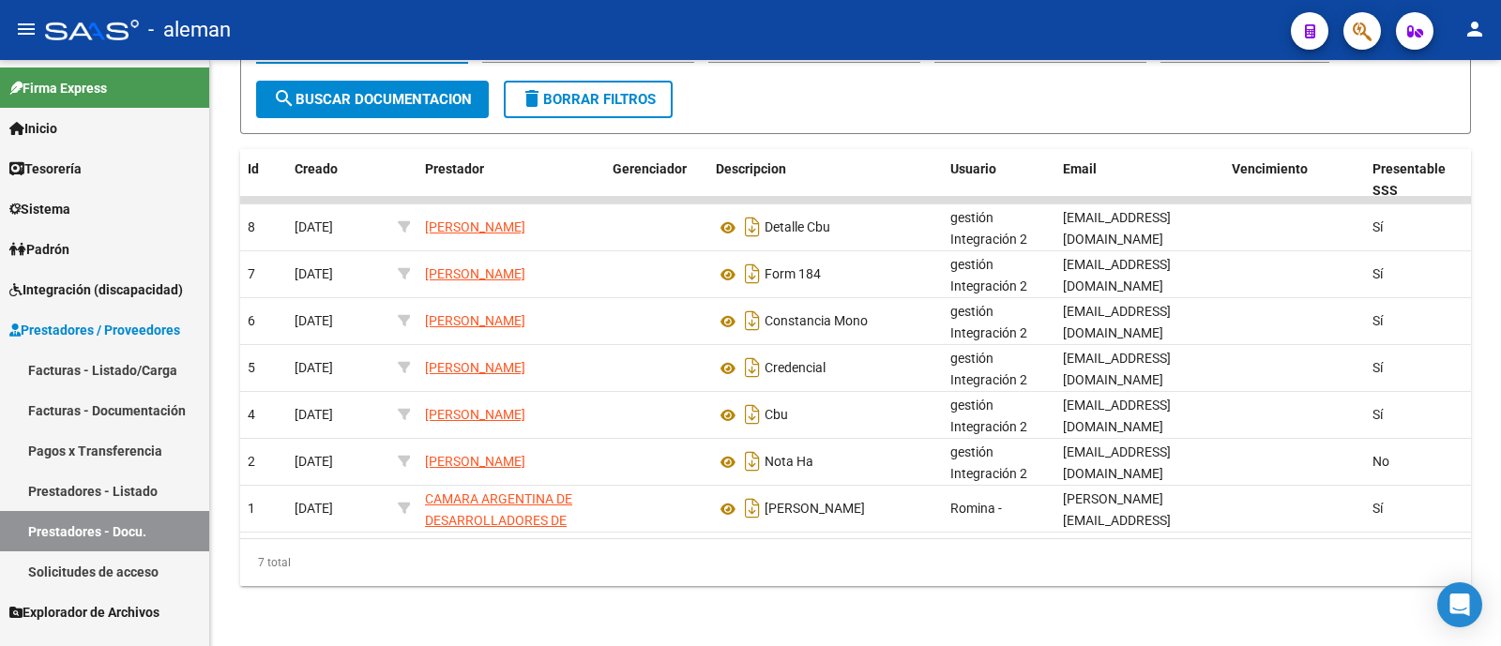
type input "-1"
click at [129, 490] on link "Prestadores - Listado" at bounding box center [104, 491] width 209 height 40
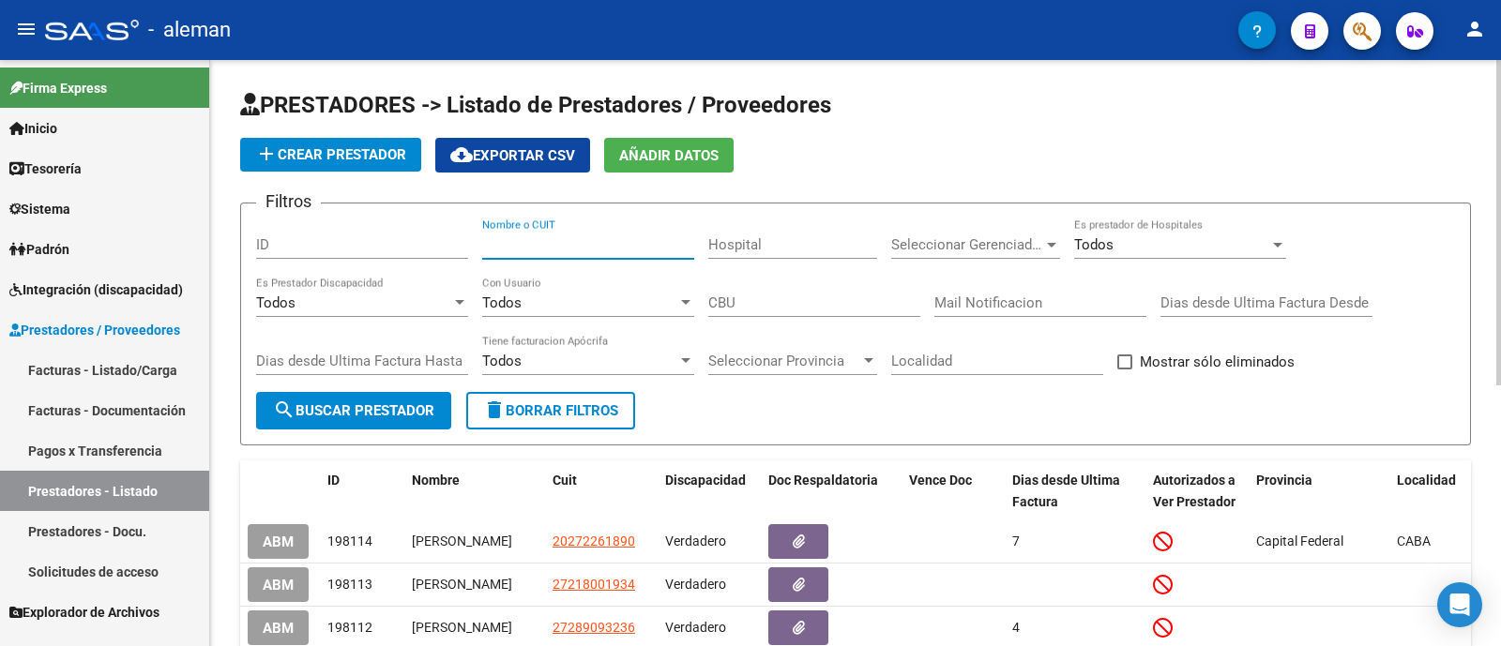
click at [568, 250] on input "Nombre o CUIT" at bounding box center [588, 244] width 212 height 17
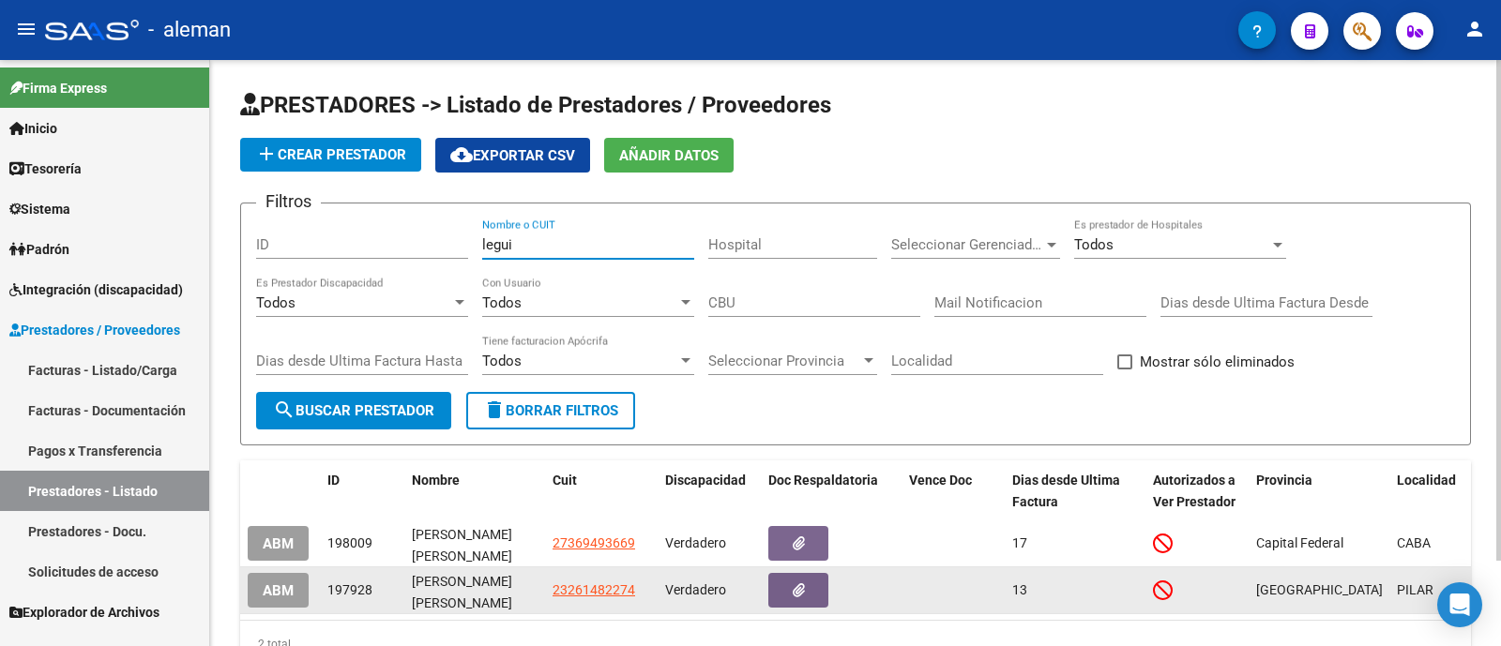
type input "legui"
click at [274, 593] on span "ABM" at bounding box center [278, 590] width 31 height 17
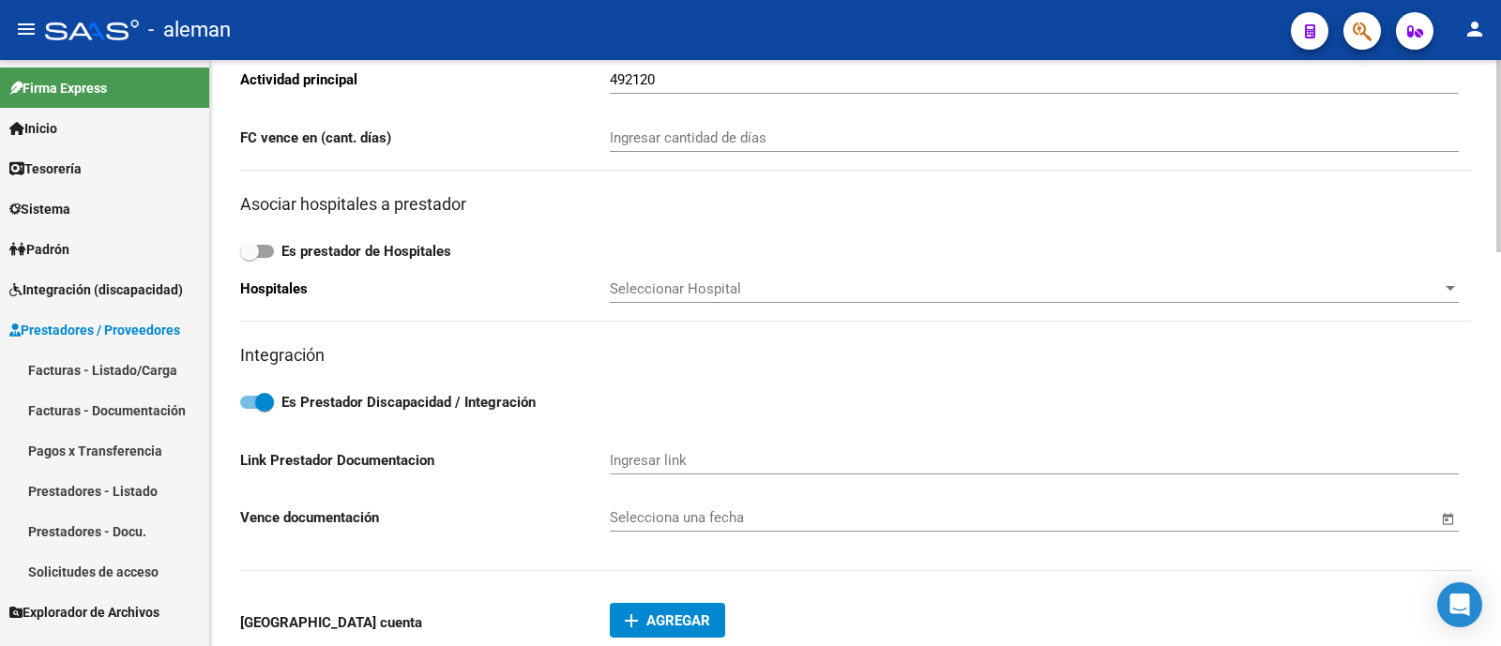
scroll to position [352, 0]
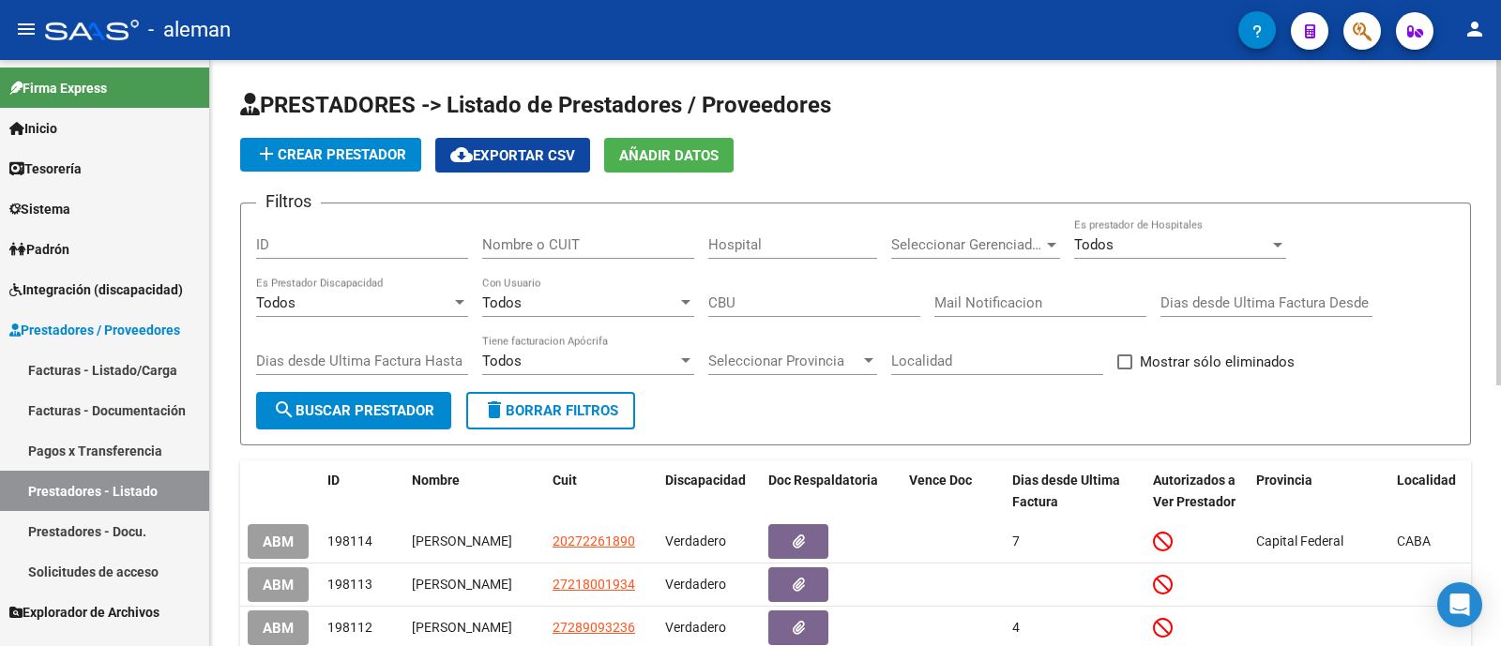
click at [559, 246] on input "Nombre o CUIT" at bounding box center [588, 244] width 212 height 17
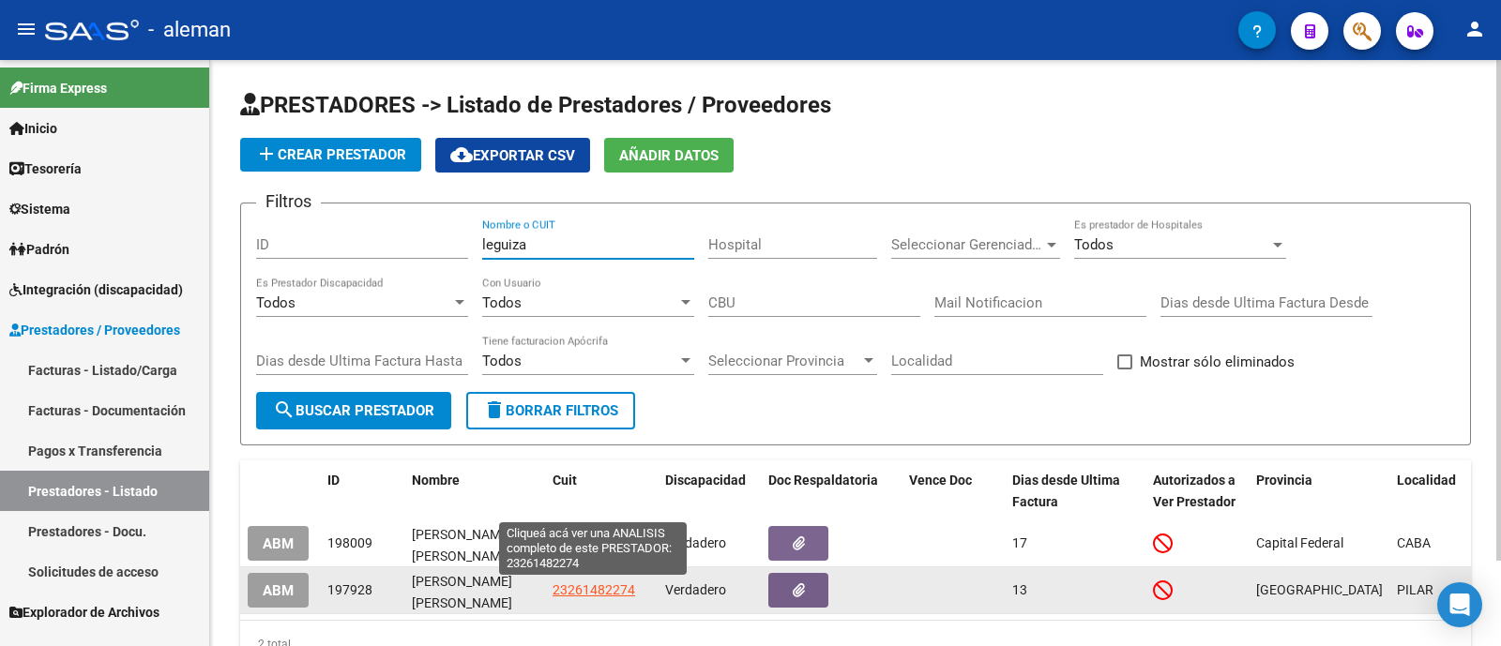
type input "leguiza"
click at [602, 582] on span "23261482274" at bounding box center [593, 589] width 83 height 15
type textarea "23261482274"
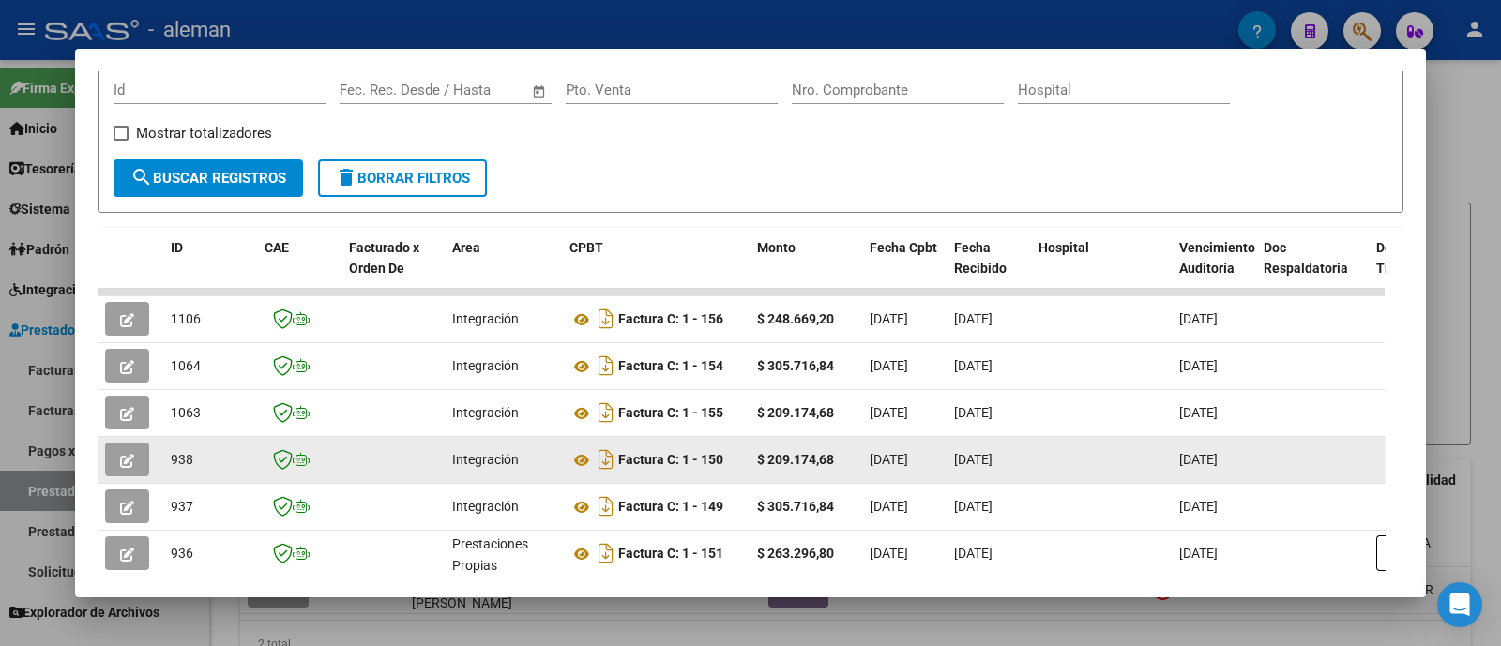
scroll to position [440, 0]
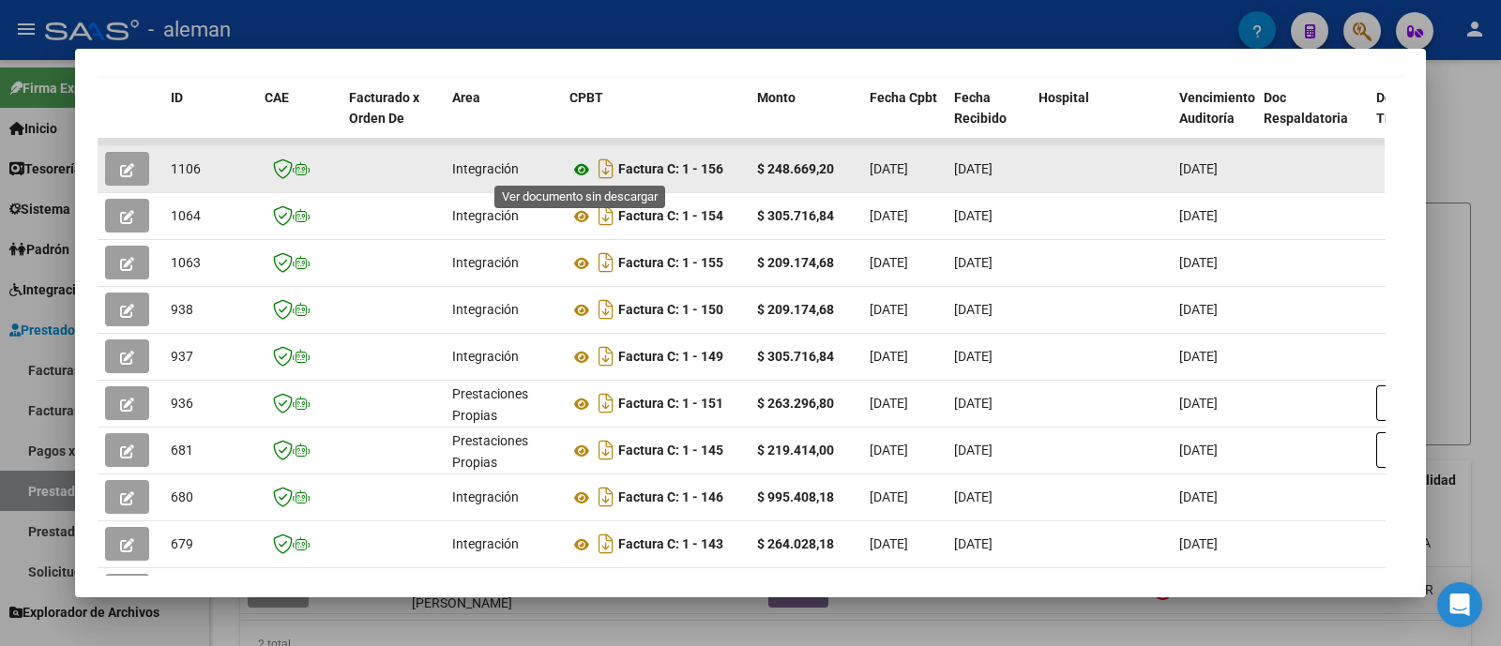
click at [584, 163] on icon at bounding box center [581, 169] width 24 height 23
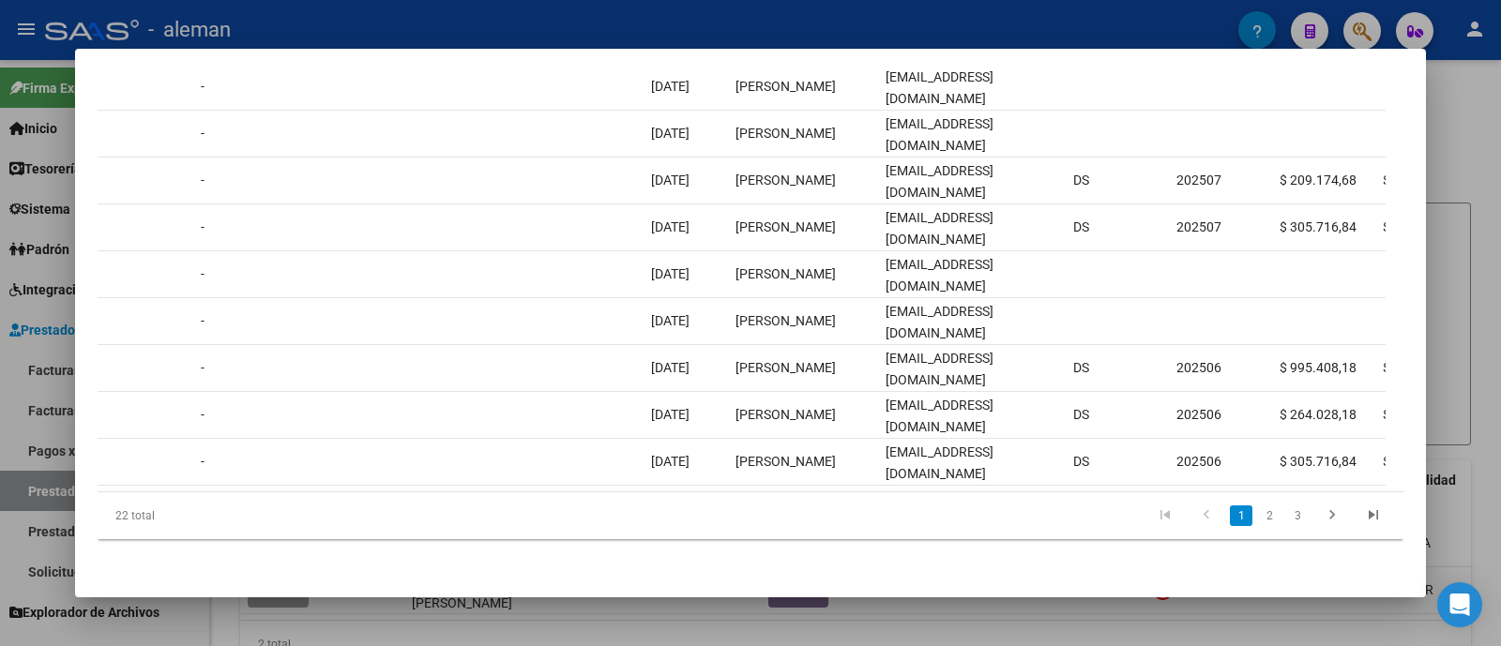
scroll to position [0, 0]
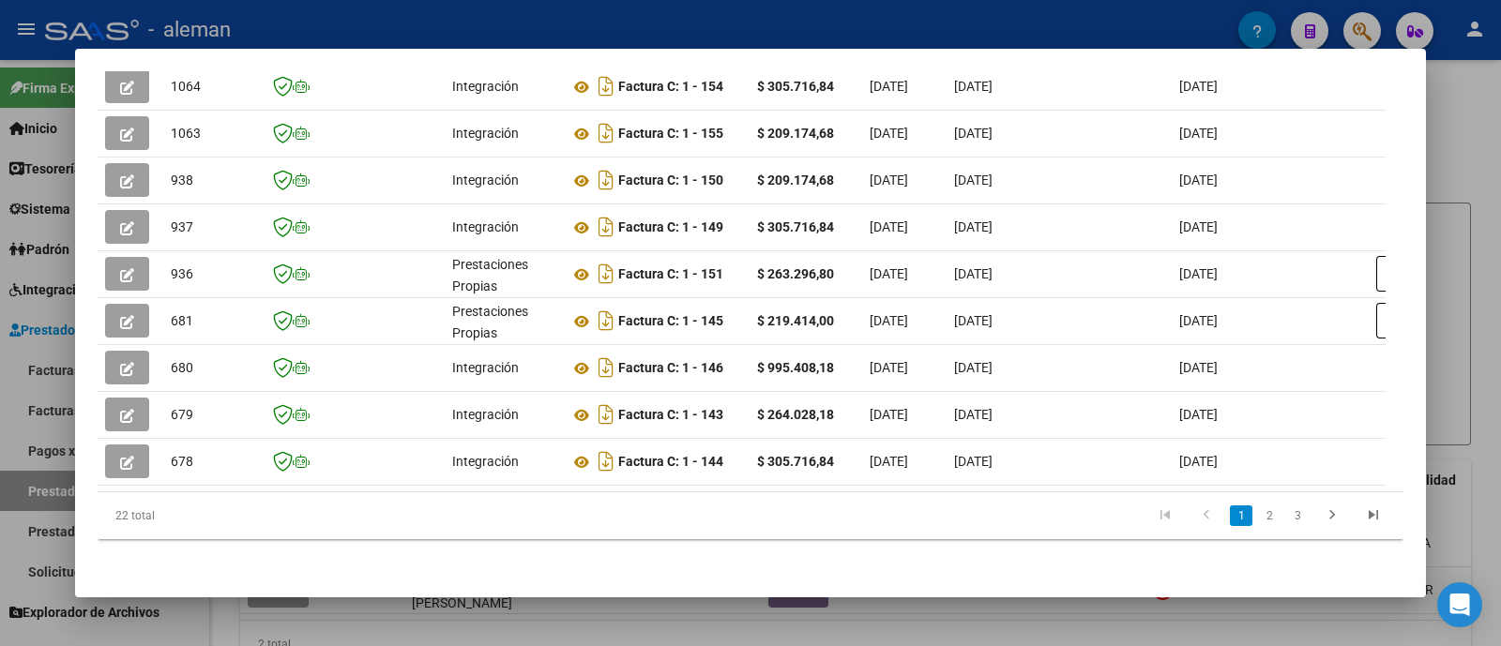
click at [1458, 241] on div at bounding box center [750, 323] width 1501 height 646
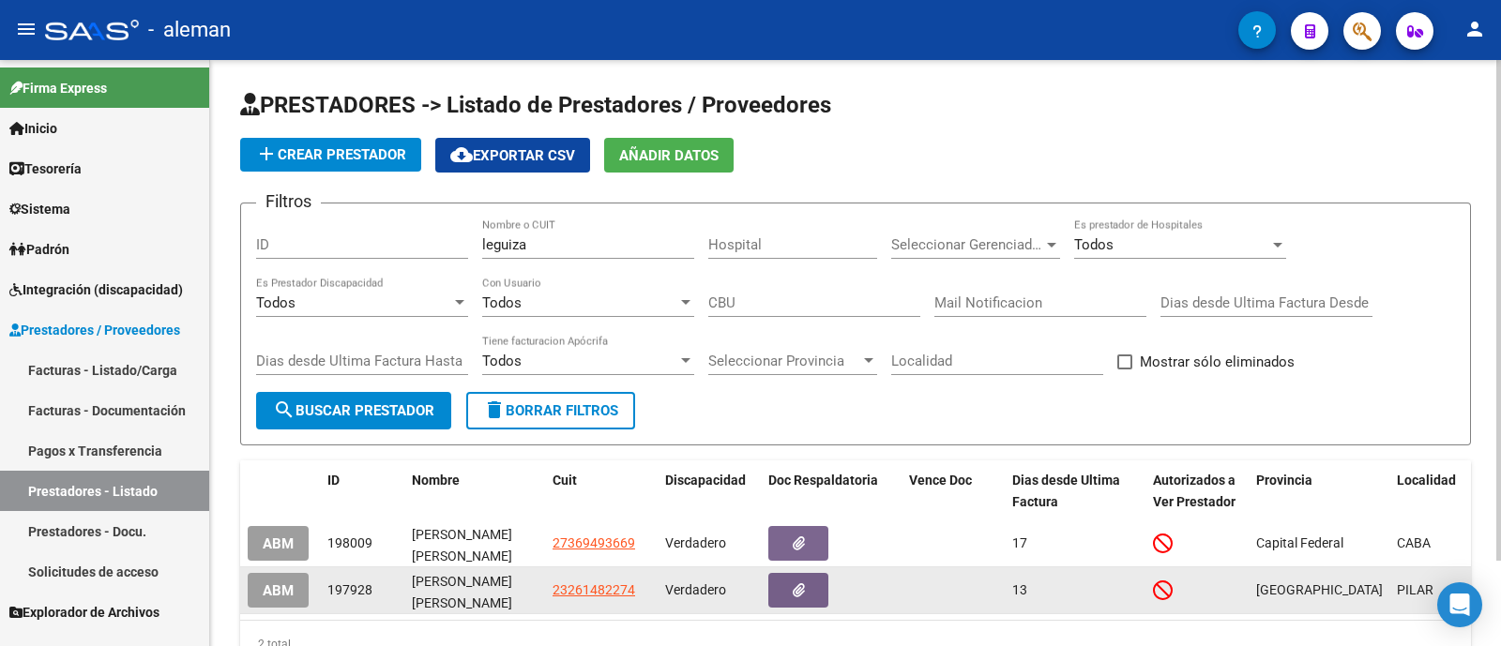
drag, startPoint x: 380, startPoint y: 591, endPoint x: 328, endPoint y: 593, distance: 51.6
click at [328, 593] on div "197928" at bounding box center [361, 591] width 69 height 22
copy span "197928"
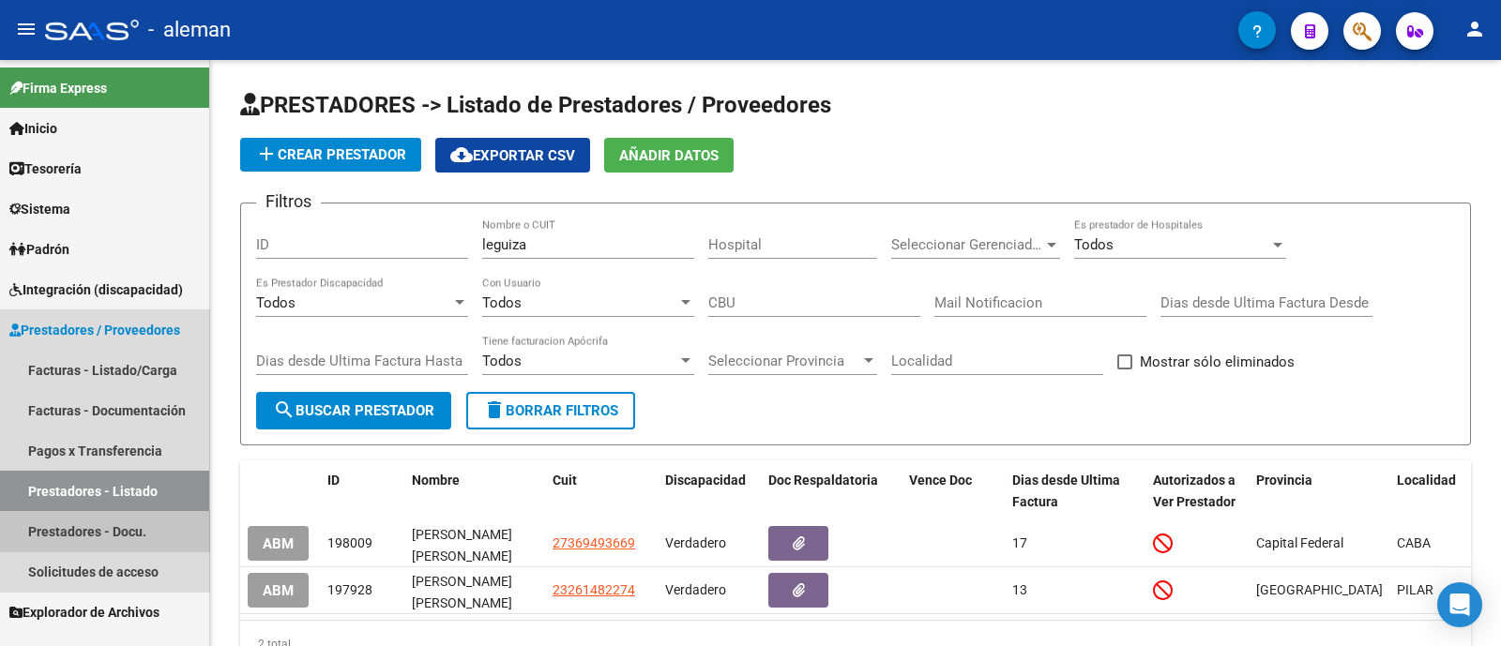
drag, startPoint x: 138, startPoint y: 533, endPoint x: 286, endPoint y: 457, distance: 166.5
click at [138, 532] on link "Prestadores - Docu." at bounding box center [104, 531] width 209 height 40
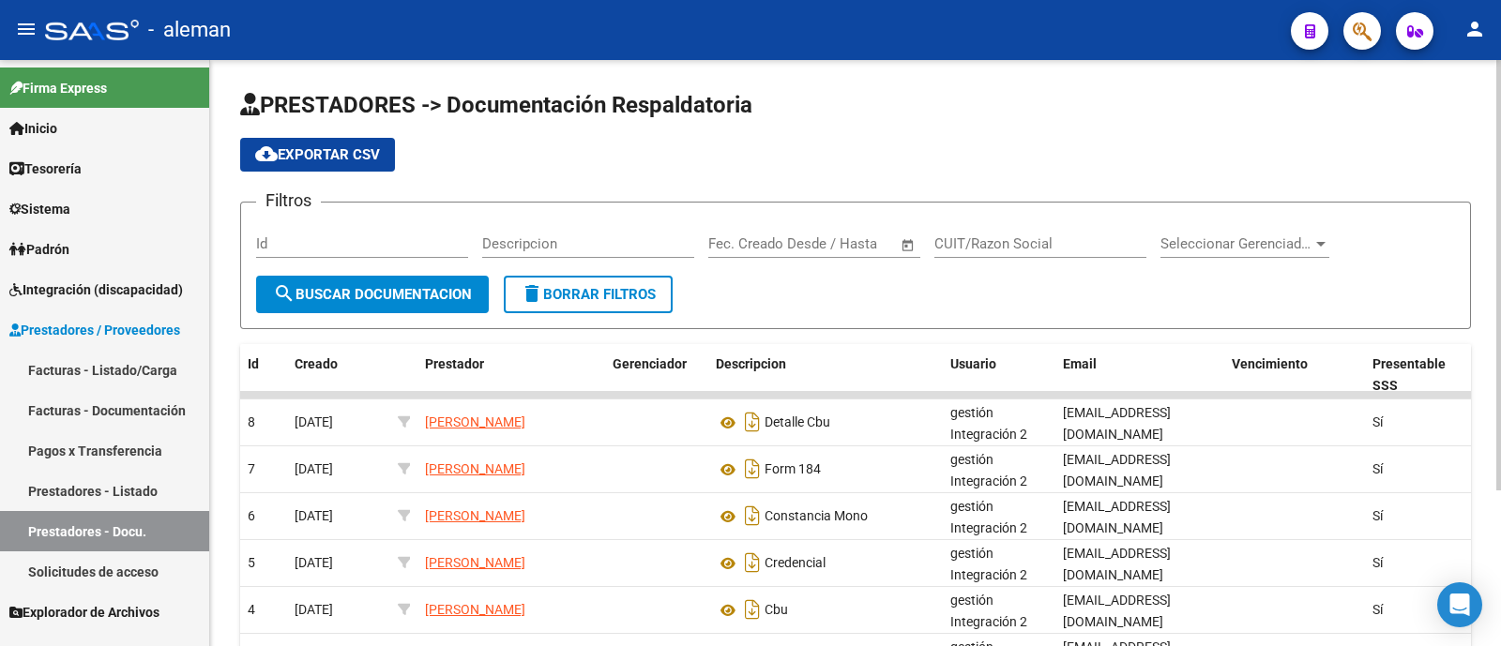
click at [422, 246] on input "Id" at bounding box center [362, 243] width 212 height 17
paste input "197928"
type input "197928"
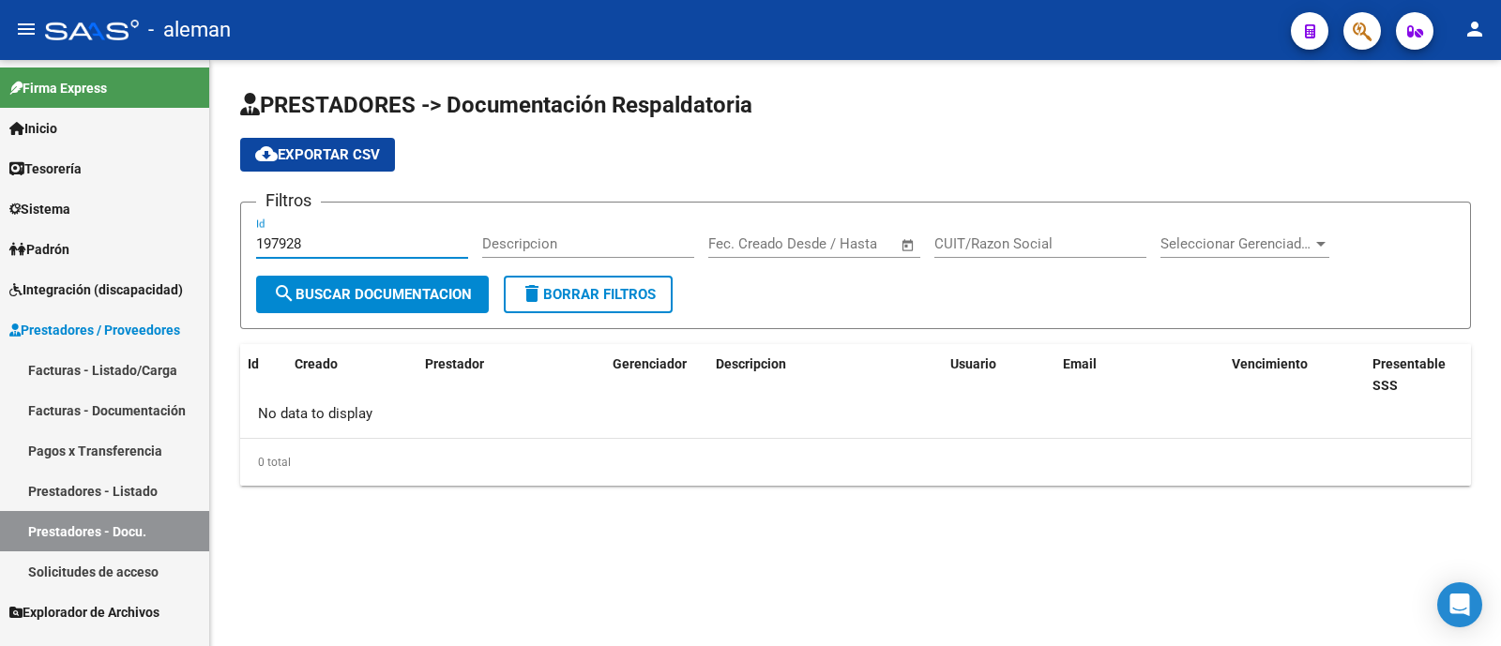
drag, startPoint x: 323, startPoint y: 246, endPoint x: 243, endPoint y: 246, distance: 79.7
click at [243, 246] on form "Filtros 197928 Id Descripcion Fecha inicio – Fecha fin Fec. Creado Desde / Hast…" at bounding box center [855, 266] width 1230 height 128
click at [591, 247] on input "Descripcion" at bounding box center [588, 243] width 212 height 17
type input "[PERSON_NAME]"
click at [91, 490] on link "Prestadores - Listado" at bounding box center [104, 491] width 209 height 40
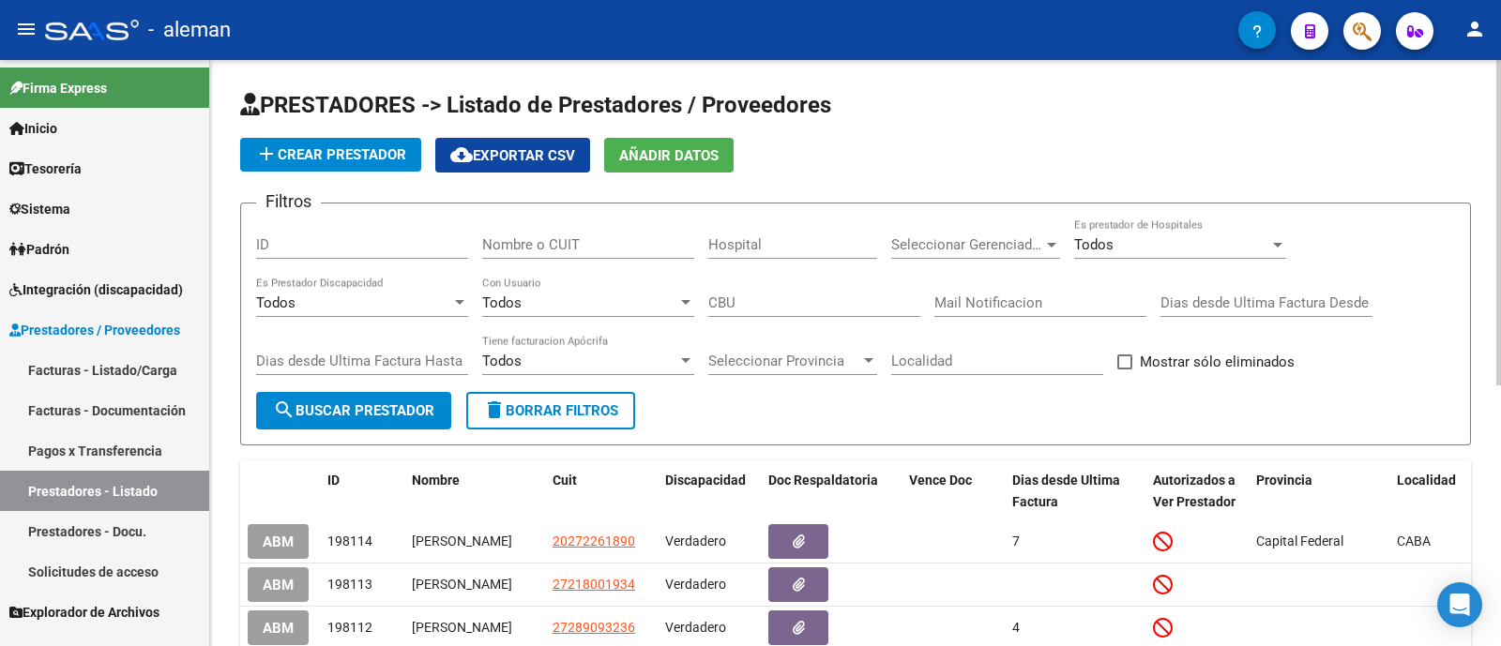
click at [615, 247] on input "Nombre o CUIT" at bounding box center [588, 244] width 212 height 17
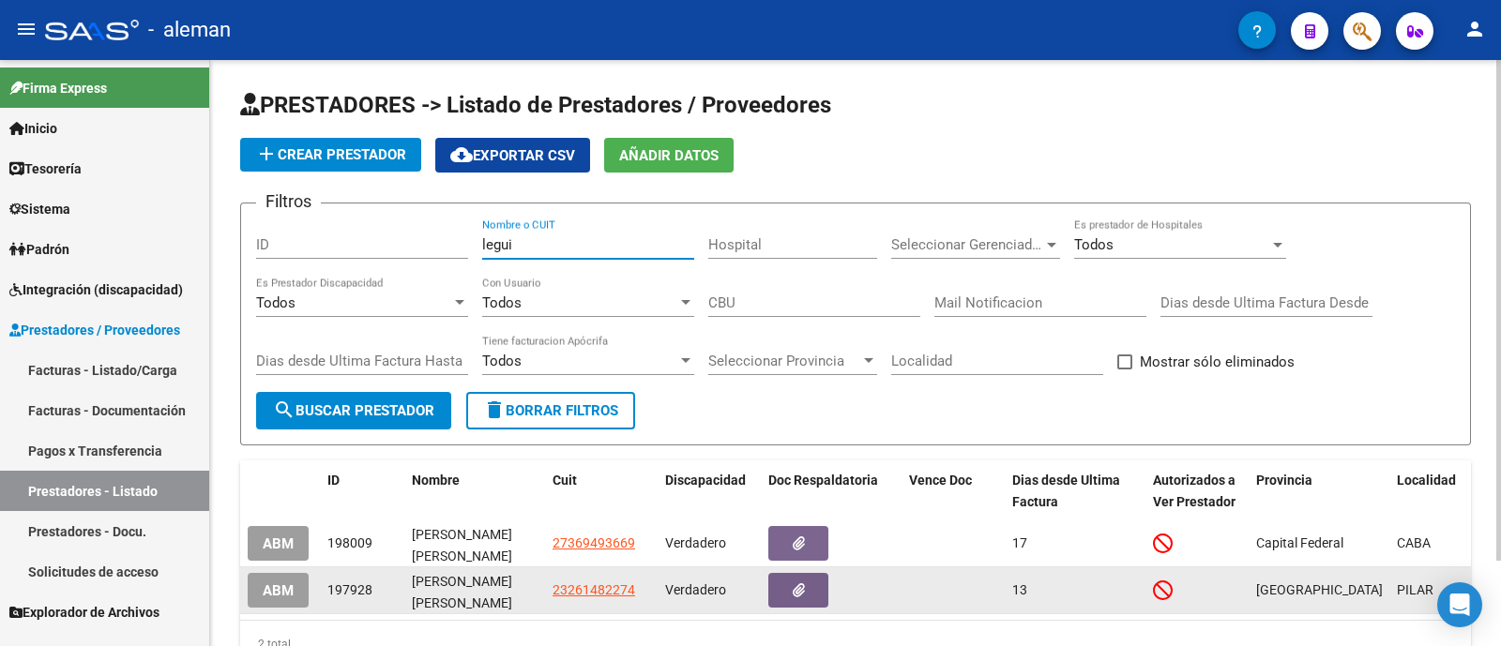
type input "legui"
drag, startPoint x: 623, startPoint y: 599, endPoint x: 535, endPoint y: 603, distance: 88.2
click at [535, 603] on div "ABM 197928 [PERSON_NAME] [PERSON_NAME] 23261482274 Verdadero 13 [GEOGRAPHIC_DAT…" at bounding box center [936, 590] width 1393 height 47
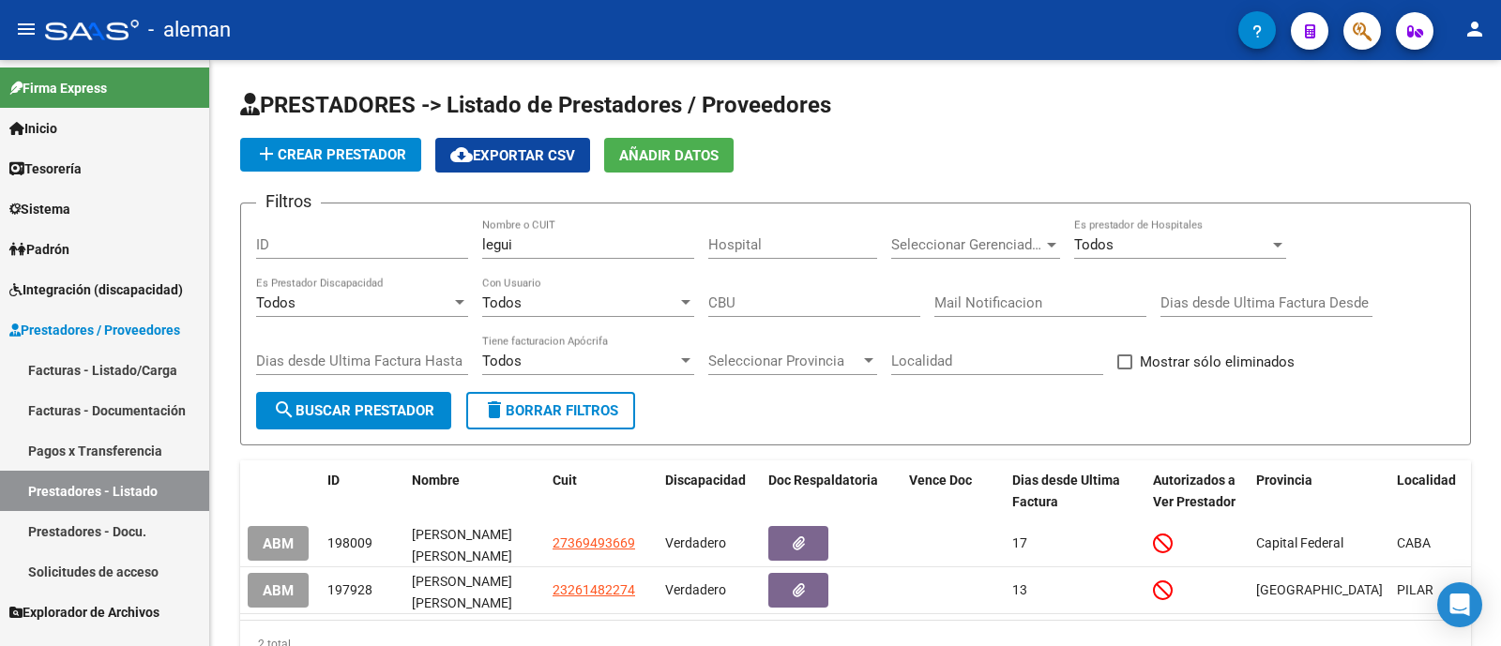
copy div "23261482274"
click at [98, 533] on link "Prestadores - Docu." at bounding box center [104, 531] width 209 height 40
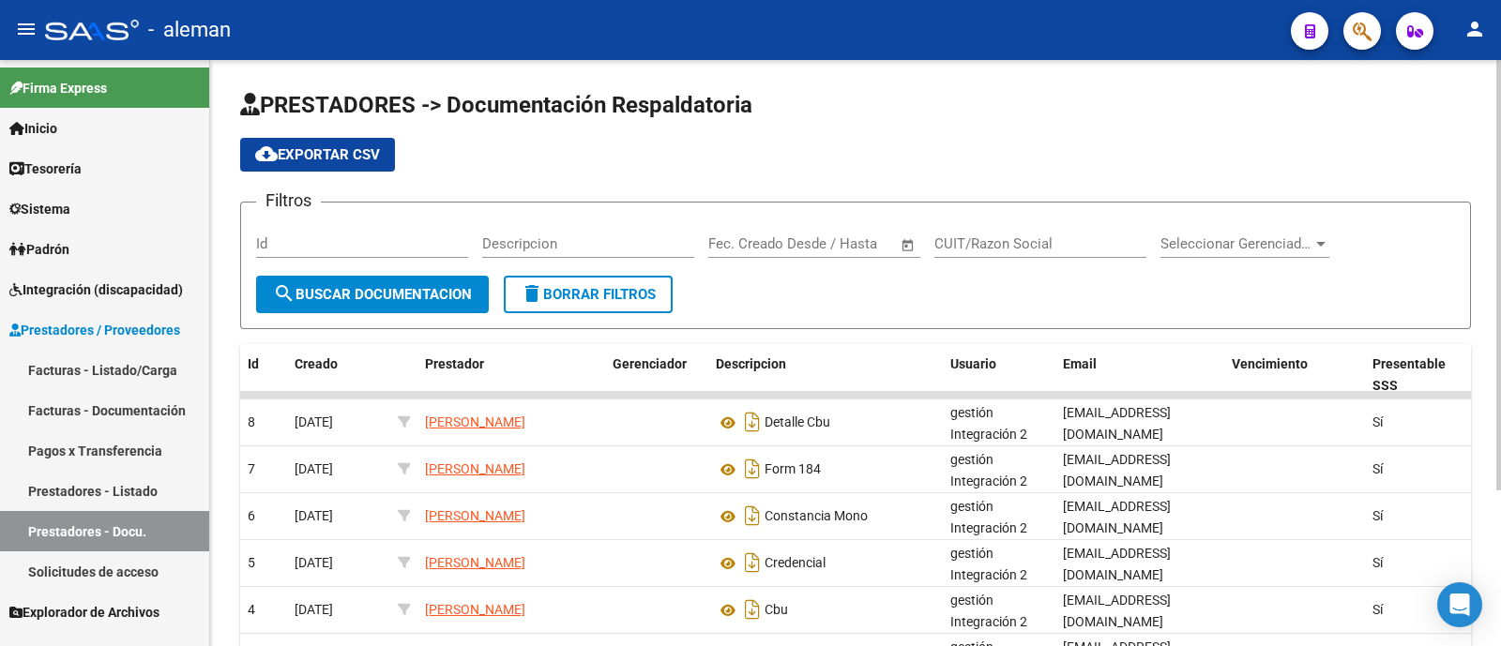
click at [1024, 255] on div "CUIT/Razon Social" at bounding box center [1040, 238] width 212 height 40
click at [367, 246] on input "Id" at bounding box center [362, 243] width 212 height 17
click at [1032, 243] on input "CUIT/Razon Social" at bounding box center [1040, 243] width 212 height 17
paste input "23261482274"
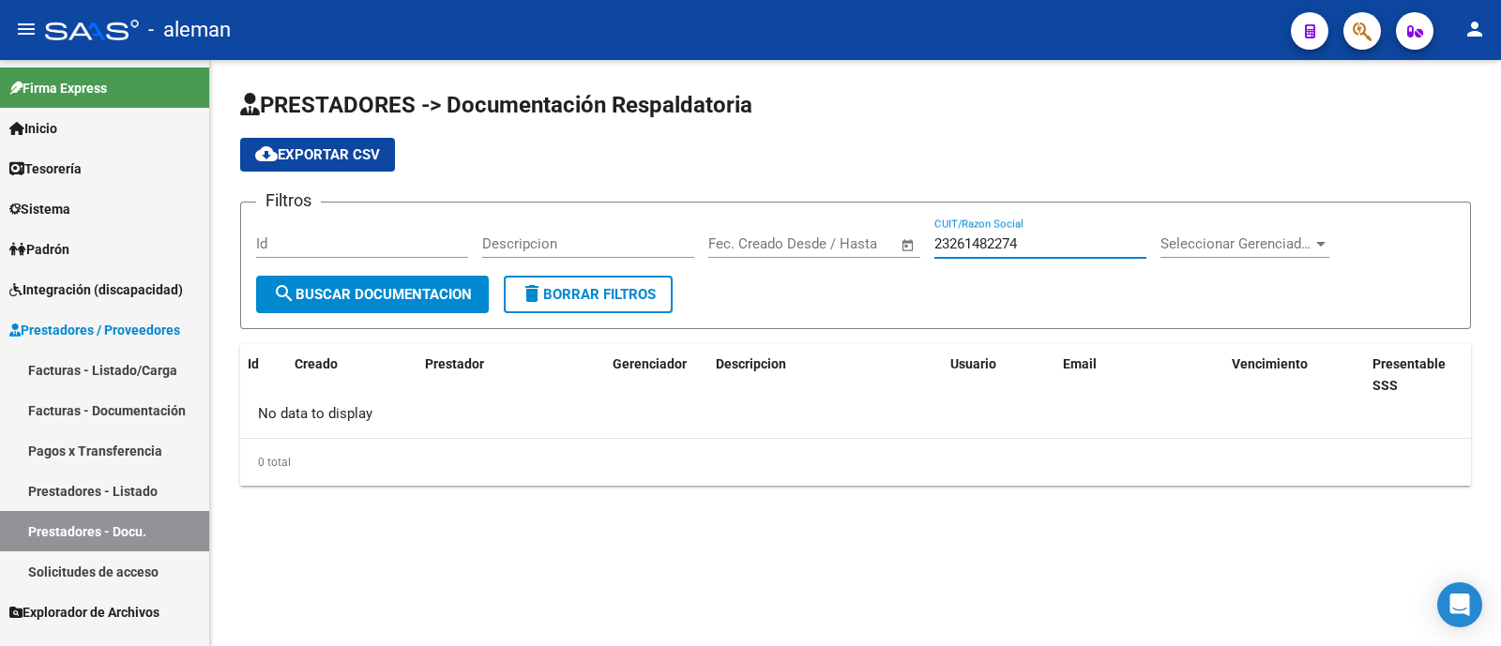
type input "23261482274"
click at [340, 131] on app-list-header "PRESTADORES -> Documentación Respaldatoria cloud_download Exportar CSV Filtros …" at bounding box center [855, 209] width 1230 height 239
click at [338, 159] on span "cloud_download Exportar CSV" at bounding box center [317, 154] width 125 height 17
click at [135, 523] on link "Prestadores - Docu." at bounding box center [104, 531] width 209 height 40
click at [116, 569] on link "Solicitudes de acceso" at bounding box center [104, 571] width 209 height 40
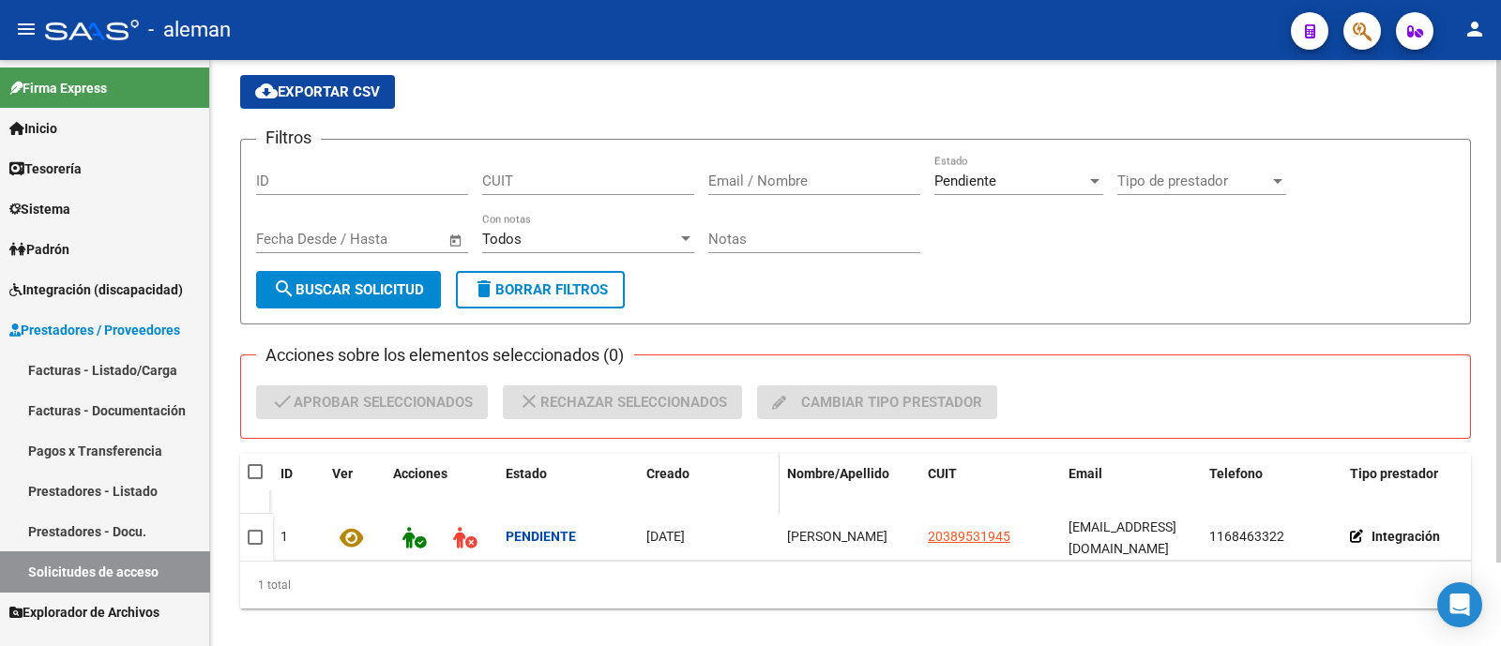
scroll to position [97, 0]
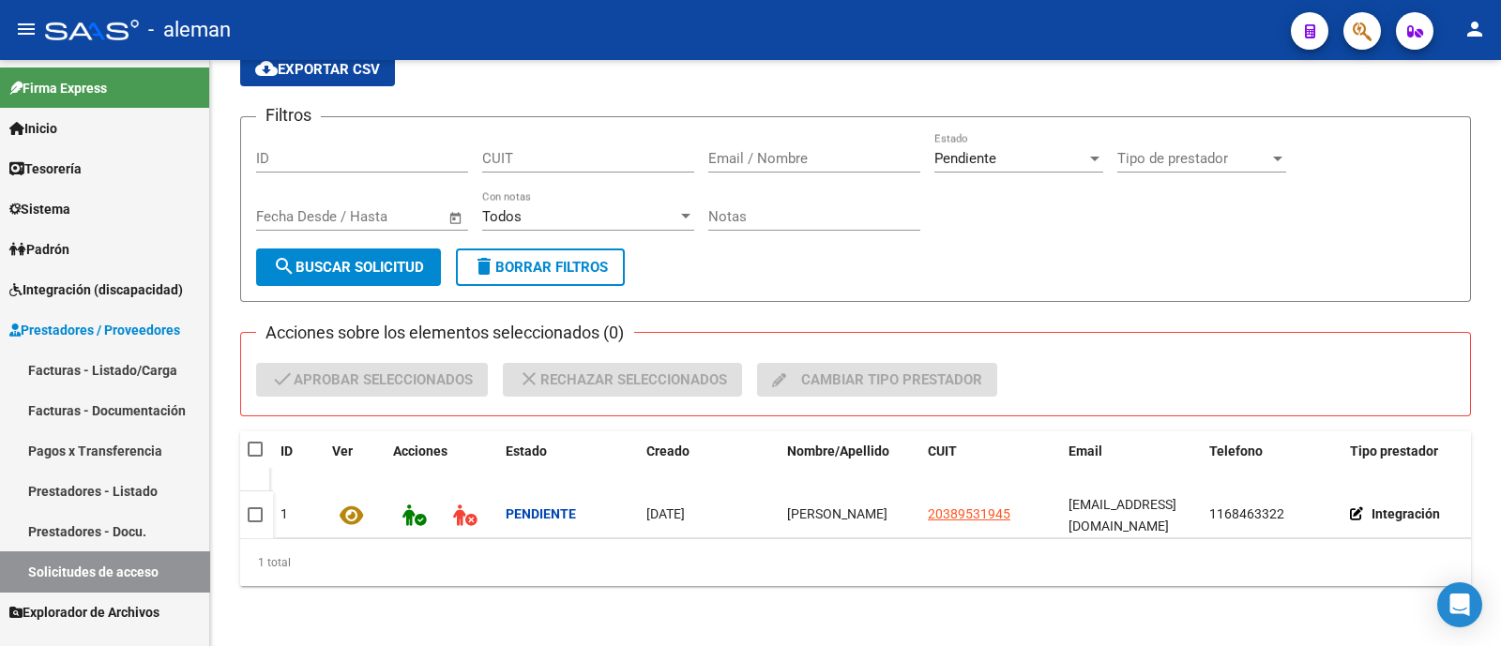
click at [77, 532] on link "Prestadores - Docu." at bounding box center [104, 531] width 209 height 40
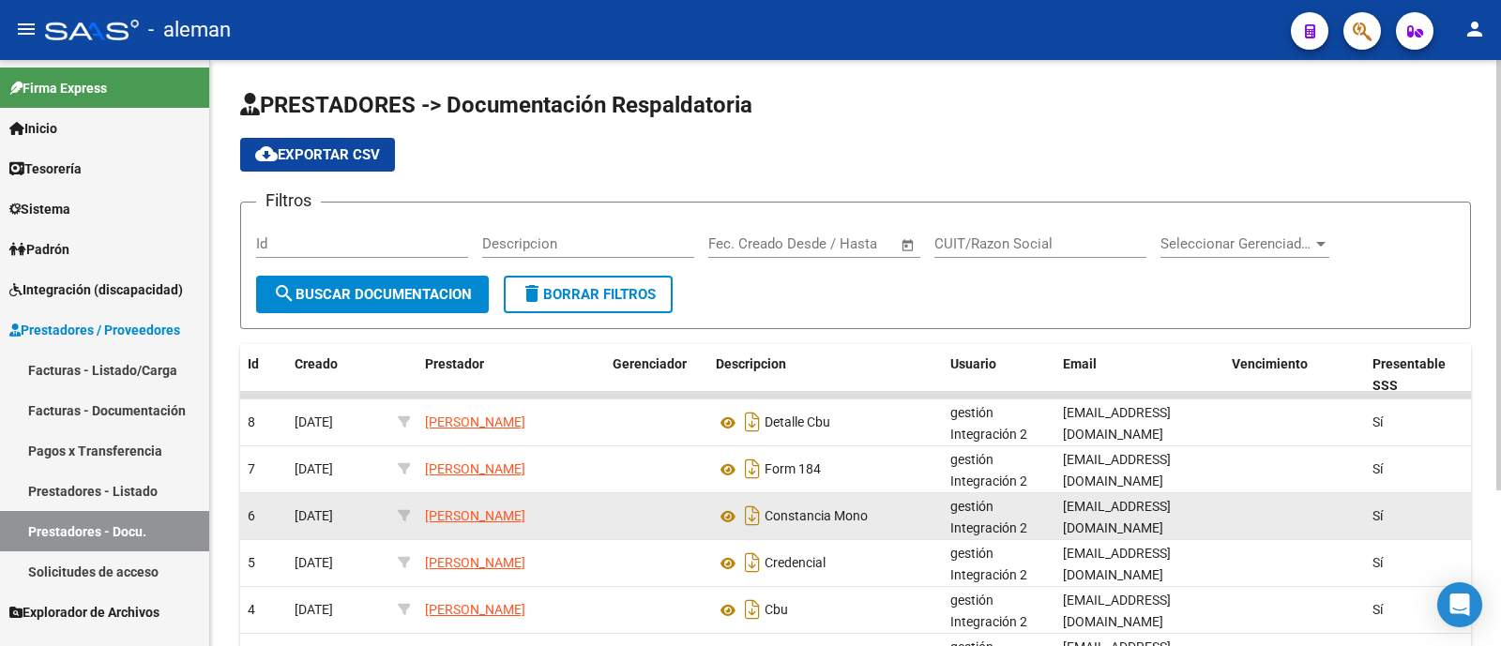
scroll to position [211, 0]
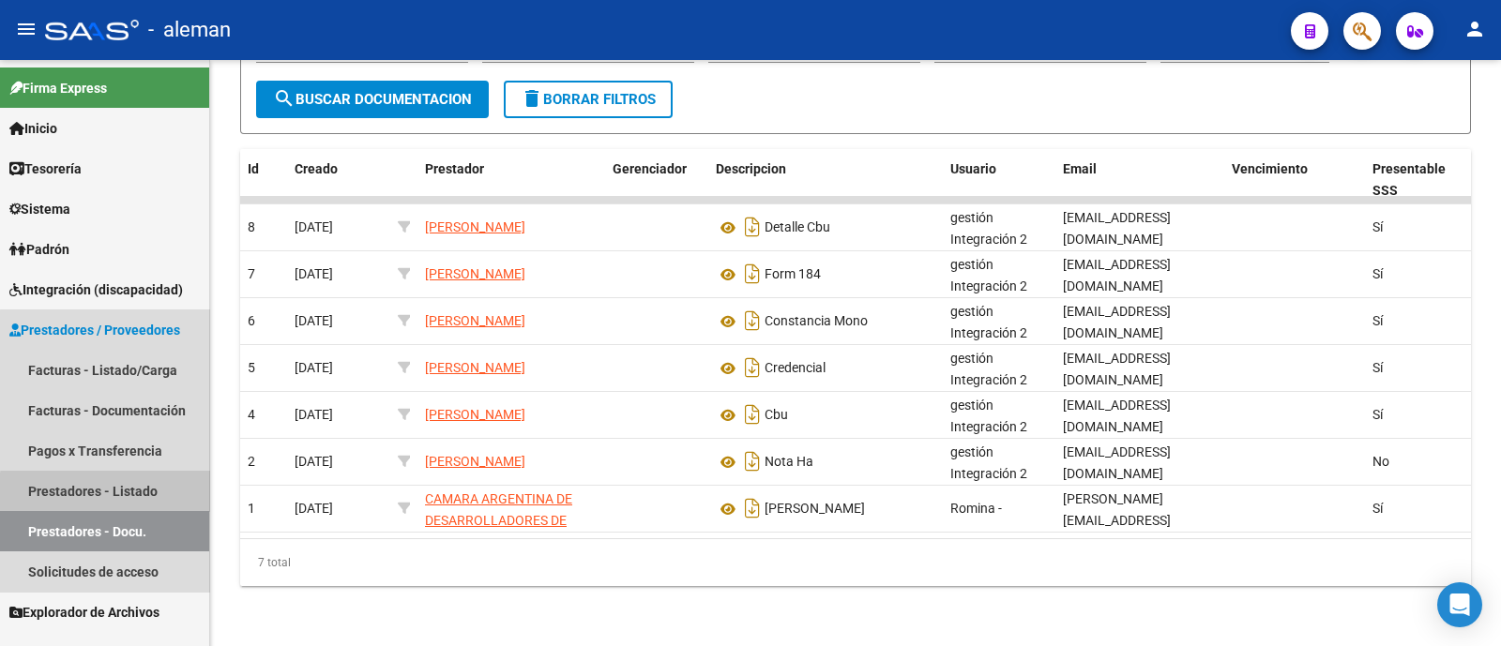
click at [126, 494] on link "Prestadores - Listado" at bounding box center [104, 491] width 209 height 40
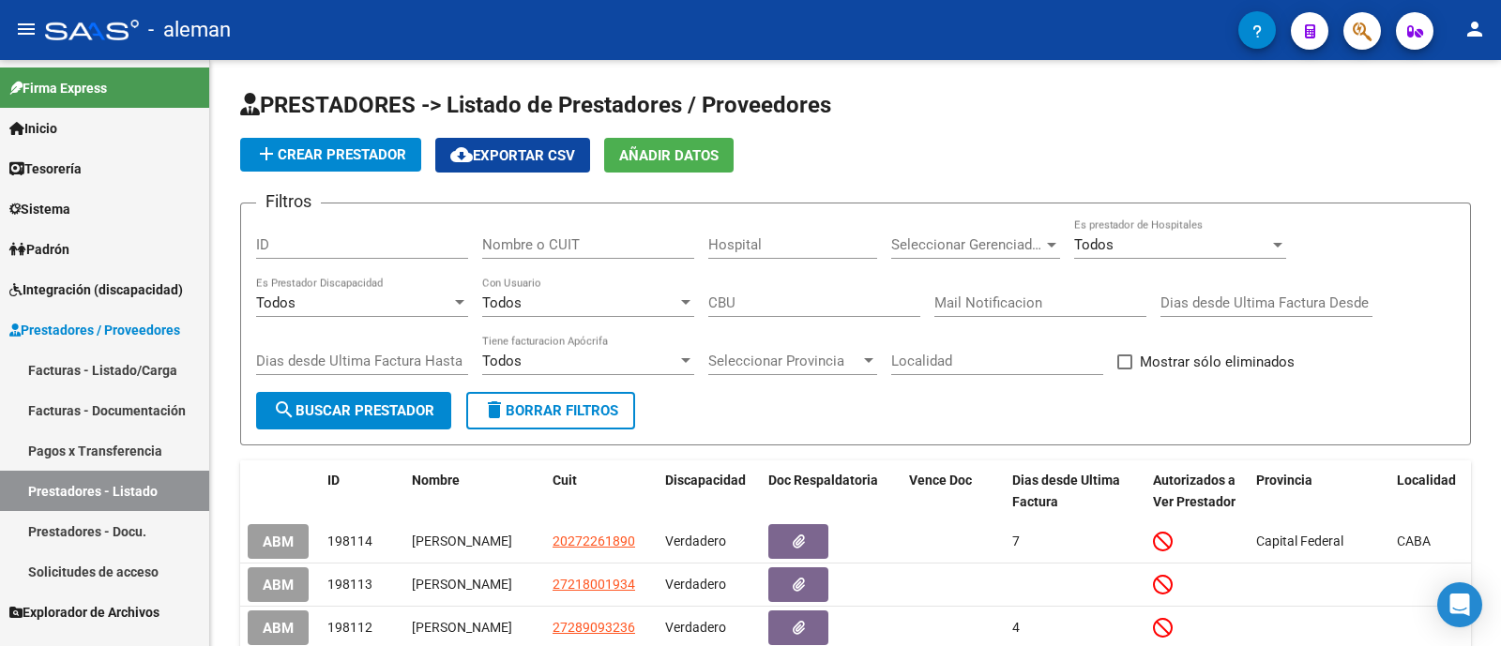
click at [124, 292] on span "Integración (discapacidad)" at bounding box center [96, 289] width 174 height 21
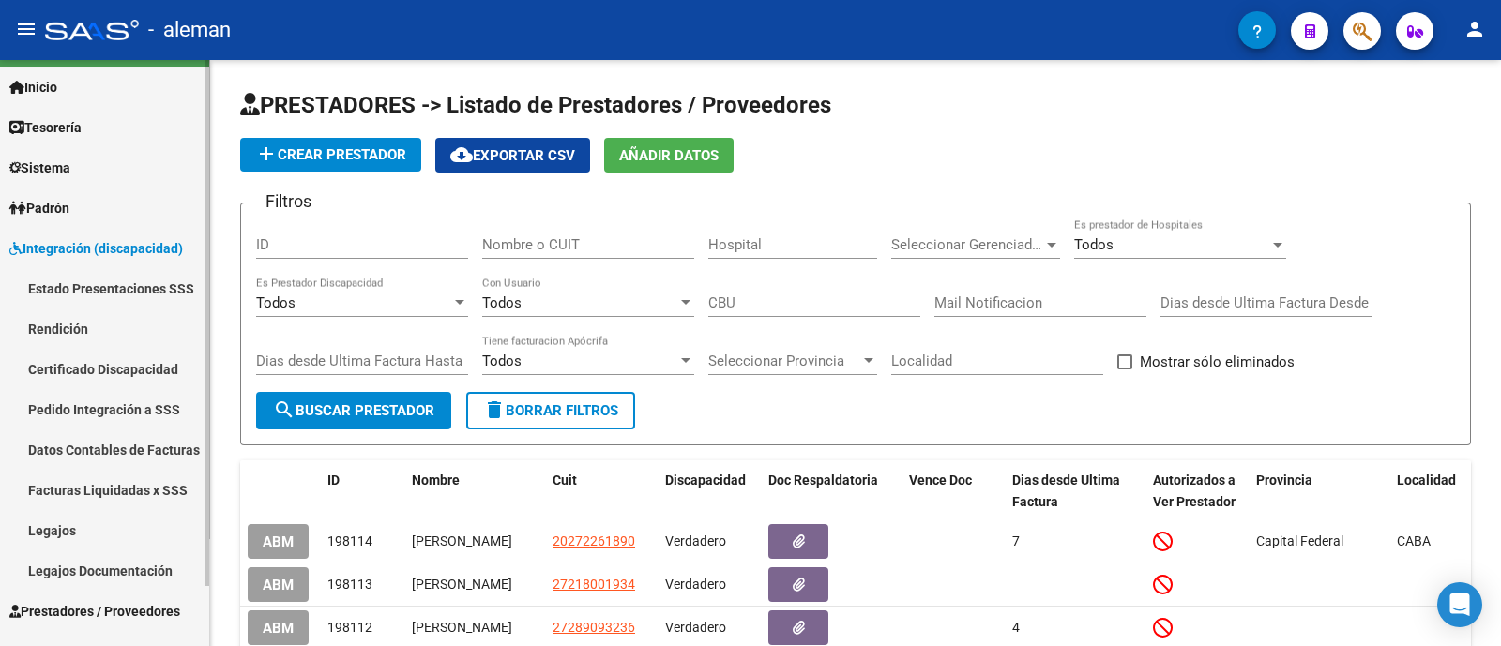
scroll to position [66, 0]
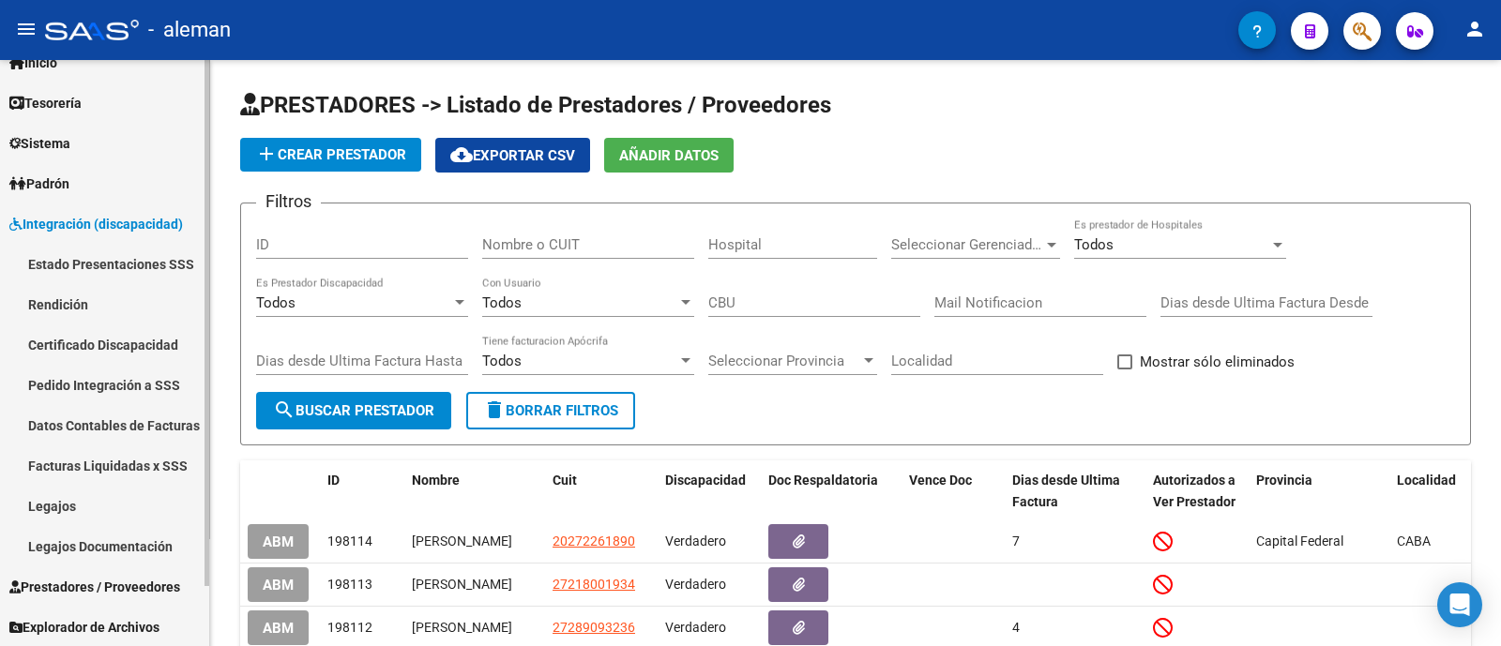
click at [88, 504] on link "Legajos" at bounding box center [104, 506] width 209 height 40
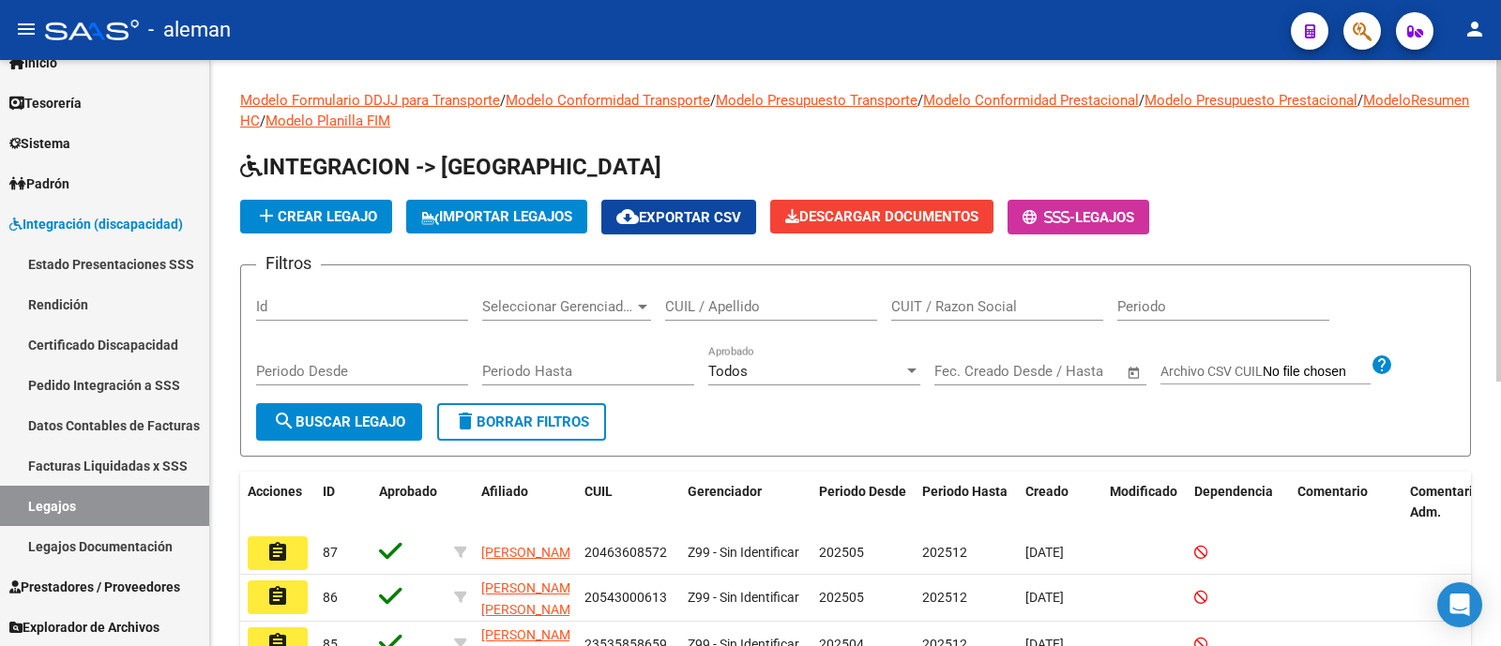
click at [685, 316] on div "CUIL / Apellido" at bounding box center [771, 300] width 212 height 40
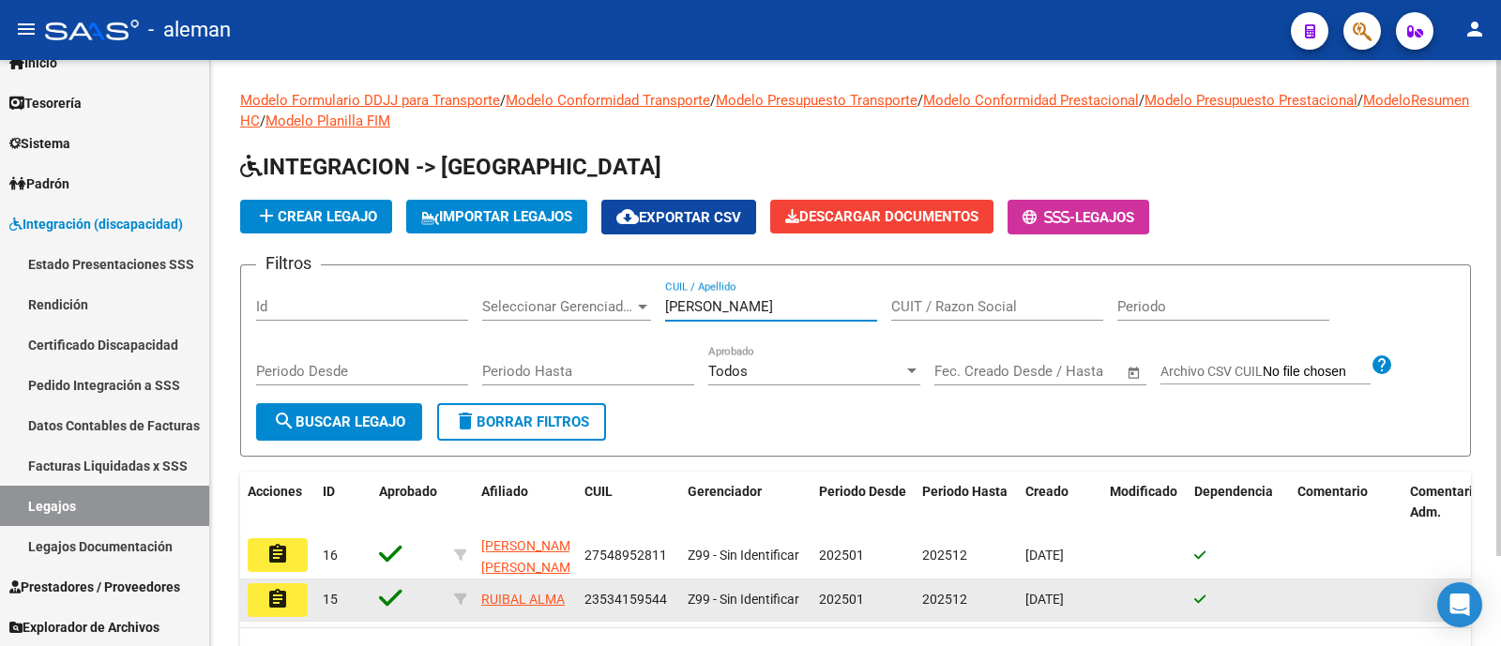
type input "[PERSON_NAME]"
click at [285, 603] on mat-icon "assignment" at bounding box center [277, 599] width 23 height 23
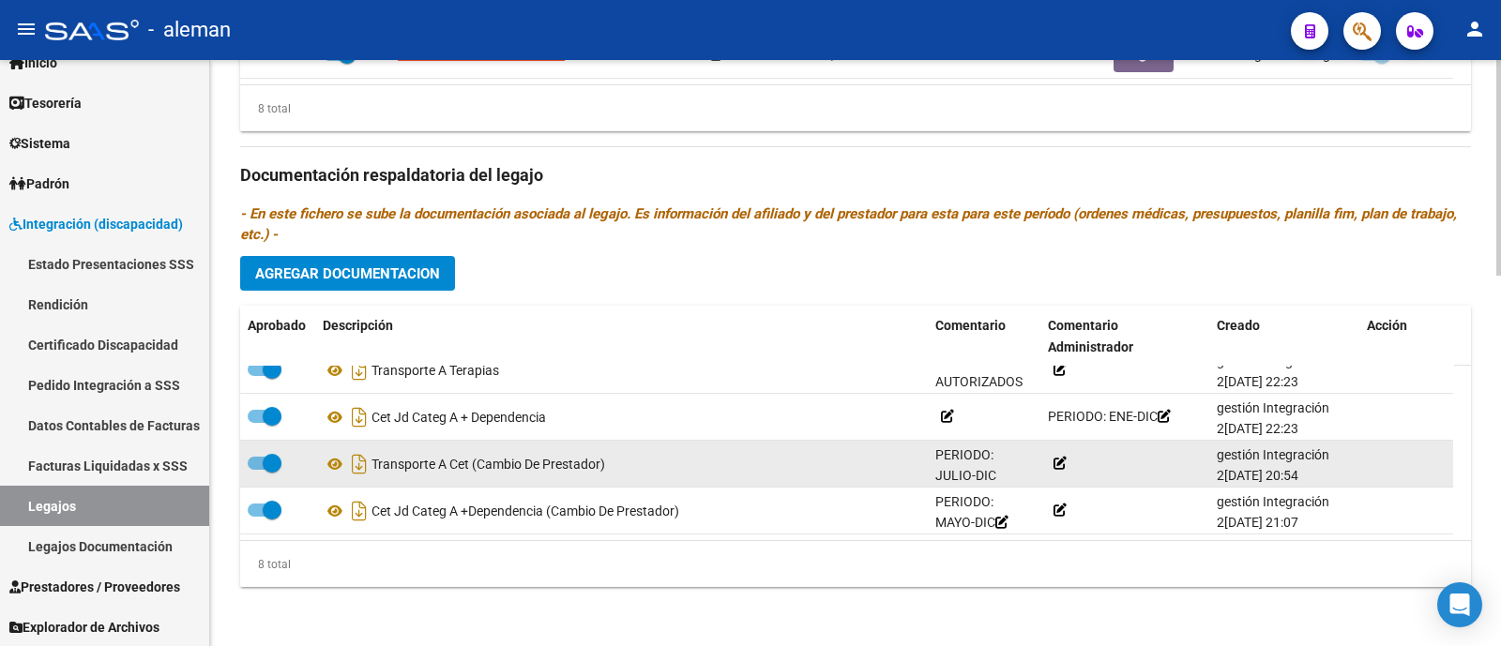
scroll to position [107, 0]
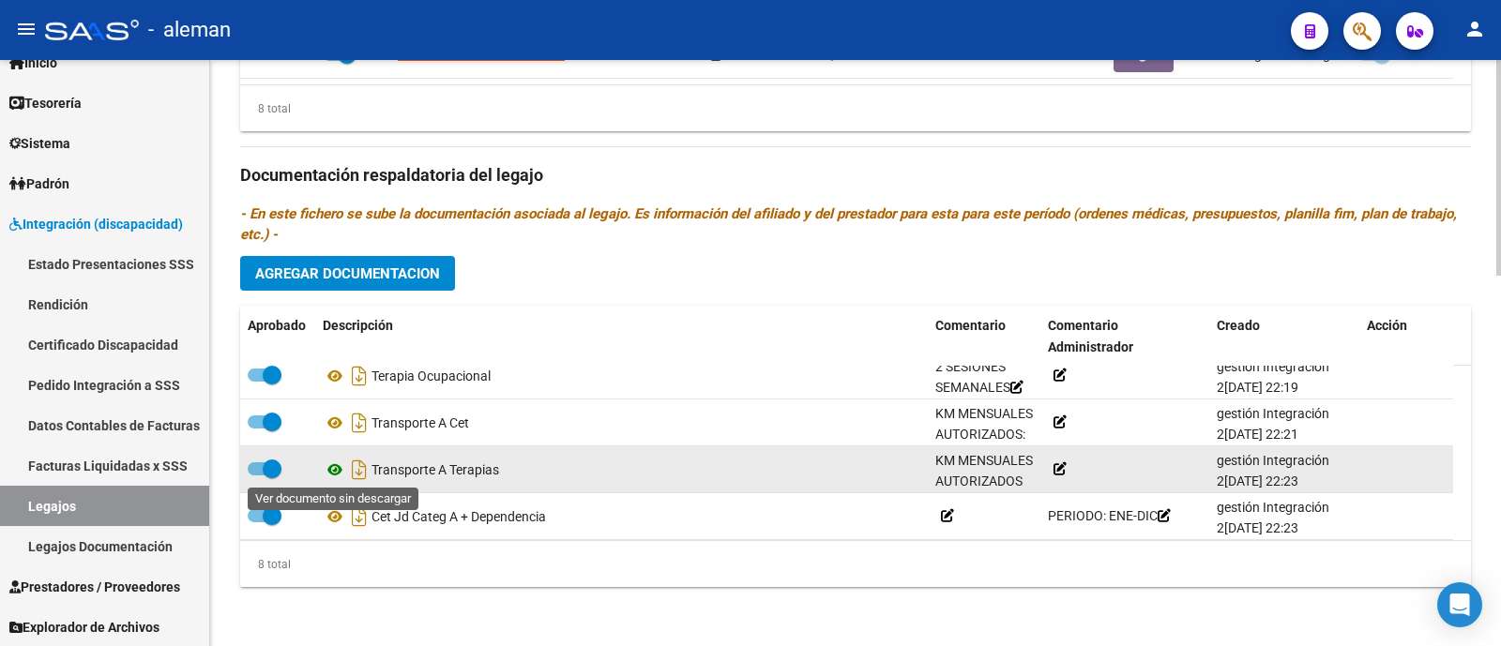
click at [329, 479] on icon at bounding box center [335, 470] width 24 height 23
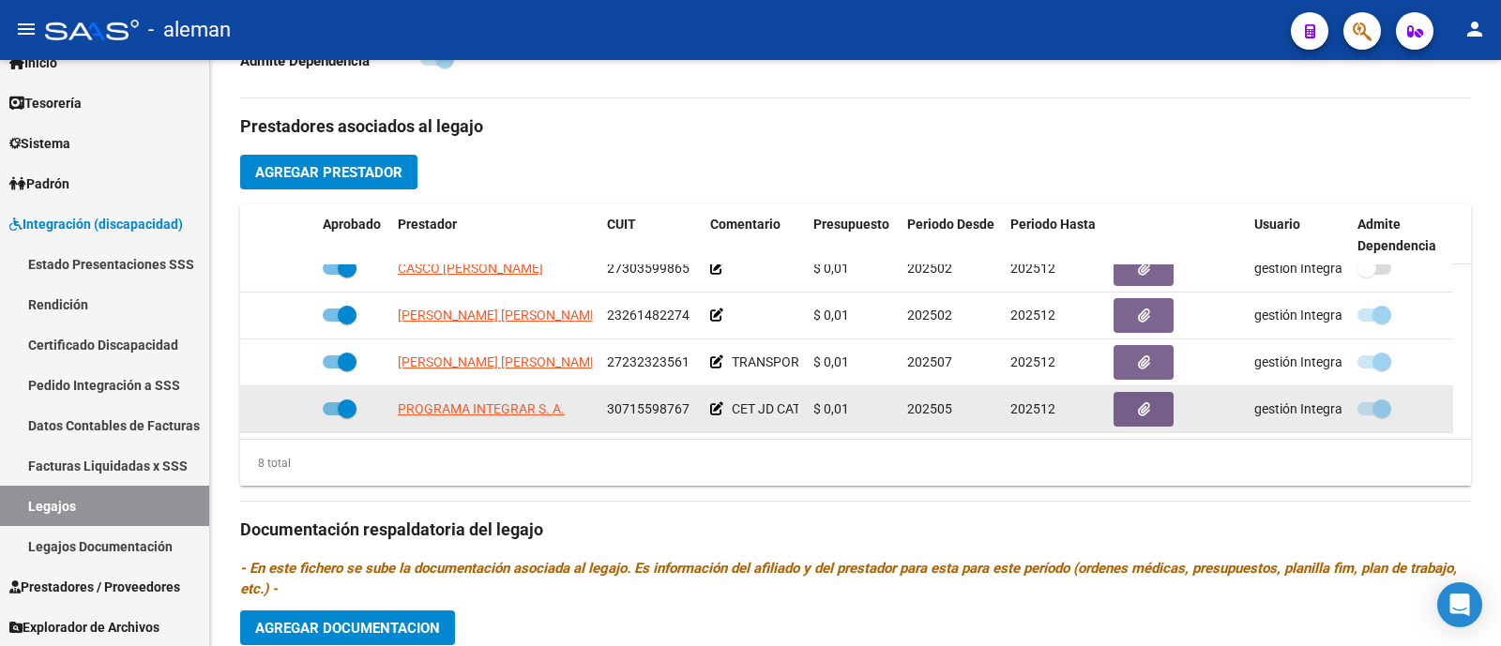
scroll to position [655, 0]
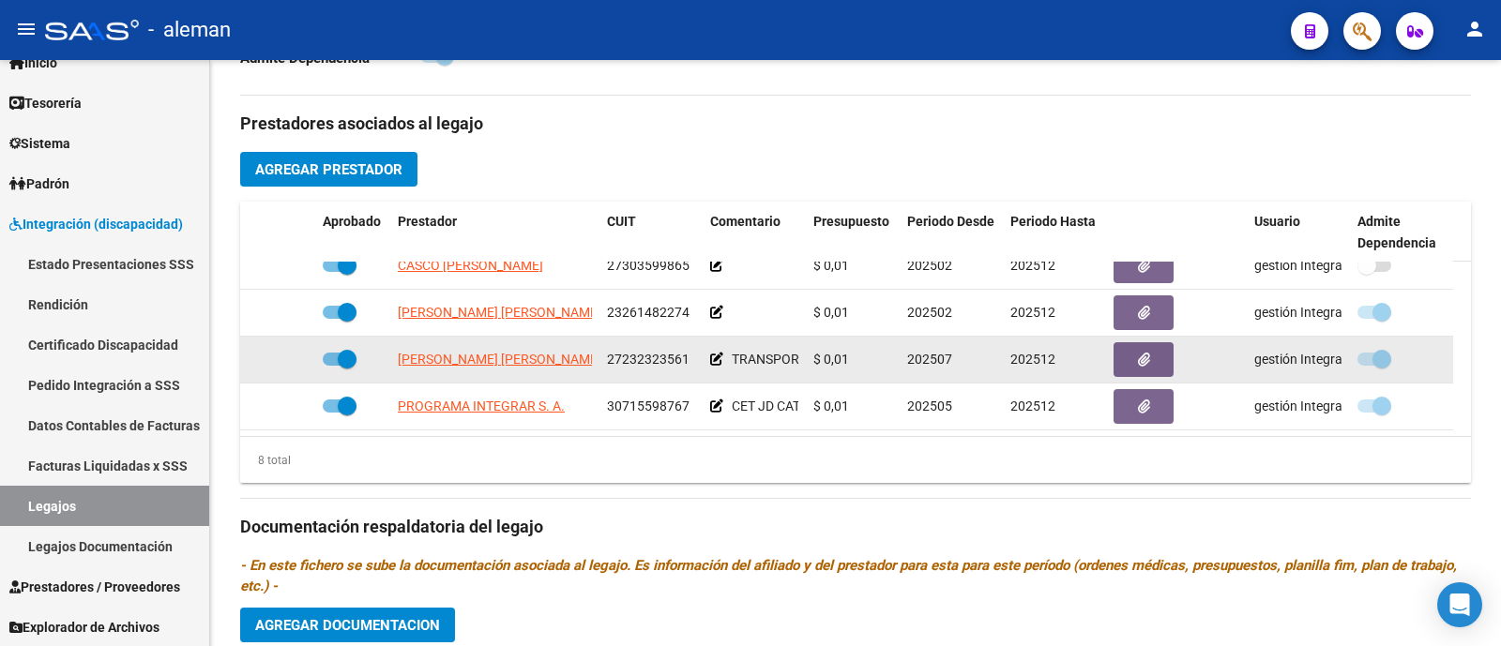
click at [328, 353] on span at bounding box center [340, 359] width 34 height 13
click at [331, 366] on input "checkbox" at bounding box center [331, 366] width 1 height 1
checkbox input "false"
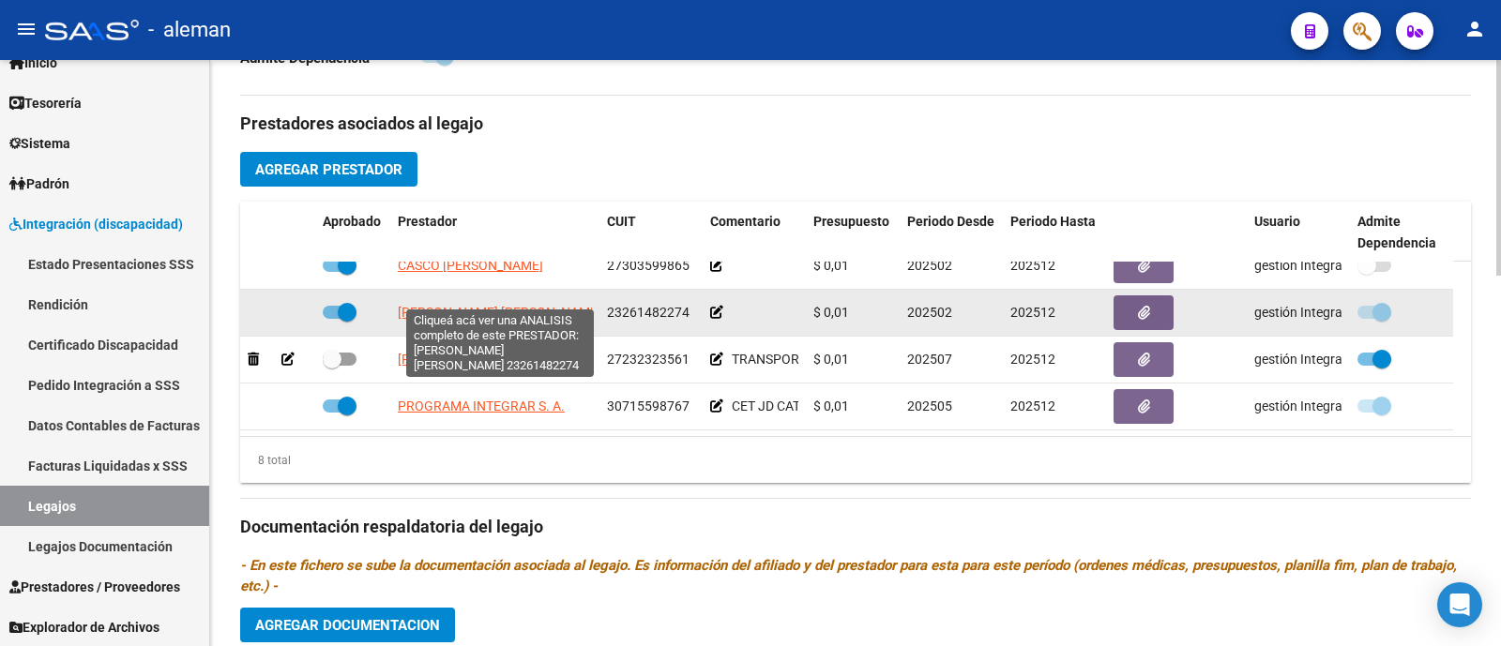
click at [524, 305] on span "[PERSON_NAME] [PERSON_NAME]" at bounding box center [500, 312] width 204 height 15
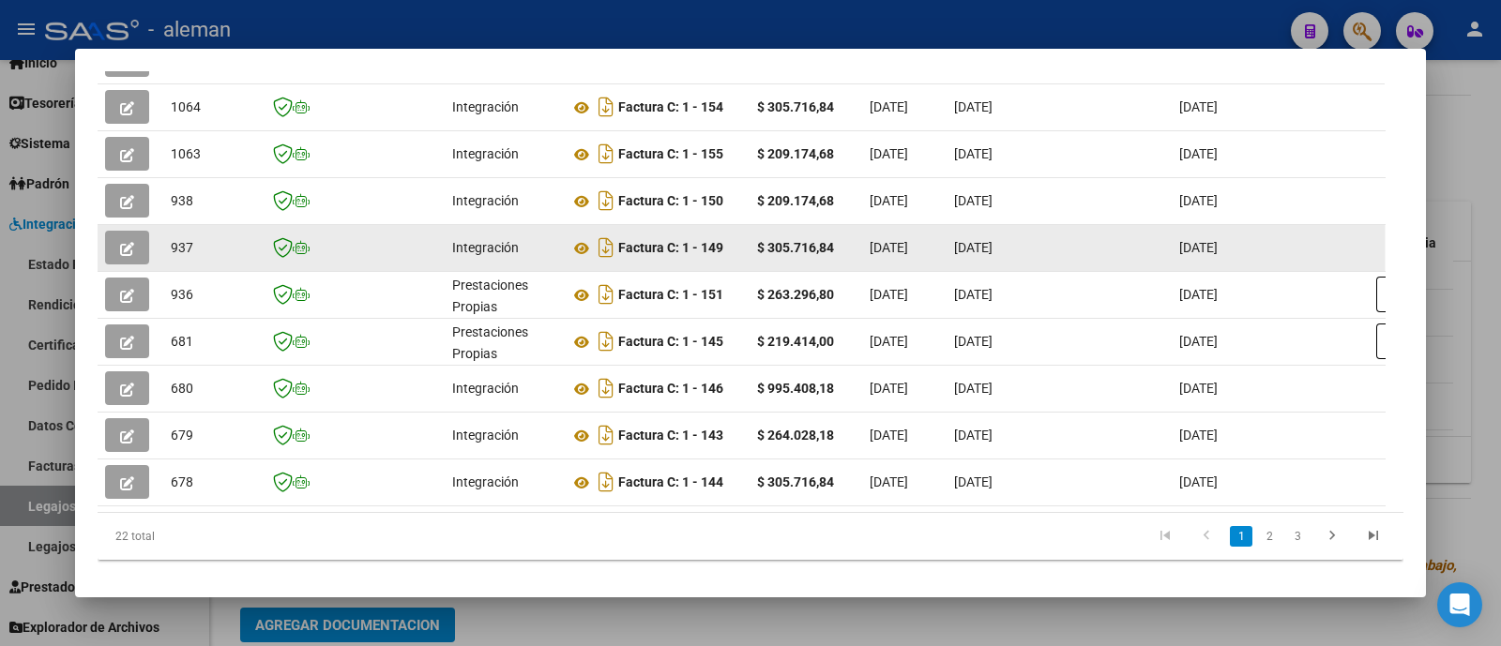
scroll to position [558, 0]
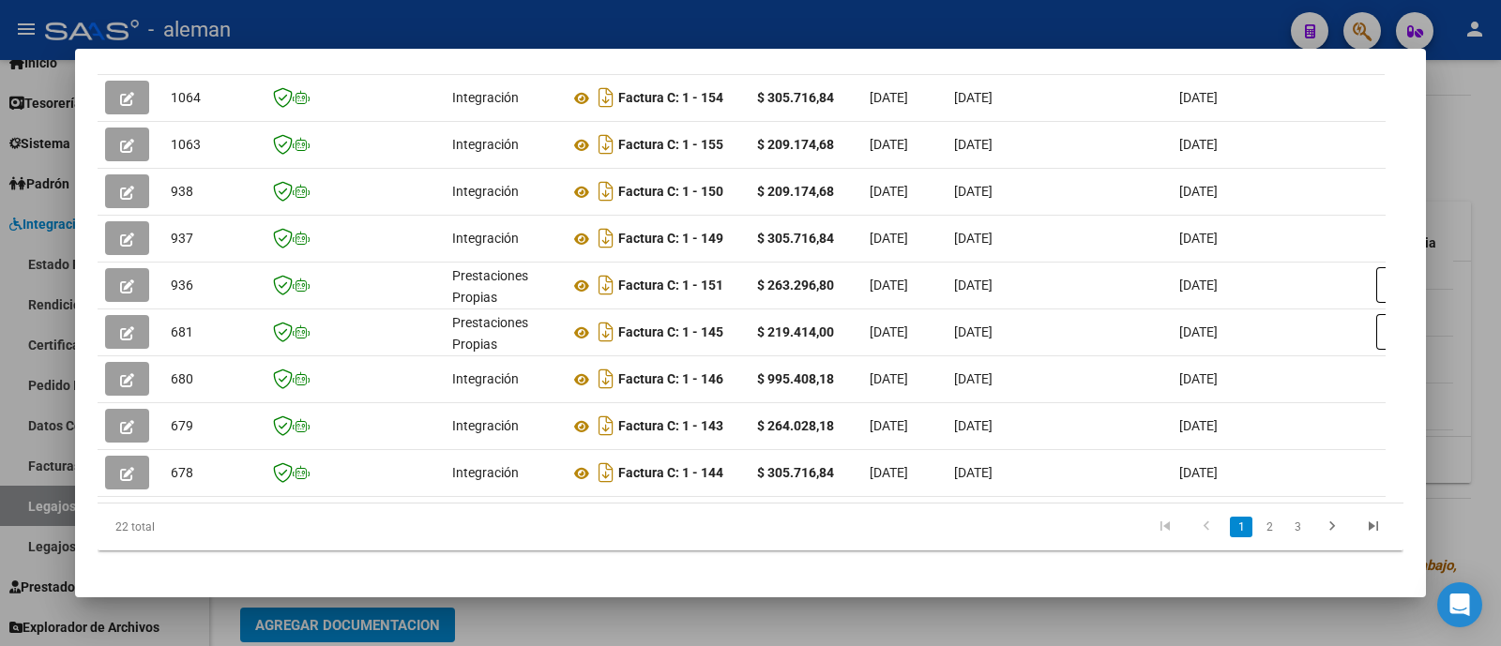
click at [1446, 301] on div at bounding box center [750, 323] width 1501 height 646
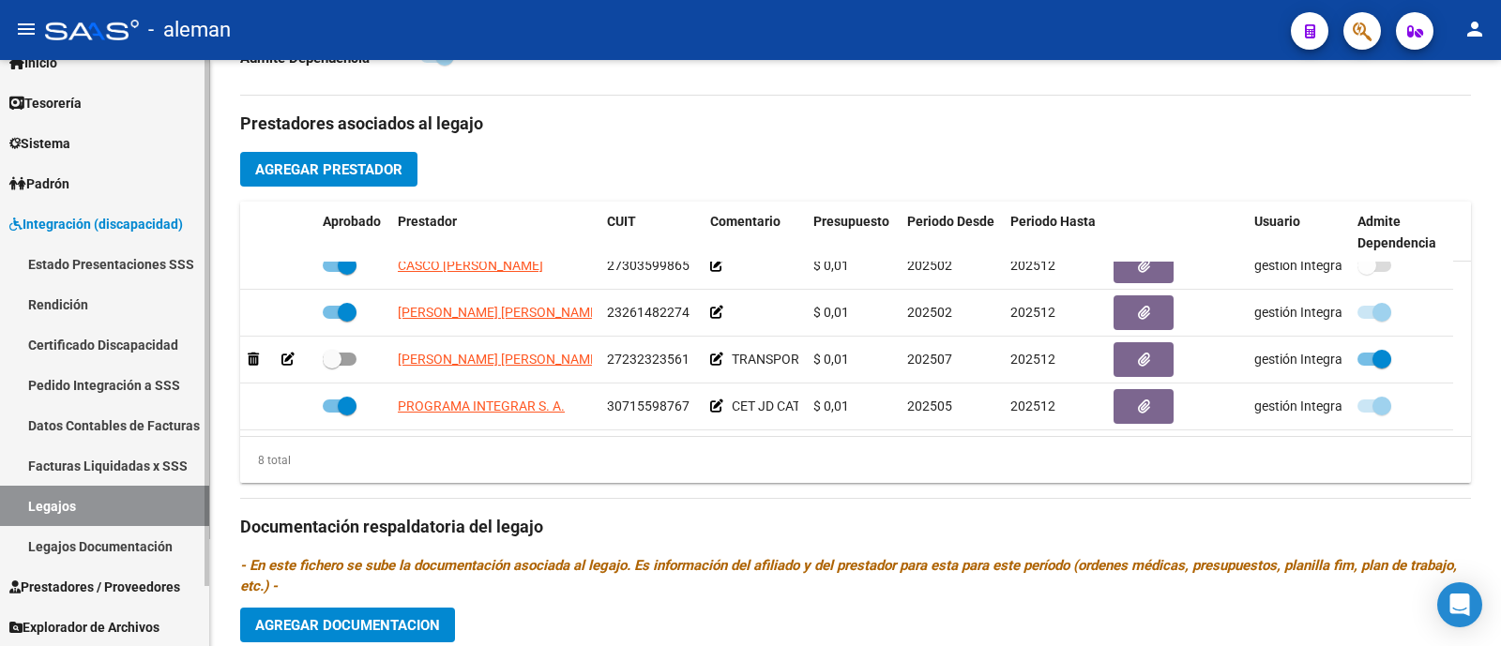
click at [114, 268] on link "Estado Presentaciones SSS" at bounding box center [104, 264] width 209 height 40
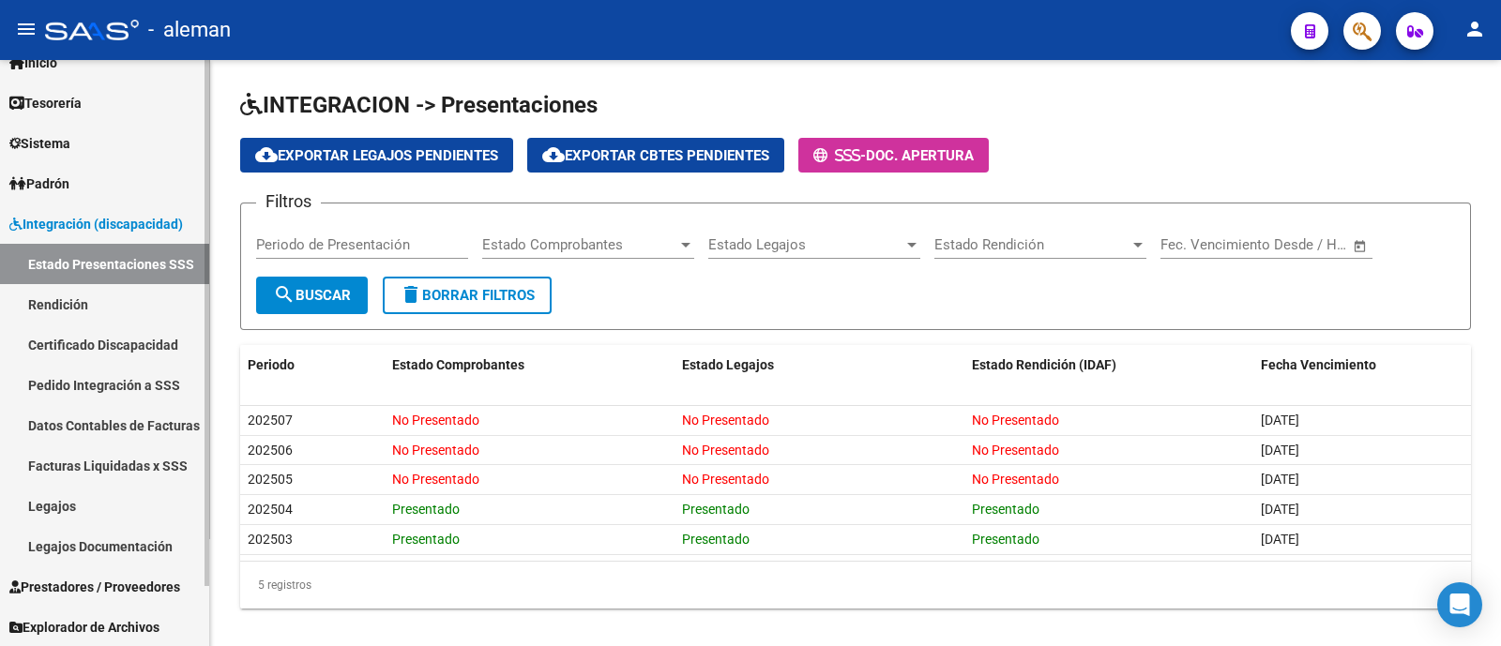
click at [92, 492] on link "Legajos" at bounding box center [104, 506] width 209 height 40
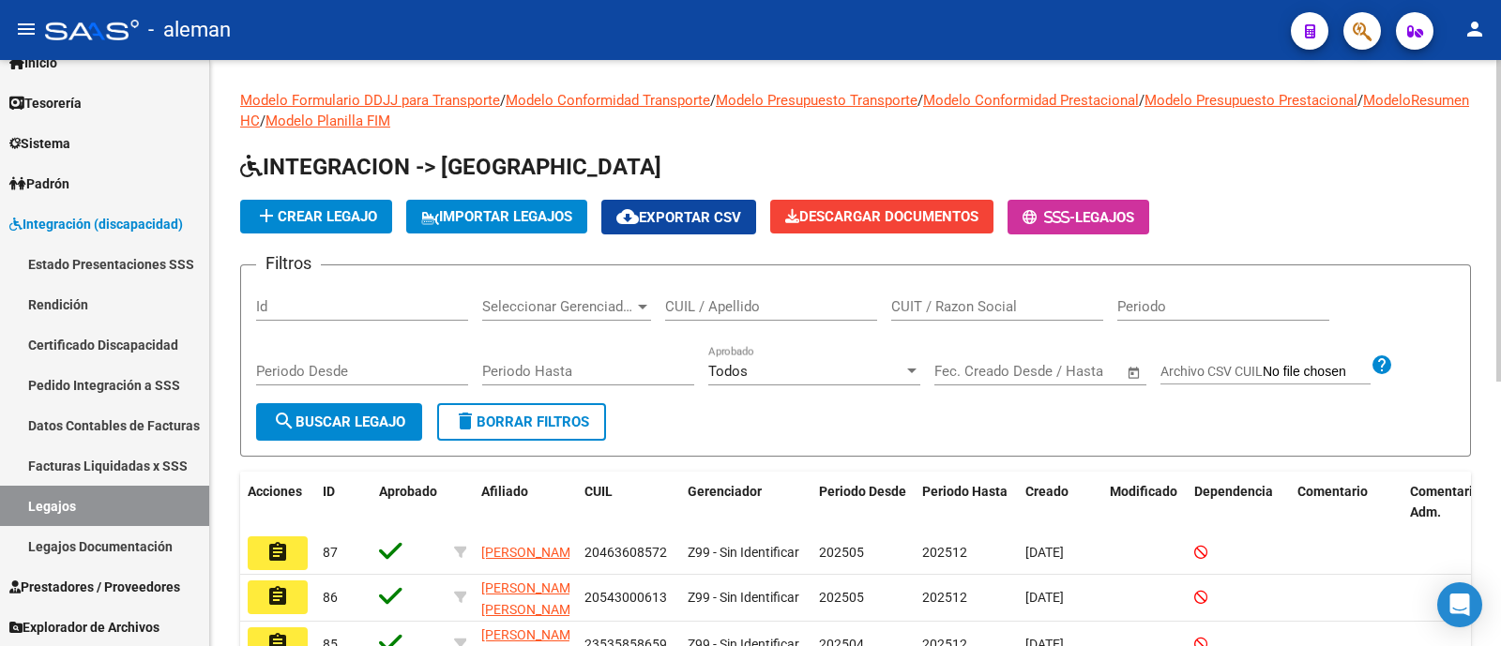
click at [721, 301] on input "CUIL / Apellido" at bounding box center [771, 306] width 212 height 17
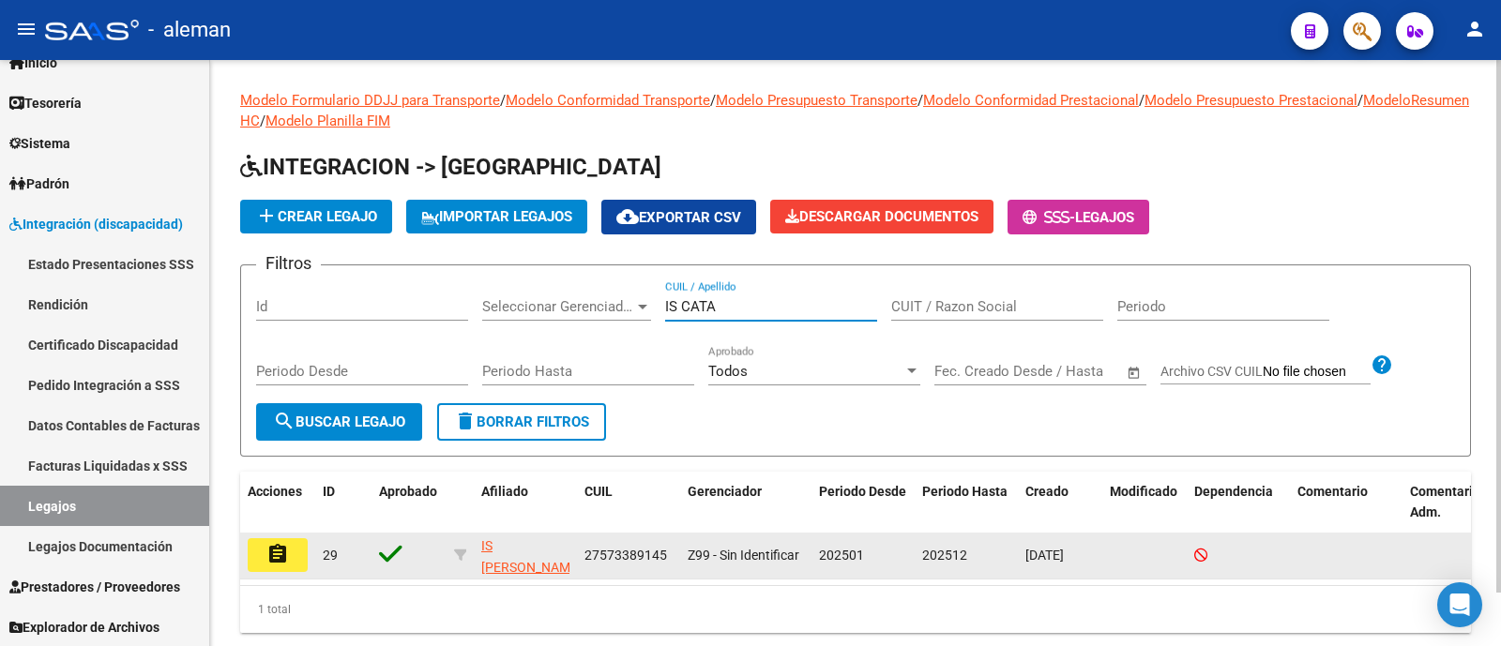
type input "IS CATA"
click at [294, 550] on button "assignment" at bounding box center [278, 555] width 60 height 34
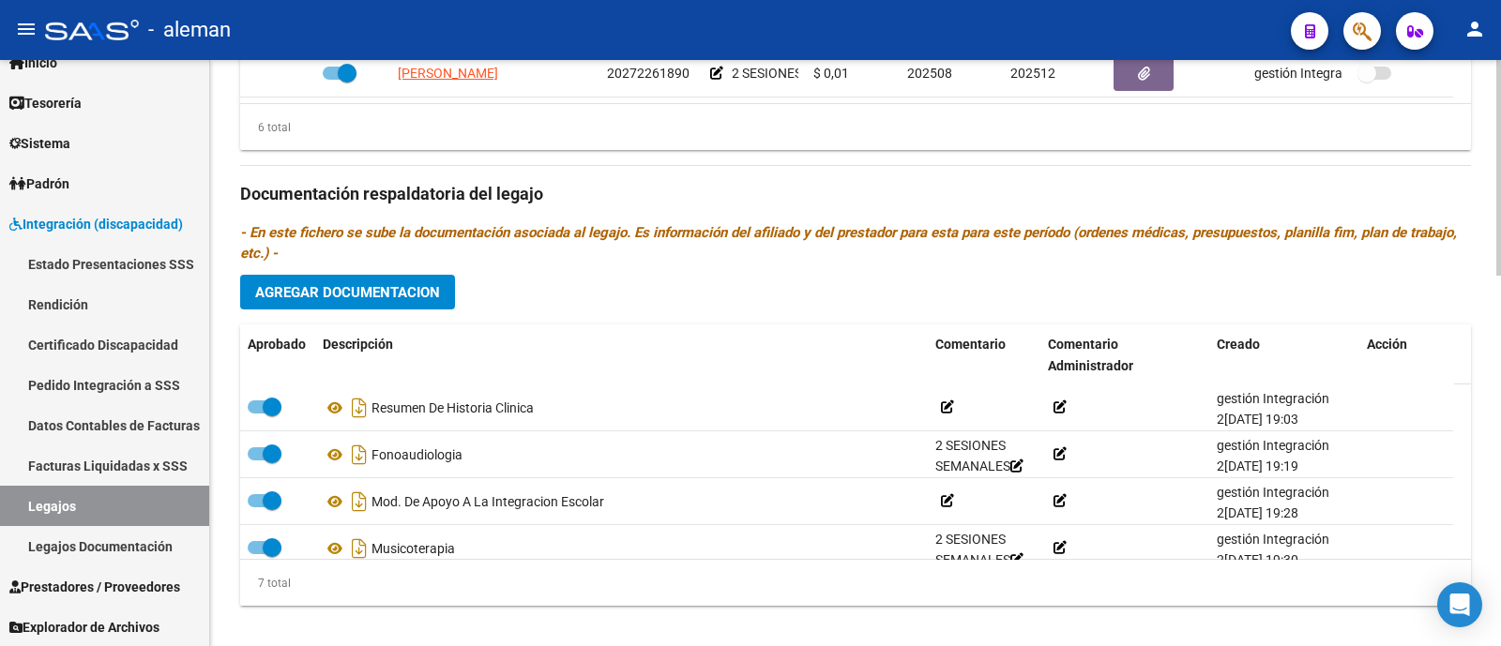
scroll to position [1006, 0]
